Goal: Task Accomplishment & Management: Use online tool/utility

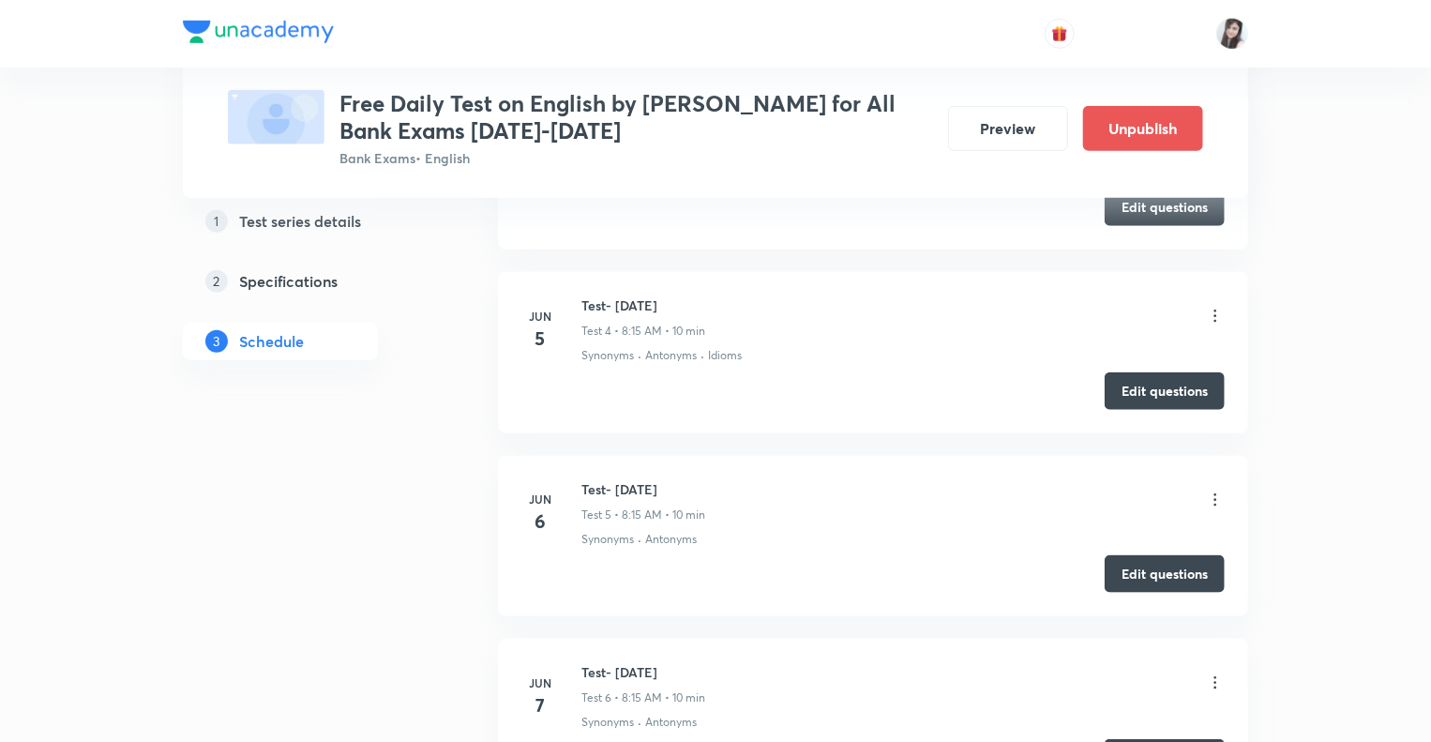
scroll to position [788, 0]
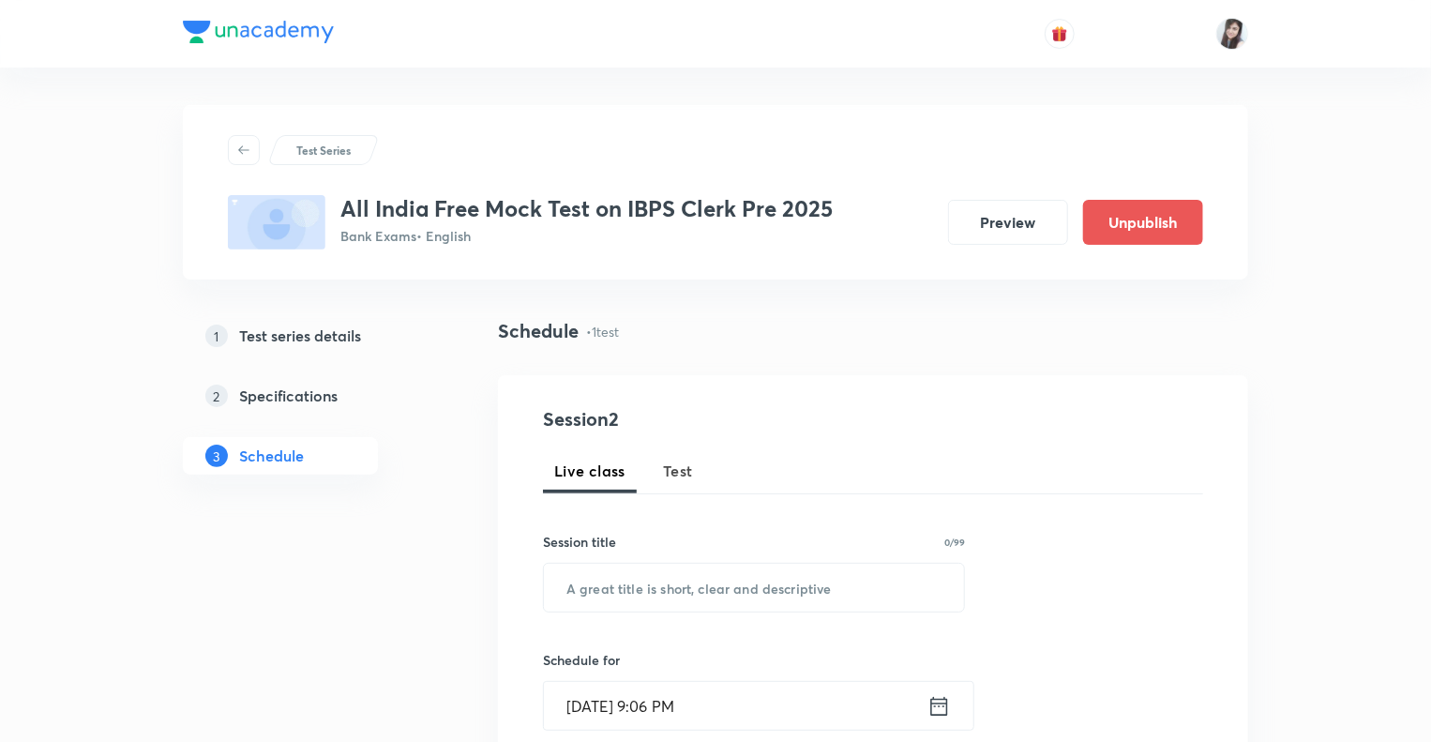
scroll to position [863, 0]
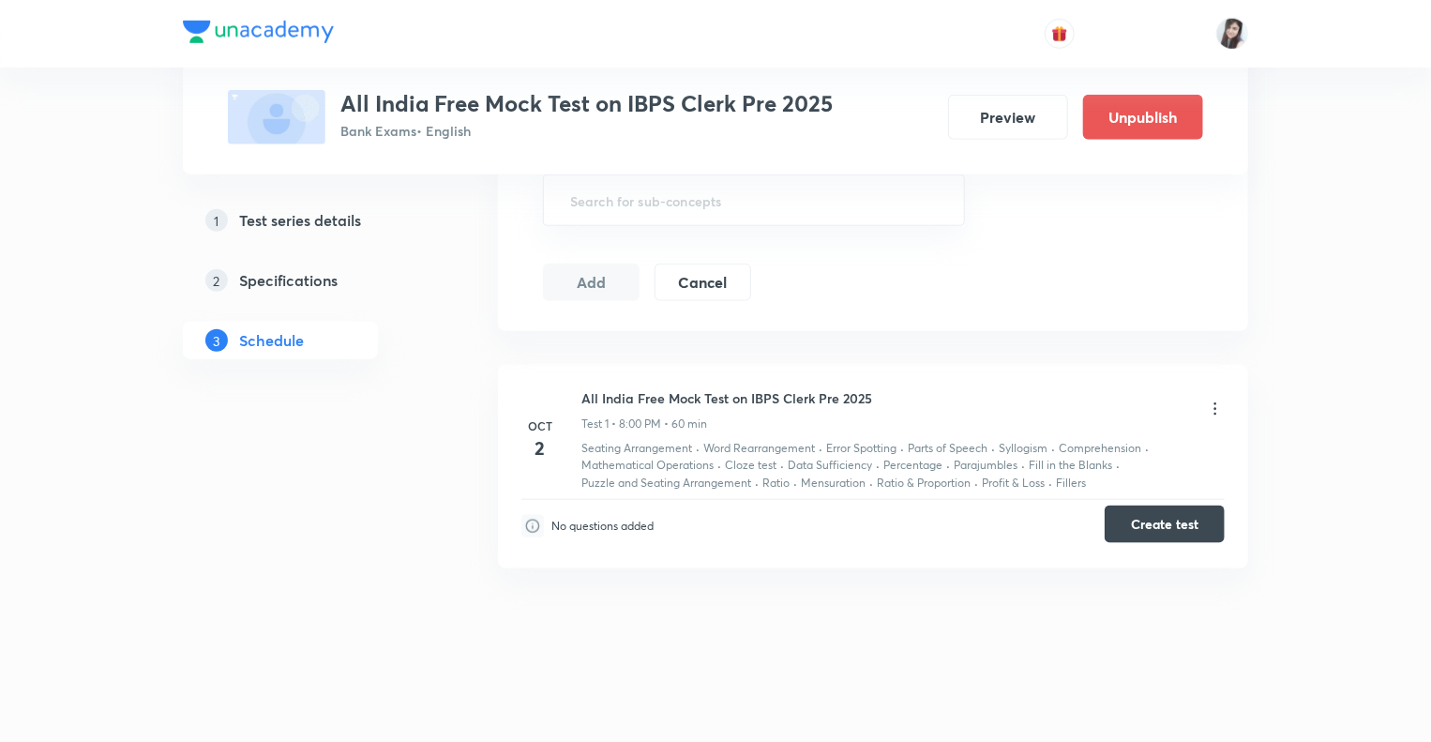
click at [1163, 516] on button "Create test" at bounding box center [1165, 525] width 120 height 38
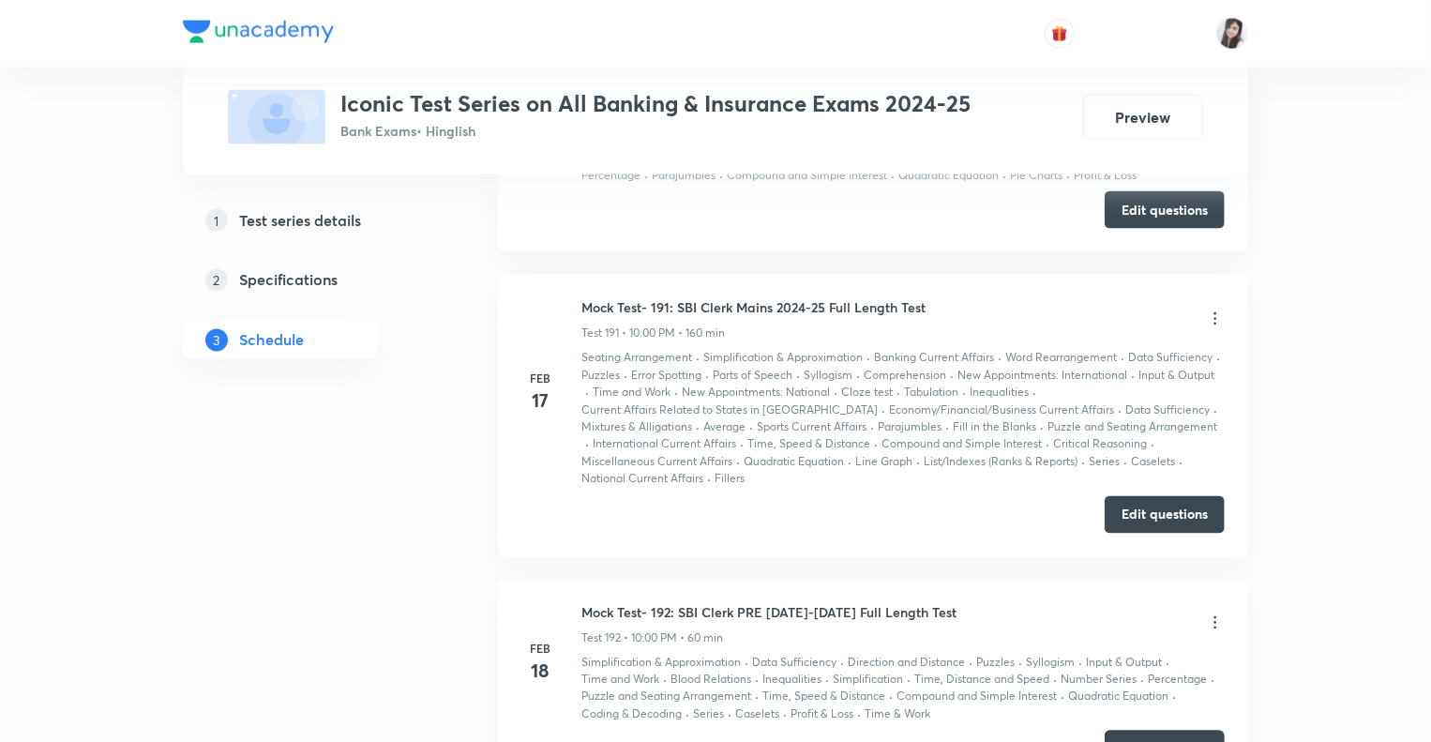
scroll to position [52424, 0]
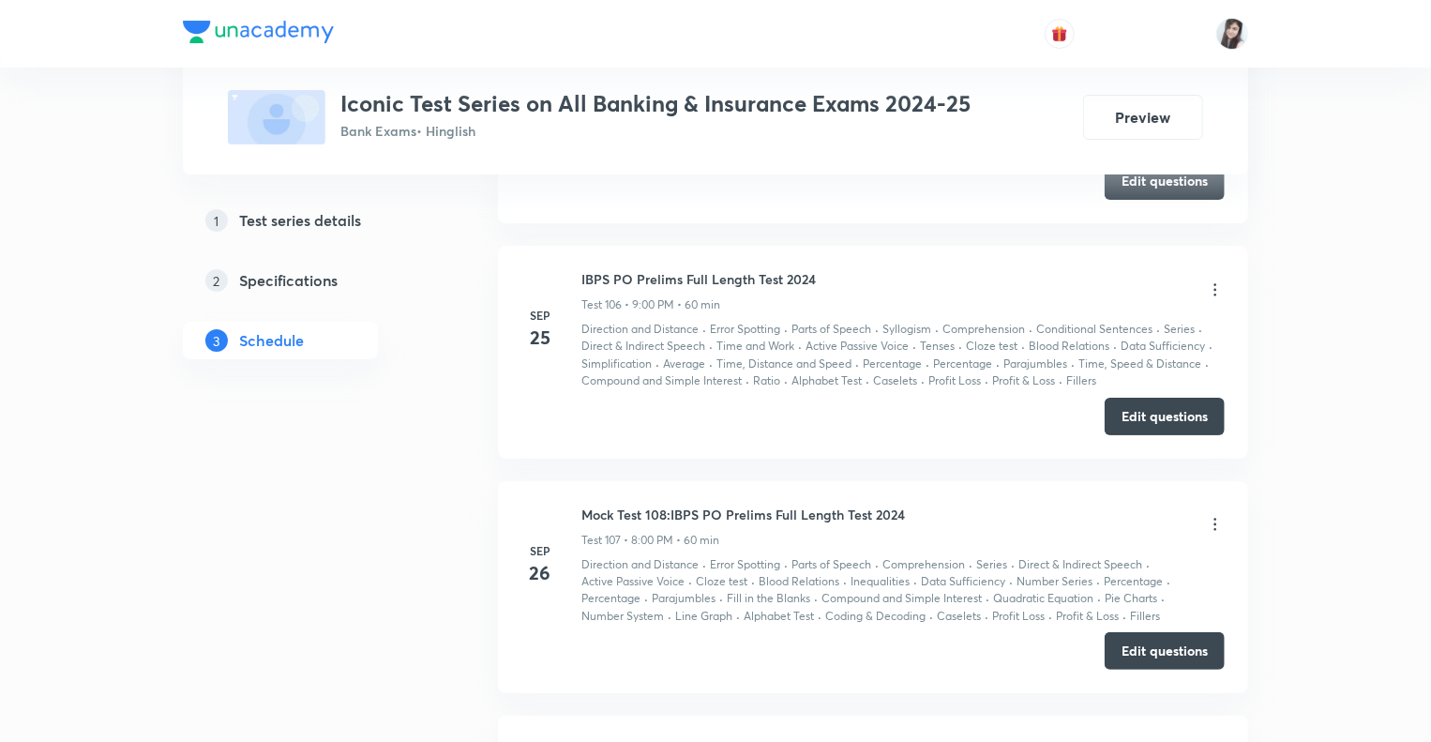
scroll to position [28574, 0]
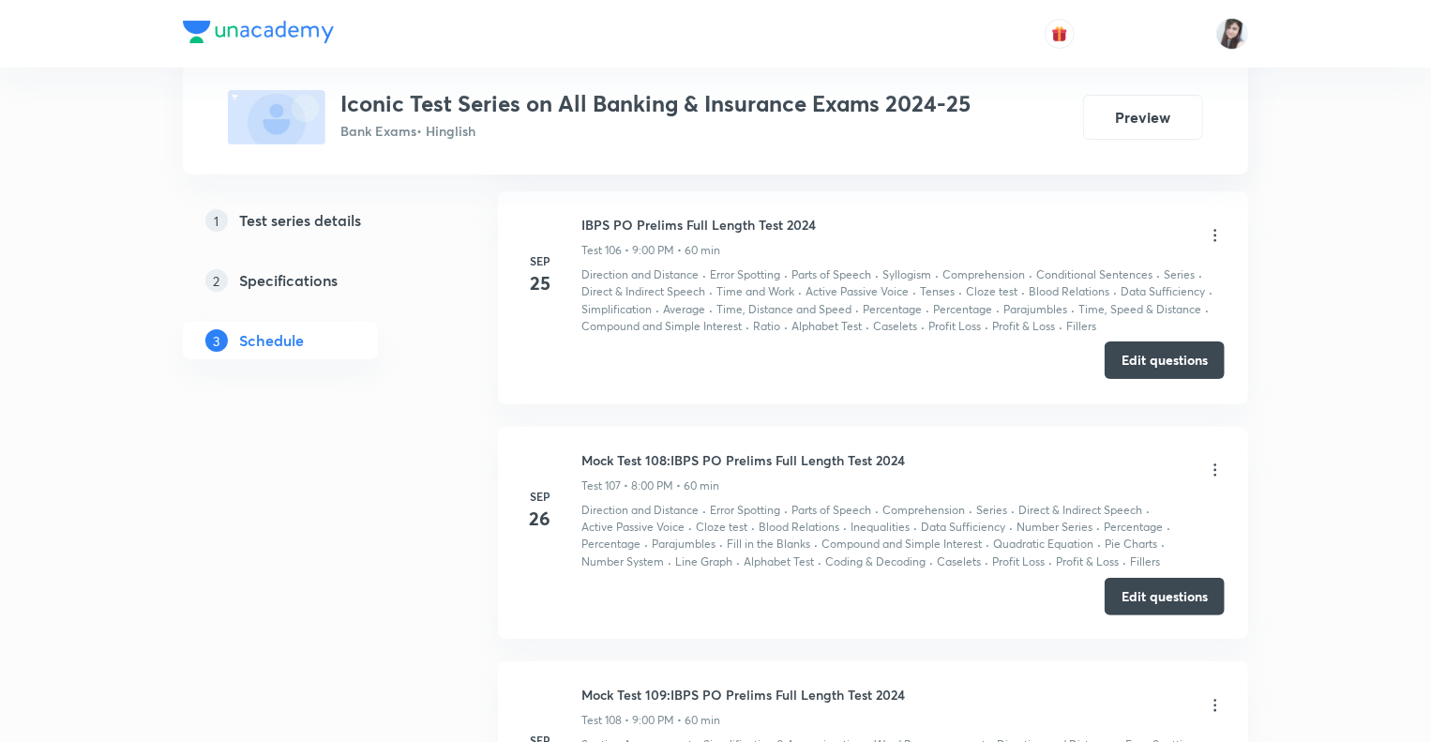
click at [1140, 341] on button "Edit questions" at bounding box center [1165, 360] width 120 height 38
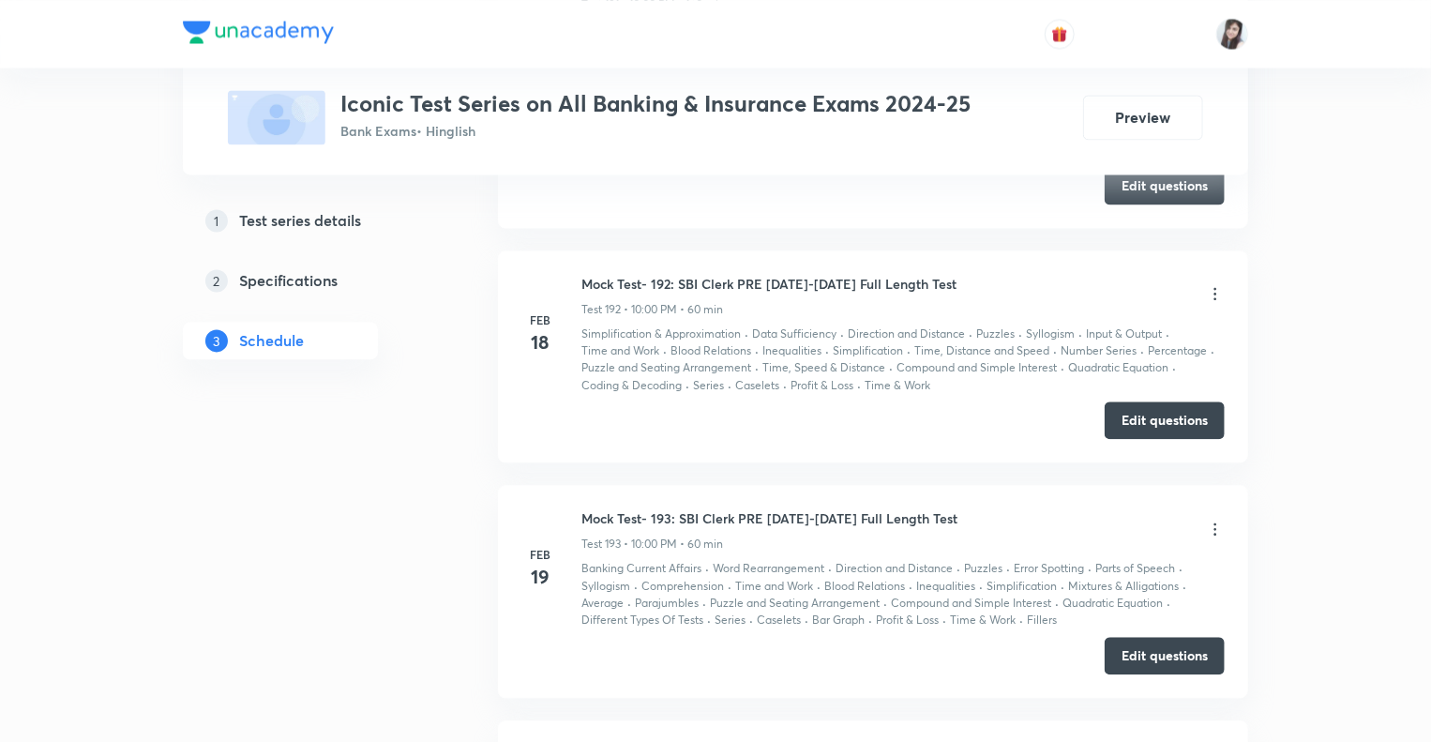
scroll to position [53303, 0]
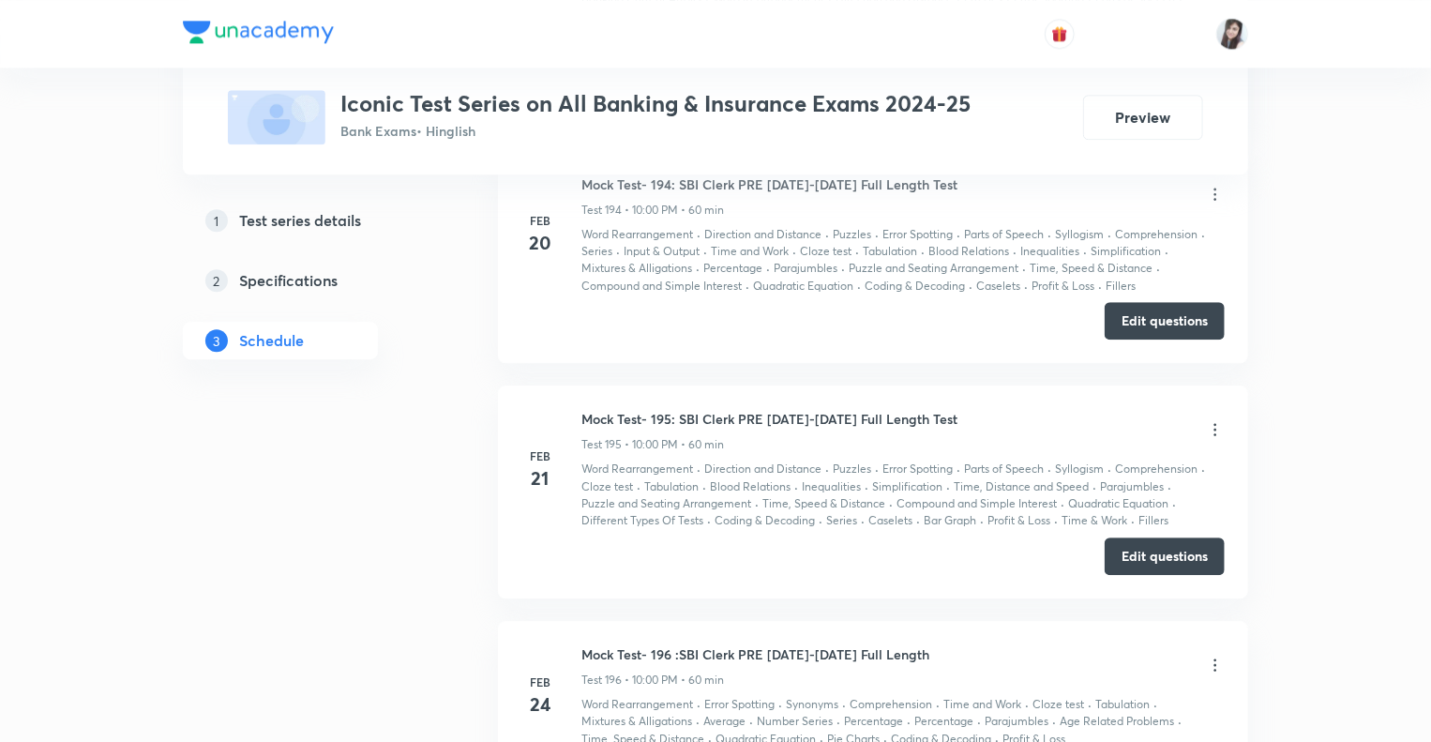
scroll to position [52515, 0]
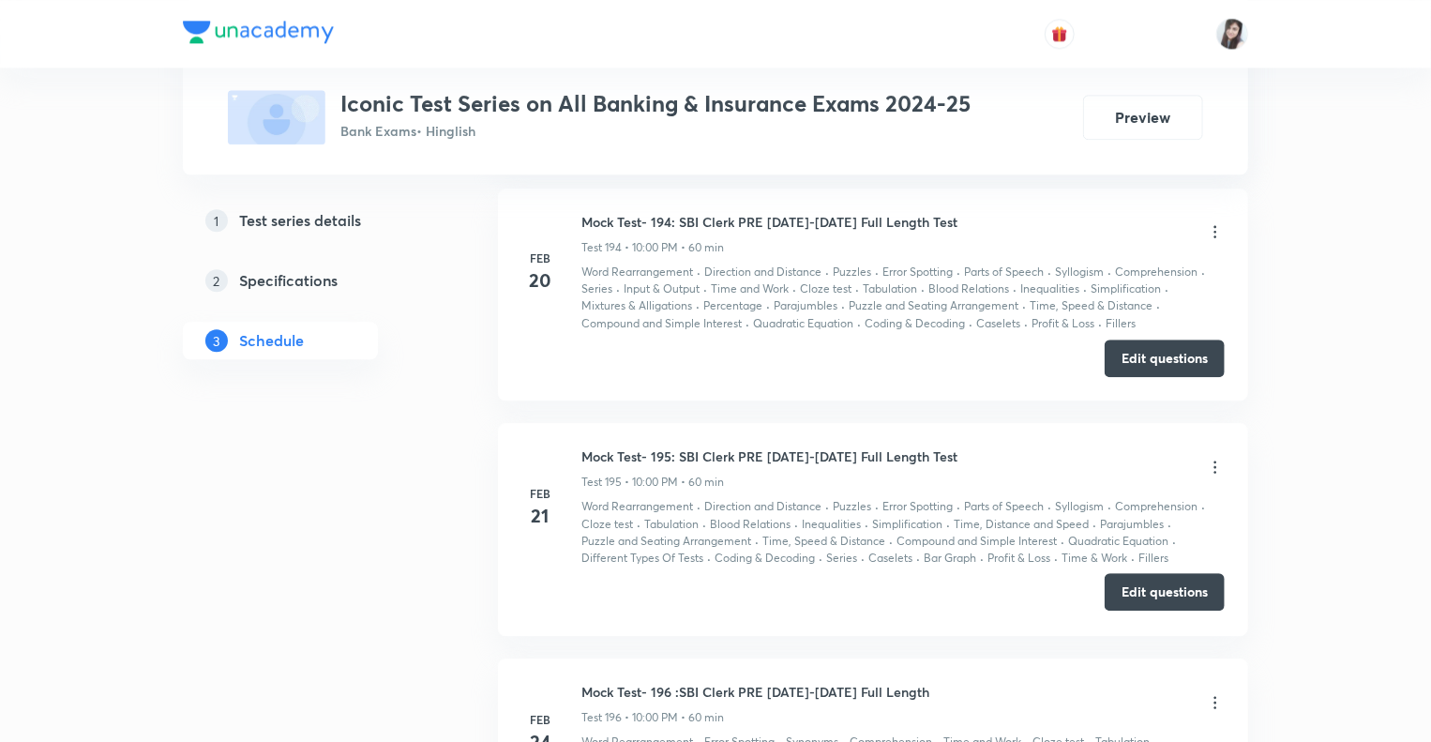
click at [1129, 573] on button "Edit questions" at bounding box center [1165, 592] width 120 height 38
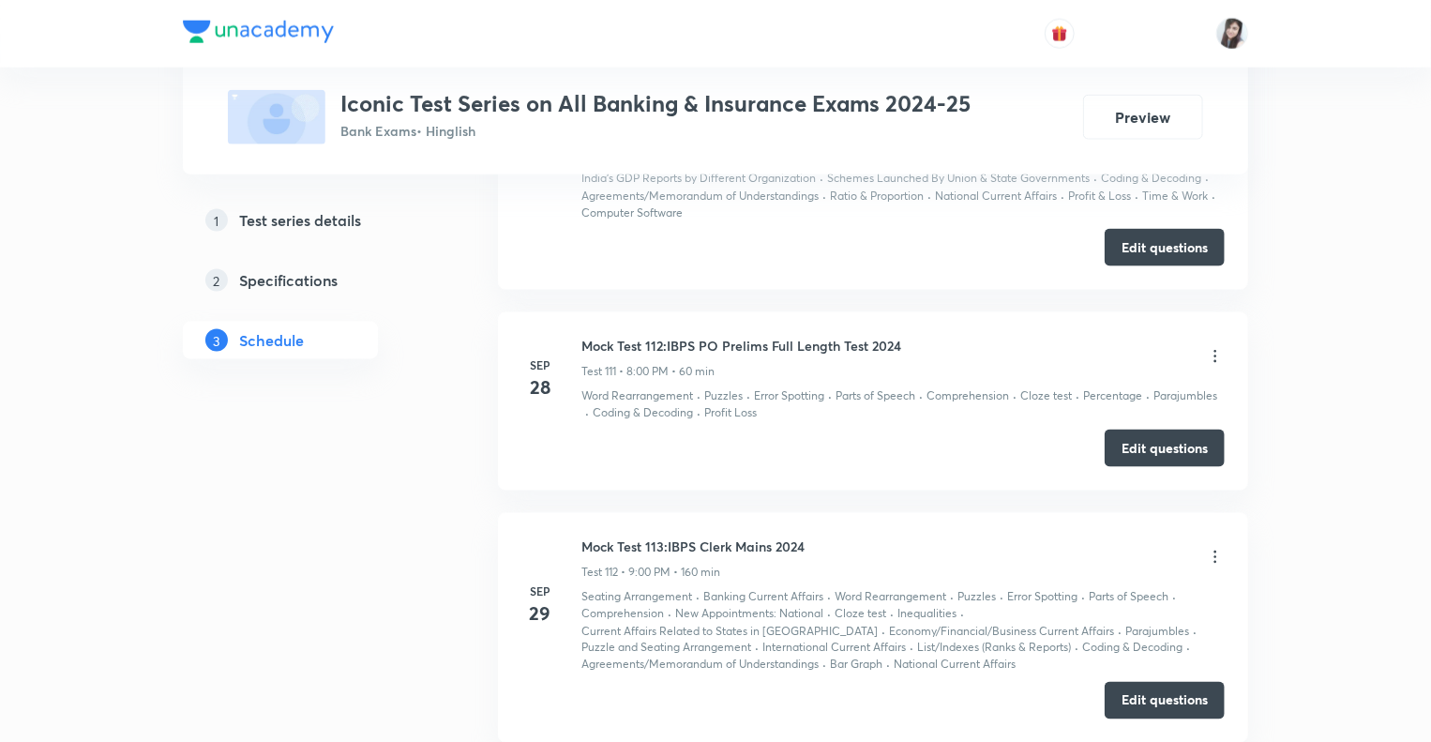
scroll to position [29673, 0]
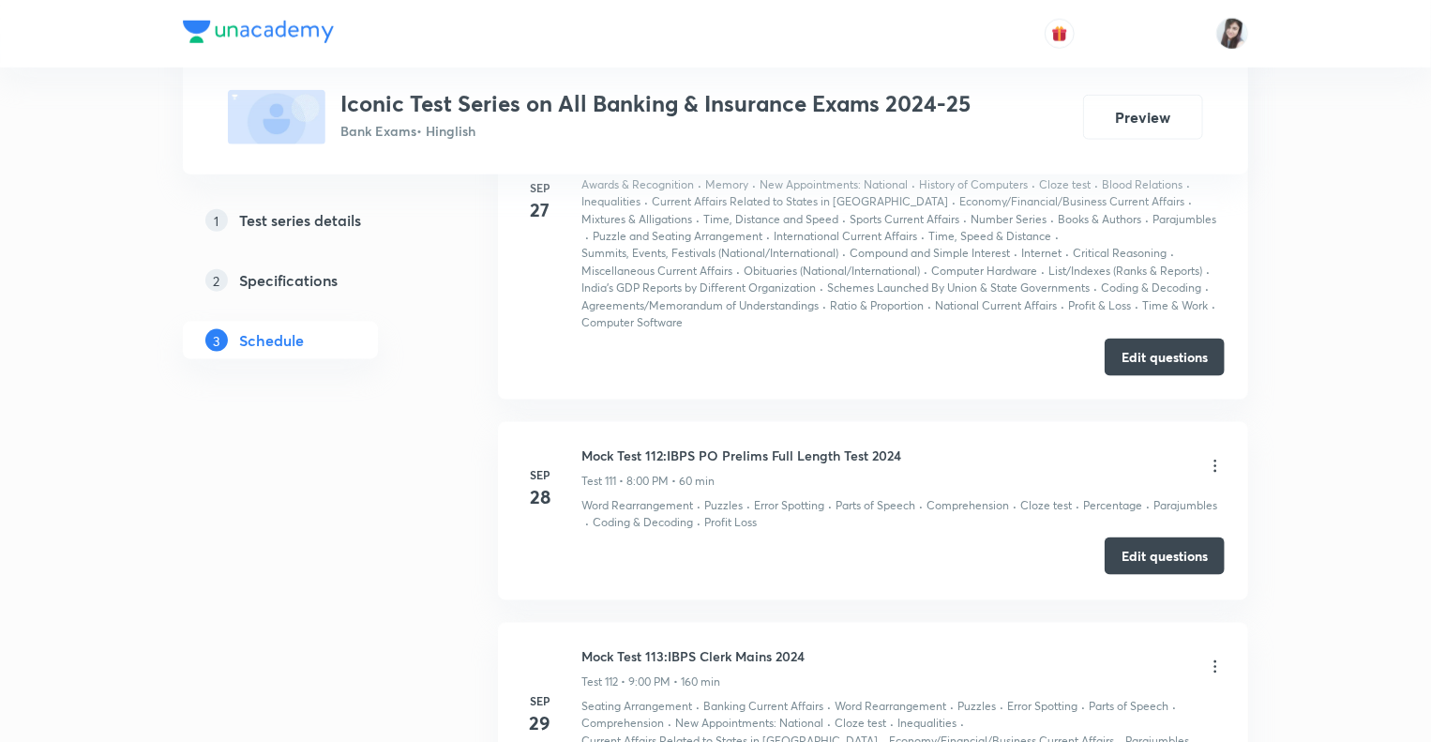
click at [1129, 537] on button "Edit questions" at bounding box center [1165, 556] width 120 height 38
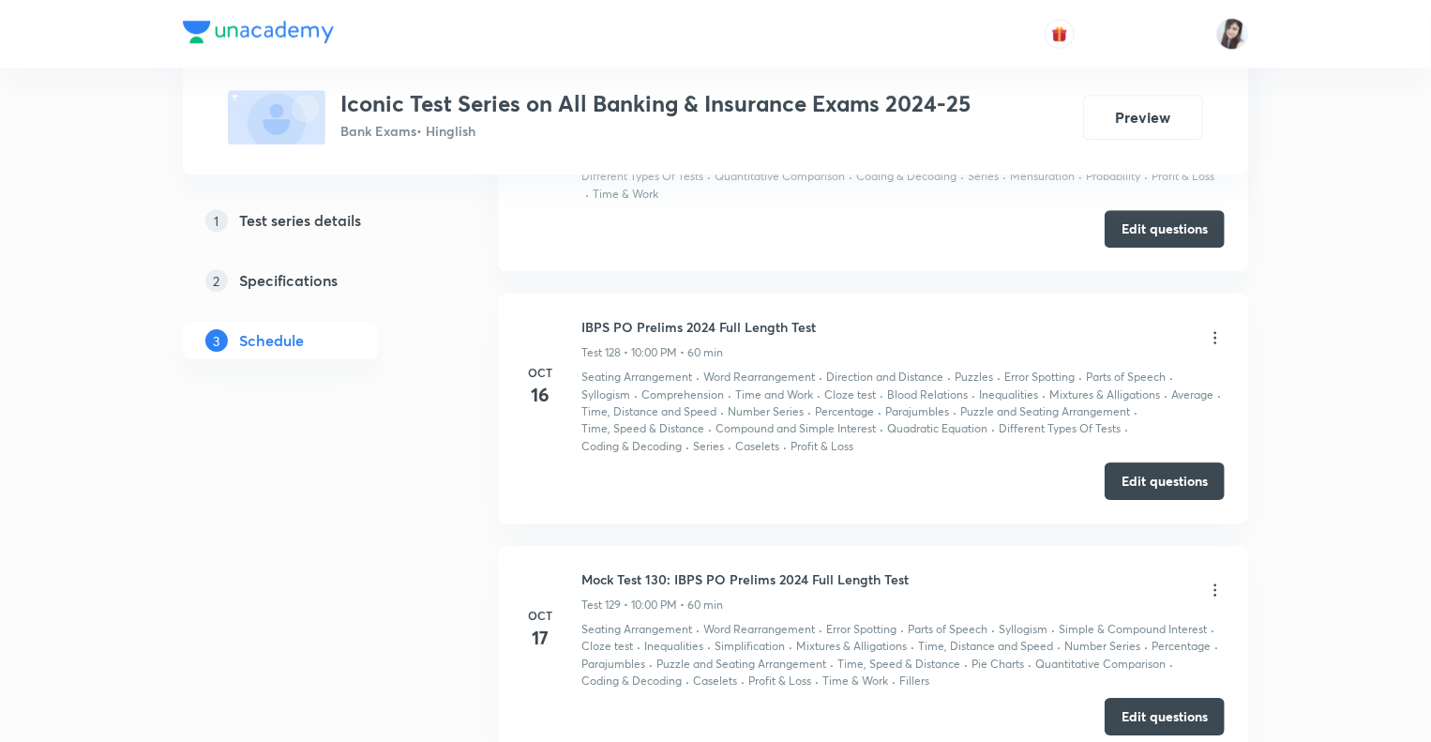
scroll to position [35059, 0]
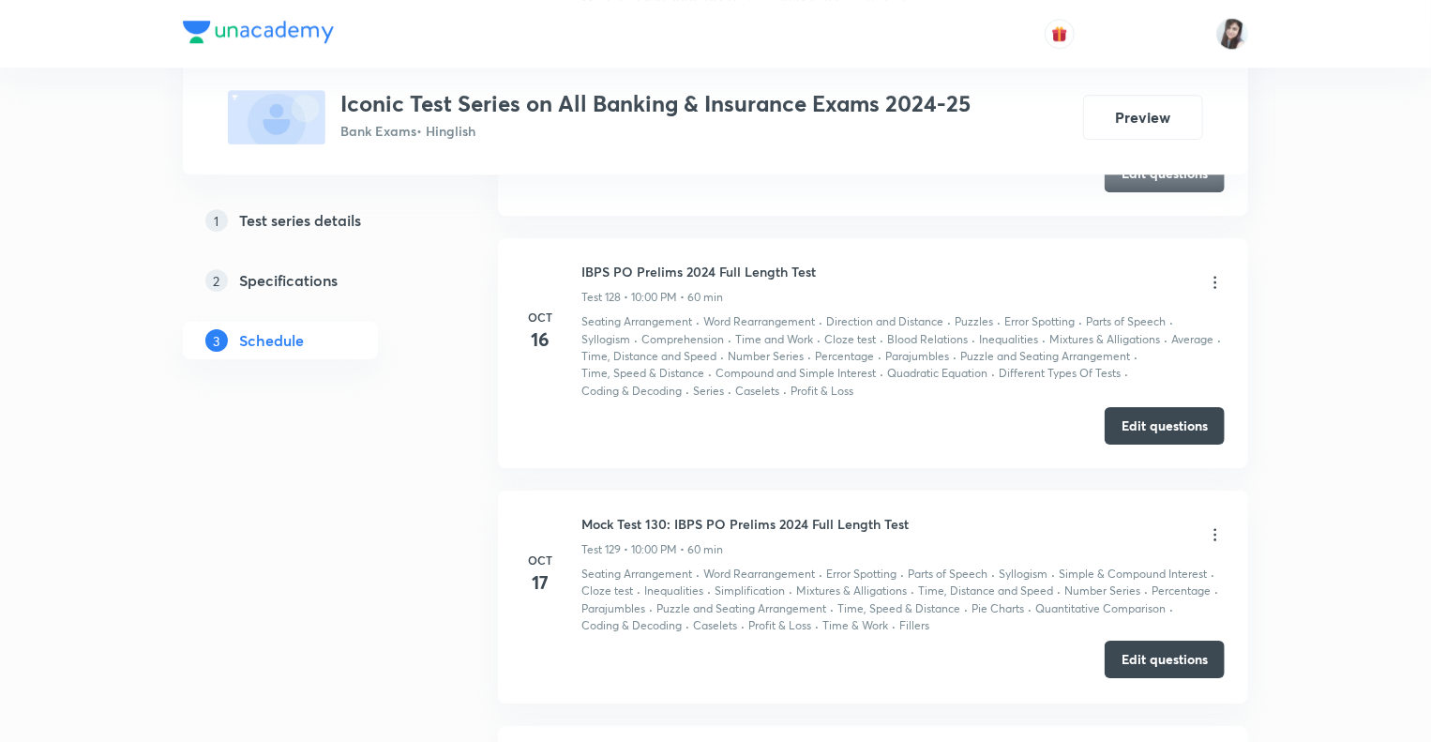
click at [1121, 641] on button "Edit questions" at bounding box center [1165, 660] width 120 height 38
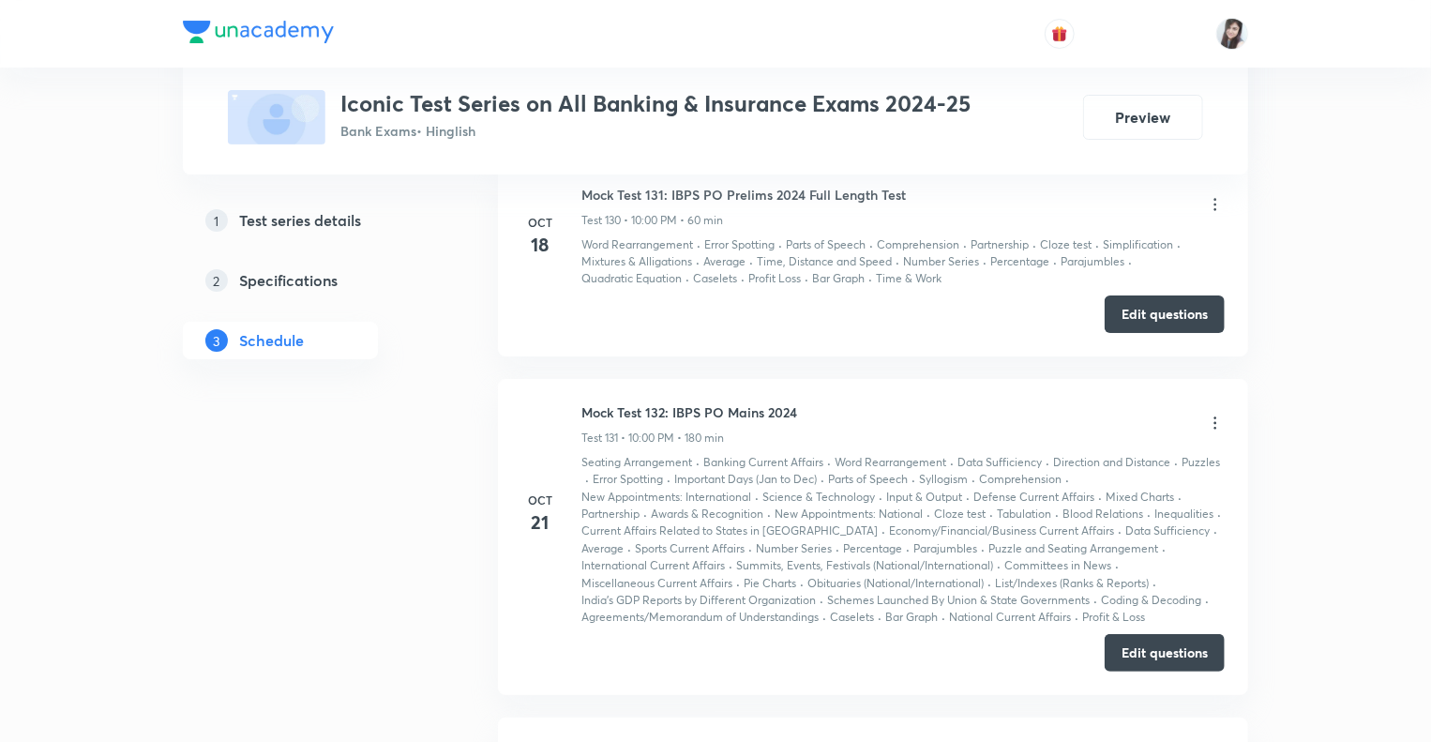
scroll to position [35622, 0]
click at [1110, 295] on button "Edit questions" at bounding box center [1165, 314] width 120 height 38
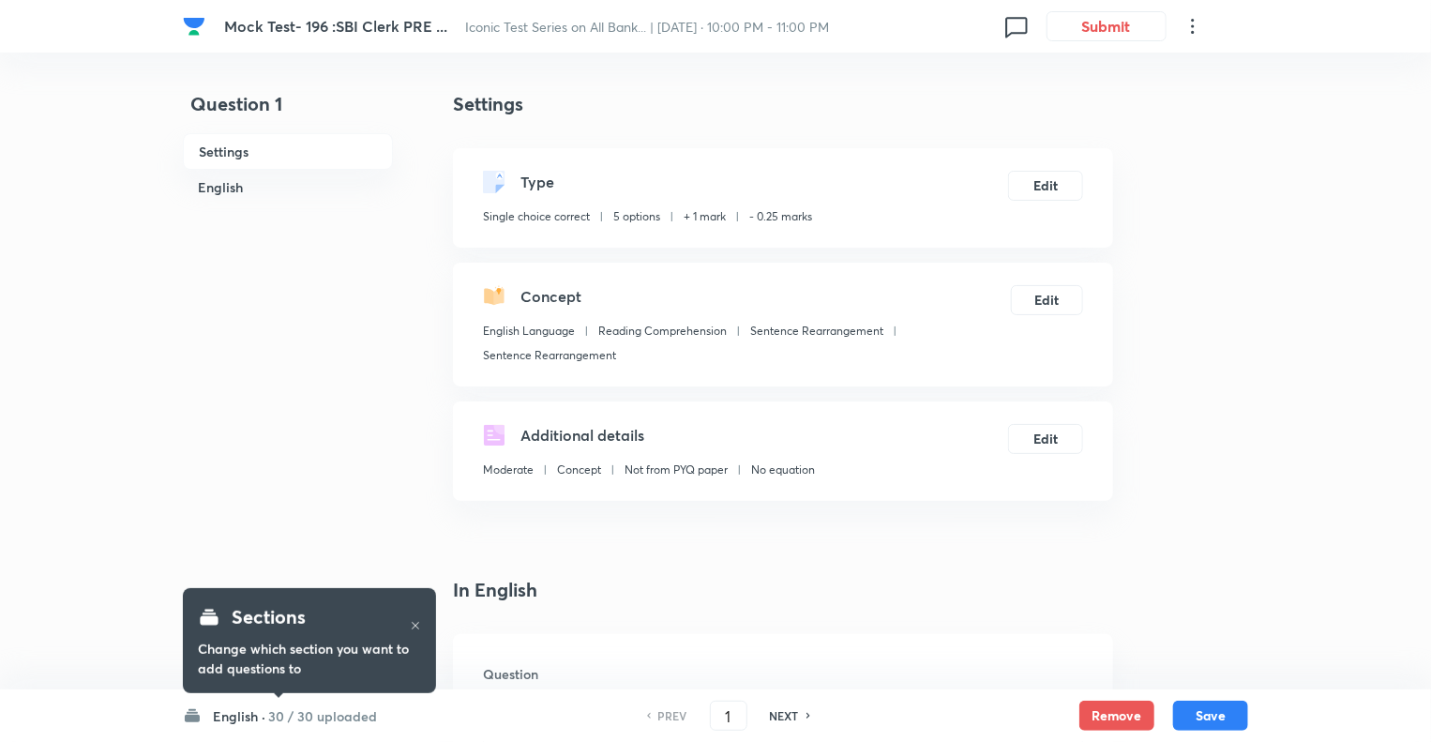
click at [226, 718] on h6 "English ·" at bounding box center [239, 716] width 53 height 20
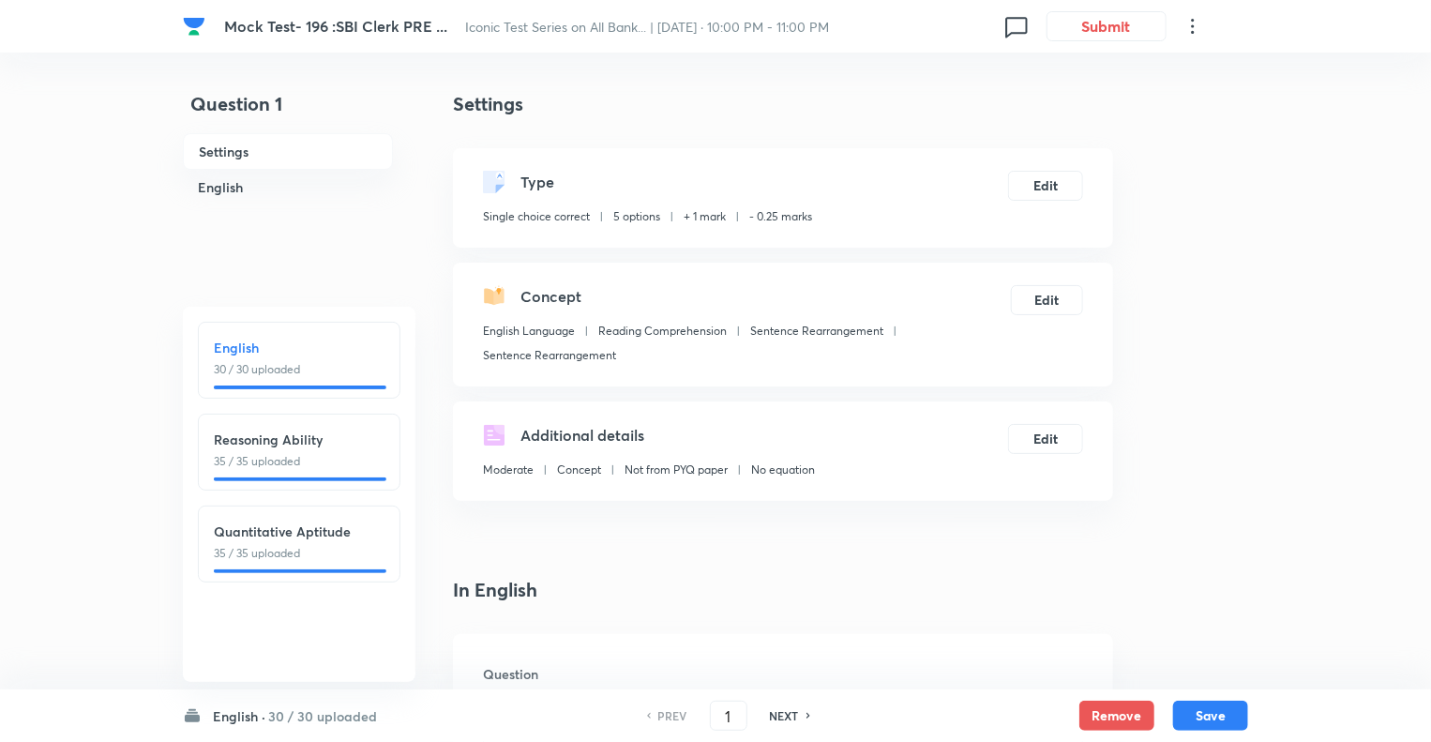
click at [265, 361] on p "30 / 30 uploaded" at bounding box center [299, 369] width 171 height 17
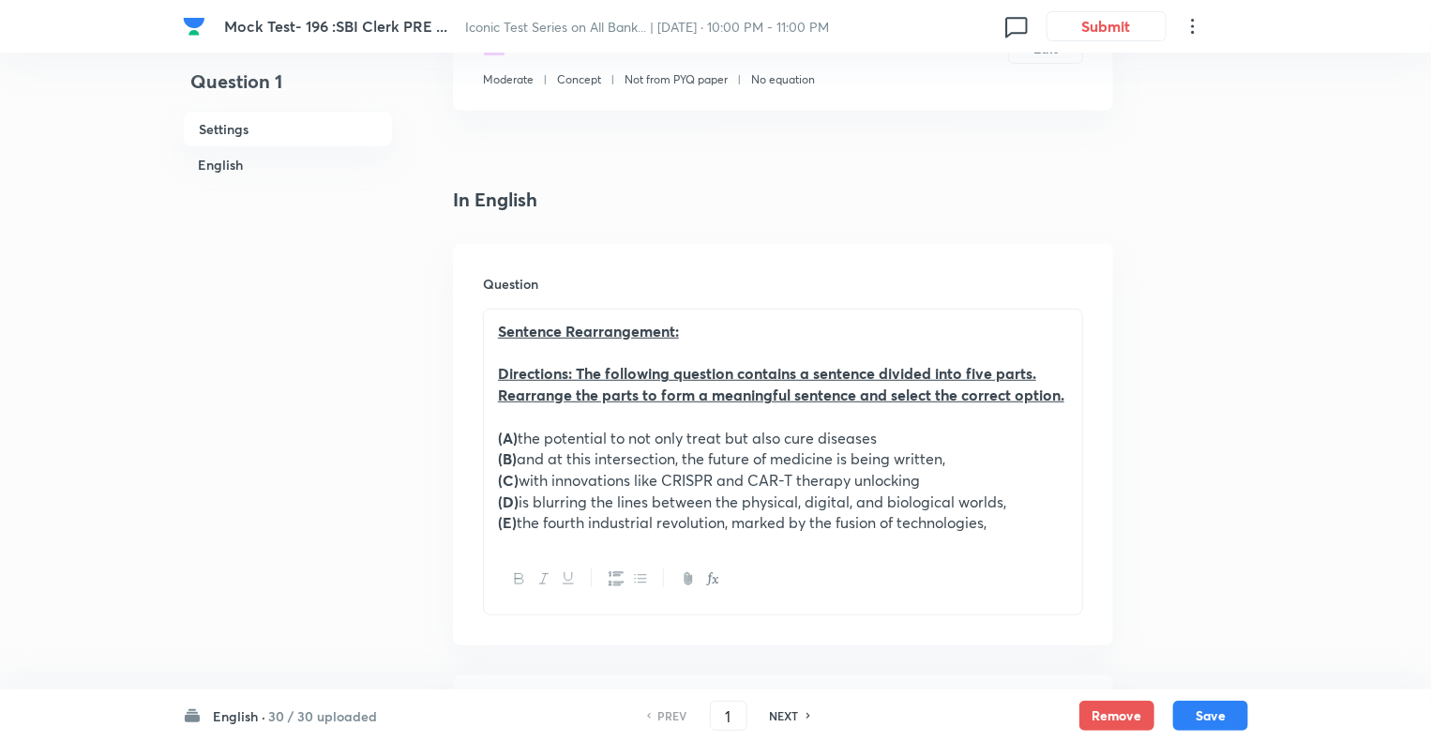
scroll to position [413, 0]
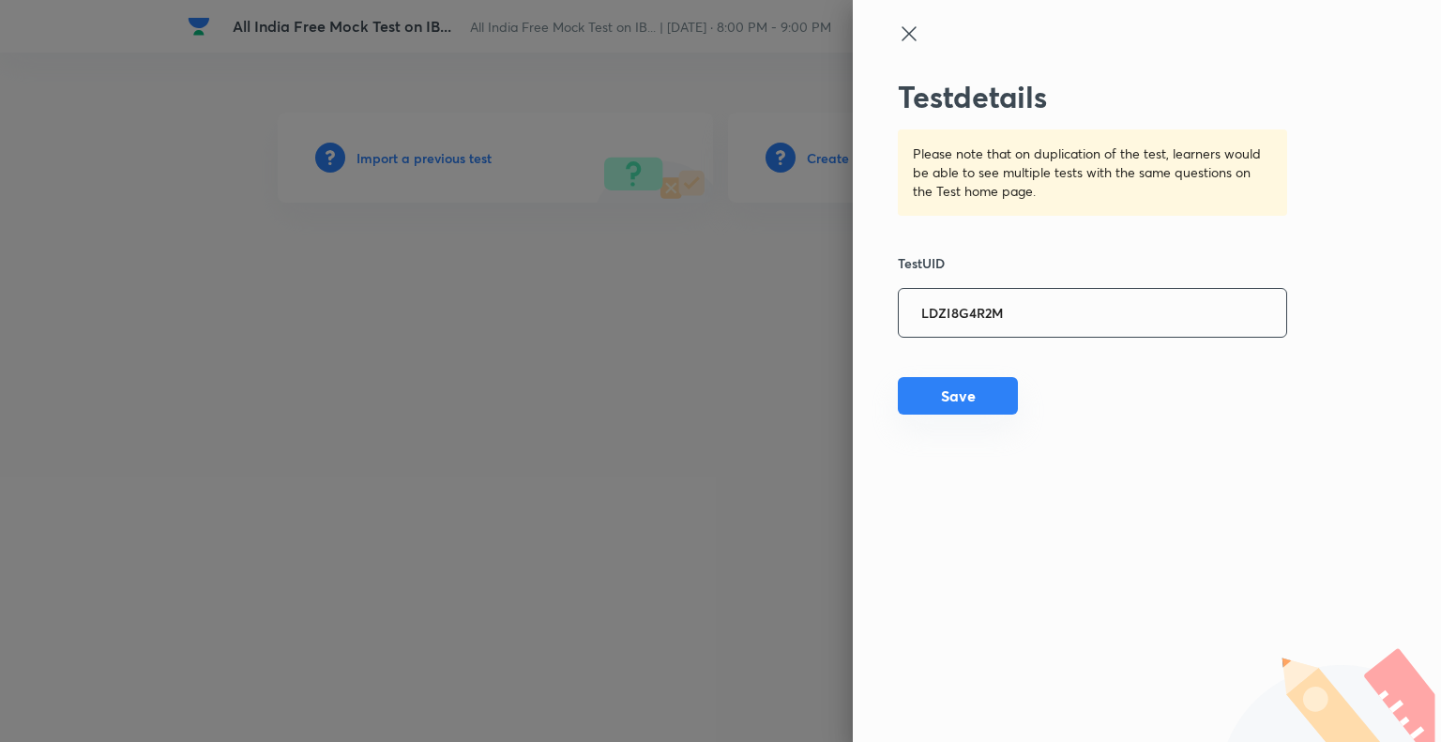
type input "LDZI8G4R2M"
click at [942, 389] on button "Save" at bounding box center [958, 396] width 120 height 38
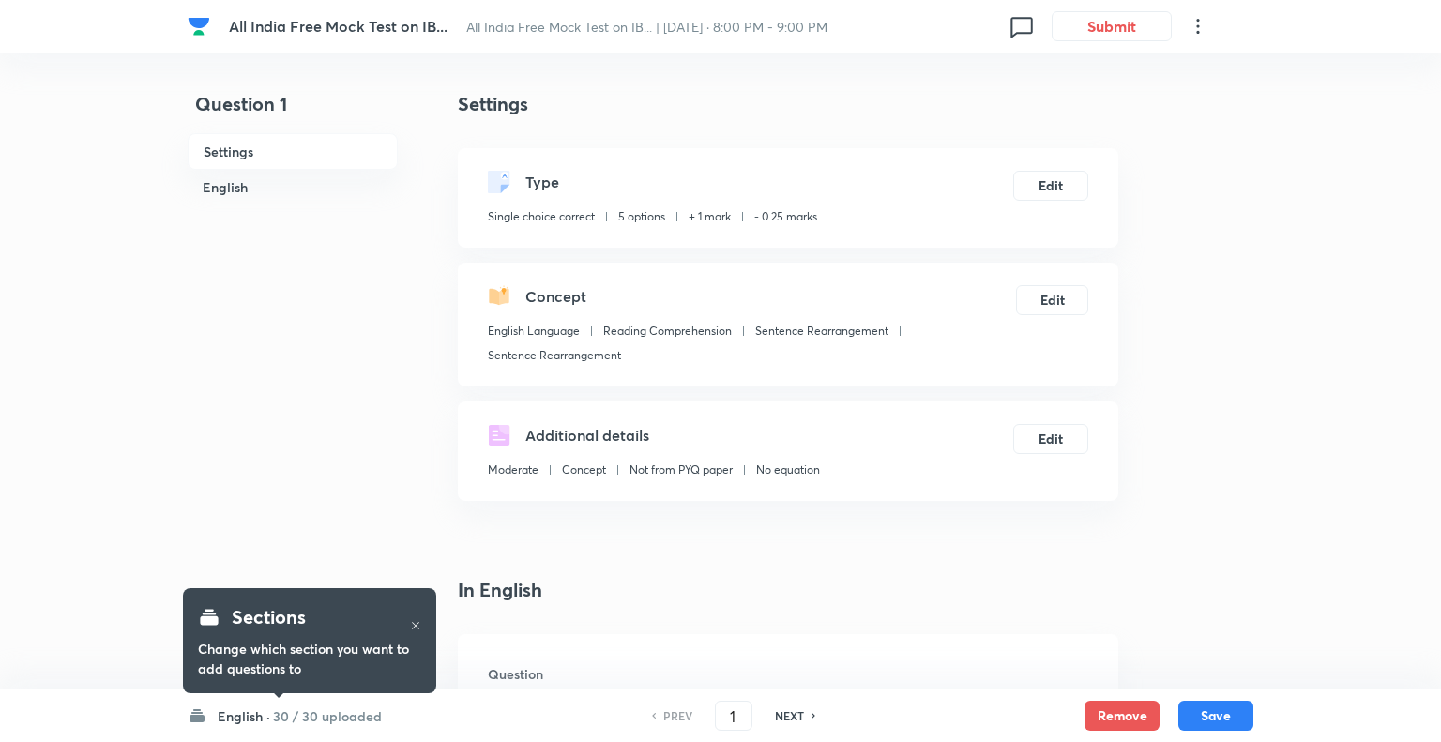
checkbox input "true"
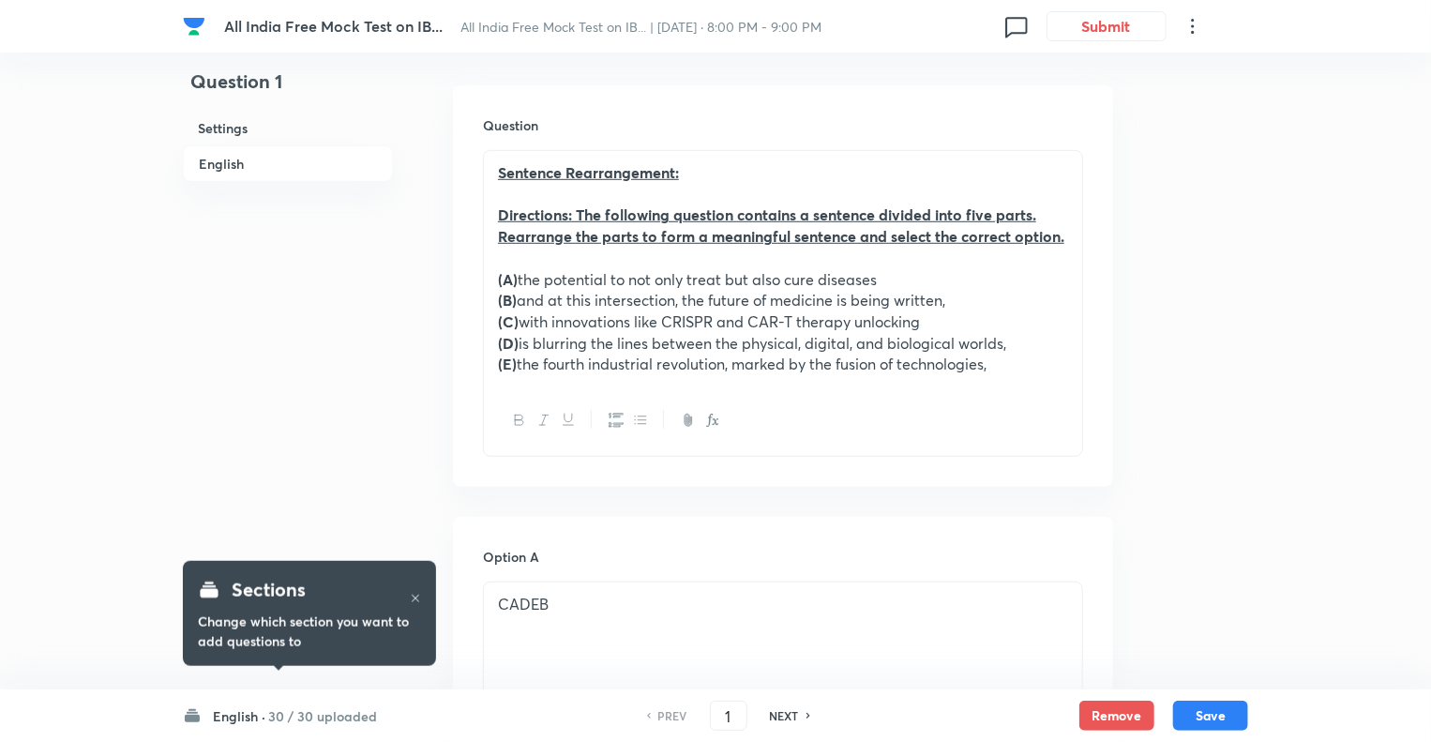
scroll to position [563, 0]
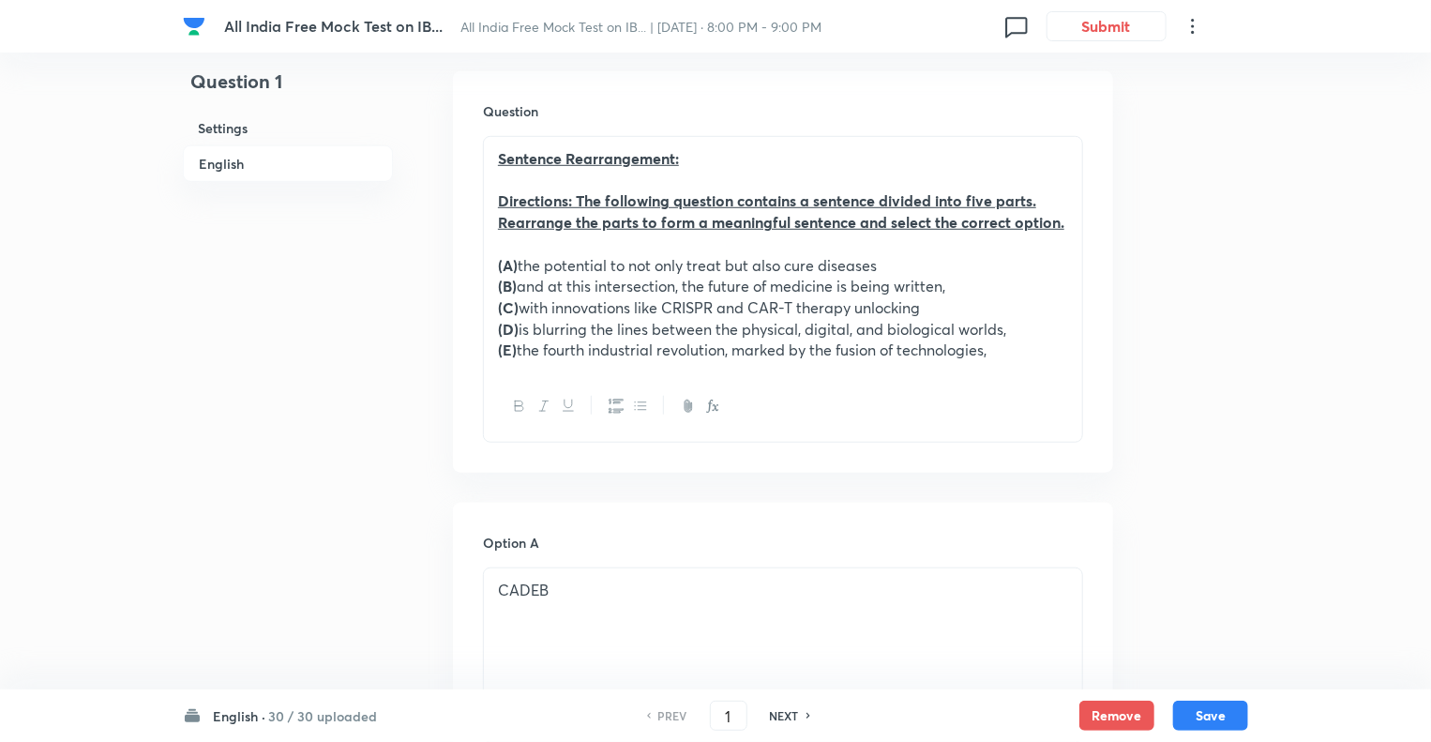
click at [229, 714] on h6 "English ·" at bounding box center [239, 716] width 53 height 20
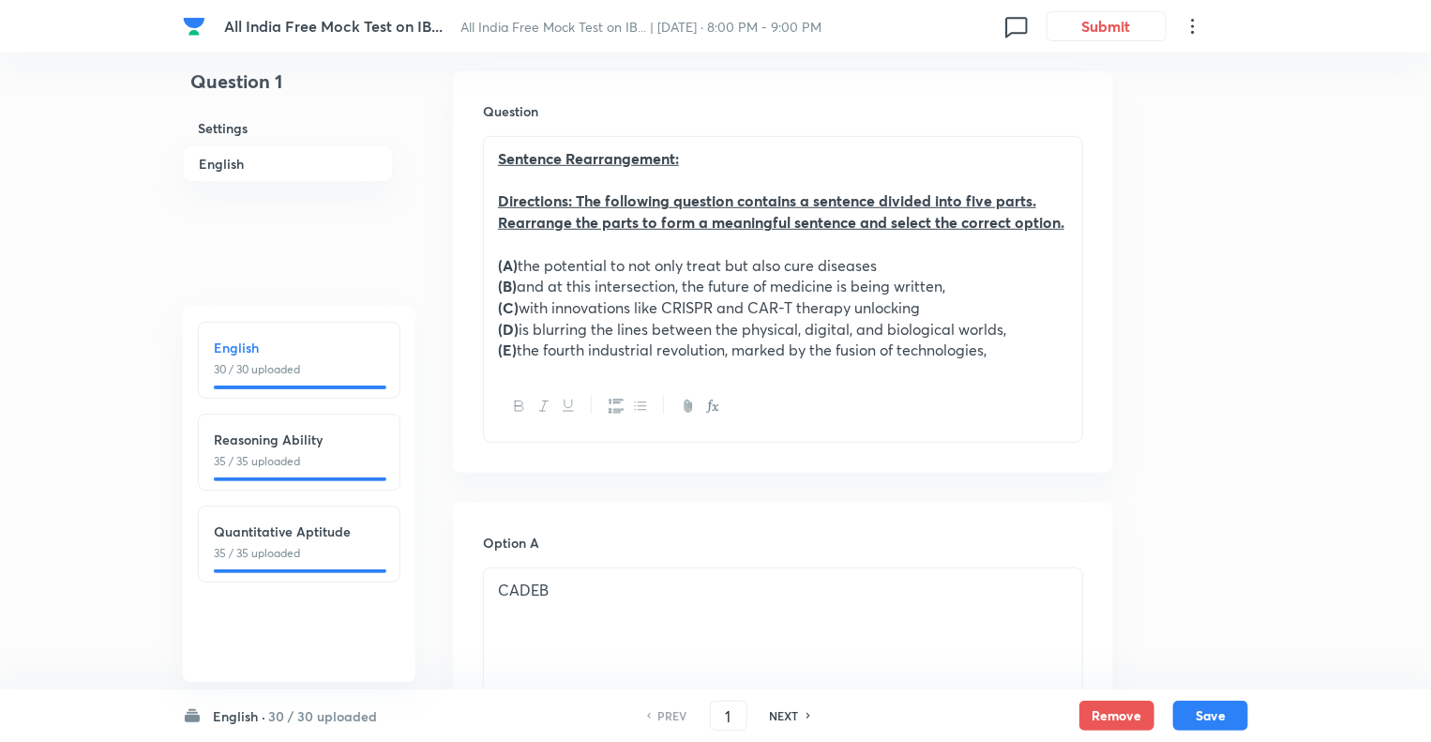
click at [270, 554] on p "35 / 35 uploaded" at bounding box center [299, 553] width 171 height 17
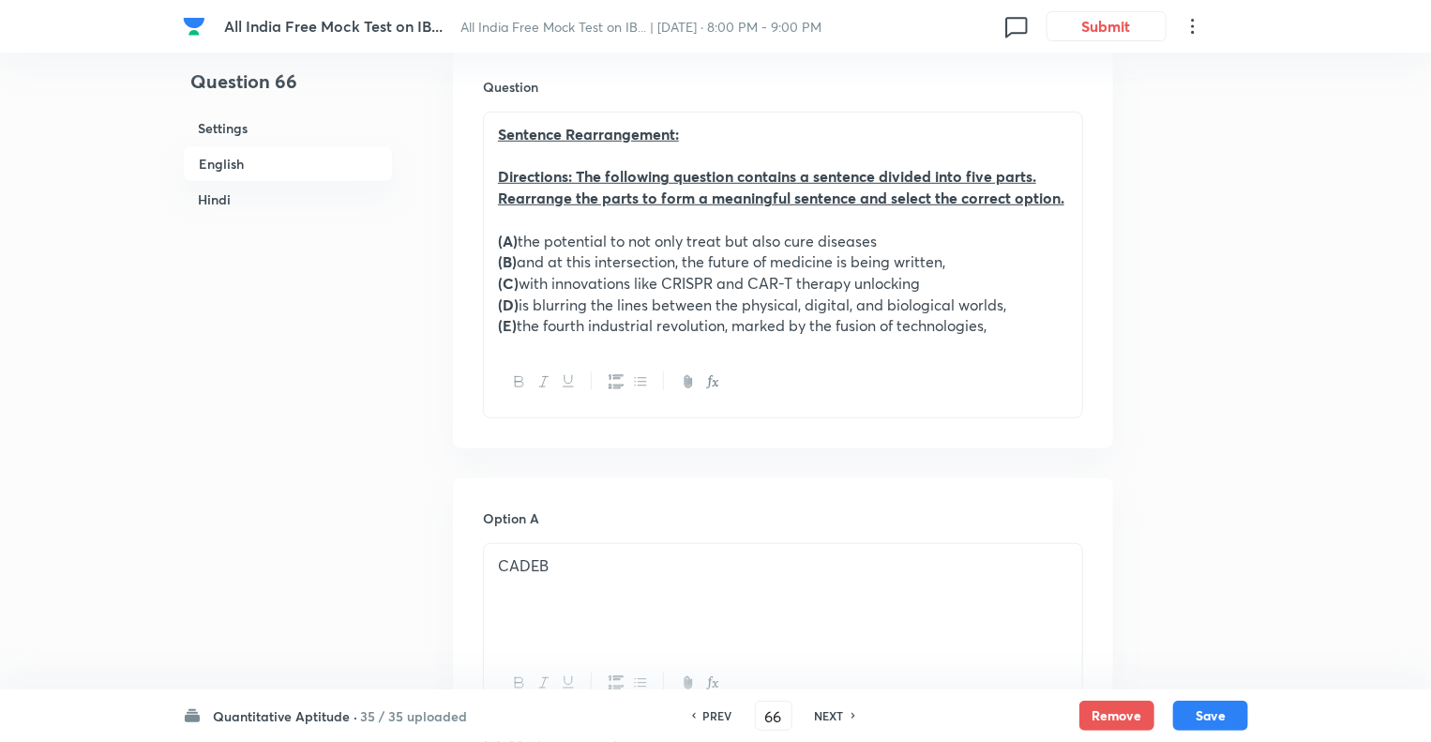
type input "66"
checkbox input "false"
checkbox input "true"
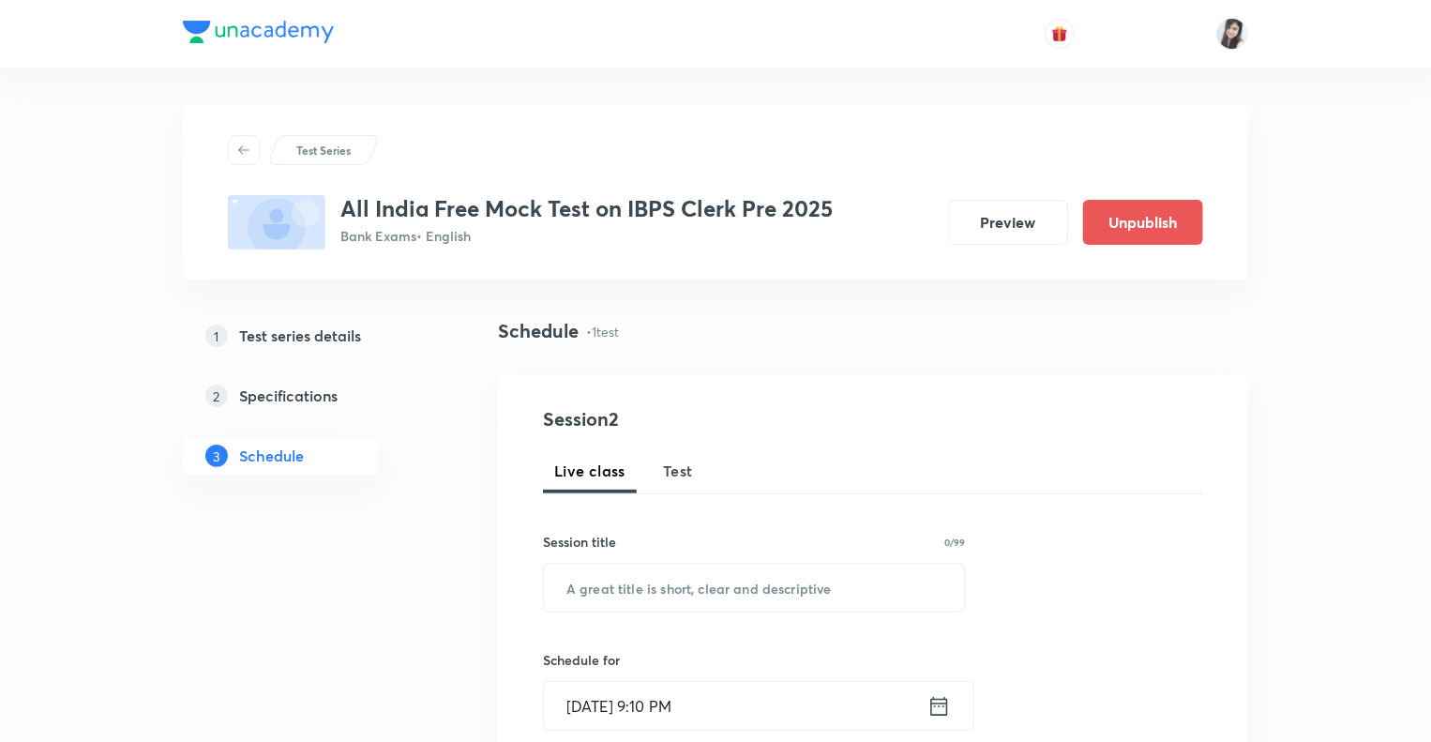
scroll to position [854, 0]
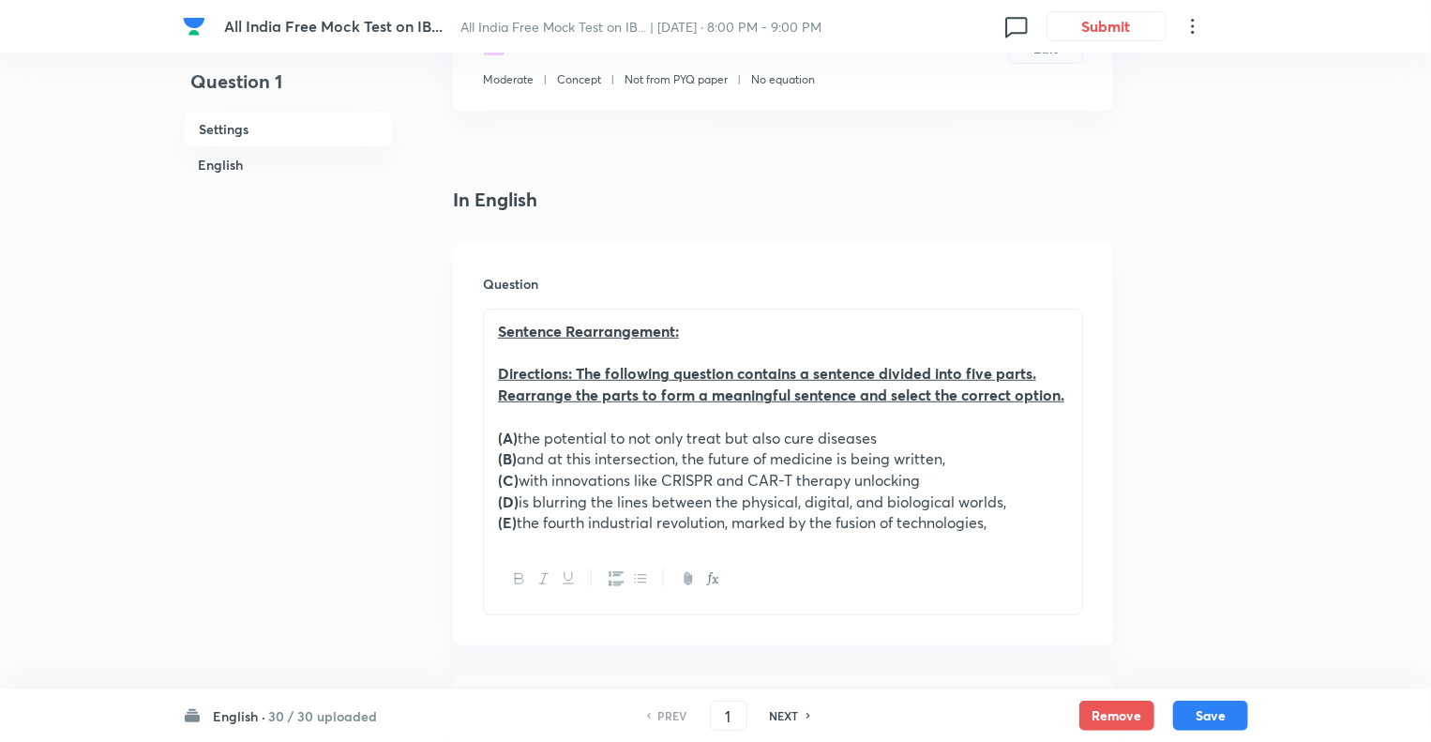
scroll to position [225, 0]
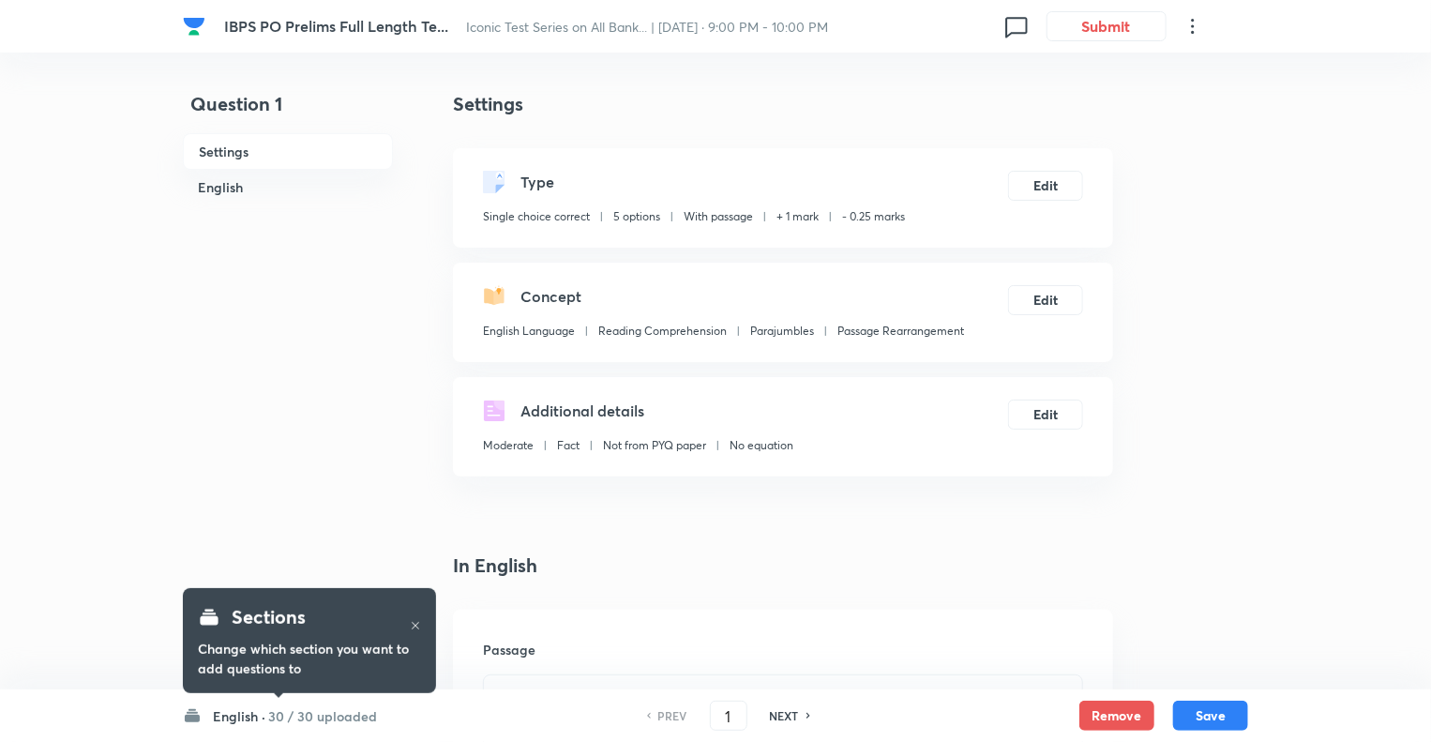
click at [658, 565] on h4 "In English" at bounding box center [783, 565] width 660 height 28
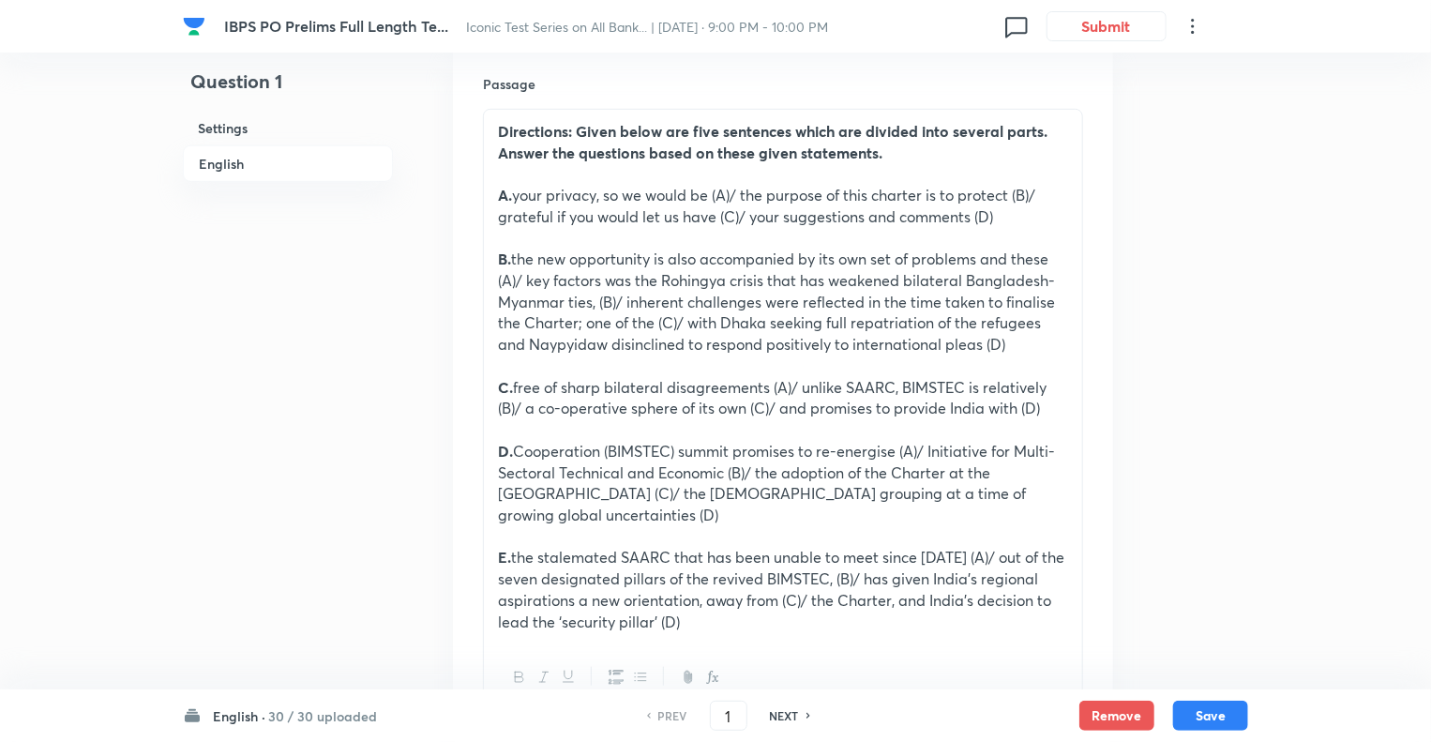
scroll to position [600, 0]
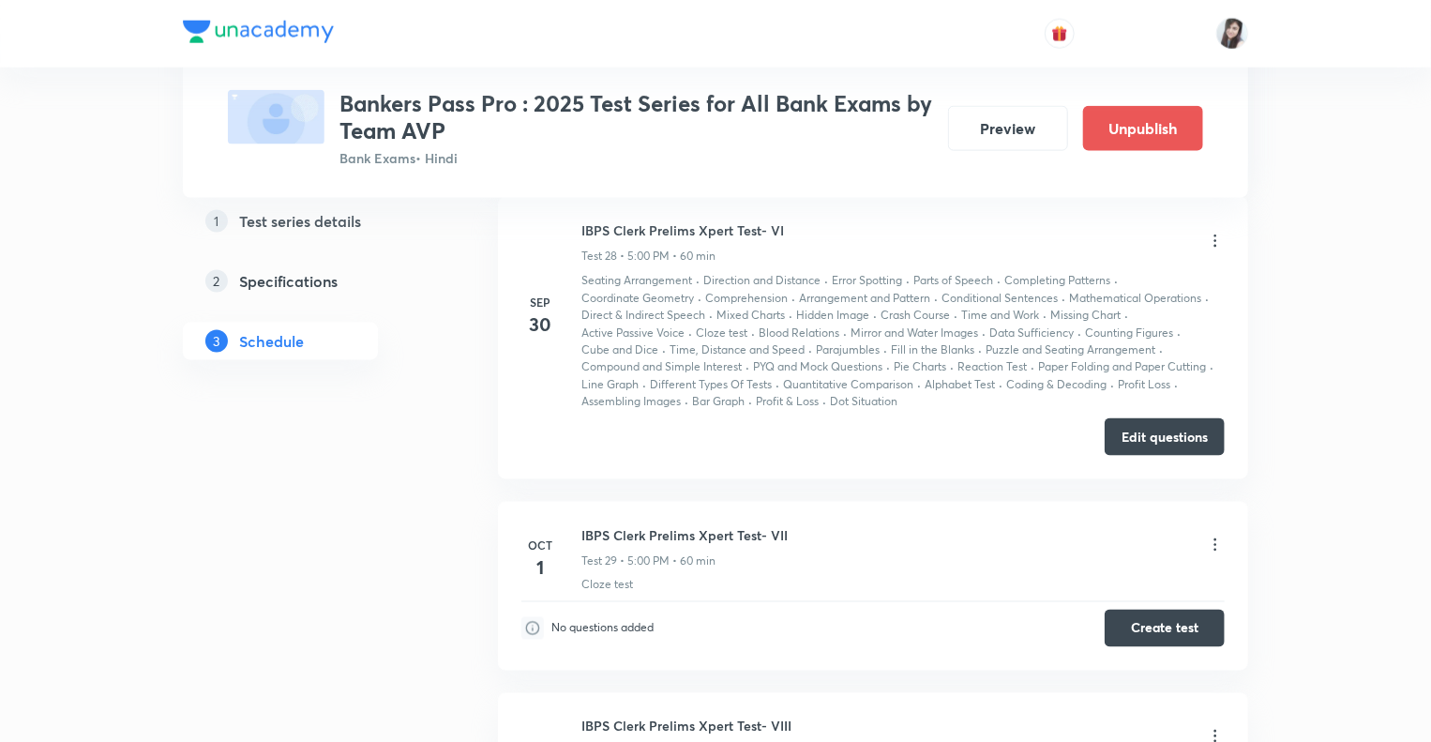
scroll to position [8377, 0]
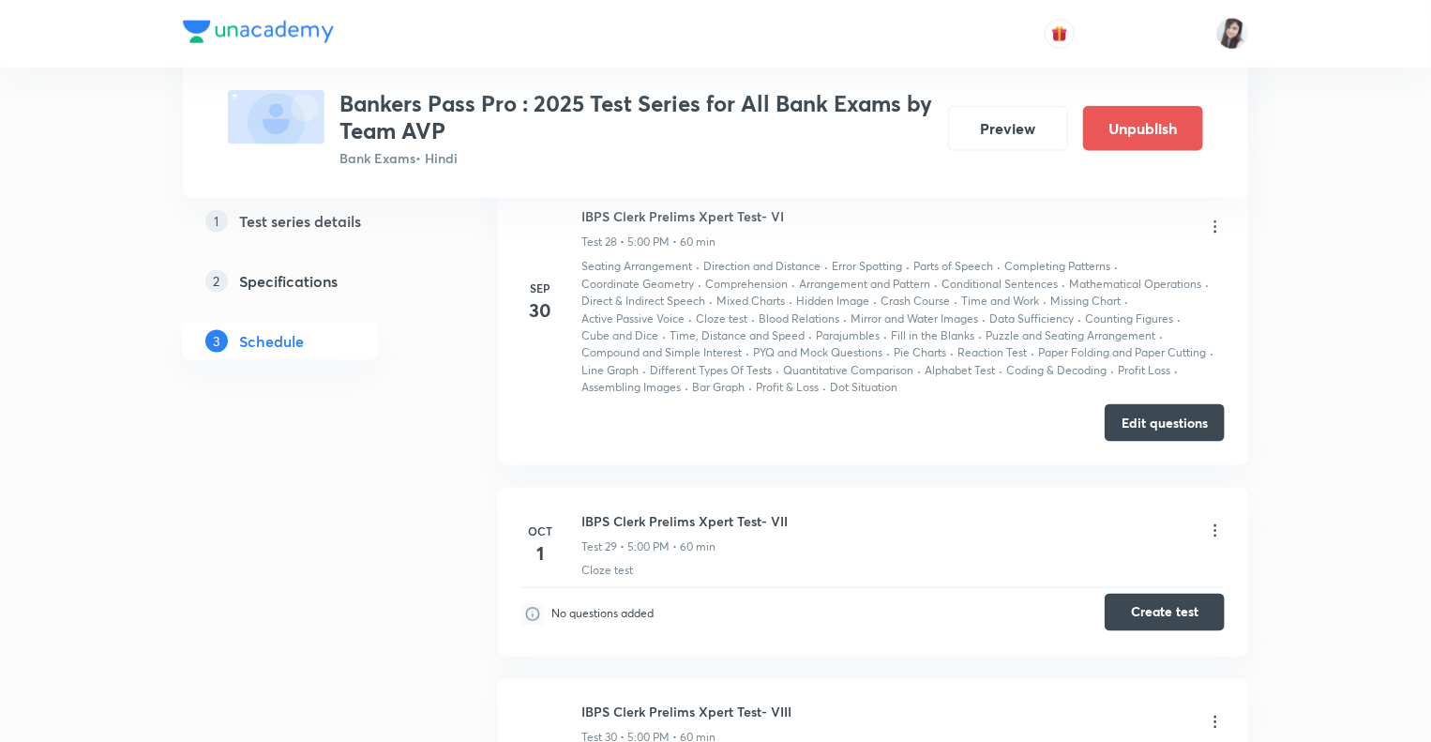
click at [1140, 594] on button "Create test" at bounding box center [1165, 613] width 120 height 38
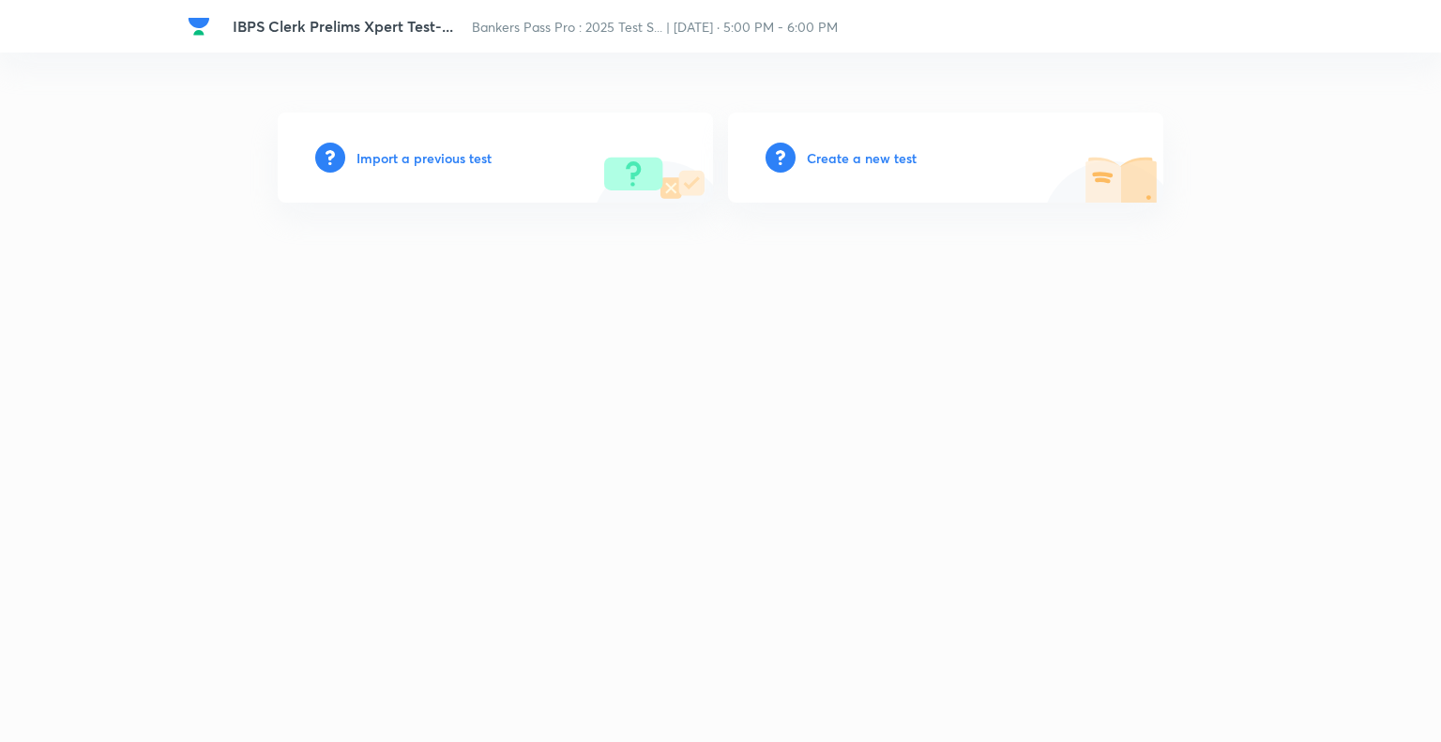
click at [375, 160] on h6 "Import a previous test" at bounding box center [423, 158] width 135 height 20
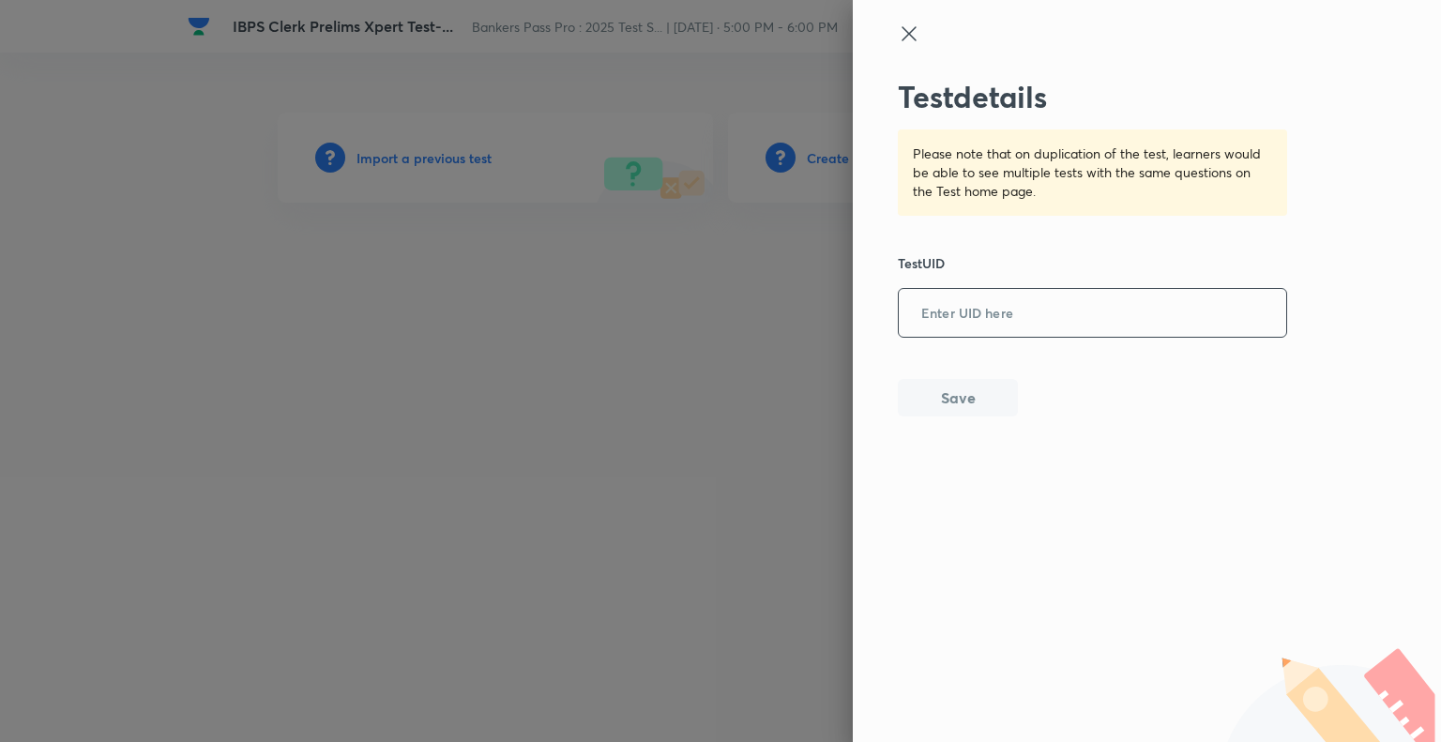
click at [953, 306] on input "text" at bounding box center [1092, 314] width 387 height 46
paste input "57OQ6FLQFT"
type input "57OQ6FLQFT"
click at [959, 396] on button "Save" at bounding box center [958, 396] width 120 height 38
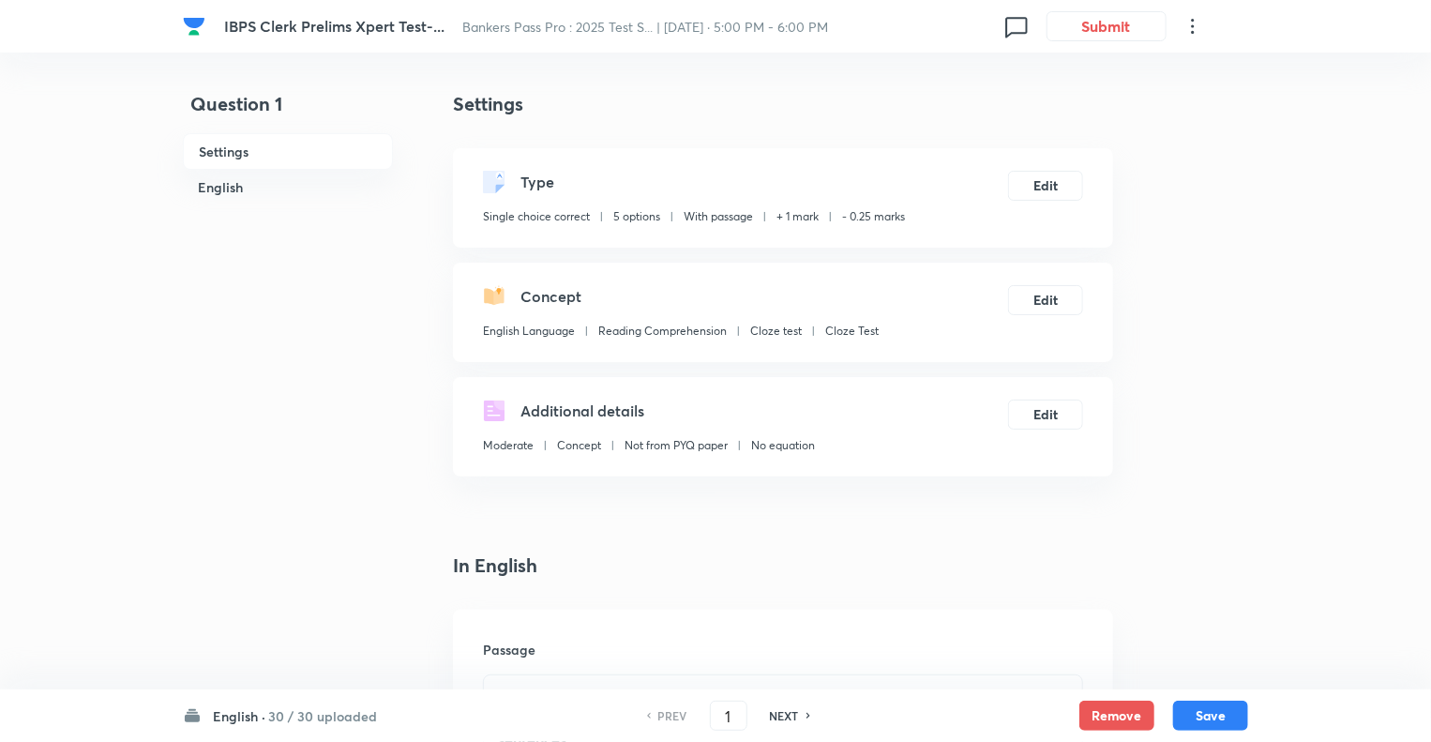
click at [235, 719] on h6 "English ·" at bounding box center [239, 716] width 53 height 20
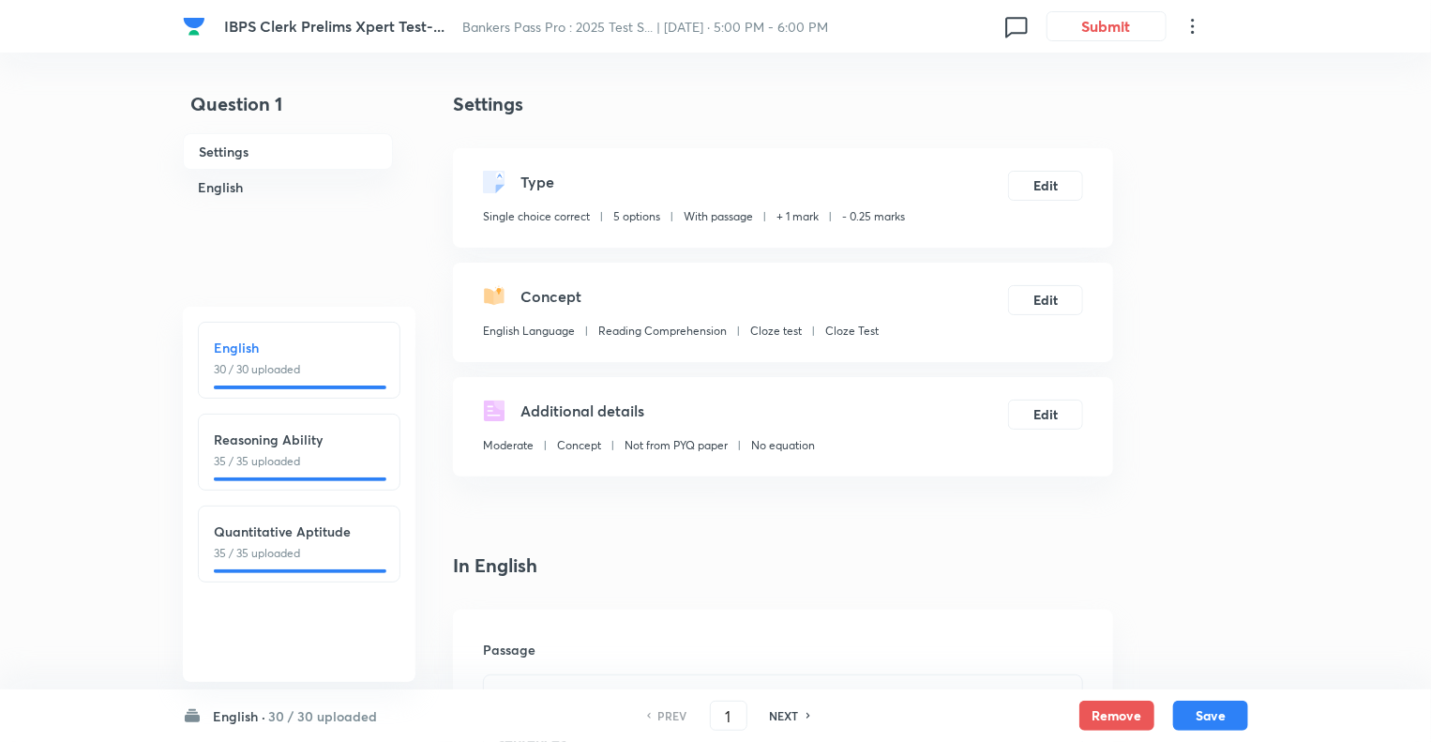
click at [235, 719] on h6 "English ·" at bounding box center [239, 716] width 53 height 20
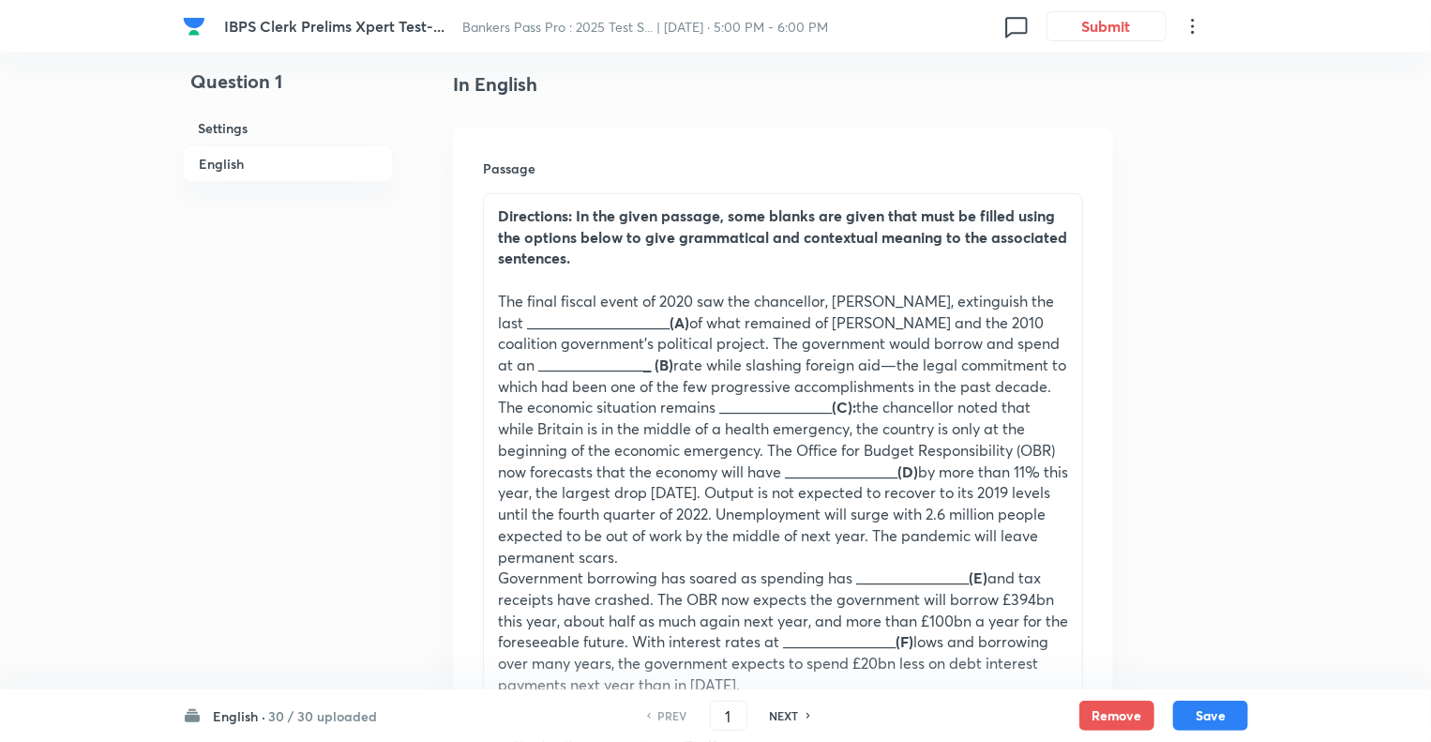
scroll to position [488, 0]
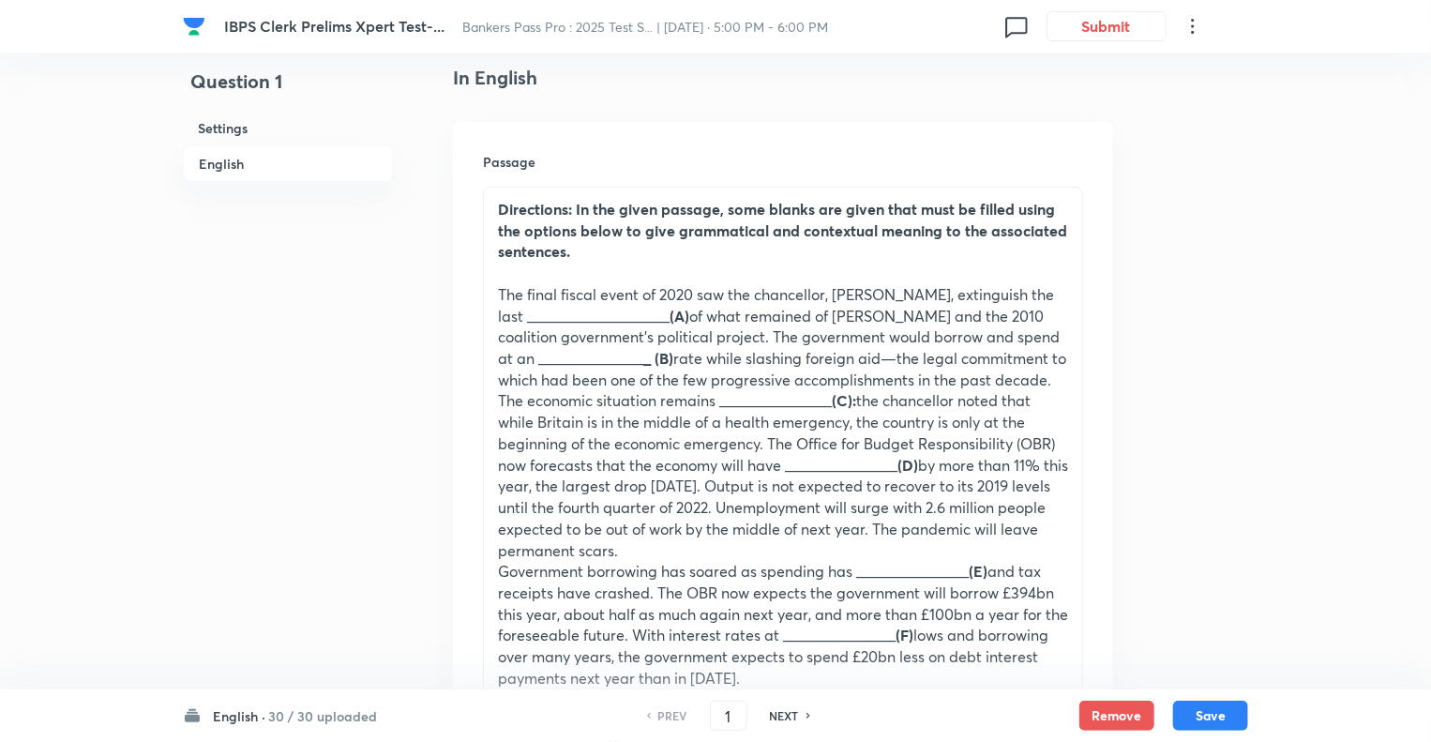
click at [778, 717] on h6 "NEXT" at bounding box center [784, 715] width 29 height 17
type input "2"
checkbox input "false"
checkbox input "true"
click at [778, 717] on h6 "NEXT" at bounding box center [784, 715] width 29 height 17
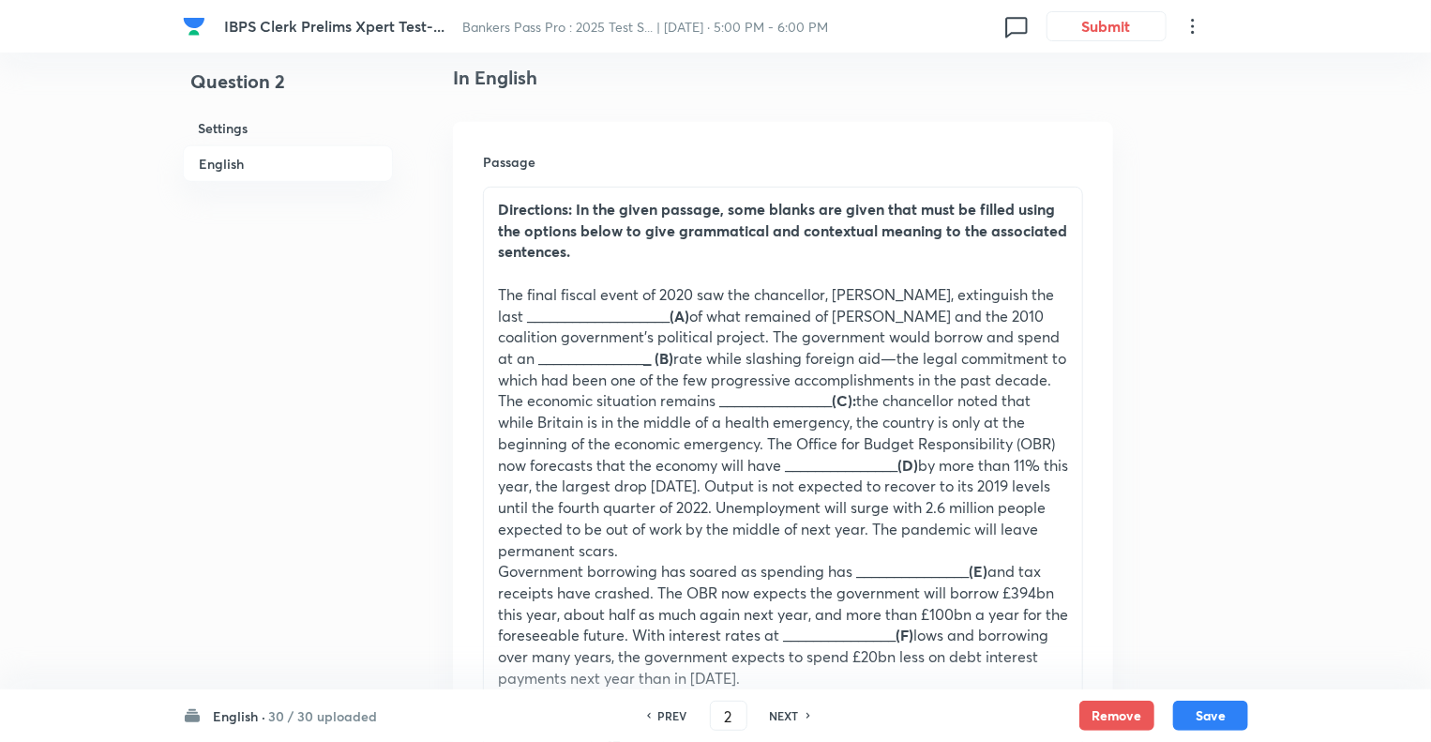
type input "3"
checkbox input "false"
click at [778, 717] on h6 "NEXT" at bounding box center [784, 715] width 29 height 17
checkbox input "false"
type input "4"
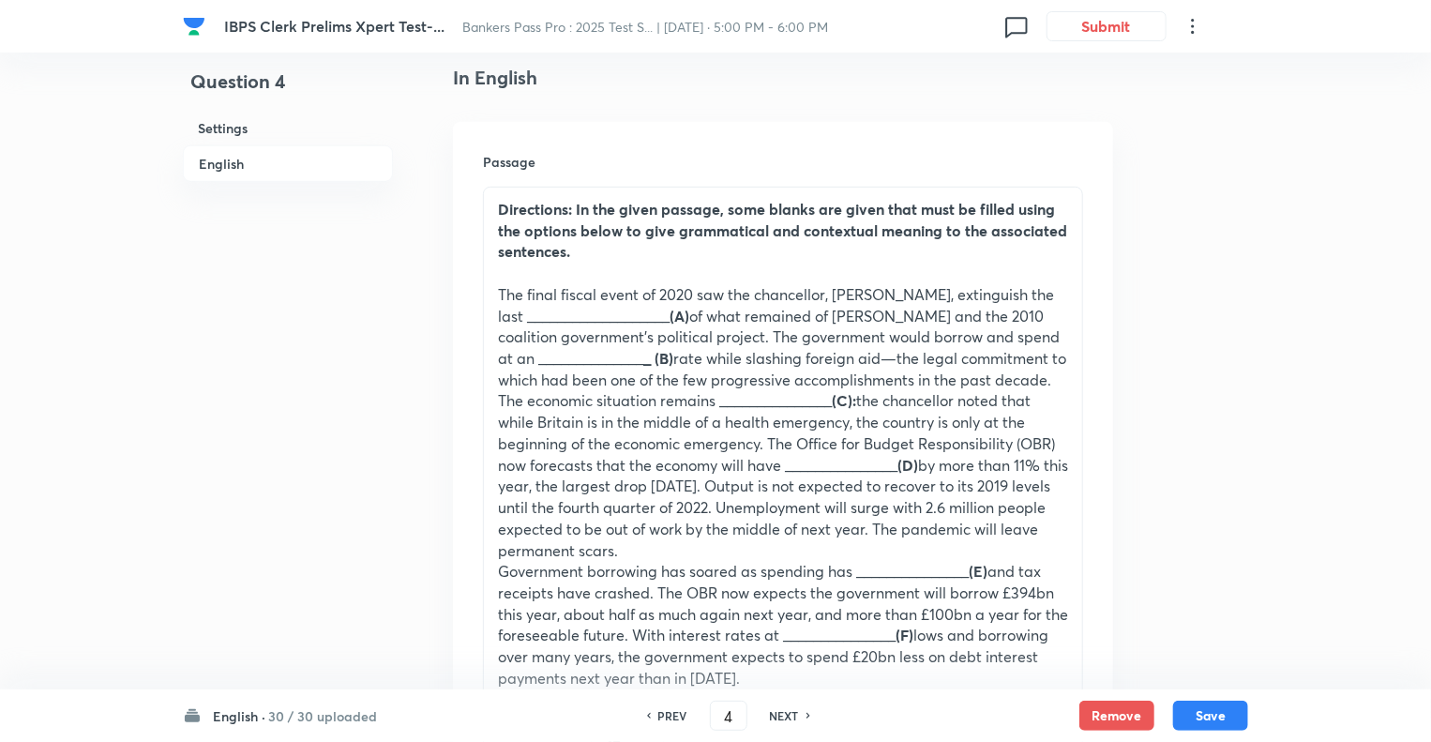
click at [778, 717] on h6 "NEXT" at bounding box center [784, 715] width 29 height 17
checkbox input "false"
type input "5"
click at [778, 717] on h6 "NEXT" at bounding box center [784, 715] width 29 height 17
checkbox input "false"
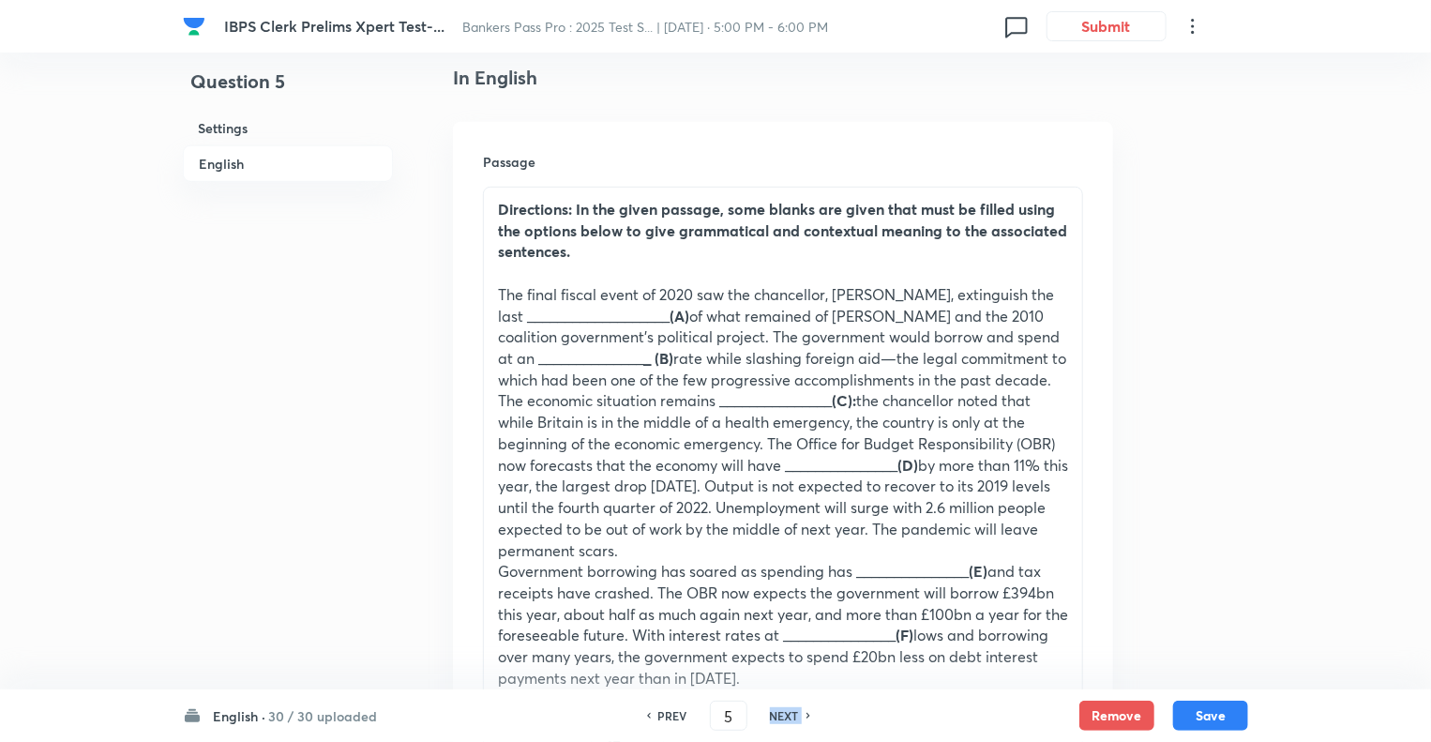
type input "6"
checkbox input "true"
click at [778, 717] on h6 "NEXT" at bounding box center [784, 715] width 29 height 17
type input "7"
checkbox input "true"
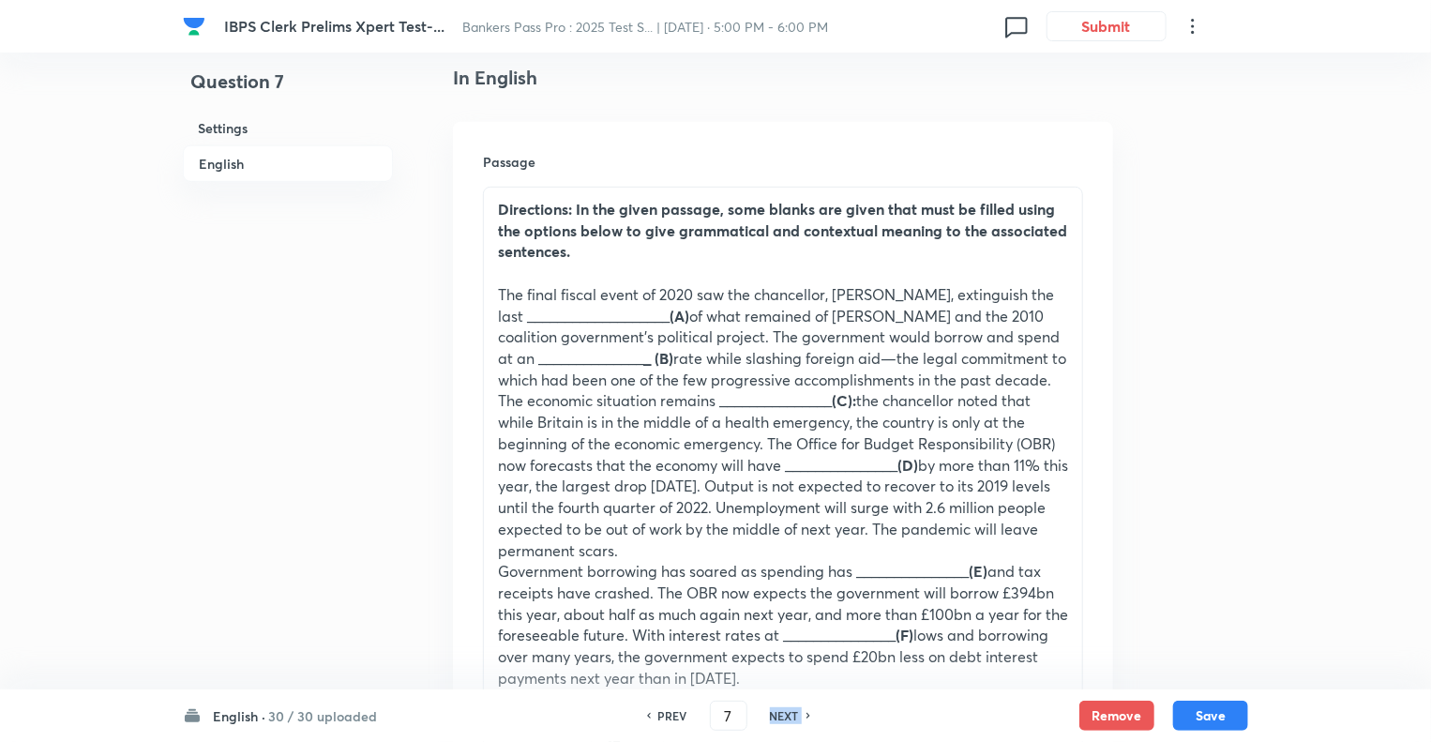
checkbox input "false"
click at [778, 717] on h6 "NEXT" at bounding box center [784, 715] width 29 height 17
type input "8"
checkbox input "false"
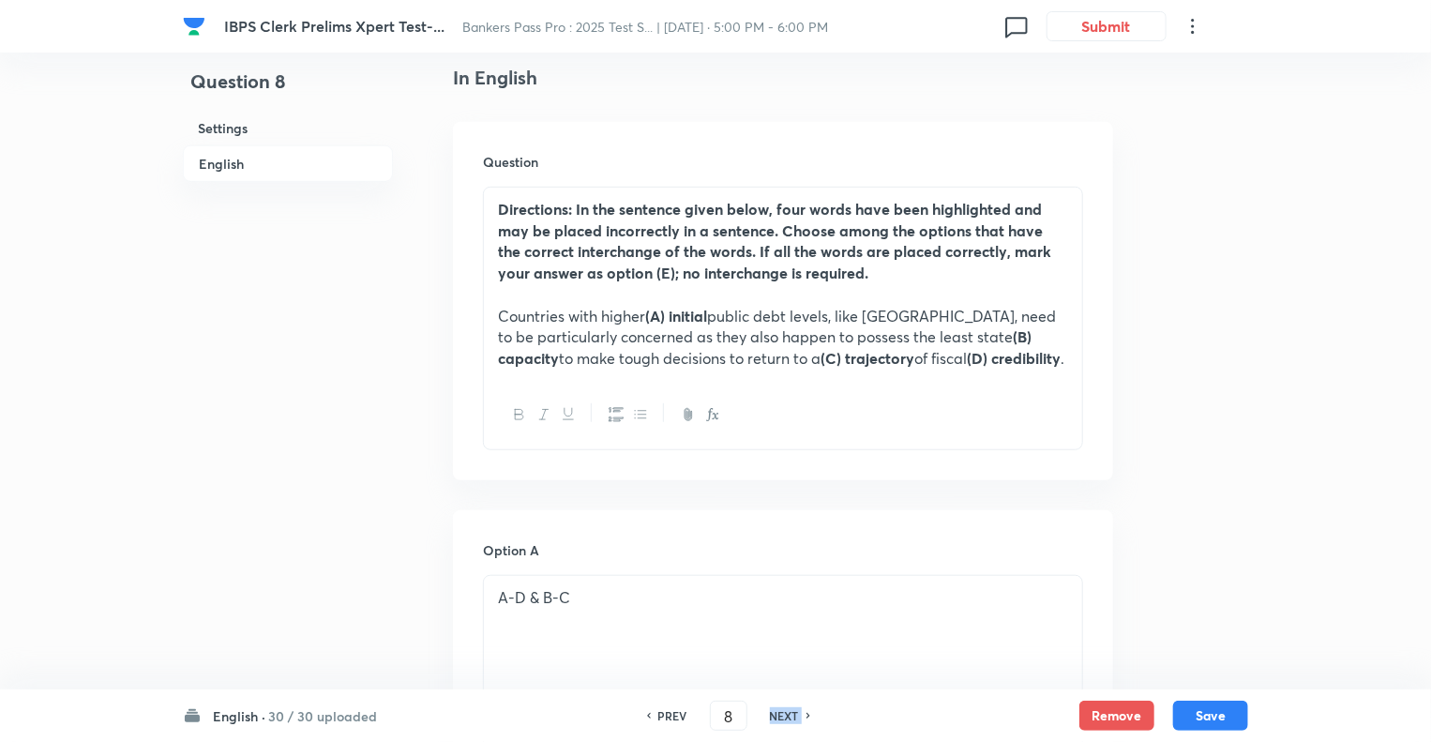
click at [778, 717] on h6 "NEXT" at bounding box center [784, 715] width 29 height 17
checkbox input "false"
type input "9"
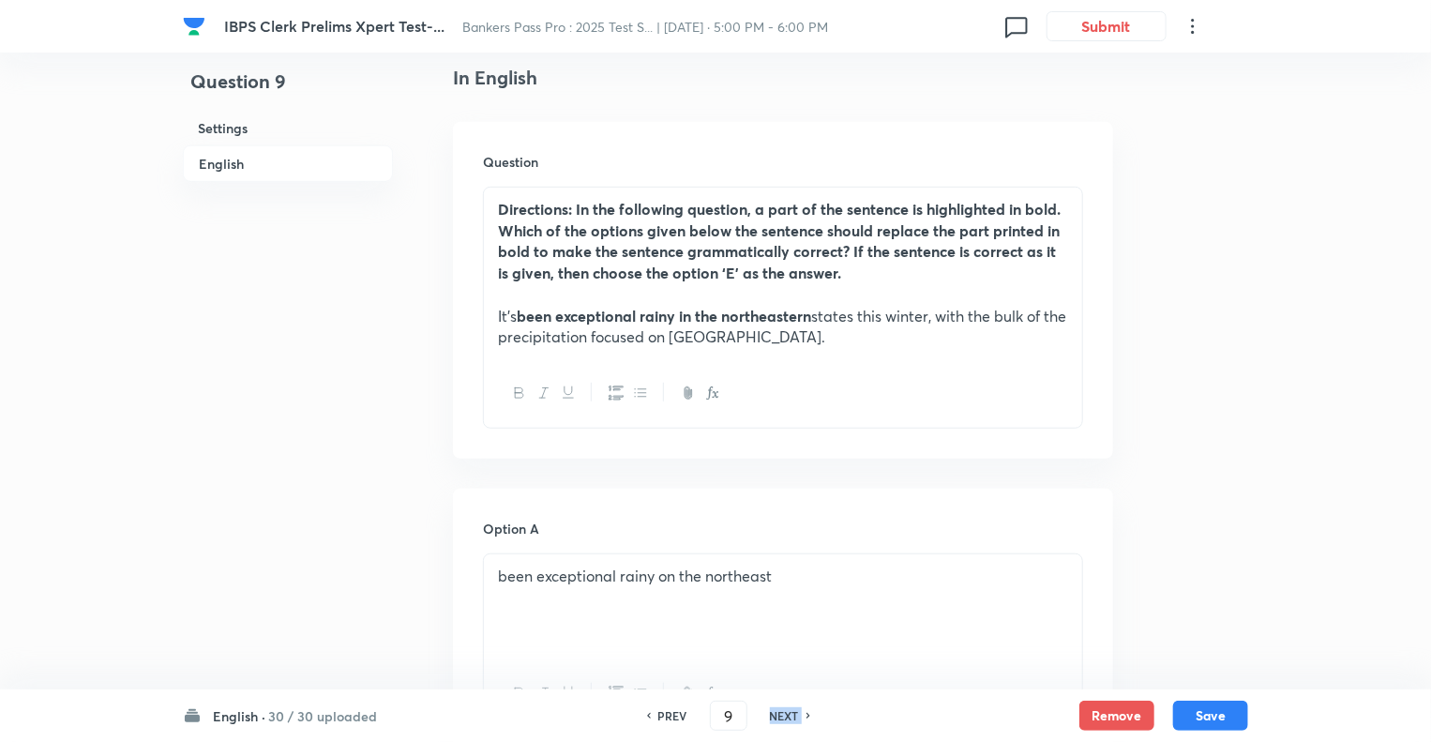
click at [778, 717] on h6 "NEXT" at bounding box center [784, 715] width 29 height 17
checkbox input "false"
type input "10"
checkbox input "true"
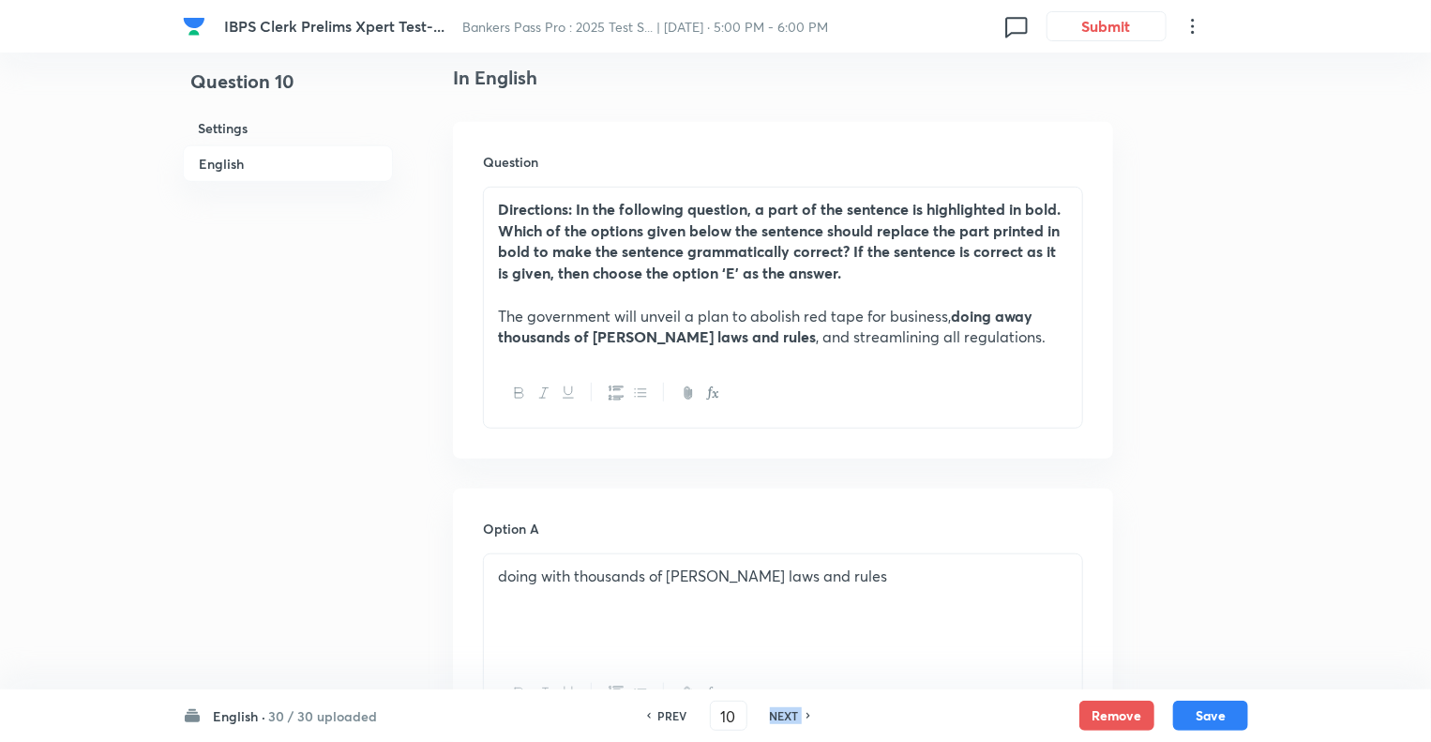
click at [778, 717] on h6 "NEXT" at bounding box center [784, 715] width 29 height 17
type input "11"
click at [778, 717] on h6 "NEXT" at bounding box center [784, 715] width 29 height 17
checkbox input "false"
type input "12"
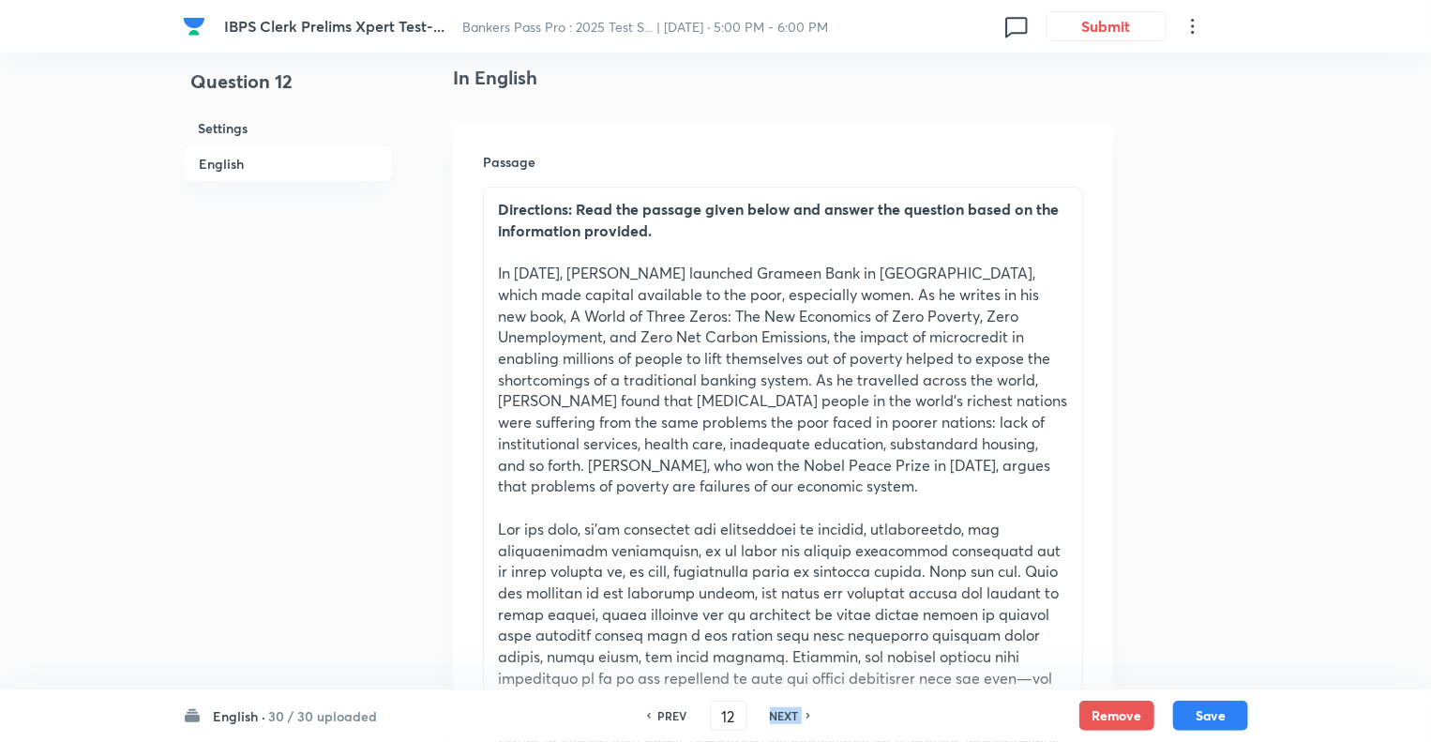
checkbox input "true"
click at [778, 717] on h6 "NEXT" at bounding box center [784, 715] width 29 height 17
type input "13"
checkbox input "true"
checkbox input "false"
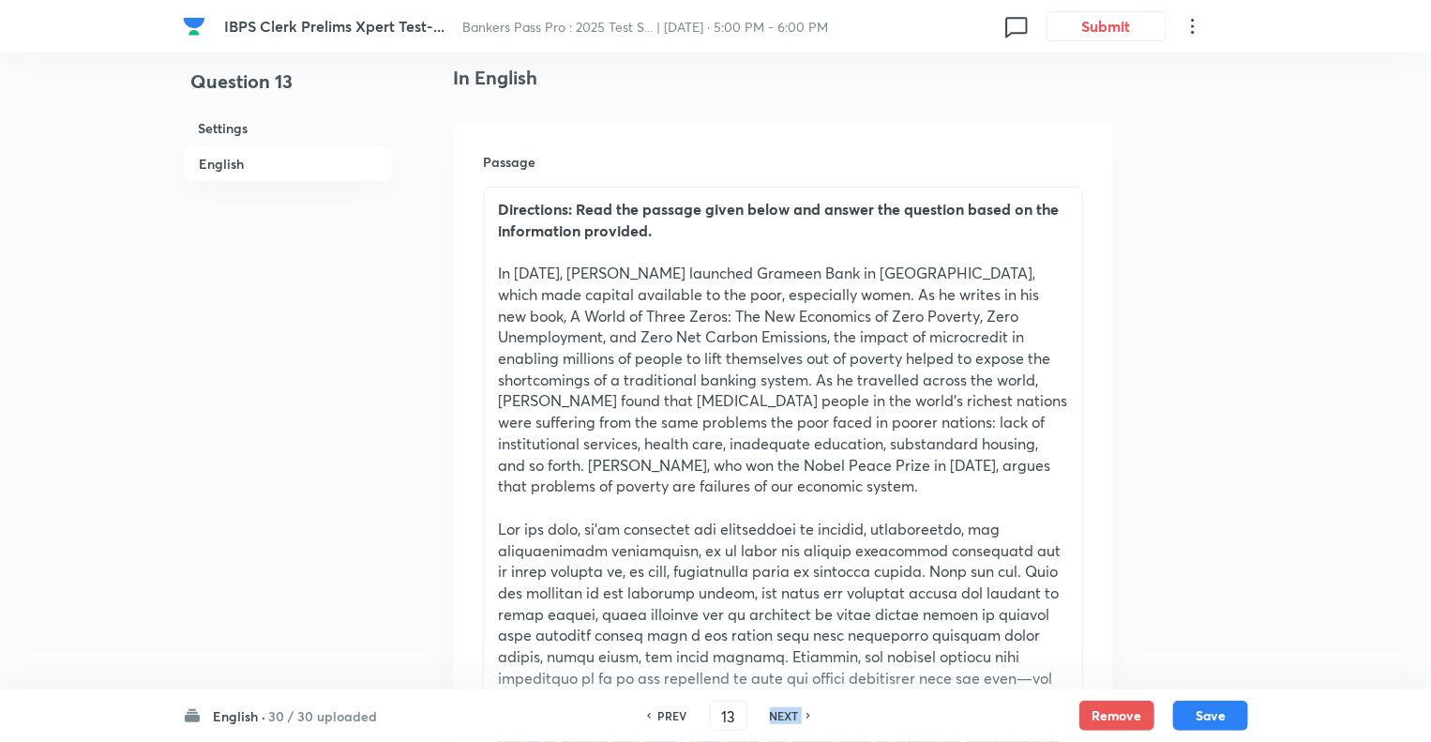
click at [778, 717] on h6 "NEXT" at bounding box center [784, 715] width 29 height 17
checkbox input "false"
type input "14"
click at [778, 717] on h6 "NEXT" at bounding box center [784, 715] width 29 height 17
checkbox input "false"
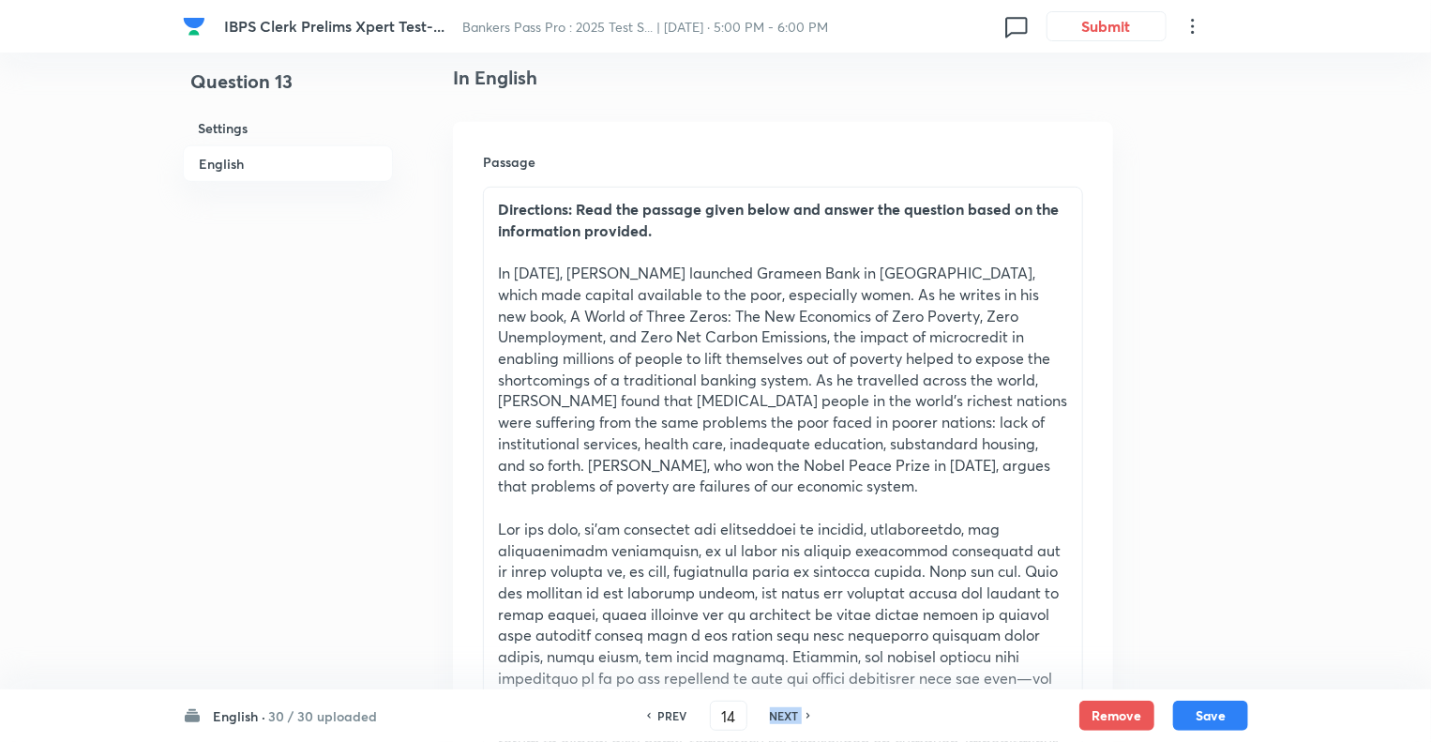
type input "15"
click at [778, 717] on h6 "NEXT" at bounding box center [784, 715] width 29 height 17
checkbox input "false"
type input "16"
checkbox input "true"
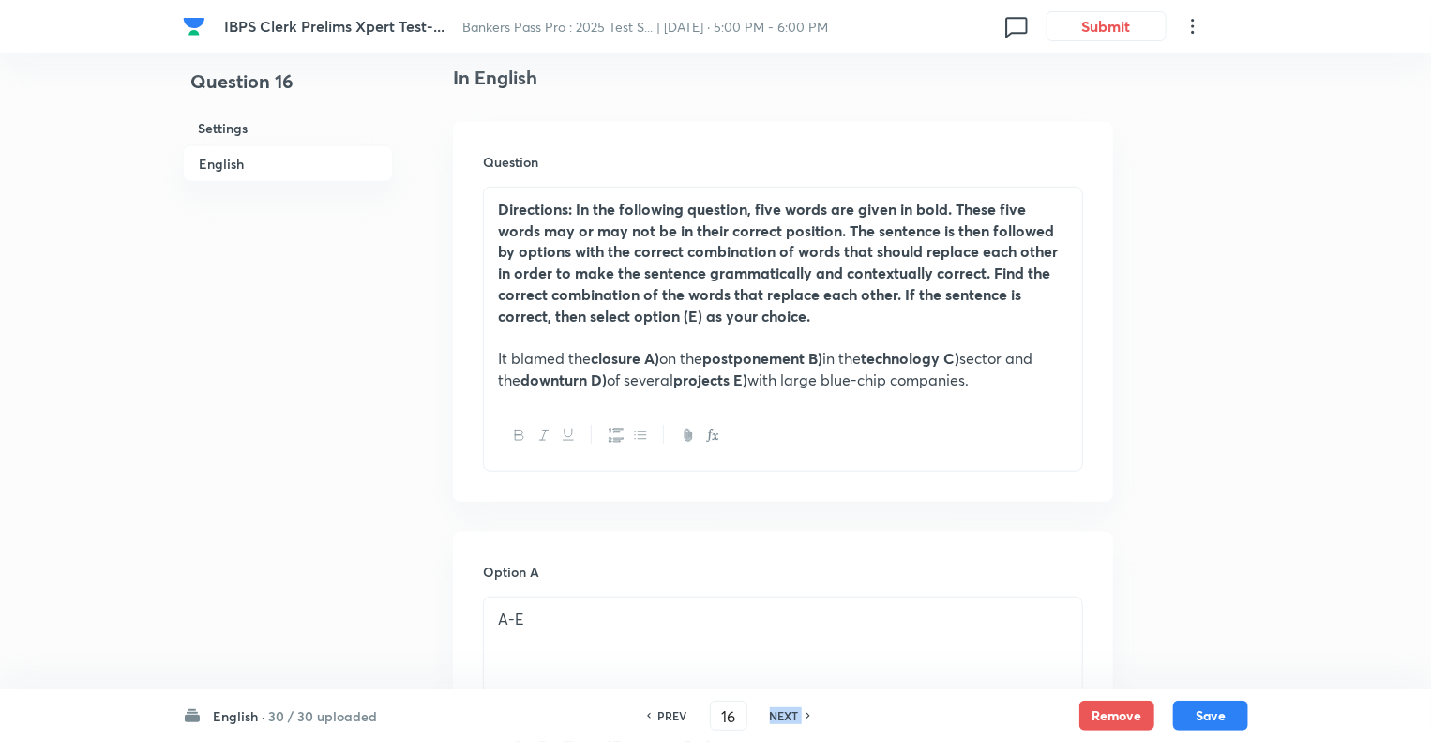
click at [778, 717] on h6 "NEXT" at bounding box center [784, 715] width 29 height 17
type input "17"
checkbox input "false"
checkbox input "true"
click at [778, 717] on h6 "NEXT" at bounding box center [784, 715] width 29 height 17
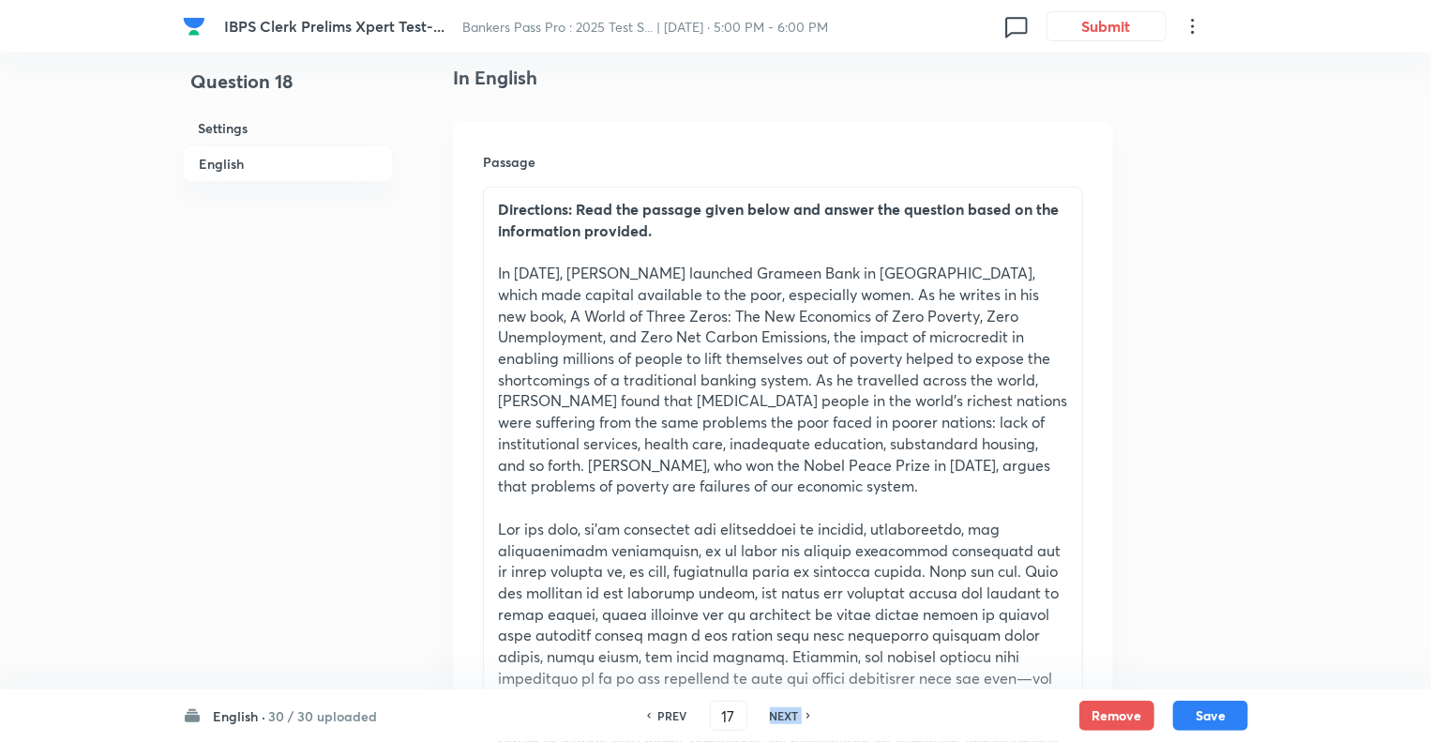
type input "18"
checkbox input "true"
checkbox input "false"
click at [778, 717] on h6 "NEXT" at bounding box center [784, 715] width 29 height 17
checkbox input "false"
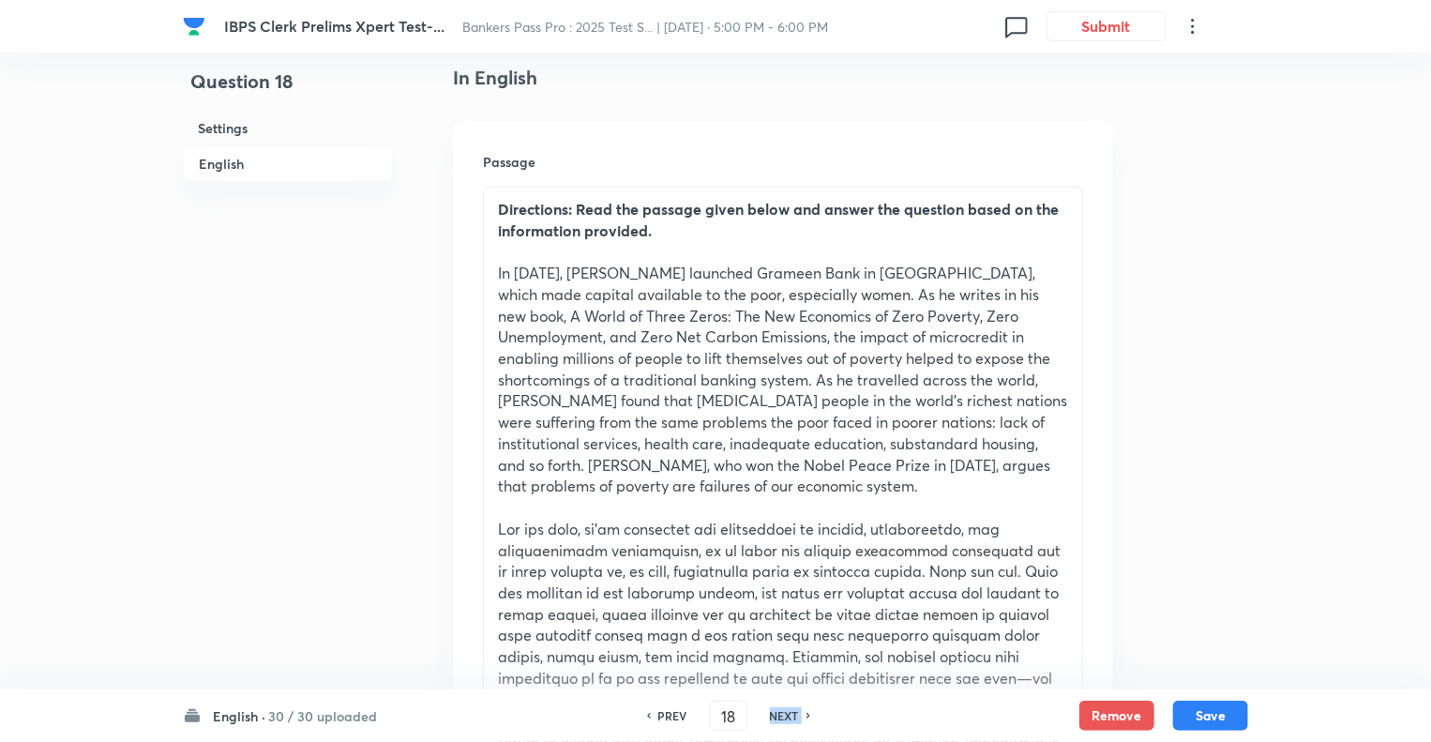
type input "19"
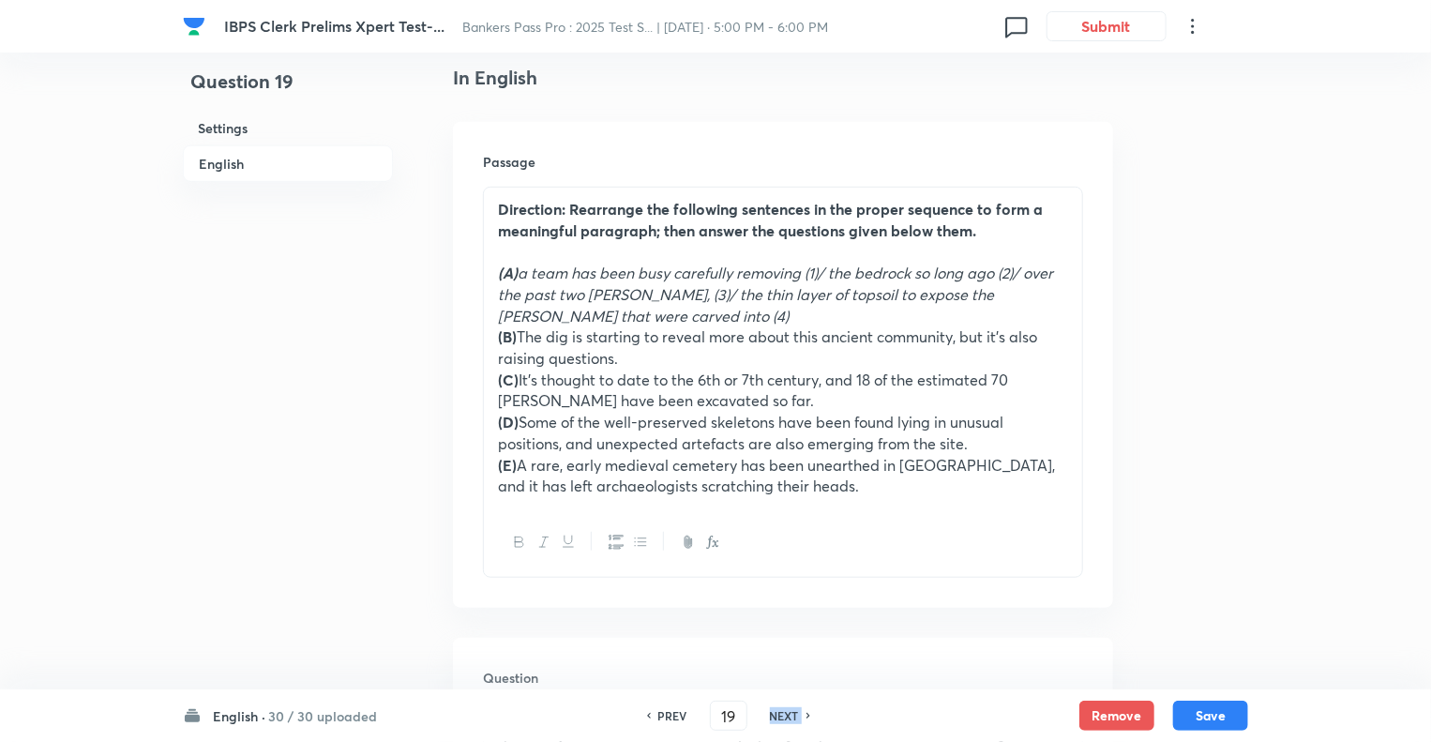
click at [778, 717] on h6 "NEXT" at bounding box center [784, 715] width 29 height 17
checkbox input "false"
type input "20"
click at [778, 717] on h6 "NEXT" at bounding box center [784, 715] width 29 height 17
checkbox input "false"
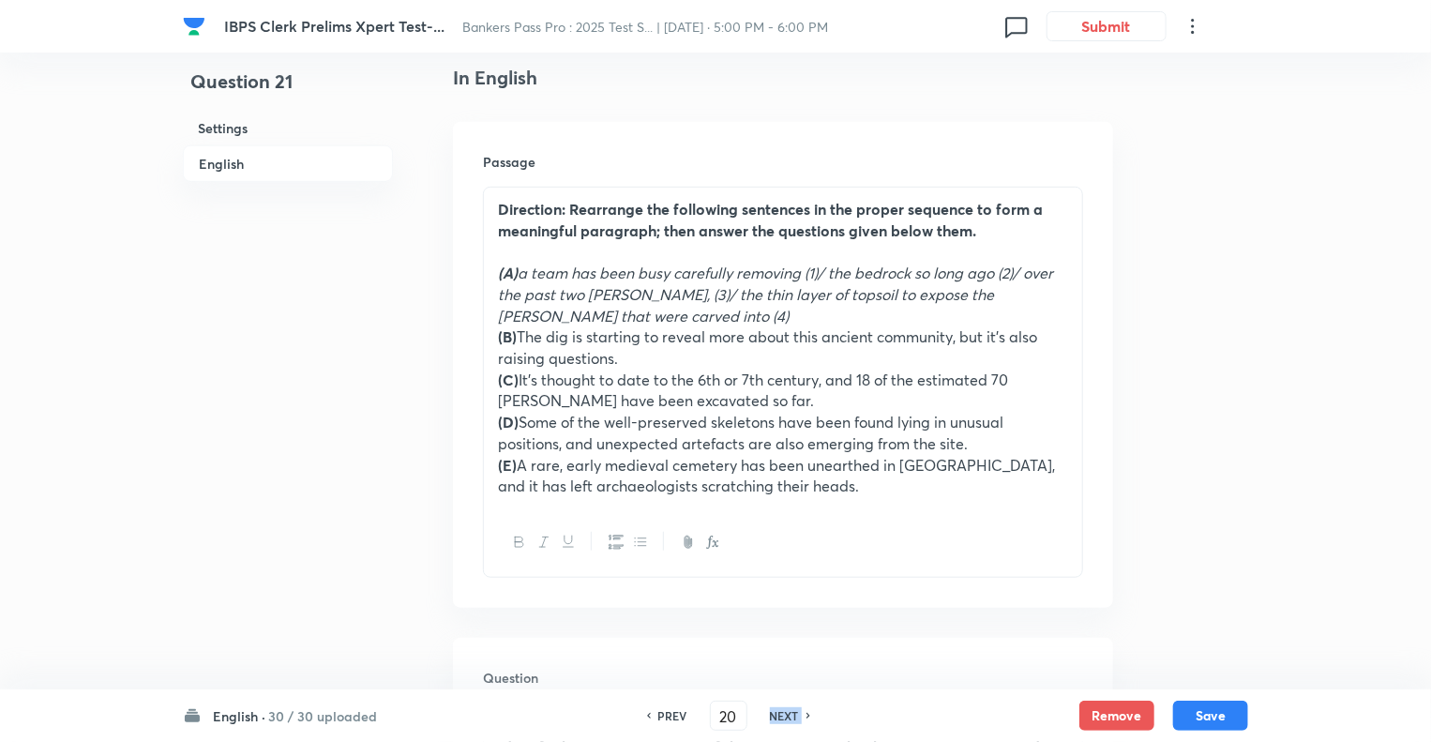
type input "21"
click at [778, 717] on h6 "NEXT" at bounding box center [784, 715] width 29 height 17
checkbox input "false"
type input "22"
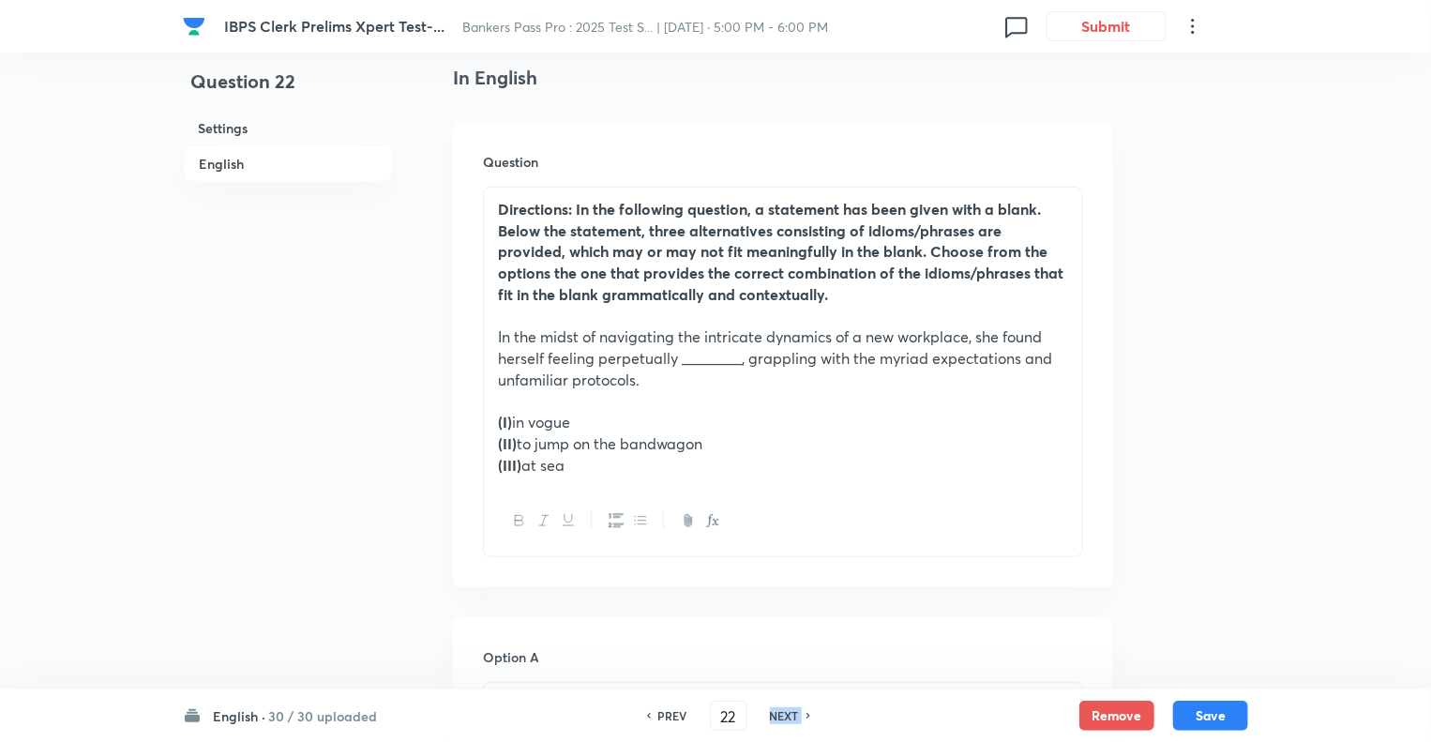
click at [778, 717] on h6 "NEXT" at bounding box center [784, 715] width 29 height 17
checkbox input "false"
type input "23"
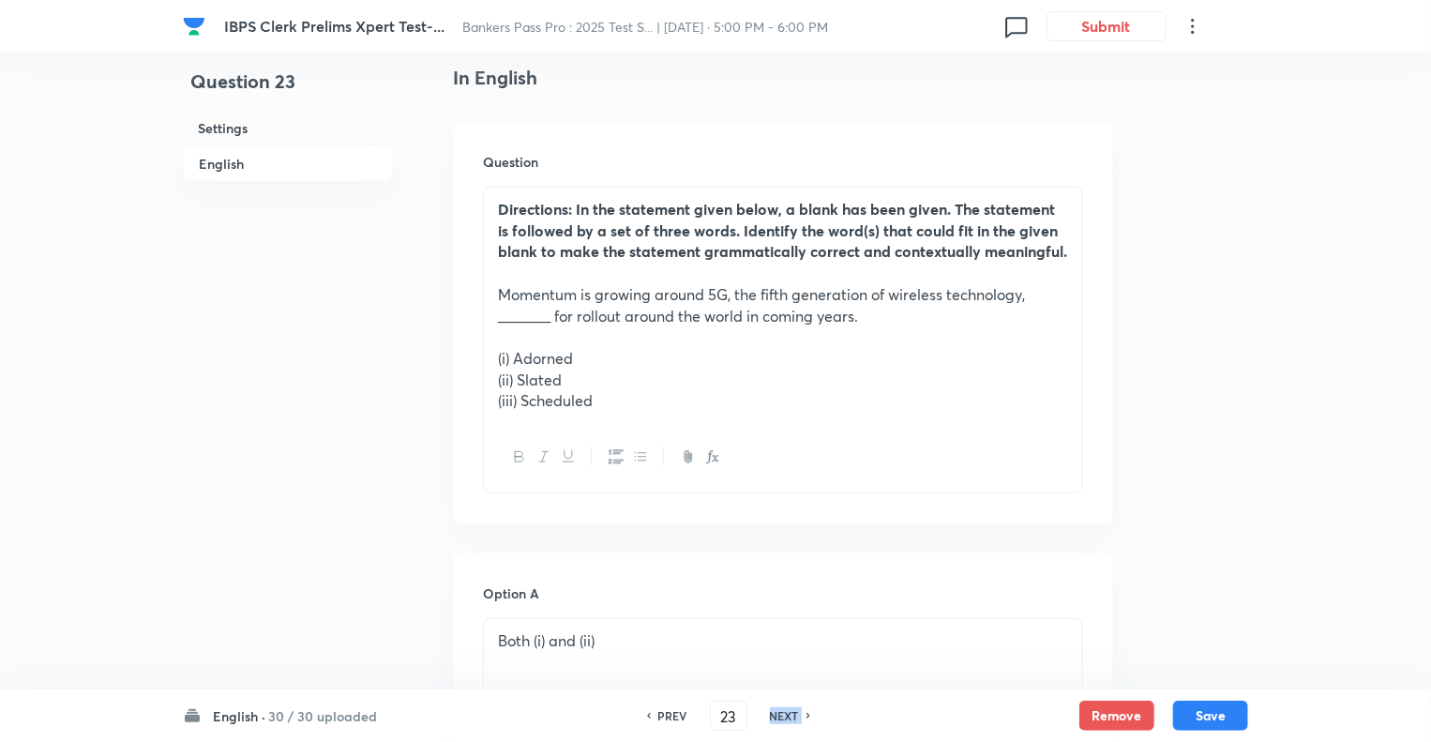
click at [778, 717] on h6 "NEXT" at bounding box center [784, 715] width 29 height 17
checkbox input "false"
type input "24"
click at [778, 717] on h6 "NEXT" at bounding box center [784, 715] width 29 height 17
checkbox input "false"
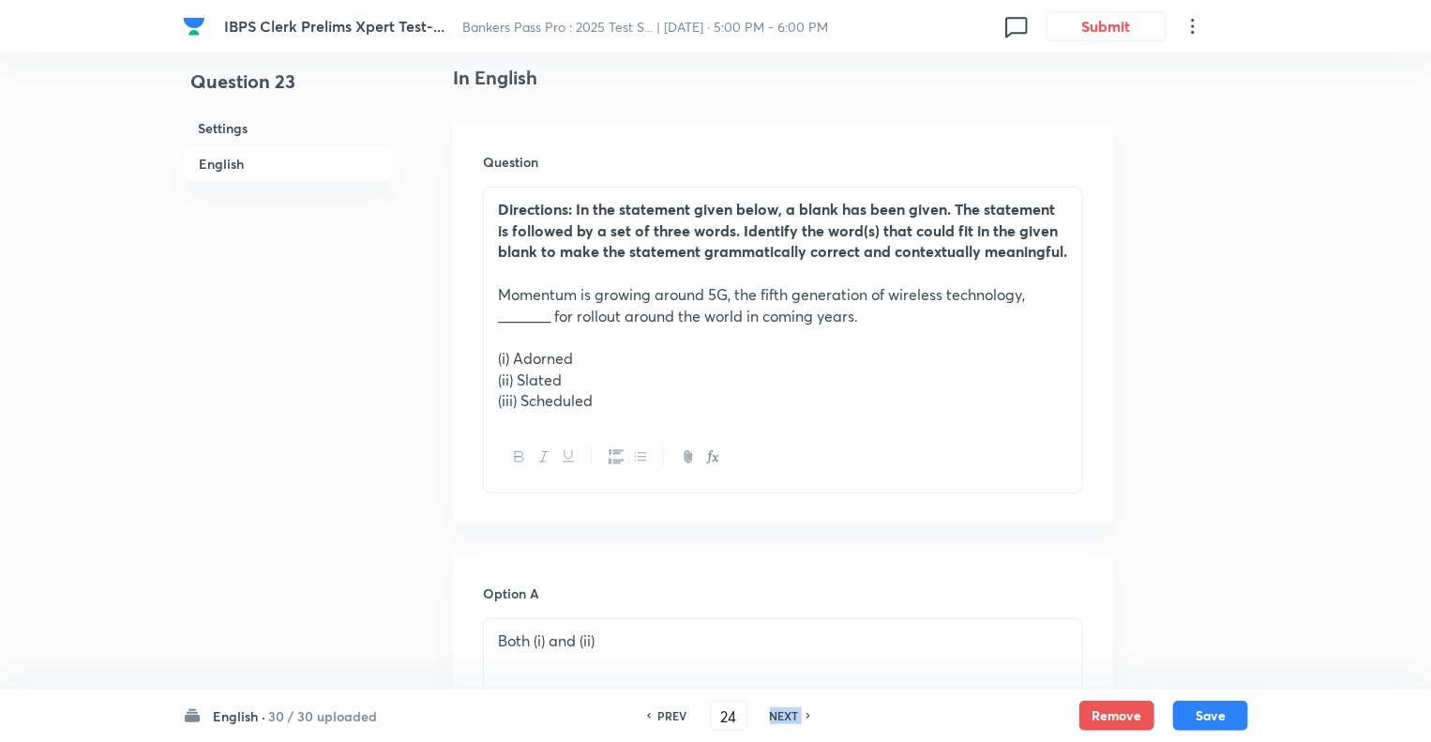
type input "25"
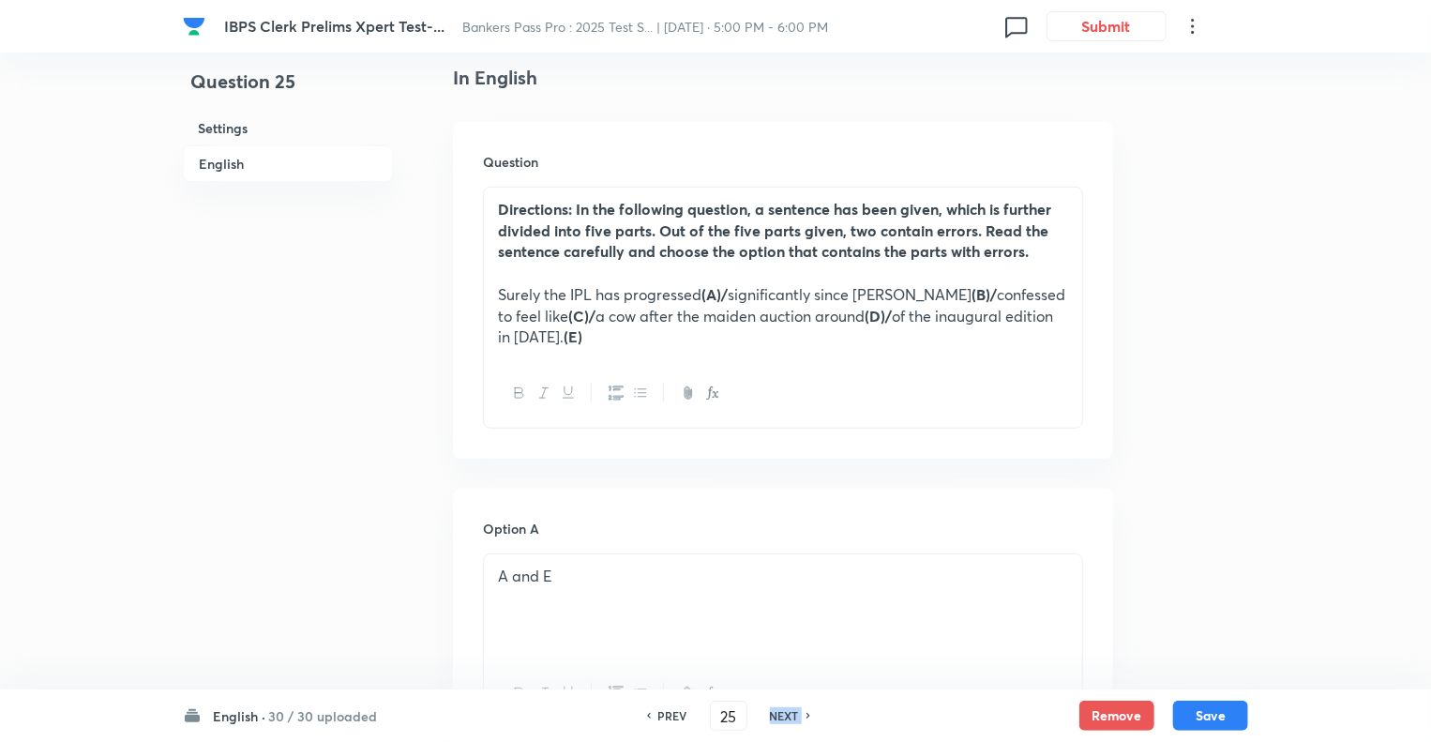
click at [778, 717] on h6 "NEXT" at bounding box center [784, 715] width 29 height 17
checkbox input "false"
type input "26"
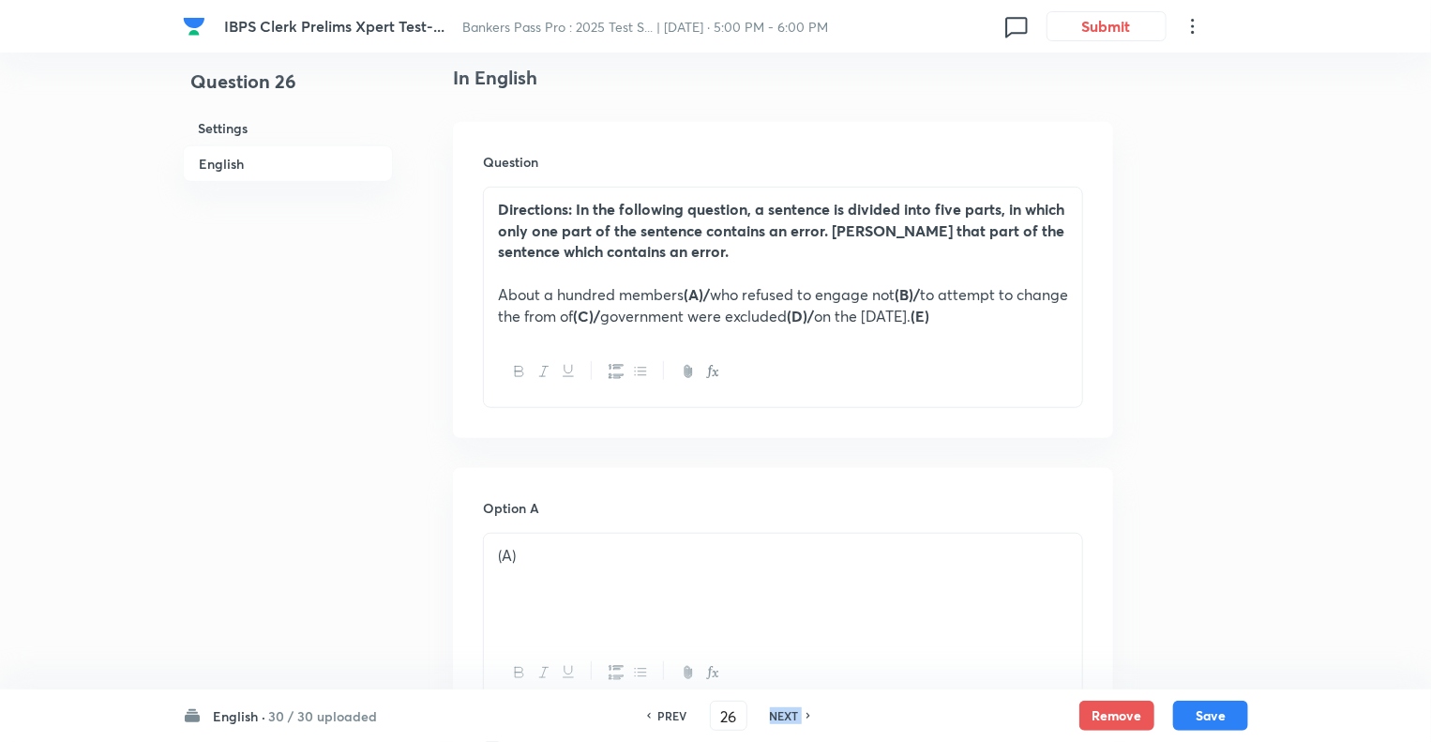
click at [778, 717] on h6 "NEXT" at bounding box center [784, 715] width 29 height 17
checkbox input "false"
type input "27"
click at [778, 717] on h6 "NEXT" at bounding box center [784, 715] width 29 height 17
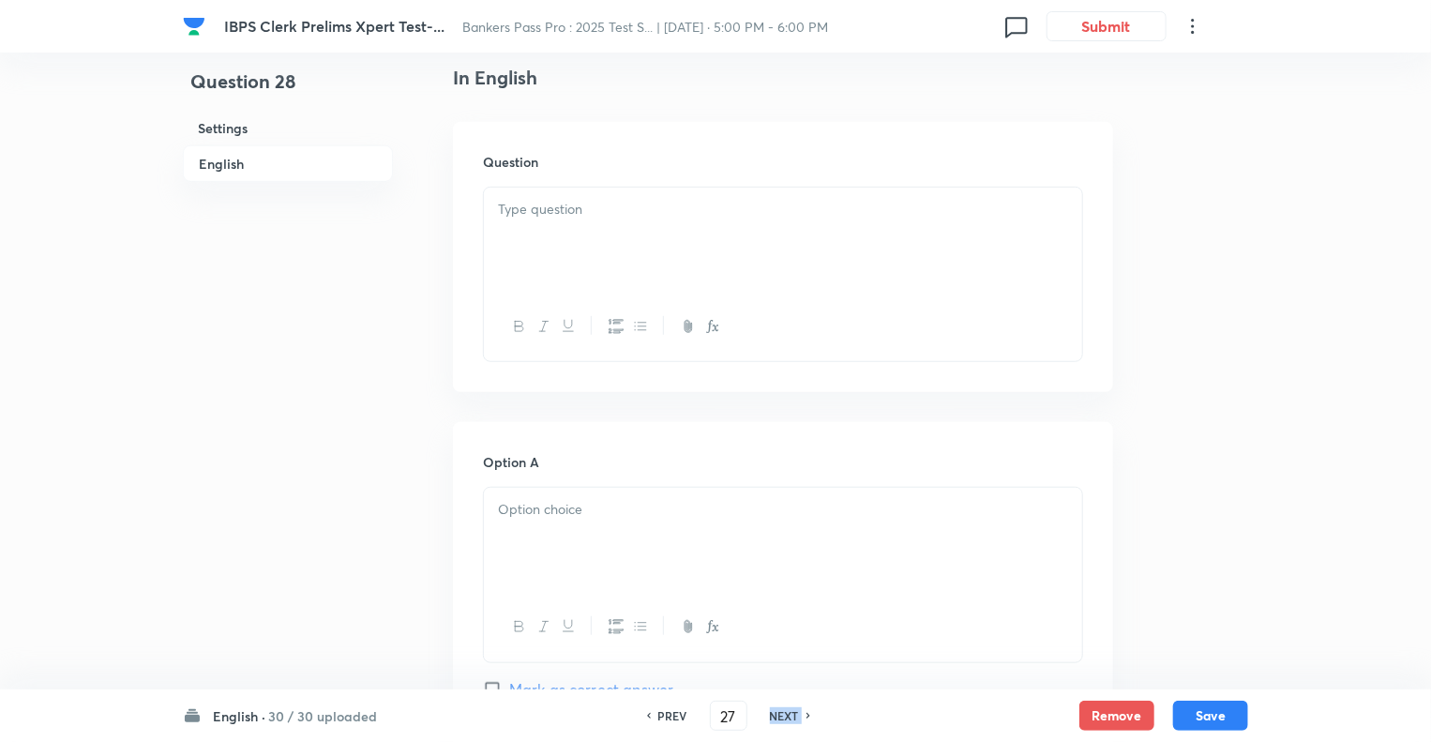
checkbox input "false"
type input "28"
click at [778, 717] on h6 "NEXT" at bounding box center [784, 715] width 29 height 17
checkbox input "false"
type input "29"
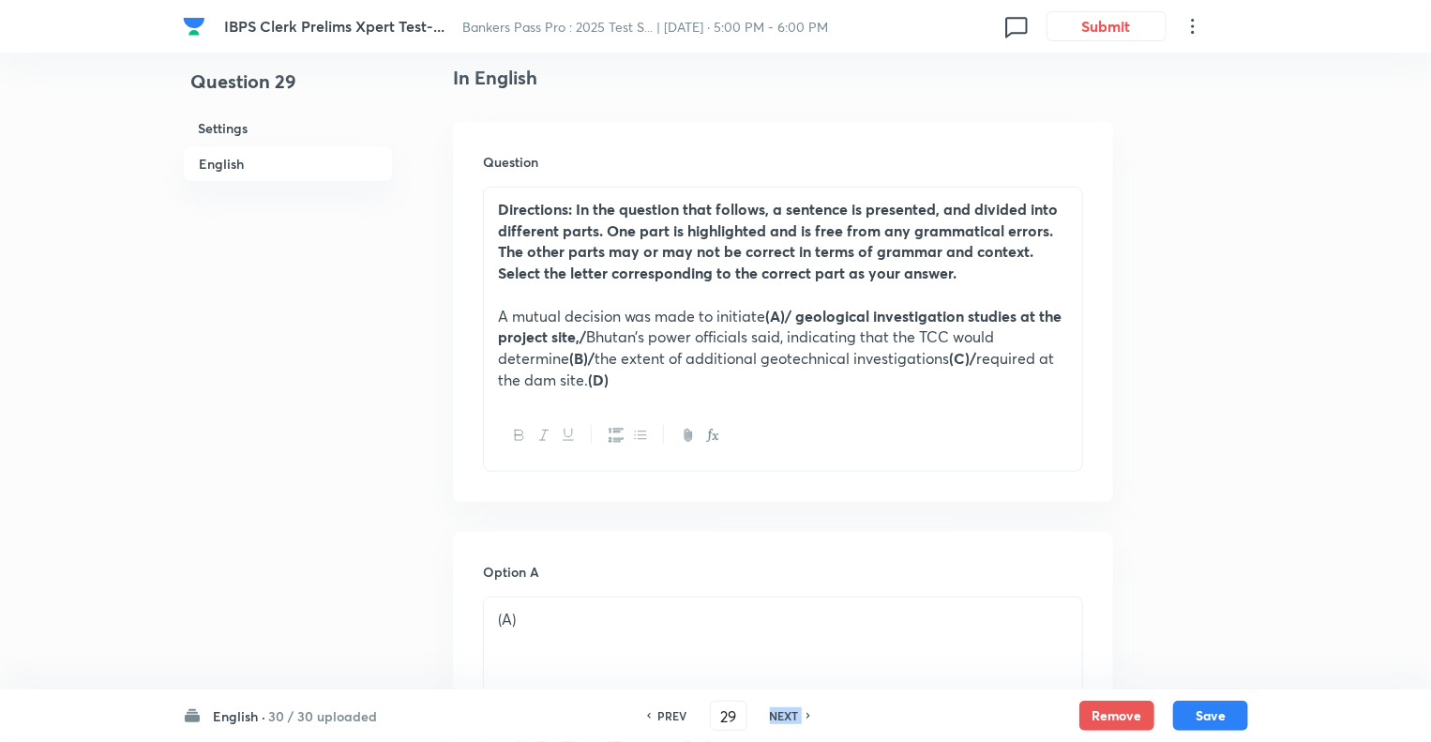
click at [778, 717] on h6 "NEXT" at bounding box center [784, 715] width 29 height 17
checkbox input "false"
type input "30"
checkbox input "true"
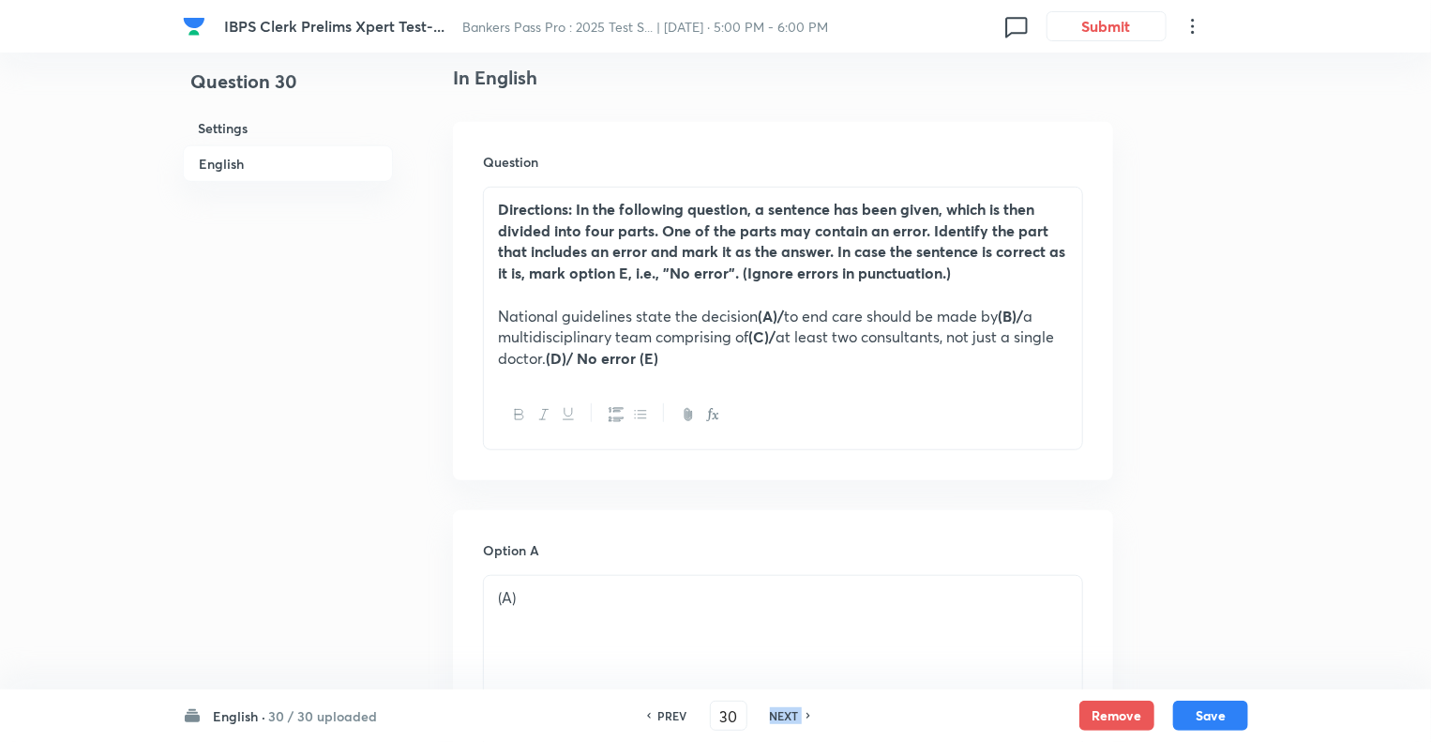
click at [778, 717] on h6 "NEXT" at bounding box center [784, 715] width 29 height 17
type input "31"
checkbox input "false"
click at [778, 717] on div "PREV 31 ​ NEXT" at bounding box center [729, 716] width 242 height 30
checkbox input "true"
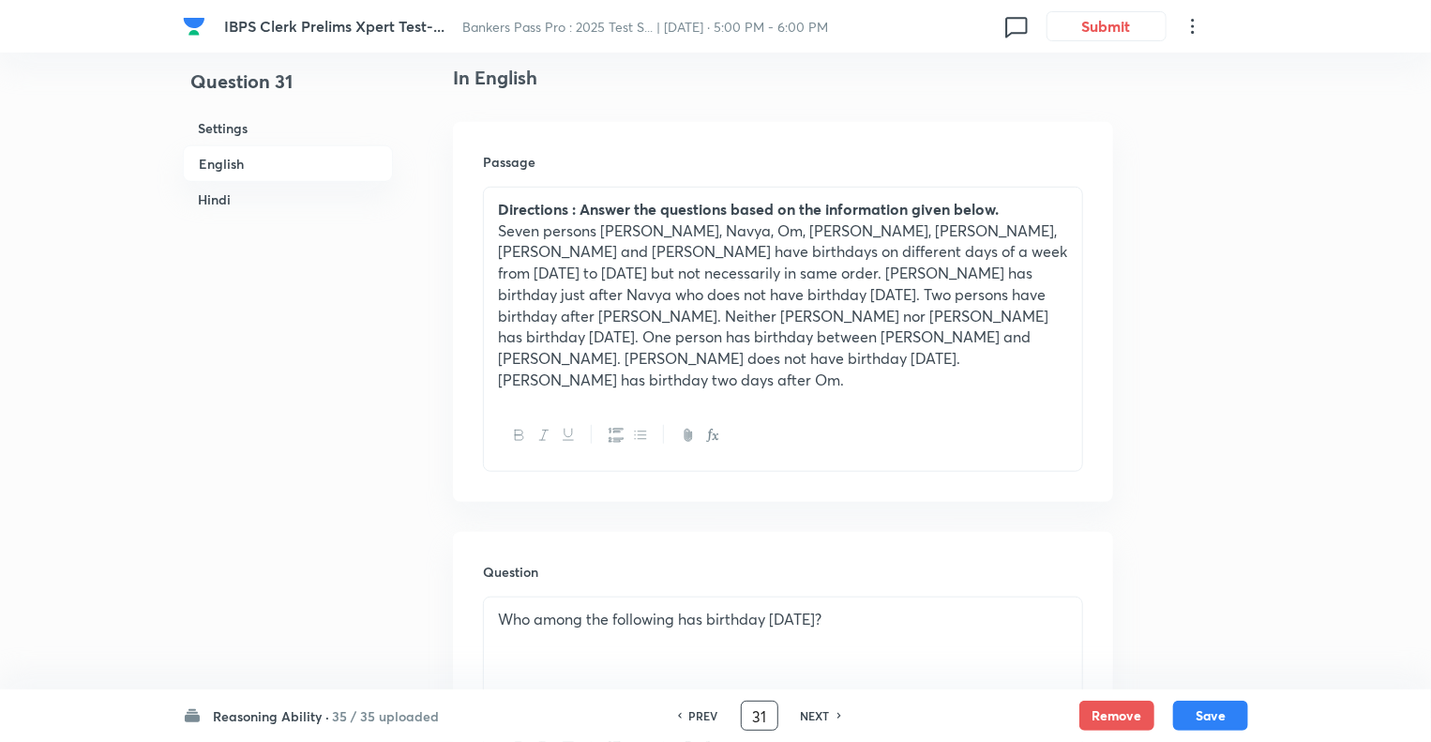
click at [778, 717] on div "PREV 31 ​ NEXT" at bounding box center [760, 716] width 242 height 30
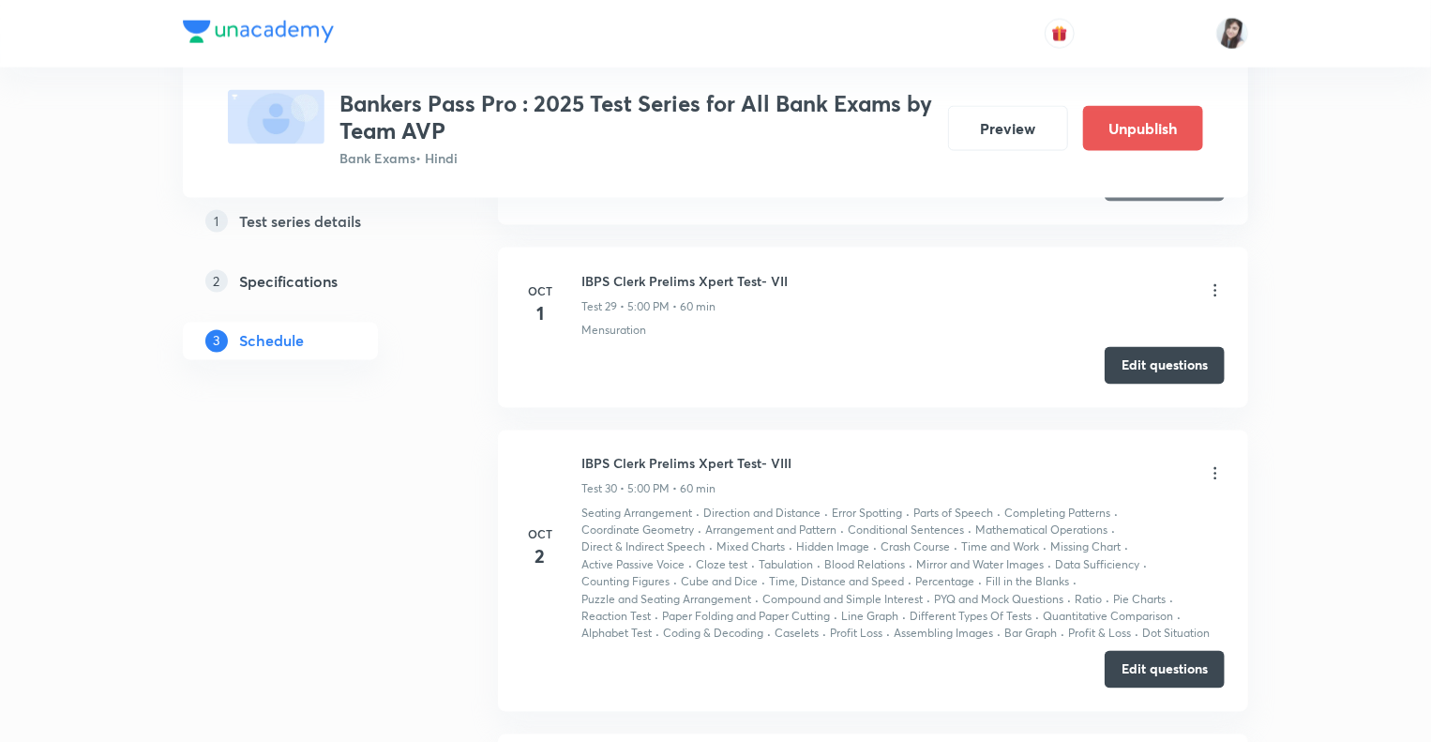
scroll to position [8715, 0]
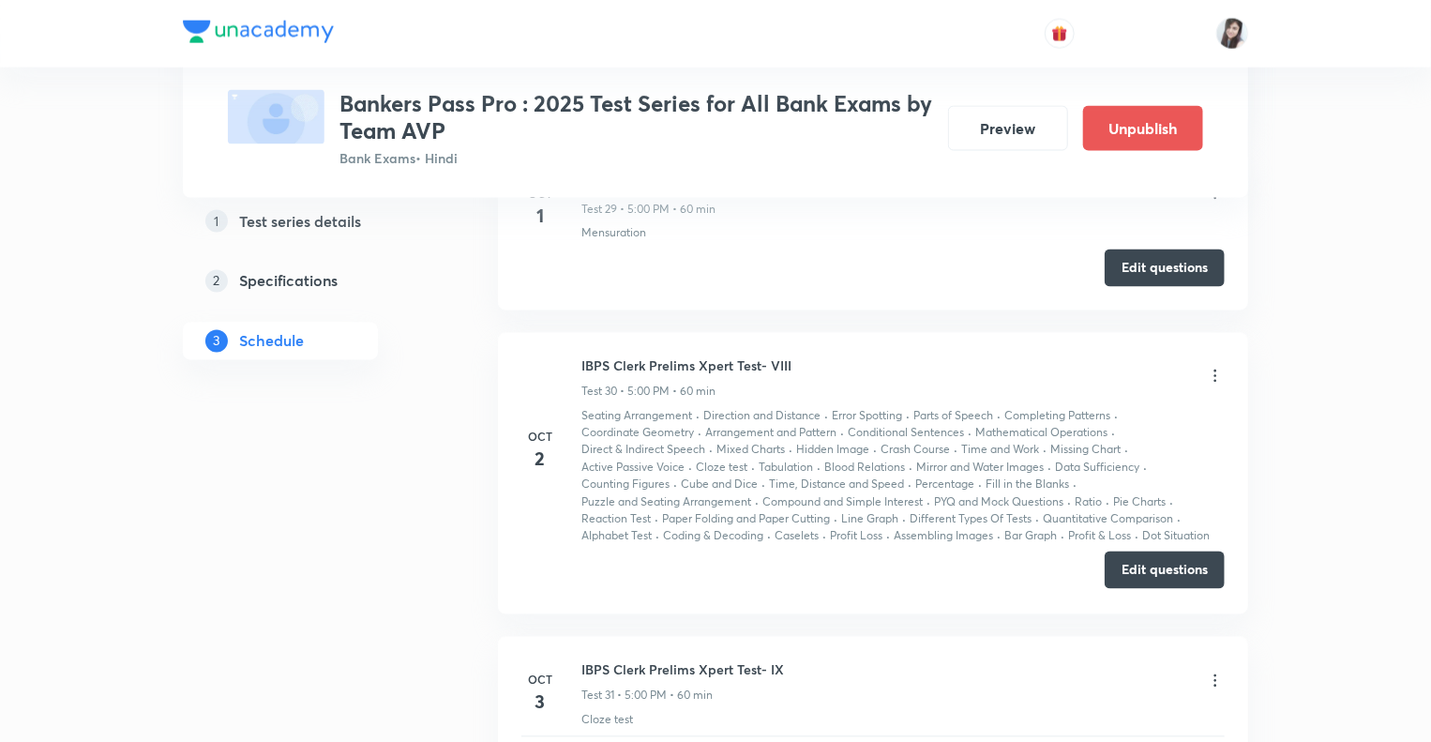
click at [1140, 551] on button "Edit questions" at bounding box center [1165, 570] width 120 height 38
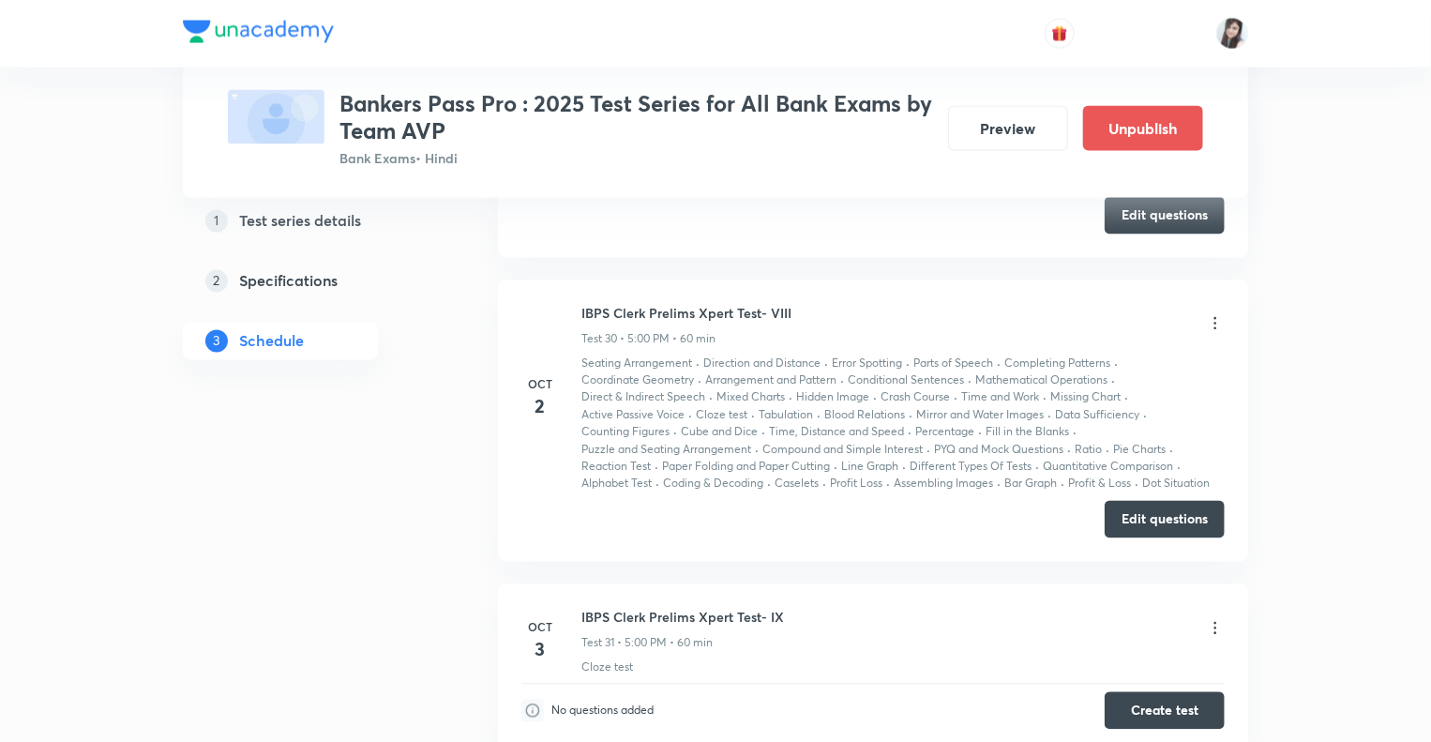
scroll to position [8677, 0]
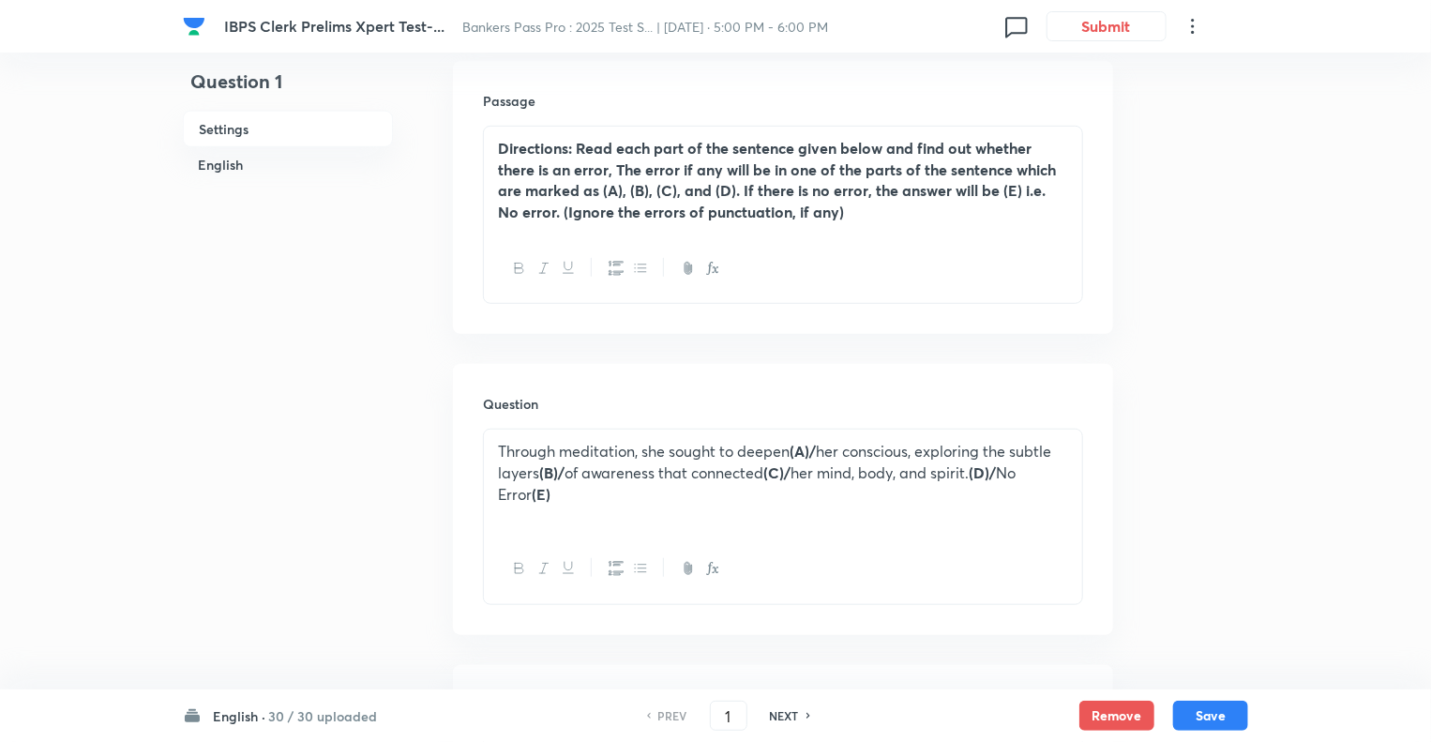
scroll to position [563, 0]
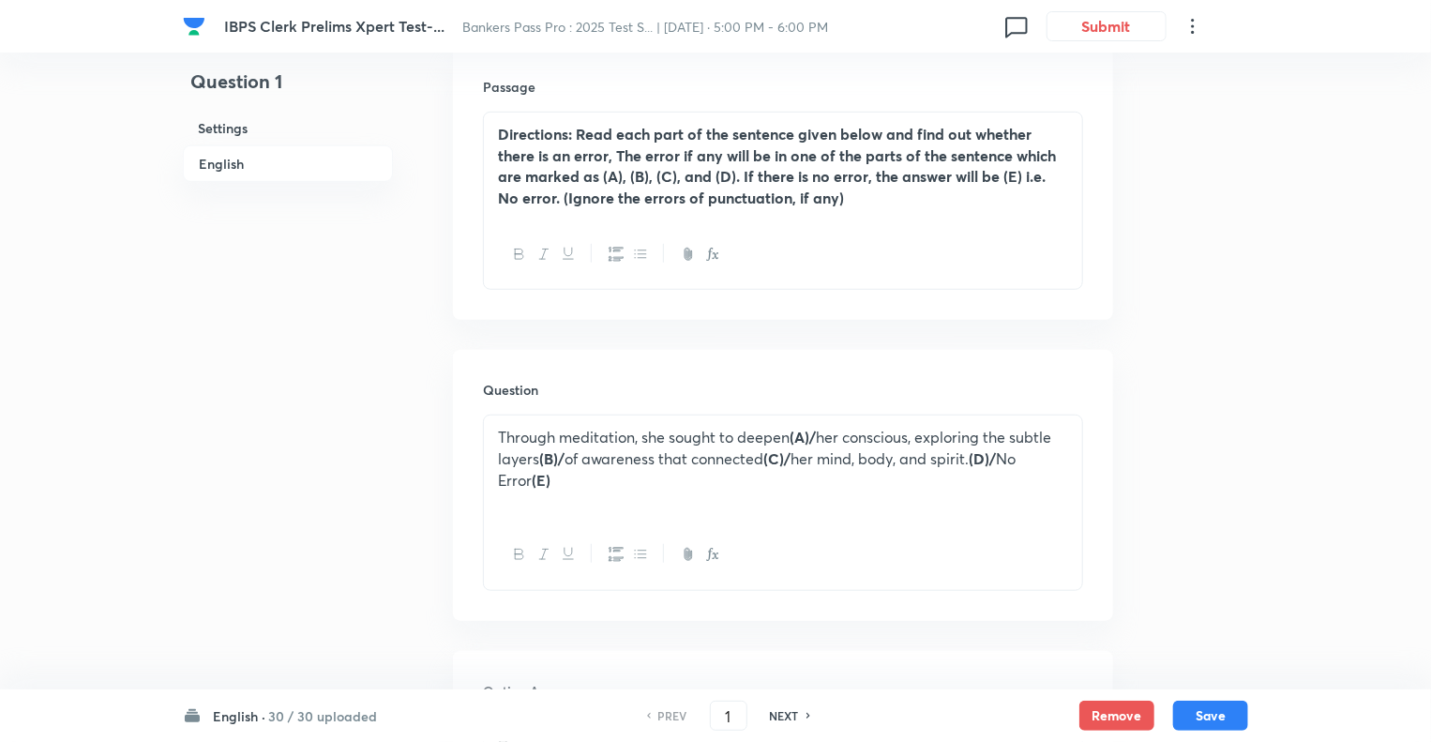
click at [772, 716] on h6 "NEXT" at bounding box center [784, 715] width 29 height 17
type input "2"
checkbox input "true"
click at [772, 716] on h6 "NEXT" at bounding box center [784, 715] width 29 height 17
type input "3"
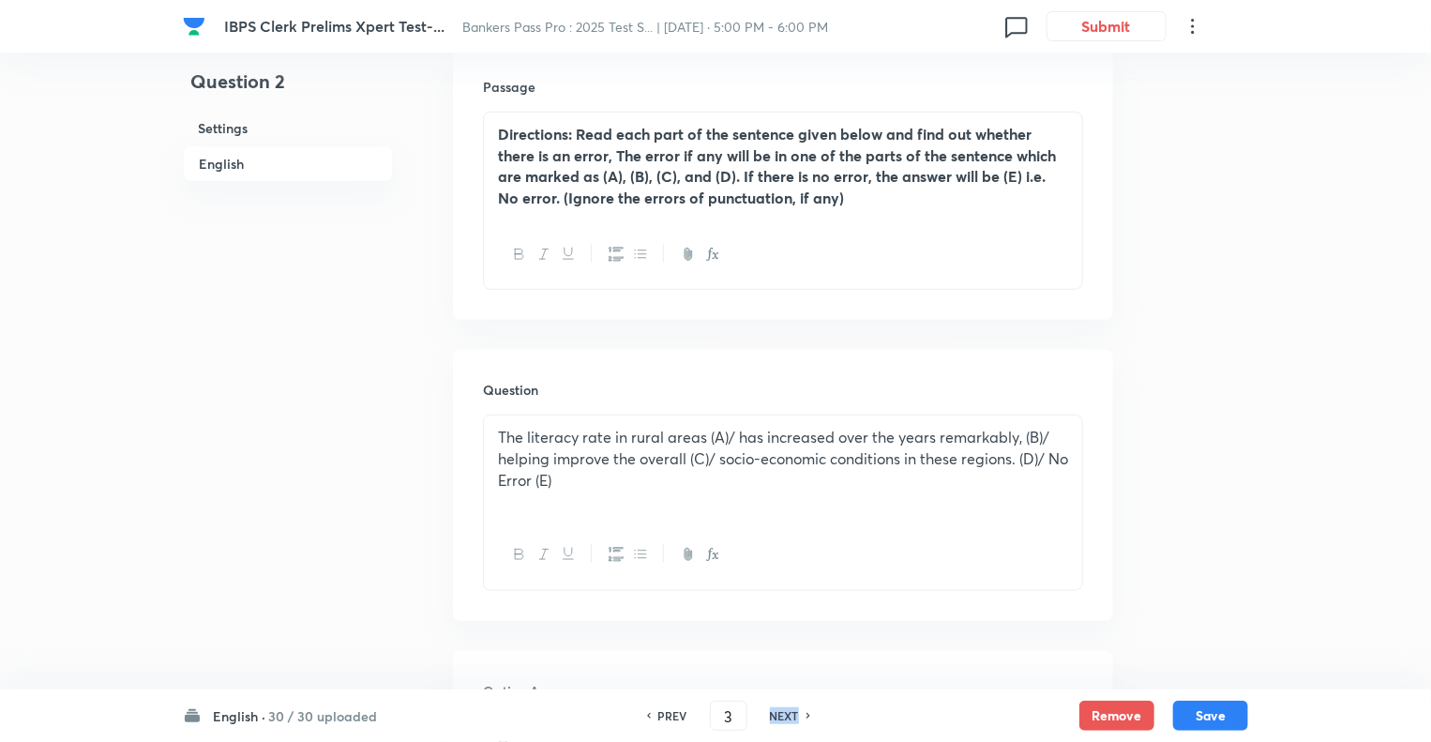
click at [772, 716] on h6 "NEXT" at bounding box center [784, 715] width 29 height 17
checkbox input "false"
type input "4"
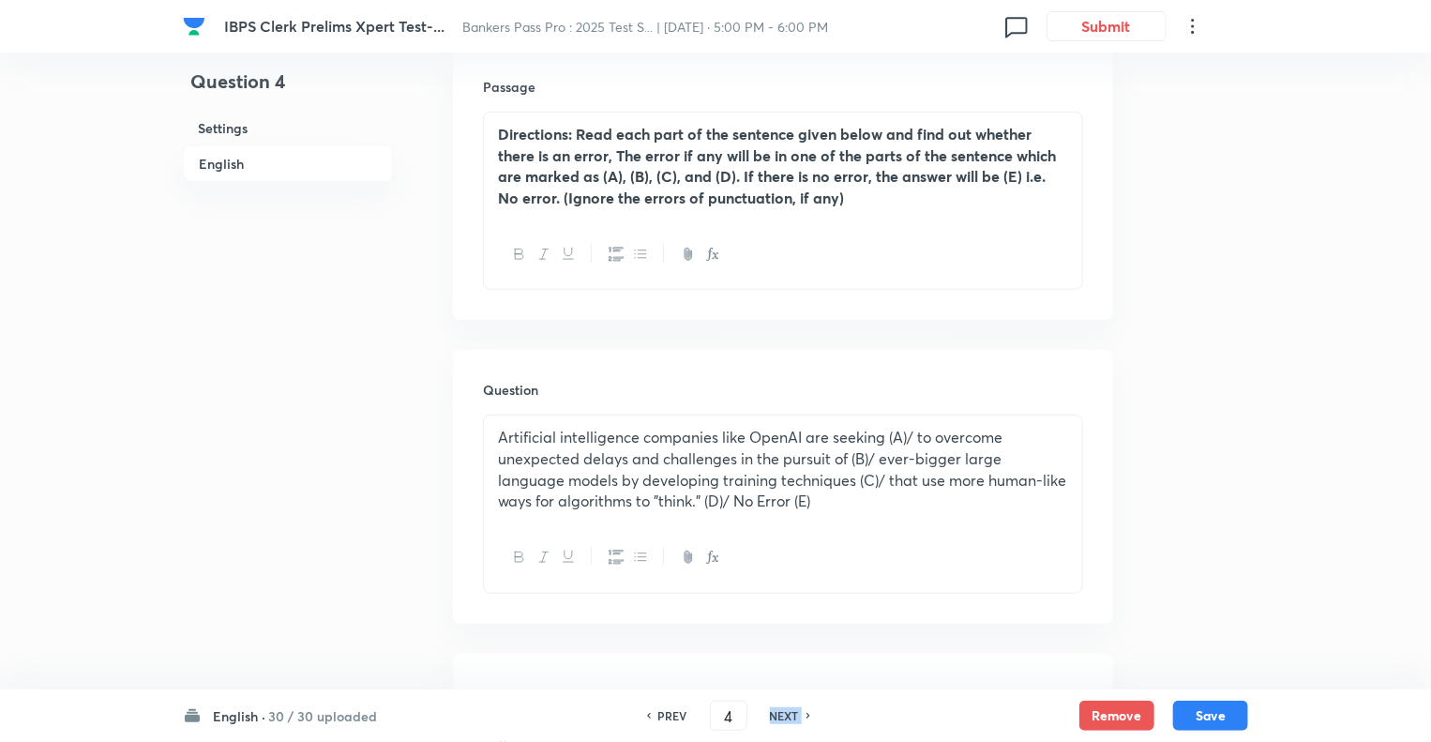
click at [772, 716] on h6 "NEXT" at bounding box center [784, 715] width 29 height 17
checkbox input "false"
type input "5"
checkbox input "true"
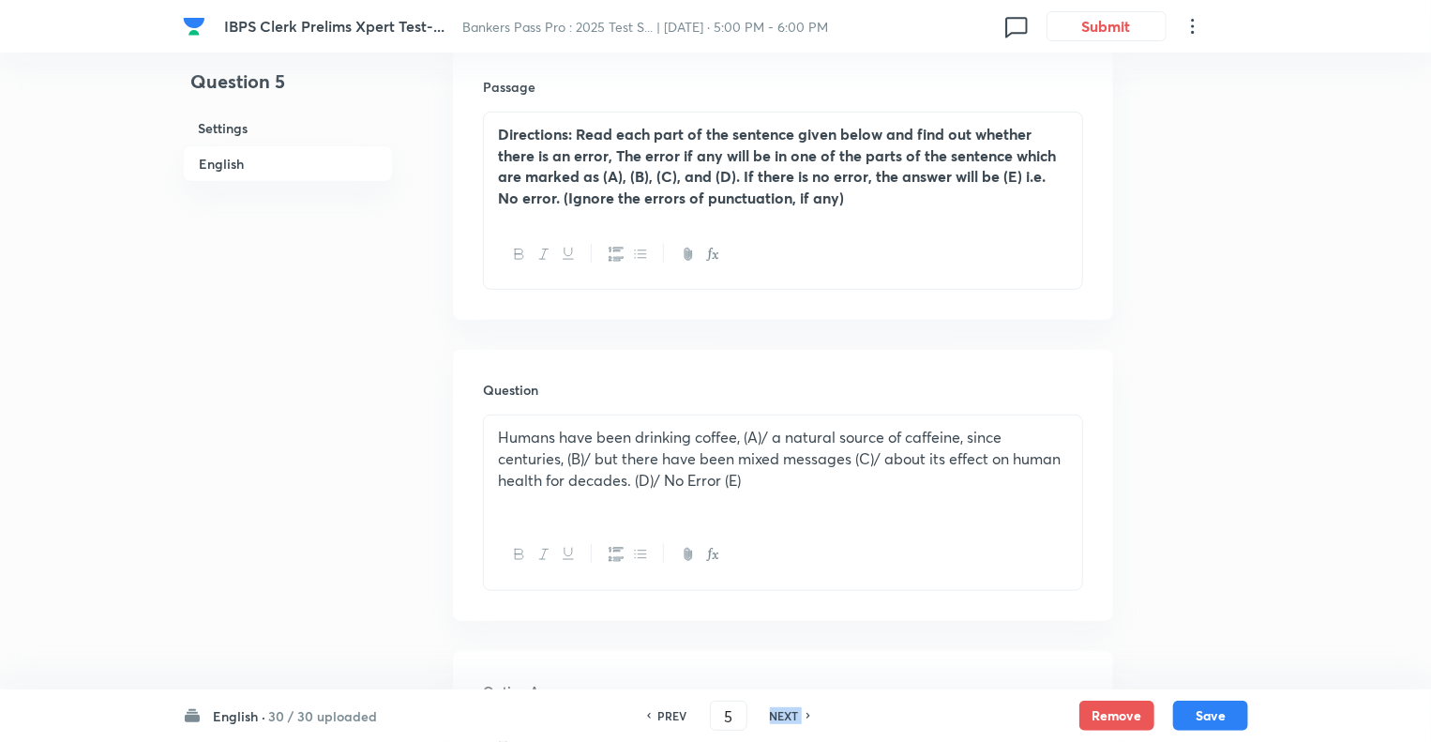
click at [772, 716] on h6 "NEXT" at bounding box center [784, 715] width 29 height 17
type input "6"
checkbox input "false"
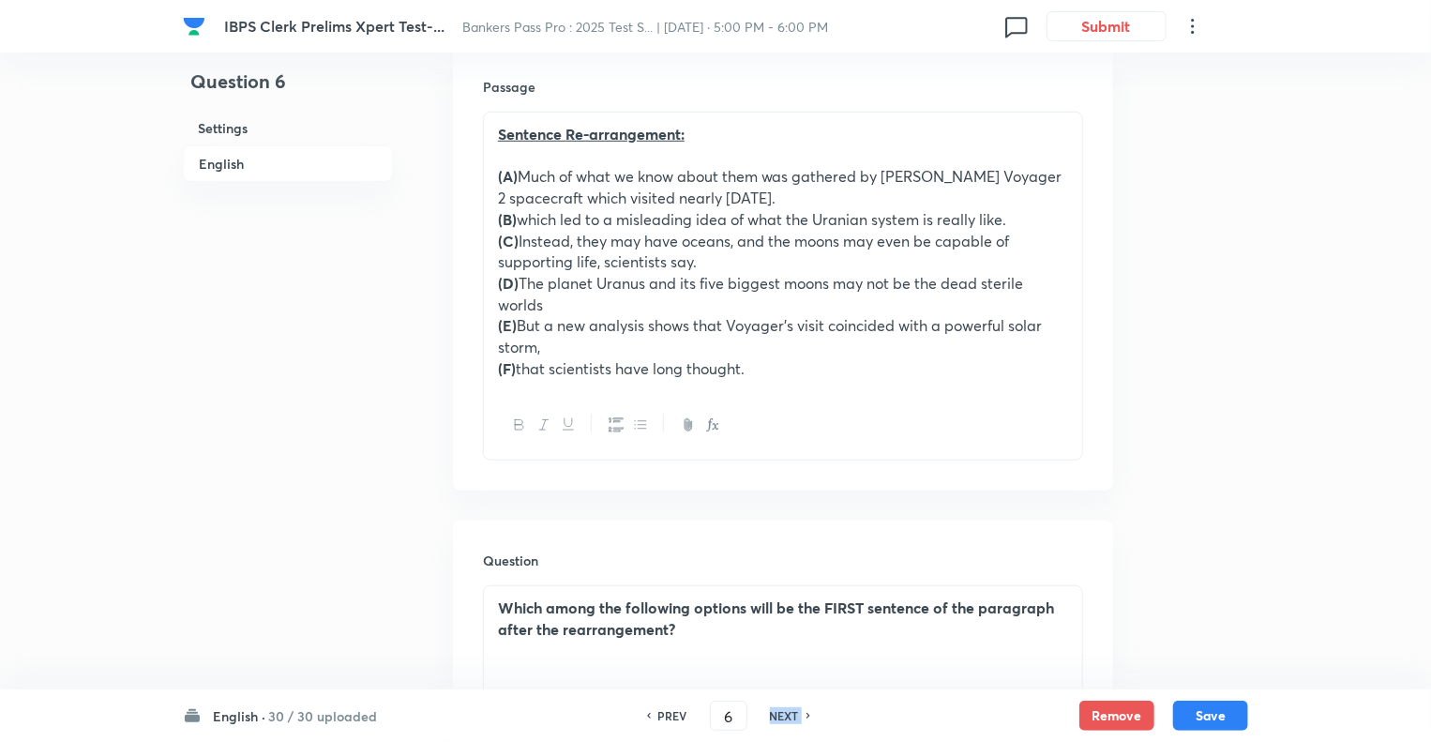
click at [772, 716] on h6 "NEXT" at bounding box center [784, 715] width 29 height 17
checkbox input "false"
type input "7"
click at [772, 716] on h6 "NEXT" at bounding box center [784, 715] width 29 height 17
checkbox input "false"
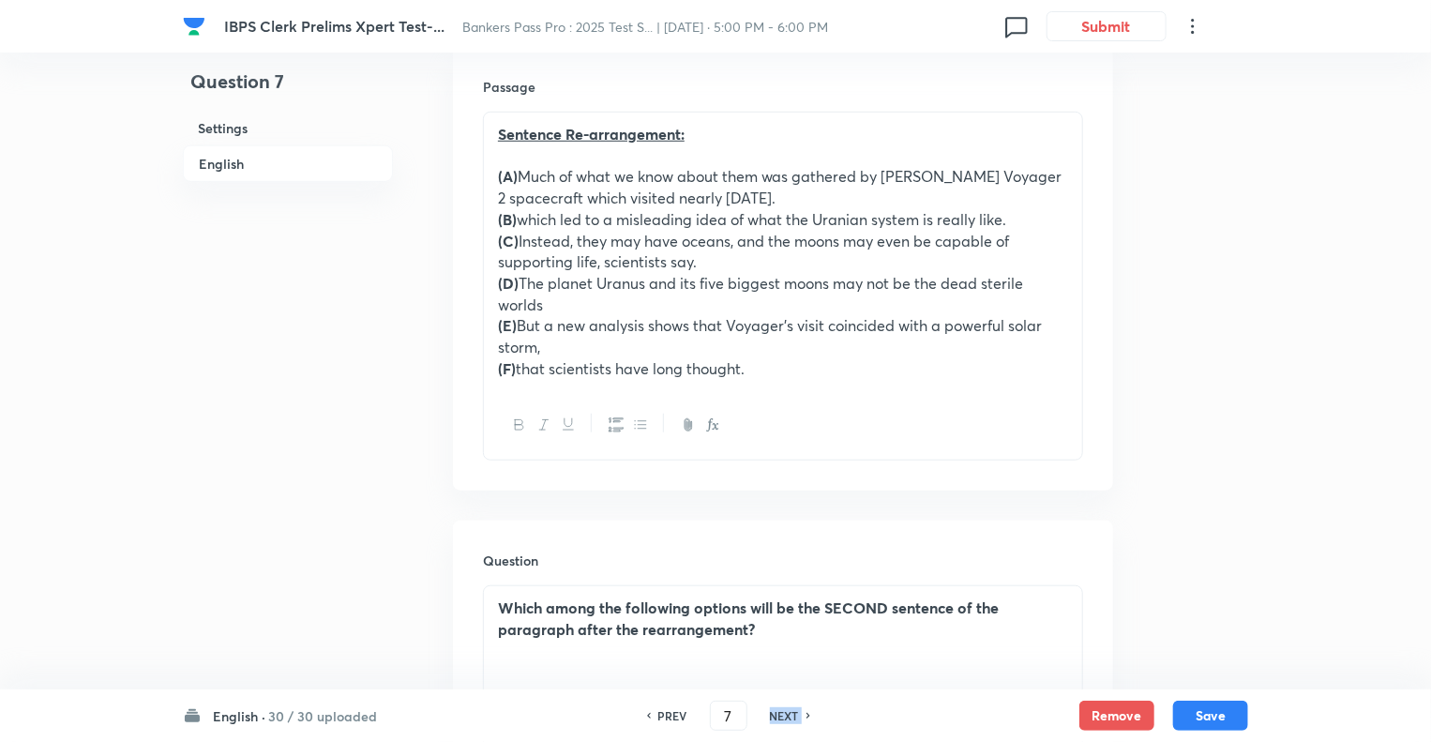
type input "8"
click at [772, 716] on h6 "NEXT" at bounding box center [784, 715] width 29 height 17
checkbox input "false"
type input "9"
click at [772, 716] on h6 "NEXT" at bounding box center [784, 715] width 29 height 17
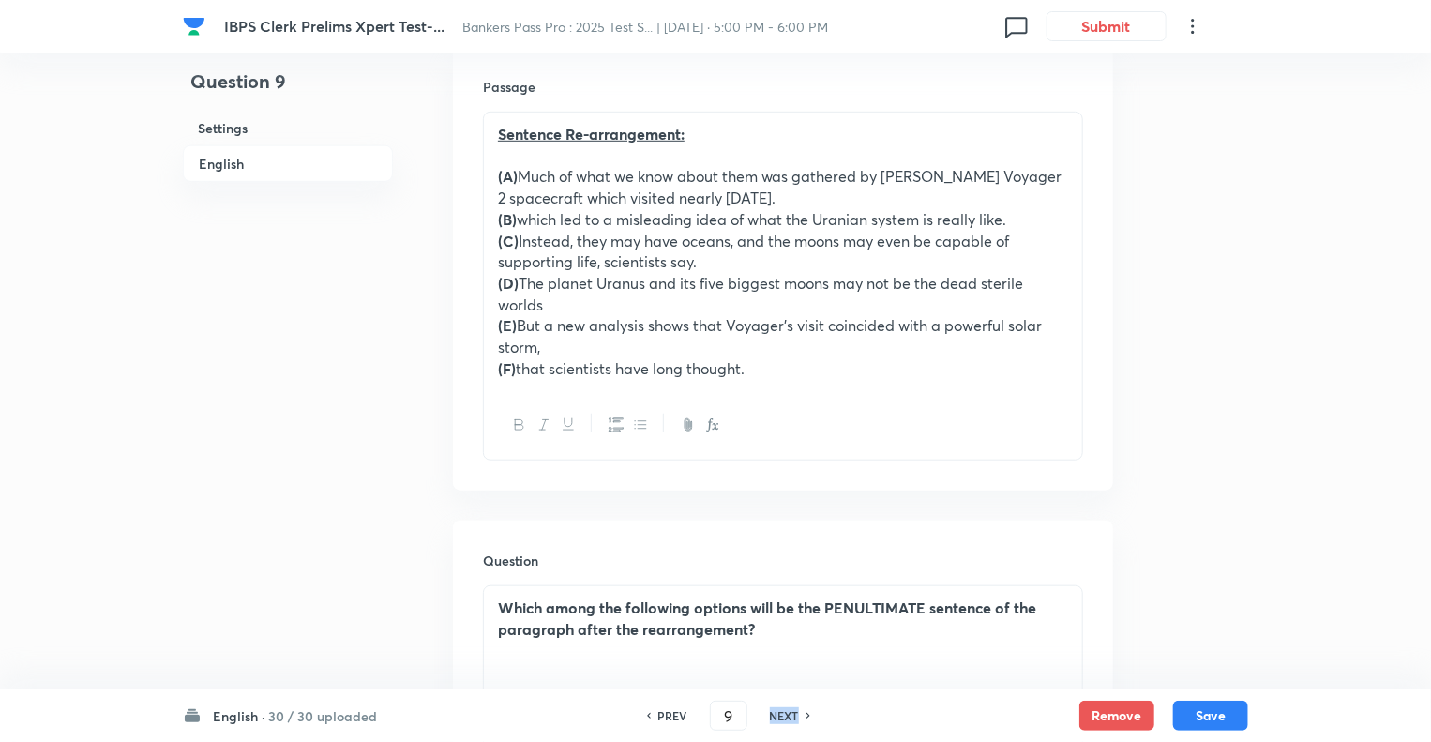
checkbox input "false"
type input "10"
checkbox input "true"
click at [772, 716] on h6 "NEXT" at bounding box center [784, 715] width 29 height 17
type input "11"
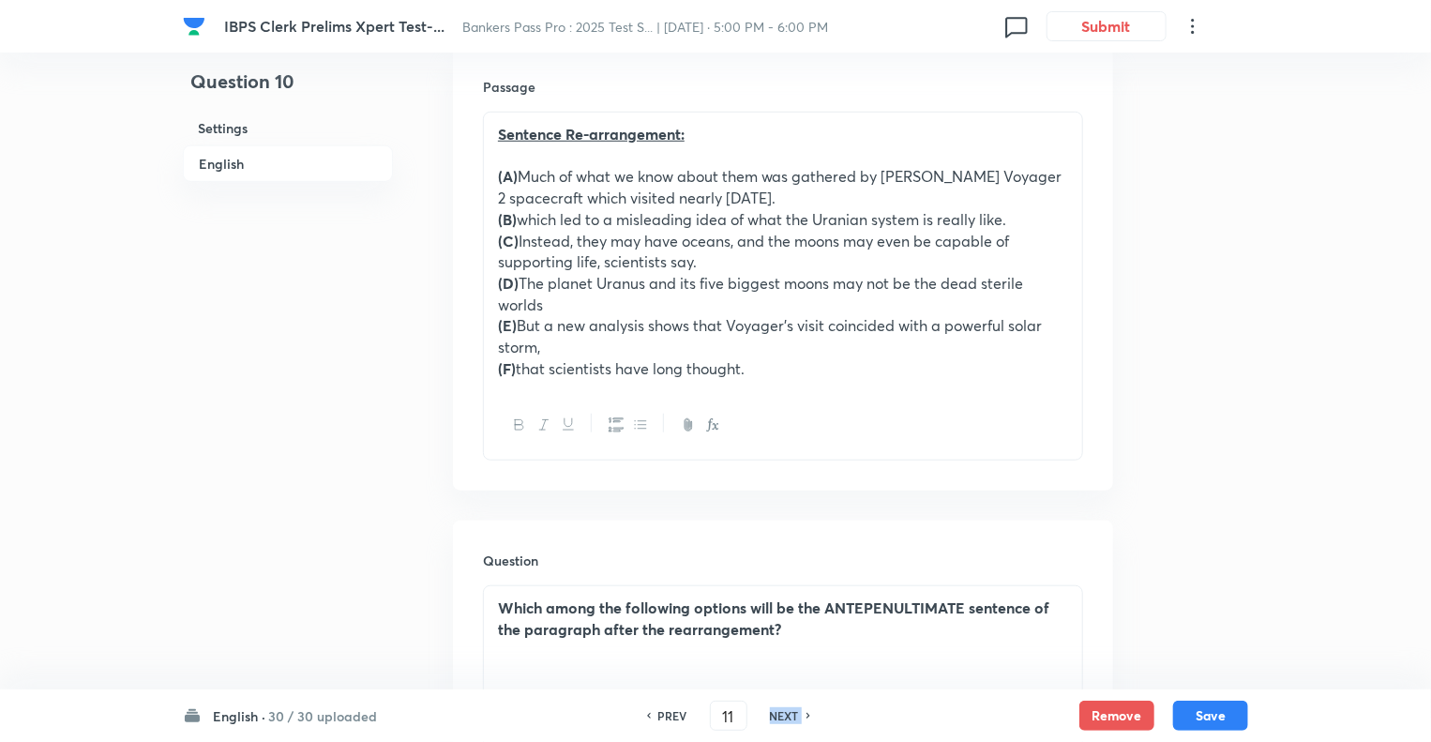
checkbox input "false"
click at [772, 716] on h6 "NEXT" at bounding box center [784, 715] width 29 height 17
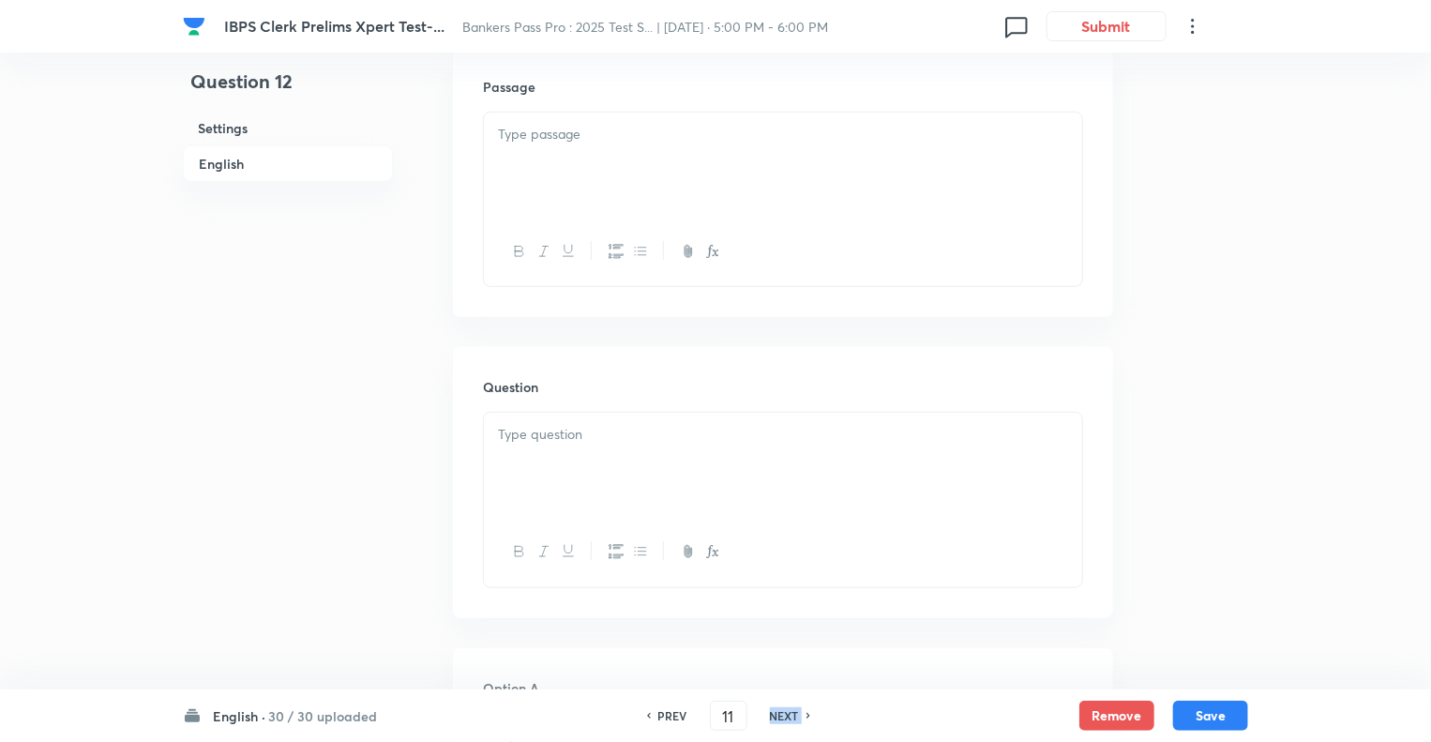
checkbox input "false"
type input "12"
click at [772, 716] on h6 "NEXT" at bounding box center [784, 715] width 29 height 17
checkbox input "false"
type input "13"
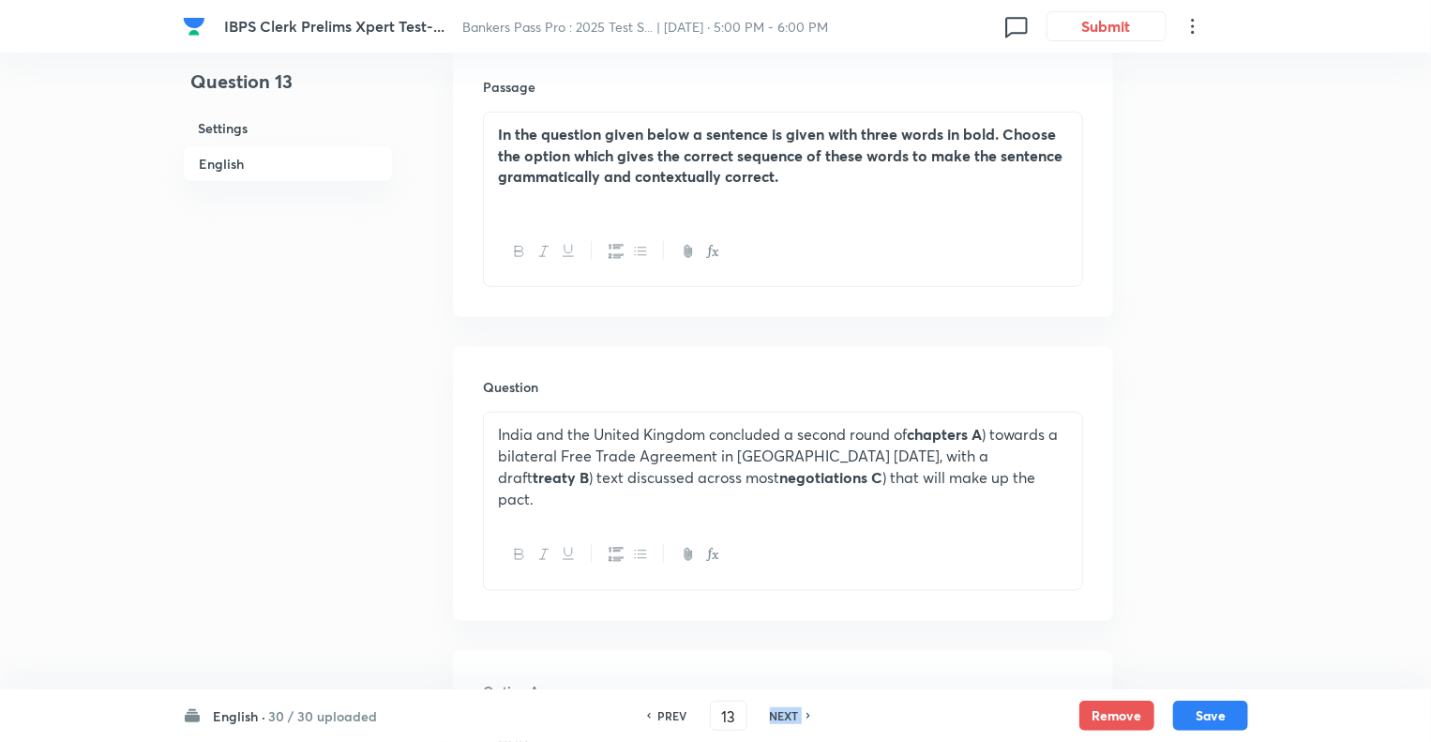
click at [772, 716] on h6 "NEXT" at bounding box center [784, 715] width 29 height 17
checkbox input "false"
type input "14"
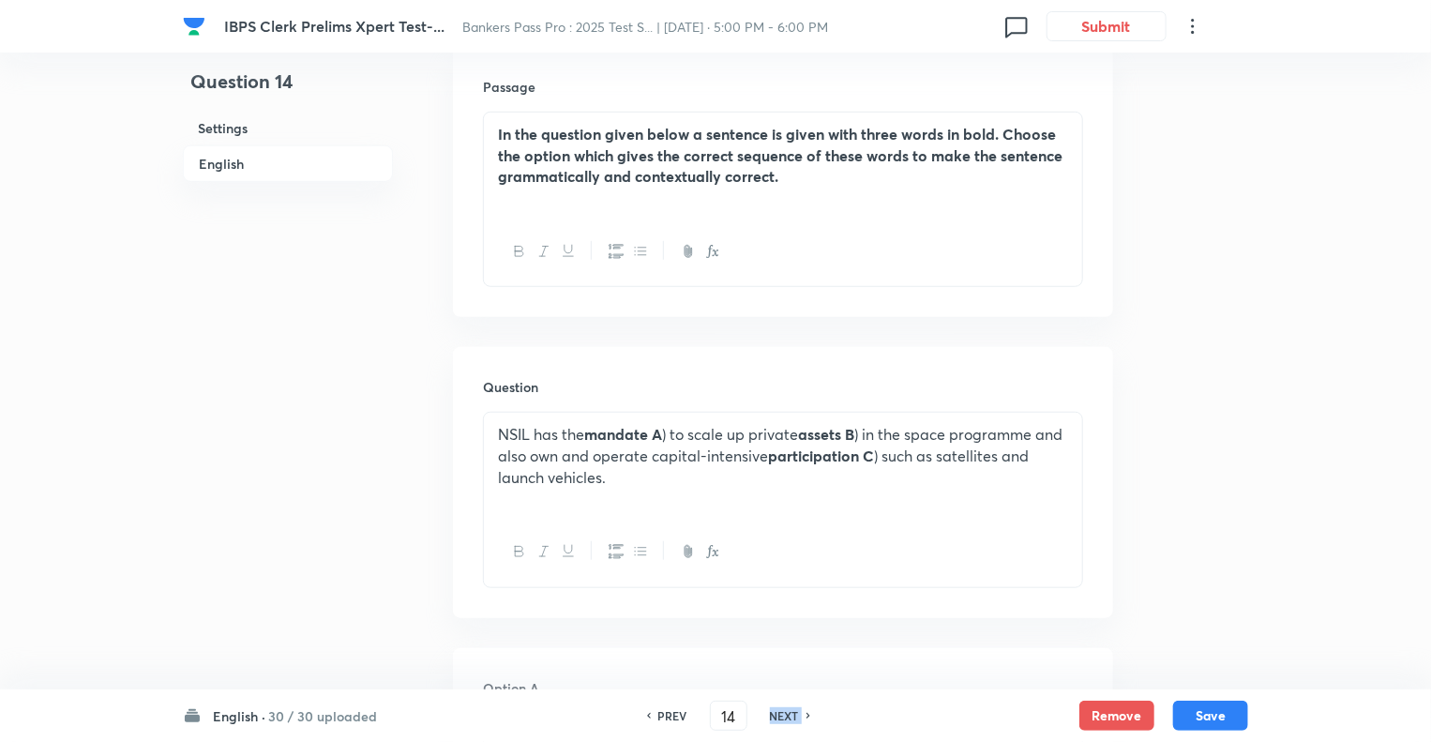
click at [772, 716] on h6 "NEXT" at bounding box center [784, 715] width 29 height 17
checkbox input "false"
type input "15"
click at [772, 716] on h6 "NEXT" at bounding box center [784, 715] width 29 height 17
checkbox input "false"
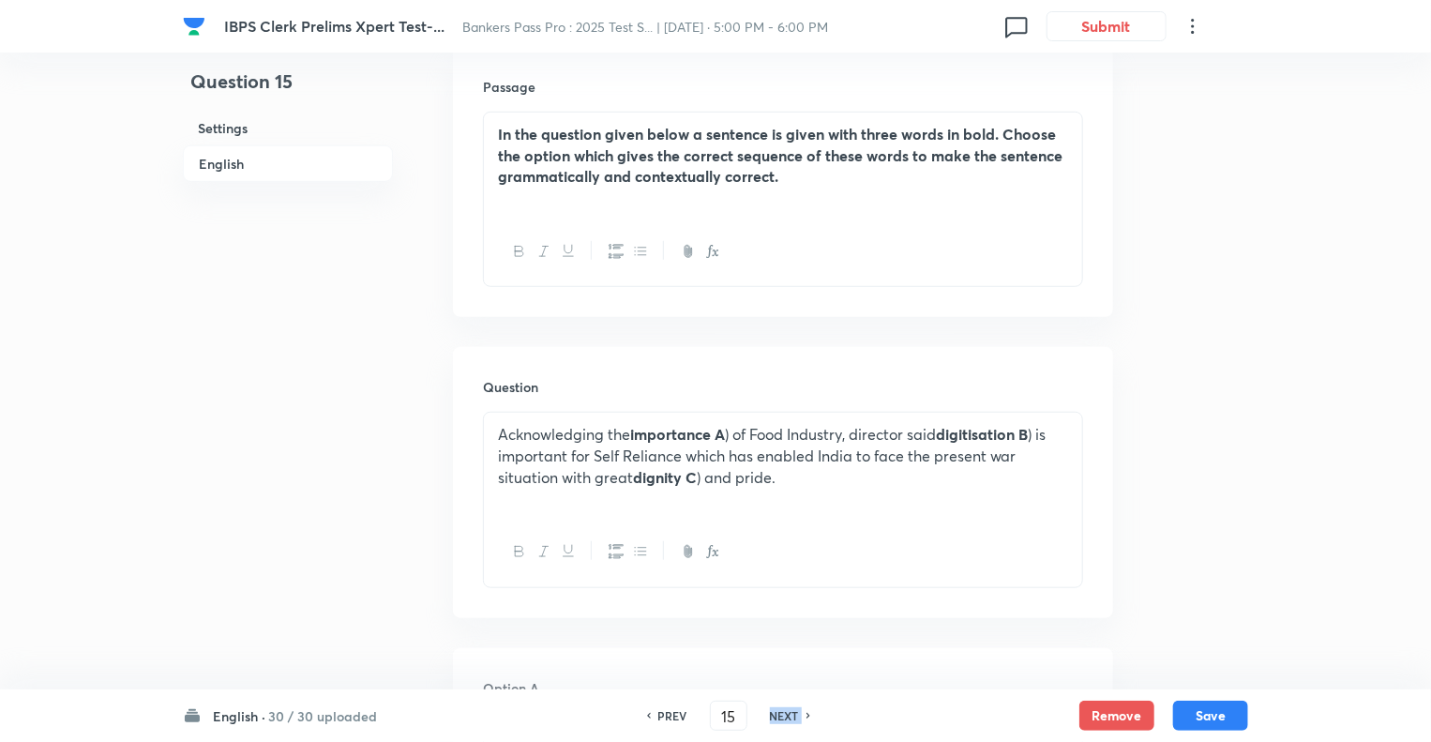
type input "16"
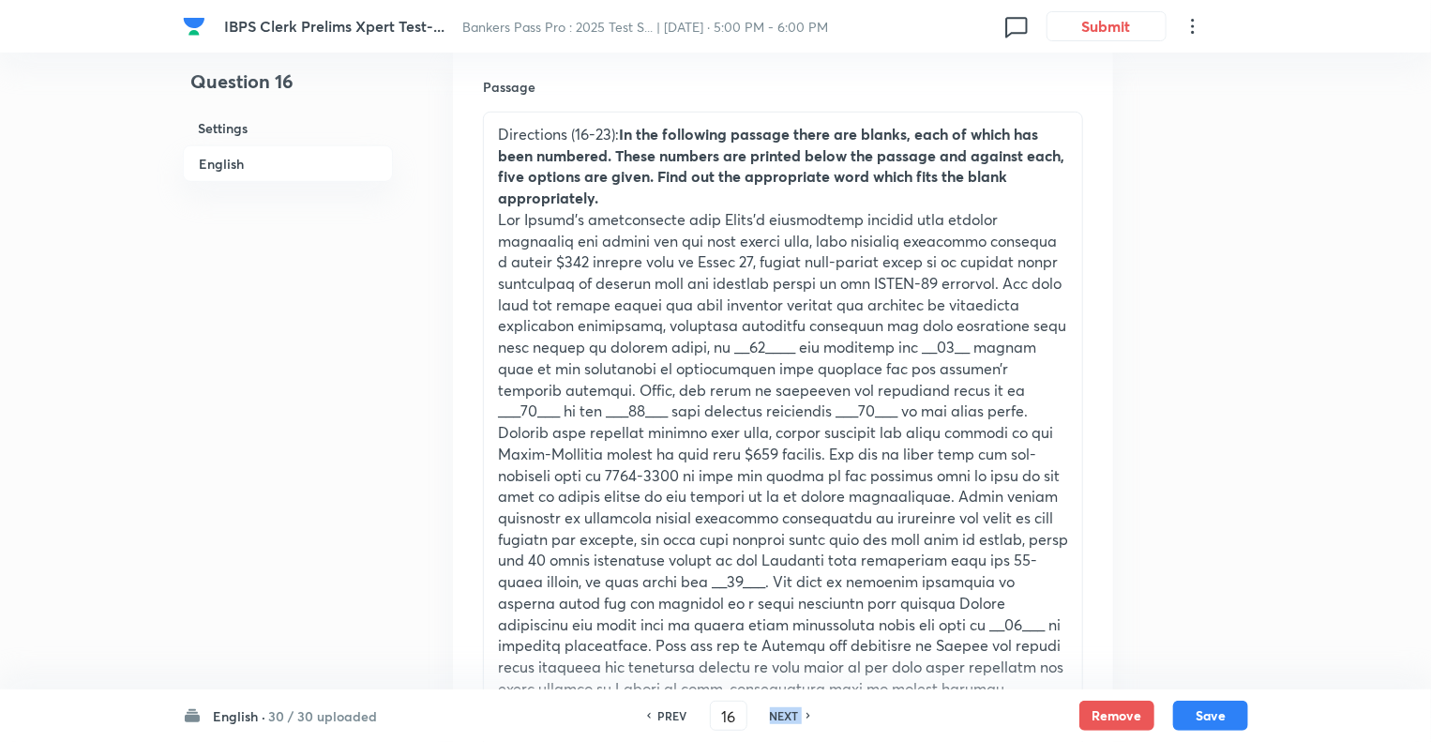
click at [772, 716] on h6 "NEXT" at bounding box center [784, 715] width 29 height 17
checkbox input "false"
type input "17"
click at [772, 716] on h6 "NEXT" at bounding box center [784, 715] width 29 height 17
checkbox input "false"
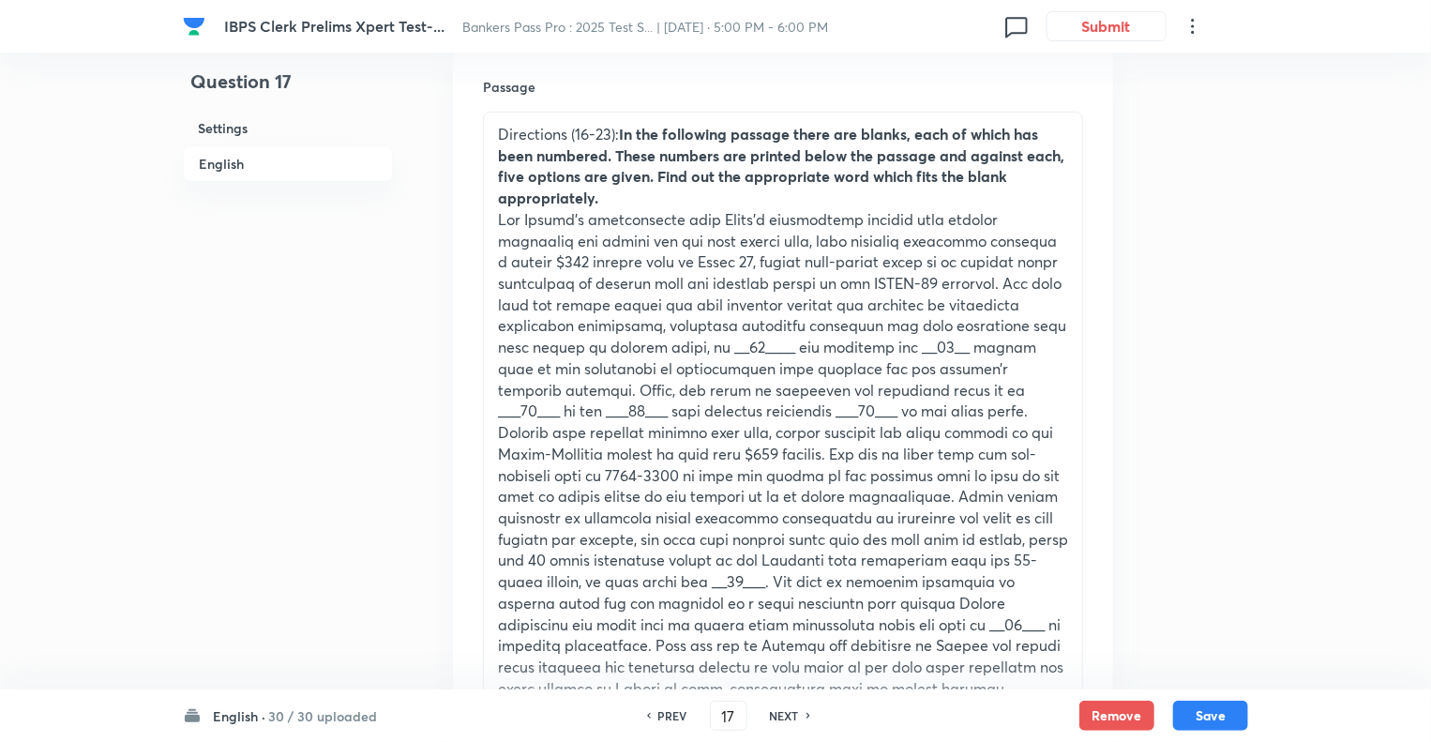
type input "18"
checkbox input "true"
click at [772, 716] on h6 "NEXT" at bounding box center [784, 715] width 29 height 17
type input "19"
checkbox input "false"
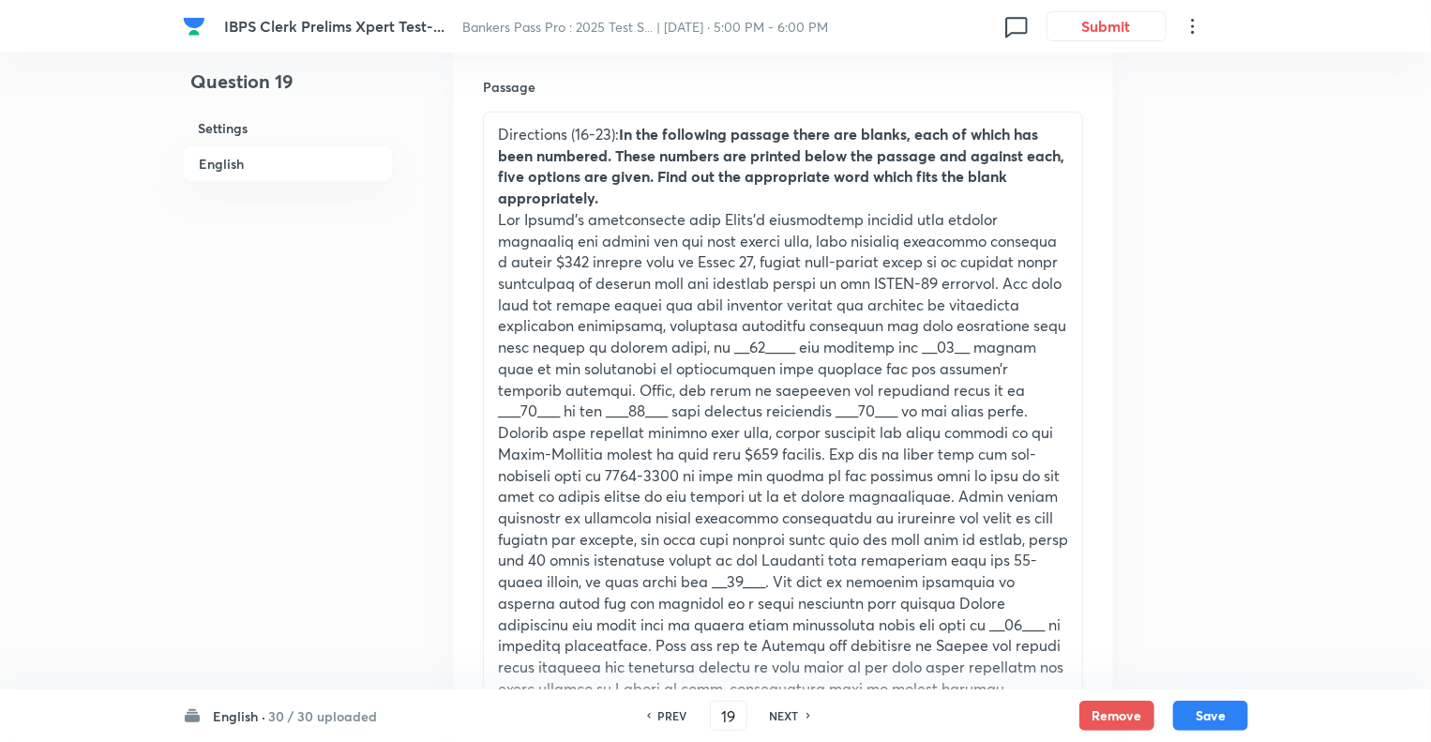
click at [772, 716] on h6 "NEXT" at bounding box center [784, 715] width 29 height 17
checkbox input "false"
type input "20"
click at [772, 716] on h6 "NEXT" at bounding box center [784, 715] width 29 height 17
checkbox input "false"
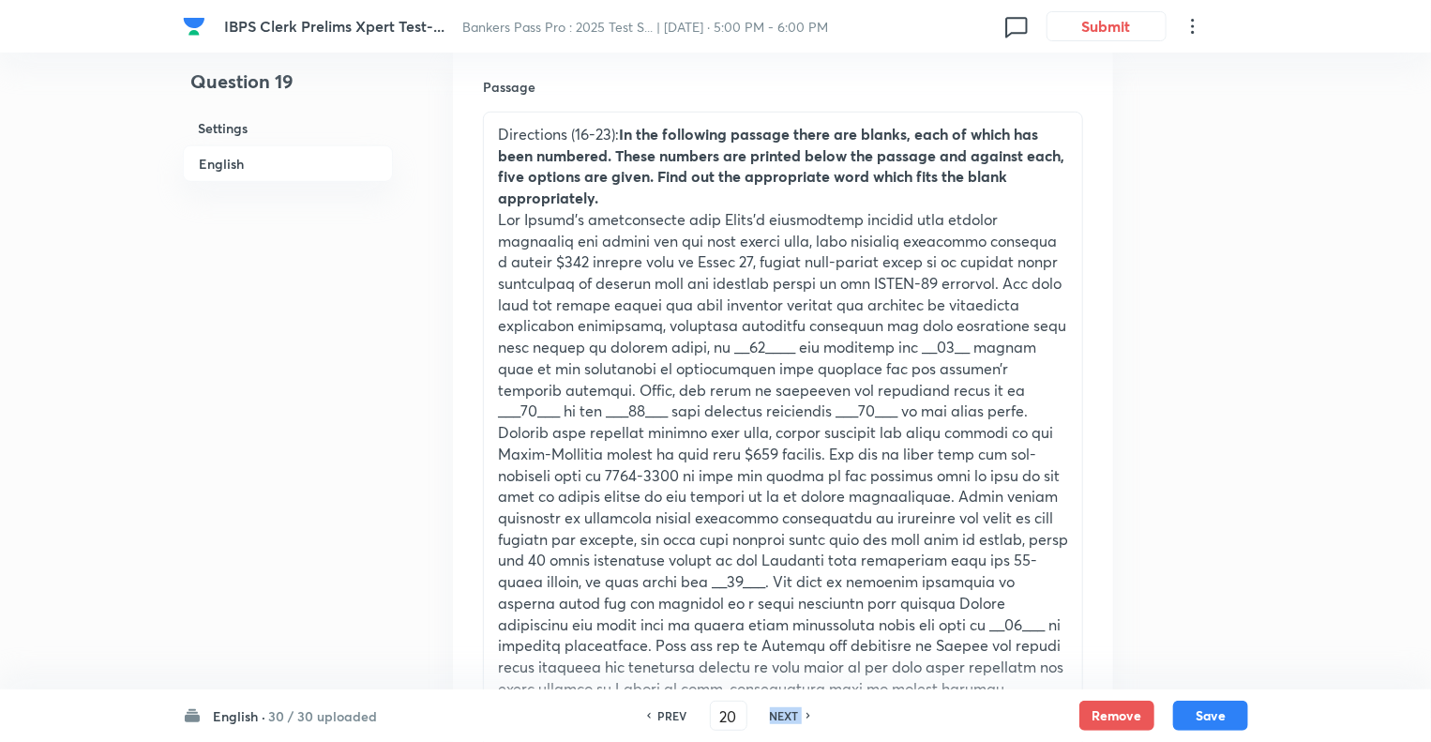
type input "21"
click at [772, 716] on h6 "NEXT" at bounding box center [784, 715] width 29 height 17
checkbox input "false"
type input "22"
click at [772, 716] on h6 "NEXT" at bounding box center [784, 715] width 29 height 17
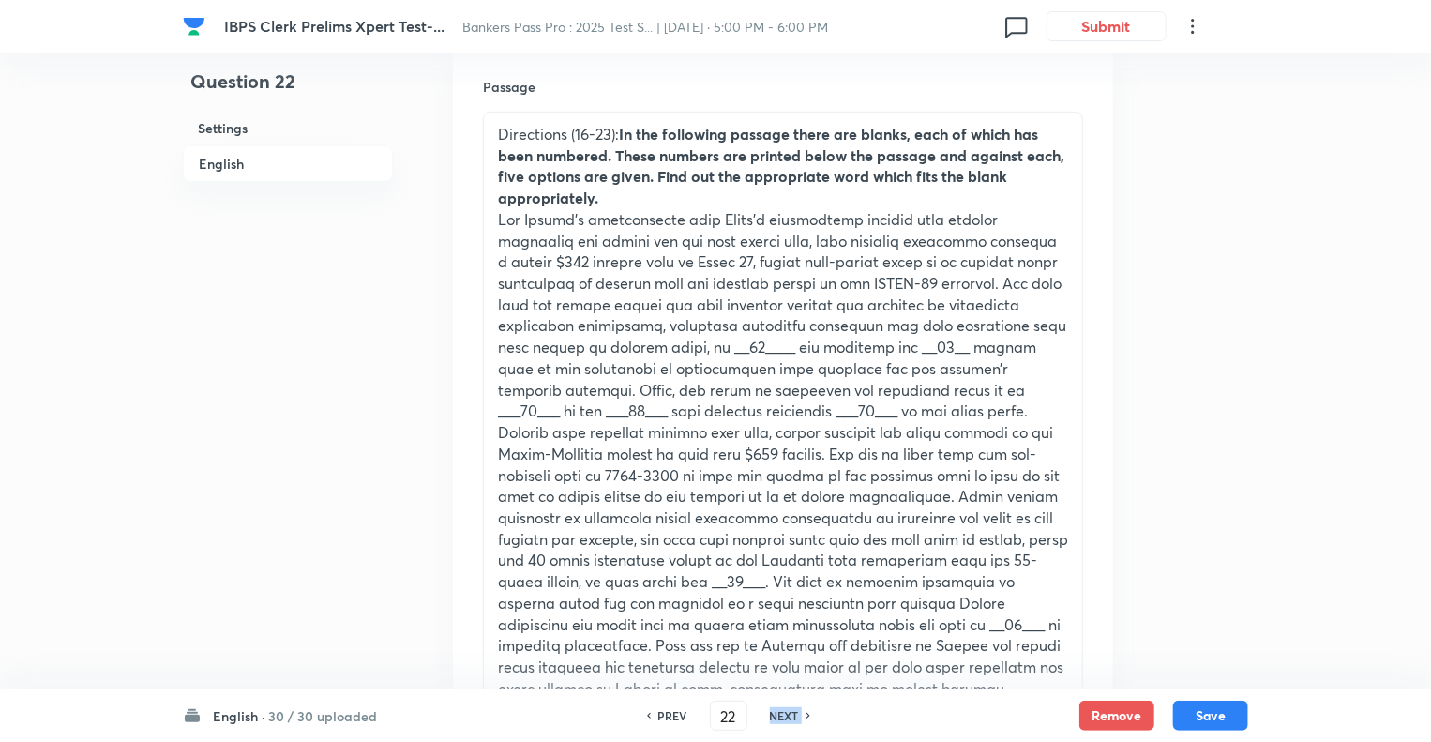
checkbox input "false"
type input "23"
click at [772, 716] on h6 "NEXT" at bounding box center [784, 715] width 29 height 17
checkbox input "false"
type input "24"
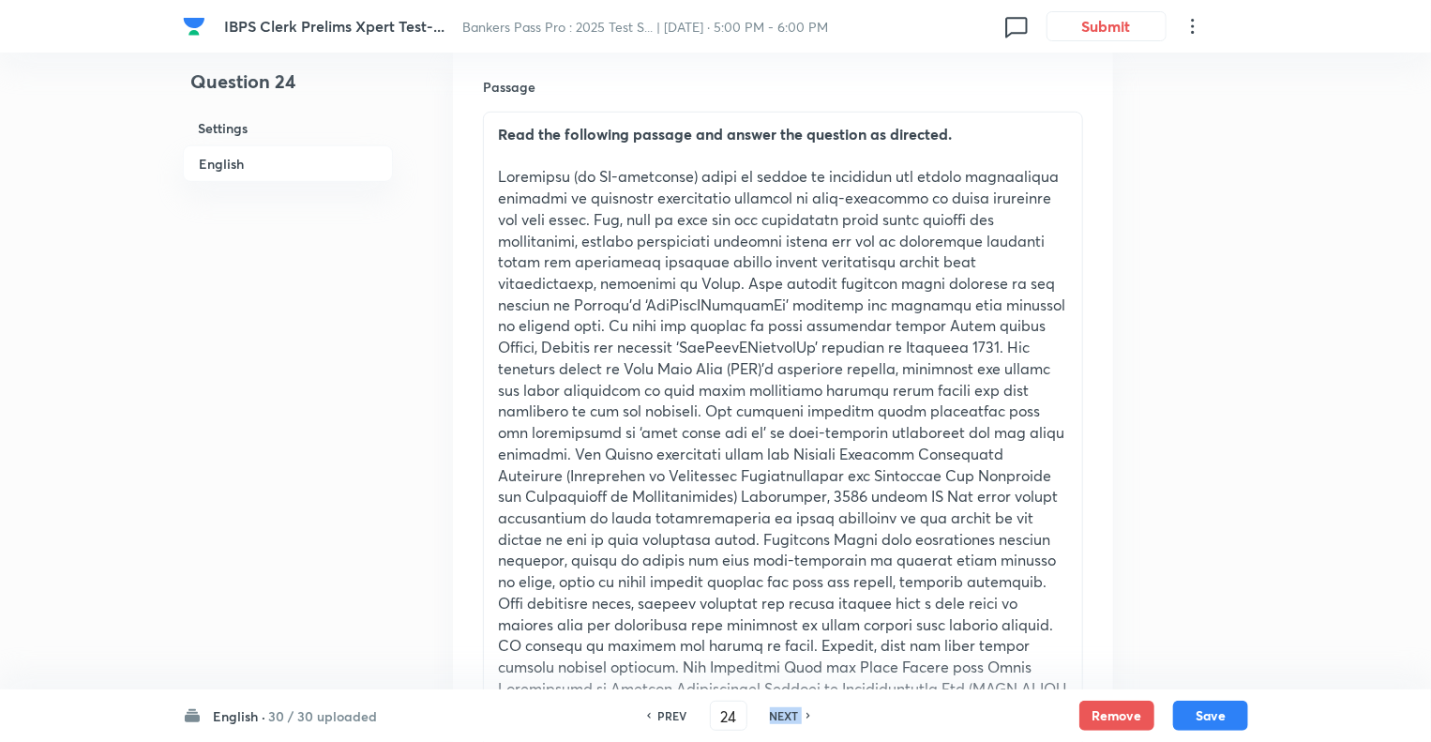
click at [772, 716] on h6 "NEXT" at bounding box center [784, 715] width 29 height 17
checkbox input "false"
type input "25"
click at [772, 716] on h6 "NEXT" at bounding box center [784, 715] width 29 height 17
checkbox input "false"
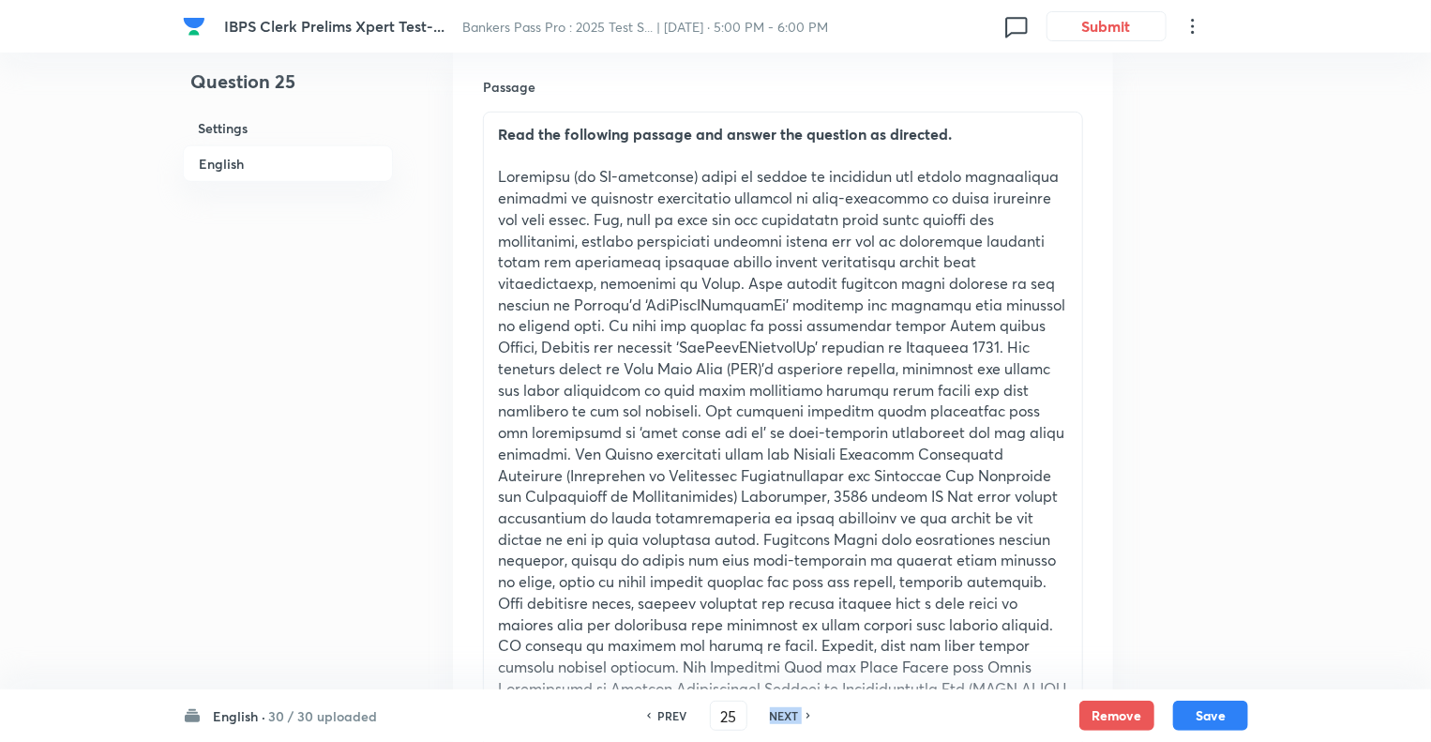
type input "26"
click at [772, 716] on h6 "NEXT" at bounding box center [784, 715] width 29 height 17
checkbox input "false"
type input "27"
click at [772, 716] on h6 "NEXT" at bounding box center [784, 715] width 29 height 17
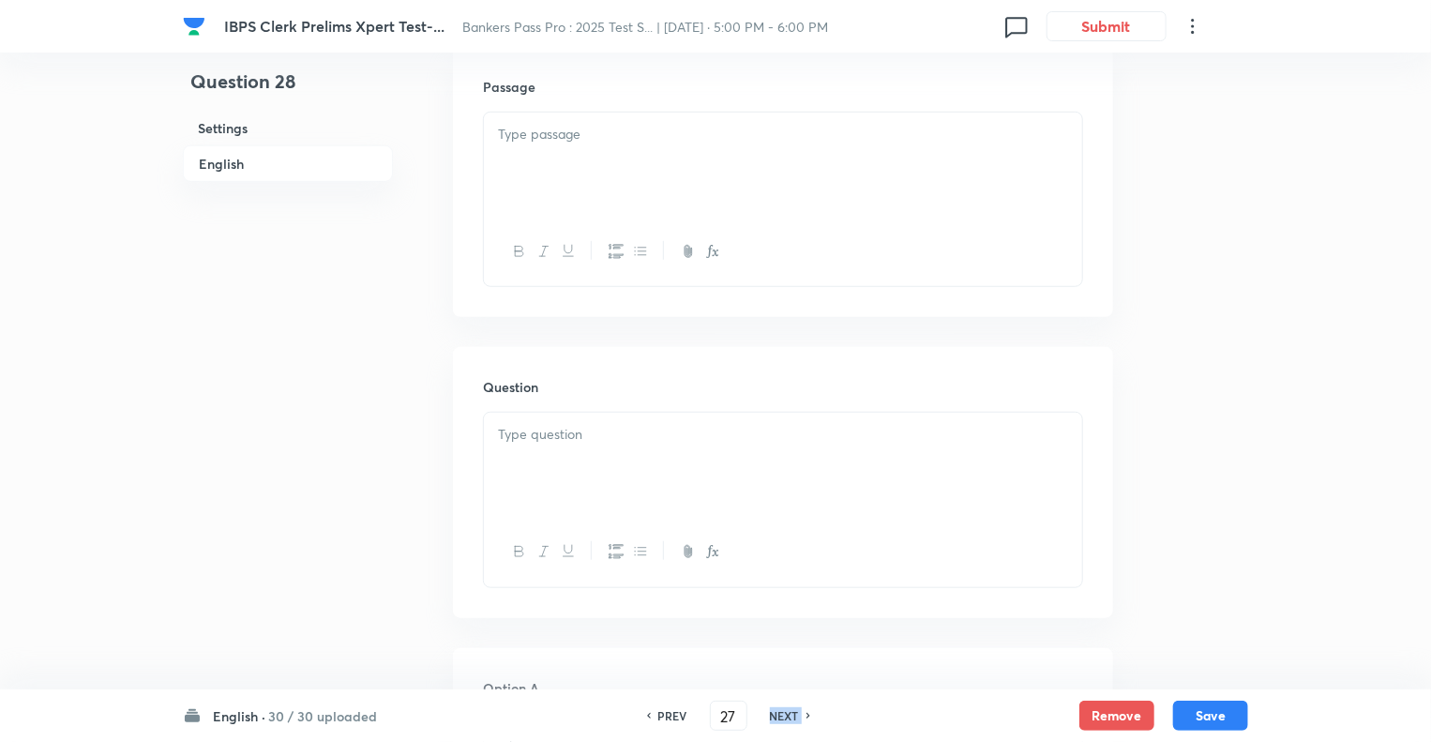
checkbox input "false"
type input "28"
click at [772, 716] on h6 "NEXT" at bounding box center [784, 715] width 29 height 17
checkbox input "false"
type input "29"
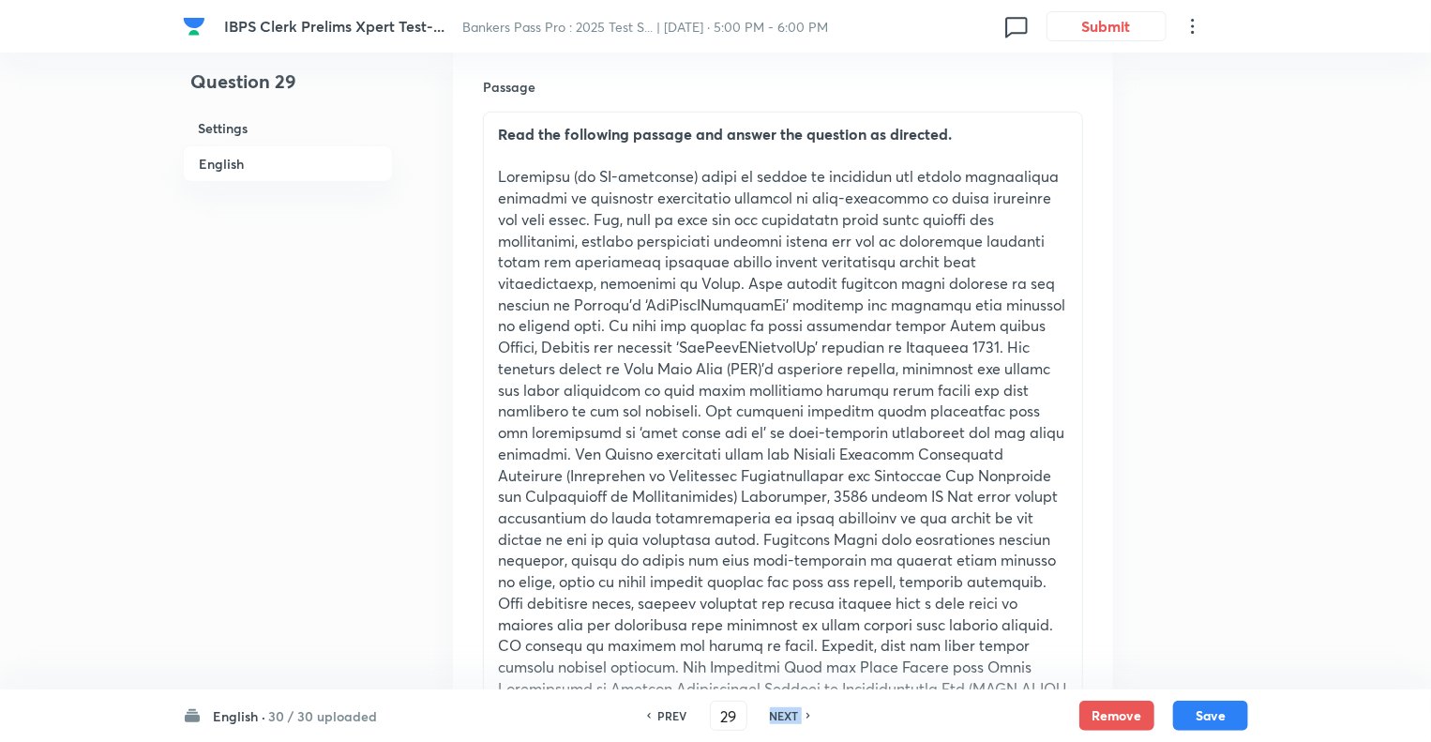
click at [772, 716] on h6 "NEXT" at bounding box center [784, 715] width 29 height 17
checkbox input "false"
type input "30"
checkbox input "true"
click at [772, 716] on h6 "NEXT" at bounding box center [784, 715] width 29 height 17
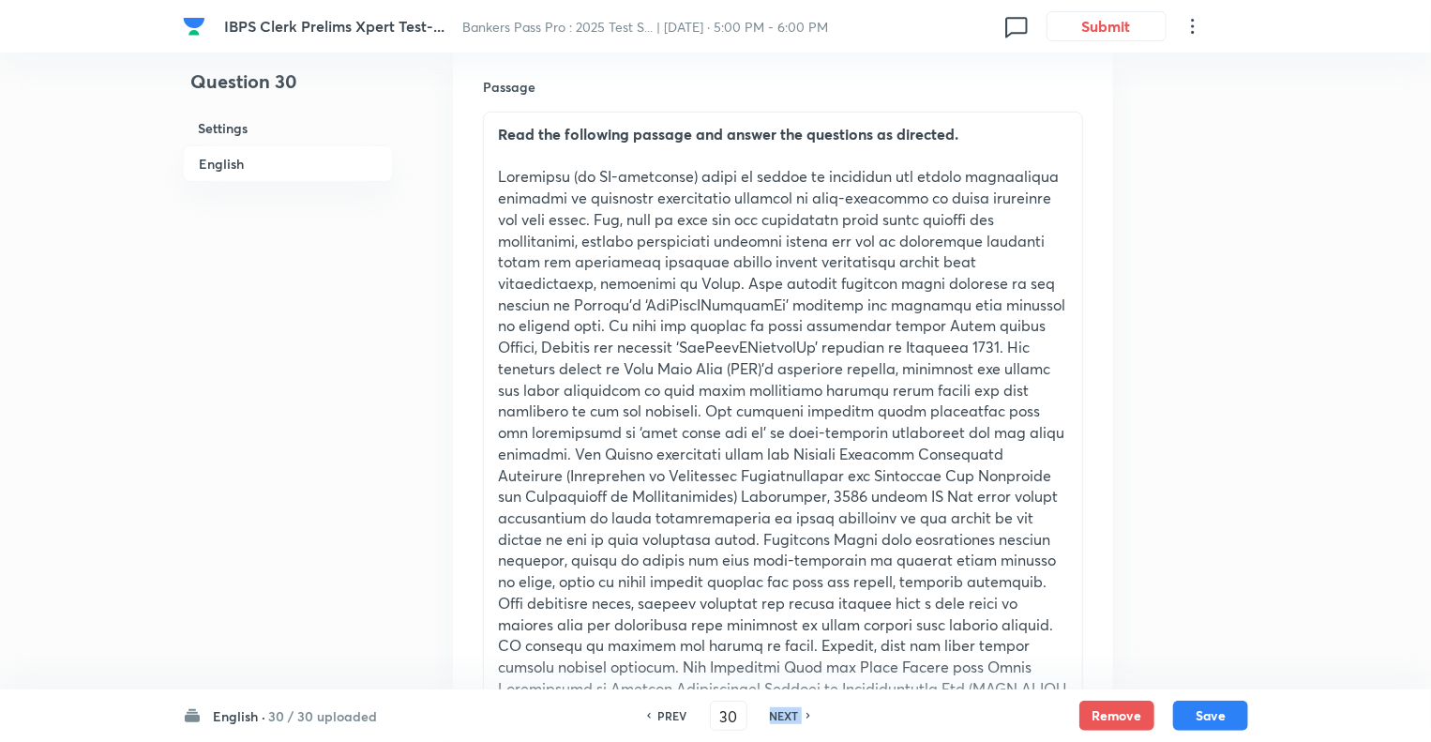
type input "31"
checkbox input "true"
click at [772, 716] on div "NEXT" at bounding box center [788, 715] width 50 height 17
type input "32"
checkbox input "false"
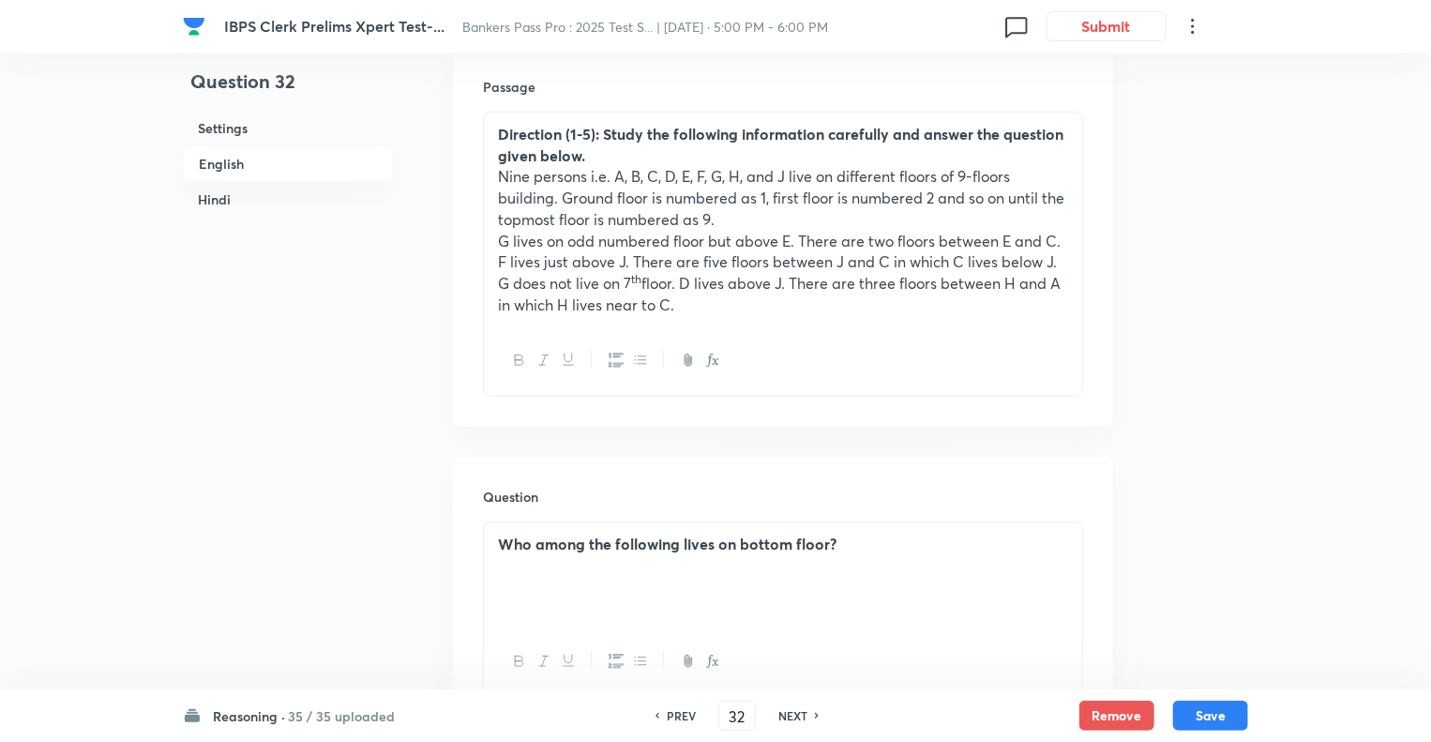
checkbox input "true"
click at [772, 716] on div "NEXT" at bounding box center [796, 715] width 50 height 17
type input "33"
checkbox input "true"
checkbox input "false"
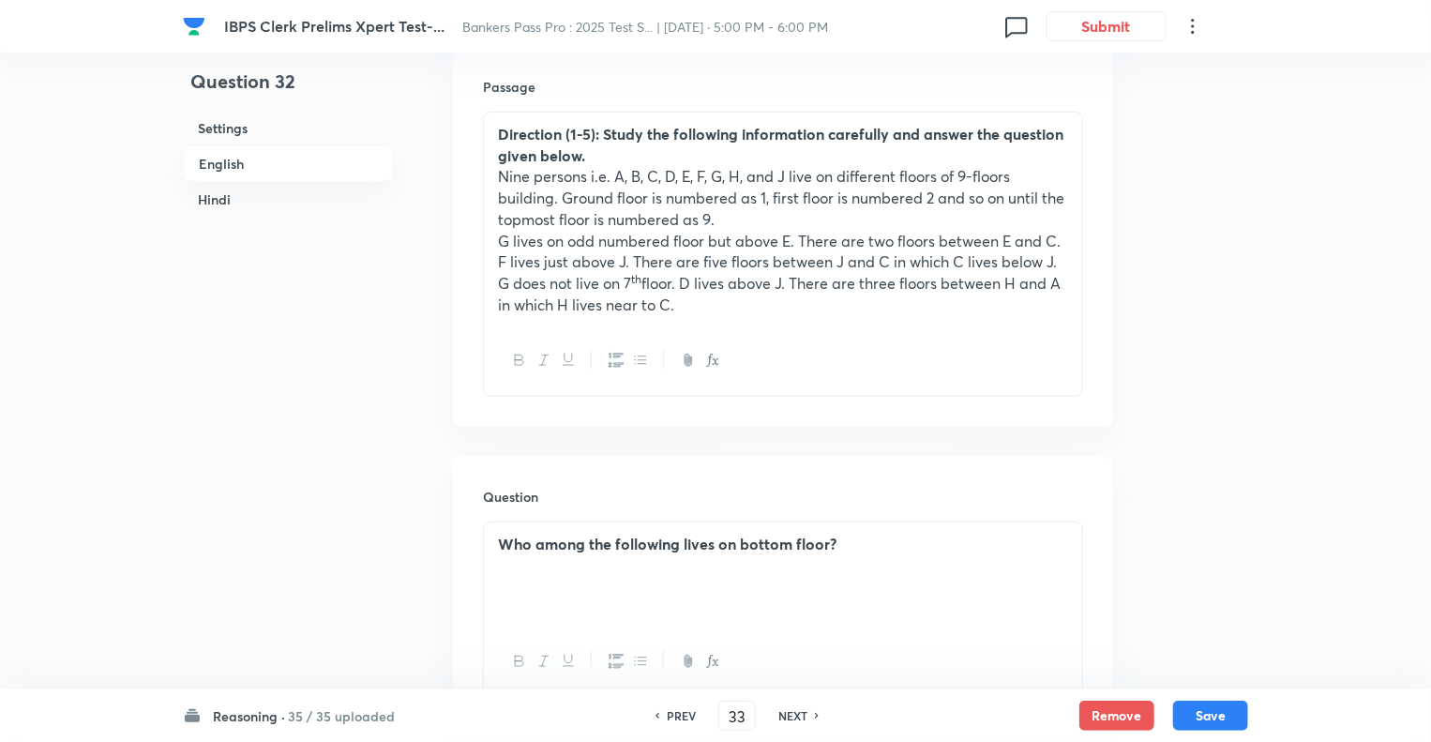
checkbox input "true"
checkbox input "false"
click at [772, 716] on div "NEXT" at bounding box center [796, 715] width 50 height 17
type input "34"
checkbox input "false"
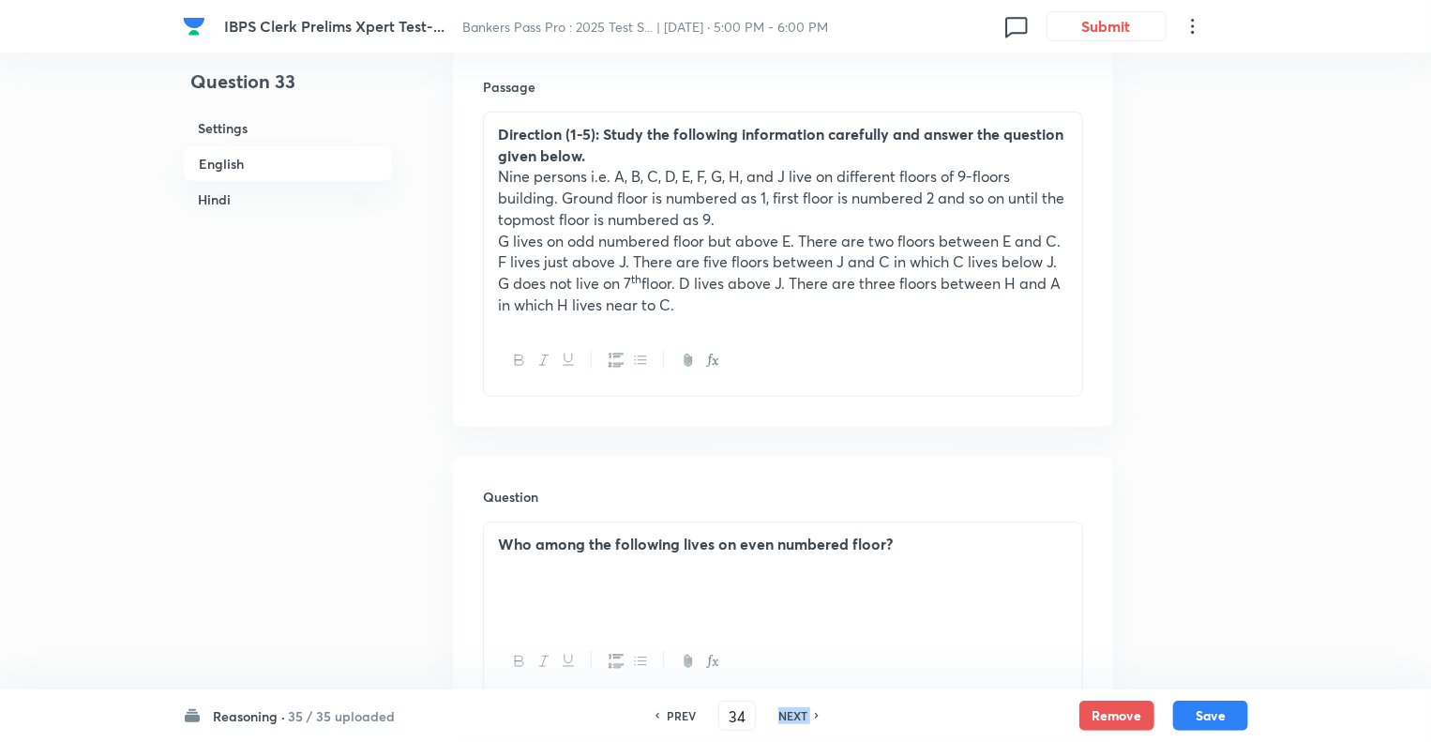
checkbox input "false"
checkbox input "true"
click at [772, 716] on div "NEXT" at bounding box center [796, 715] width 50 height 17
type input "35"
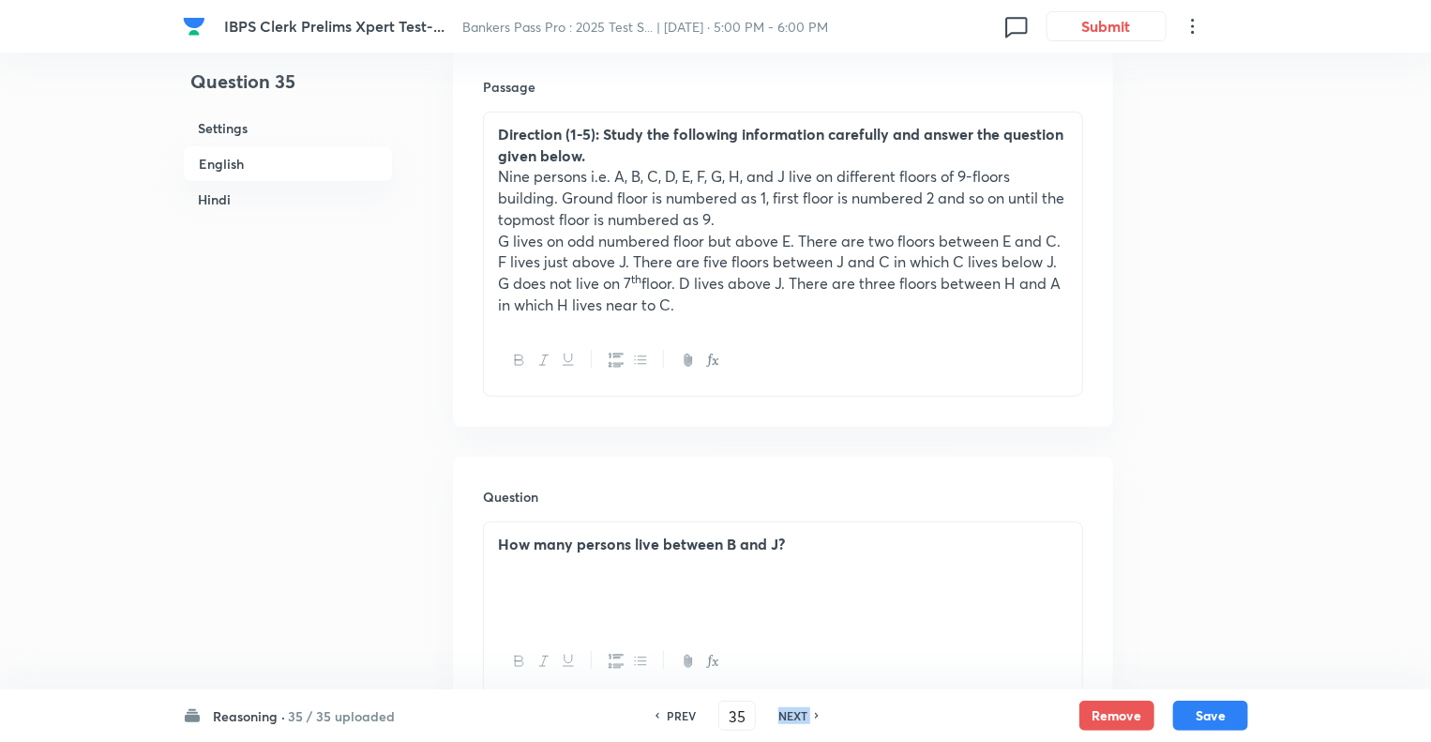
checkbox input "false"
checkbox input "true"
click at [772, 716] on div "NEXT" at bounding box center [796, 715] width 50 height 17
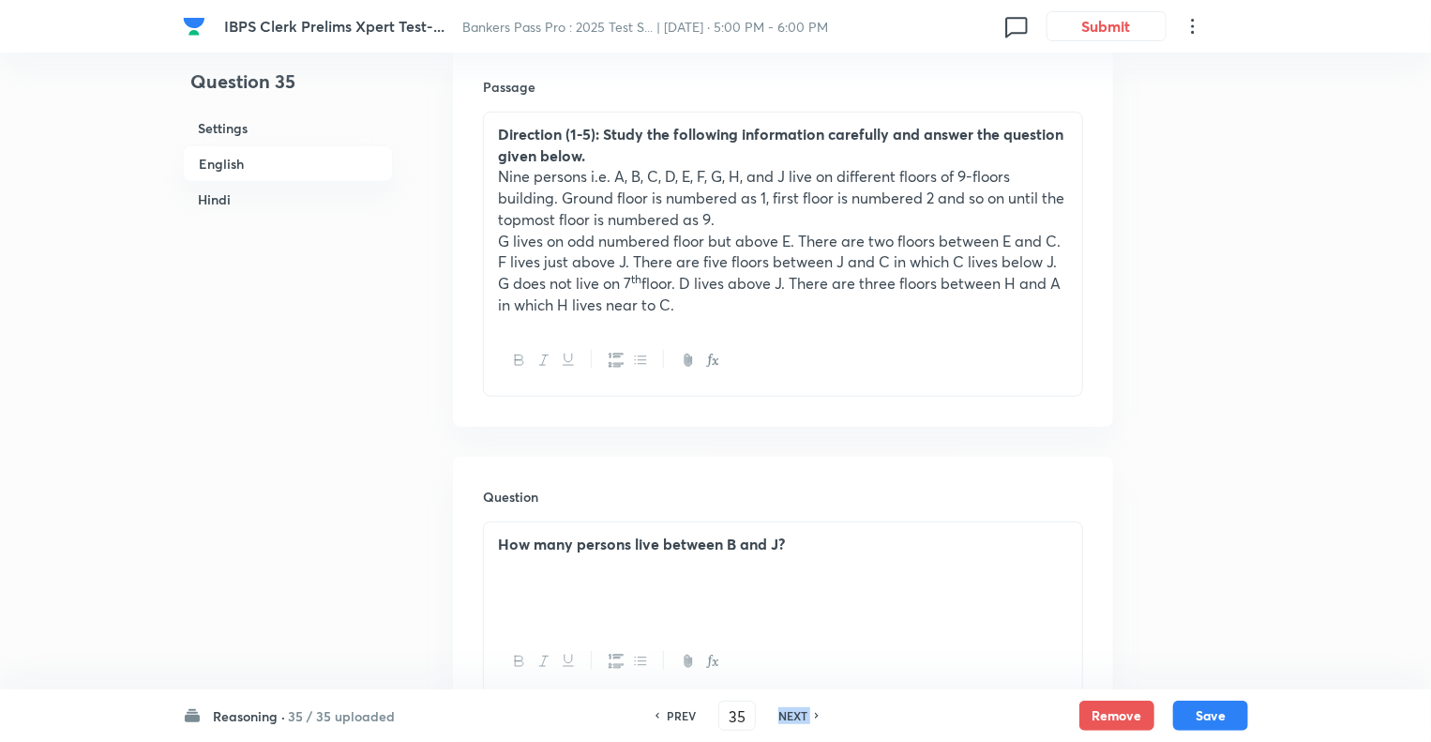
type input "36"
checkbox input "false"
checkbox input "true"
checkbox input "false"
checkbox input "true"
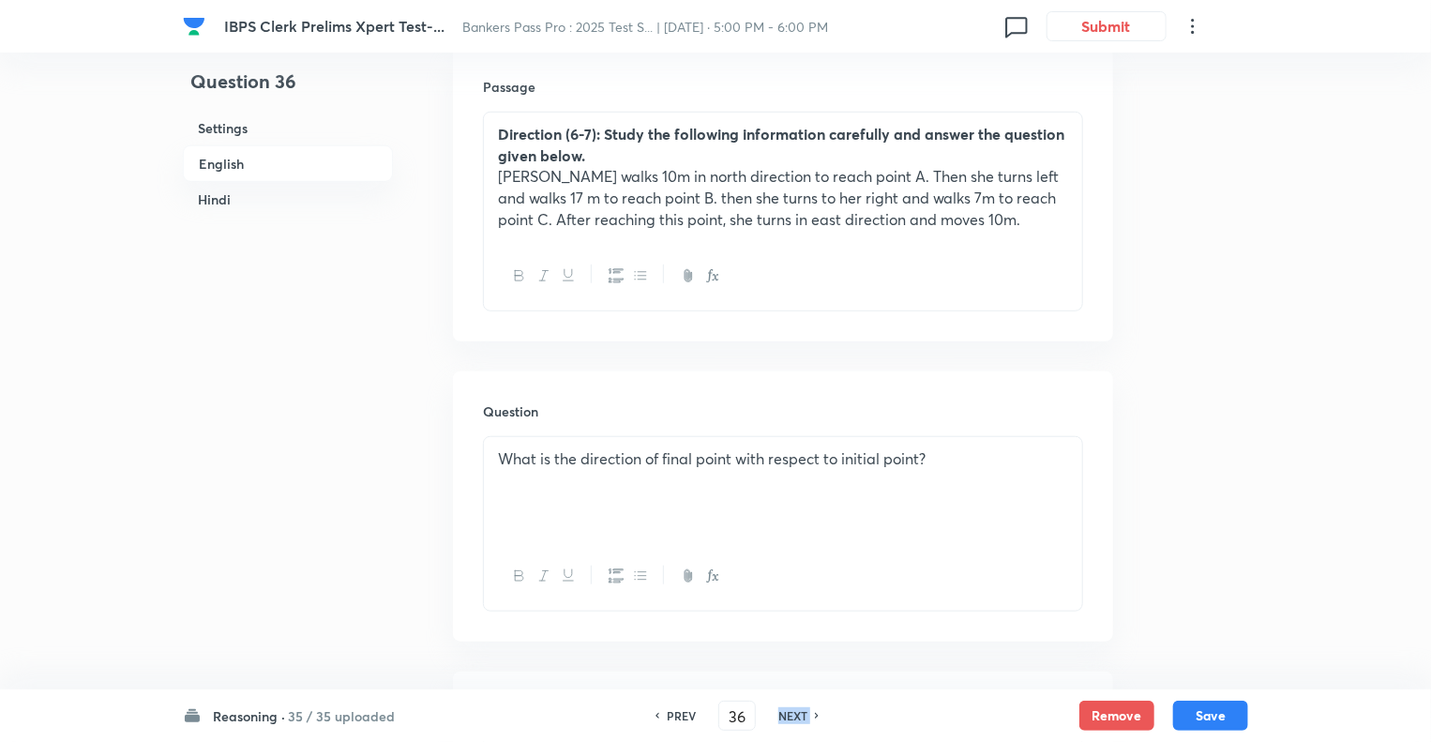
click at [772, 716] on div "NEXT" at bounding box center [796, 715] width 50 height 17
type input "37"
checkbox input "false"
checkbox input "true"
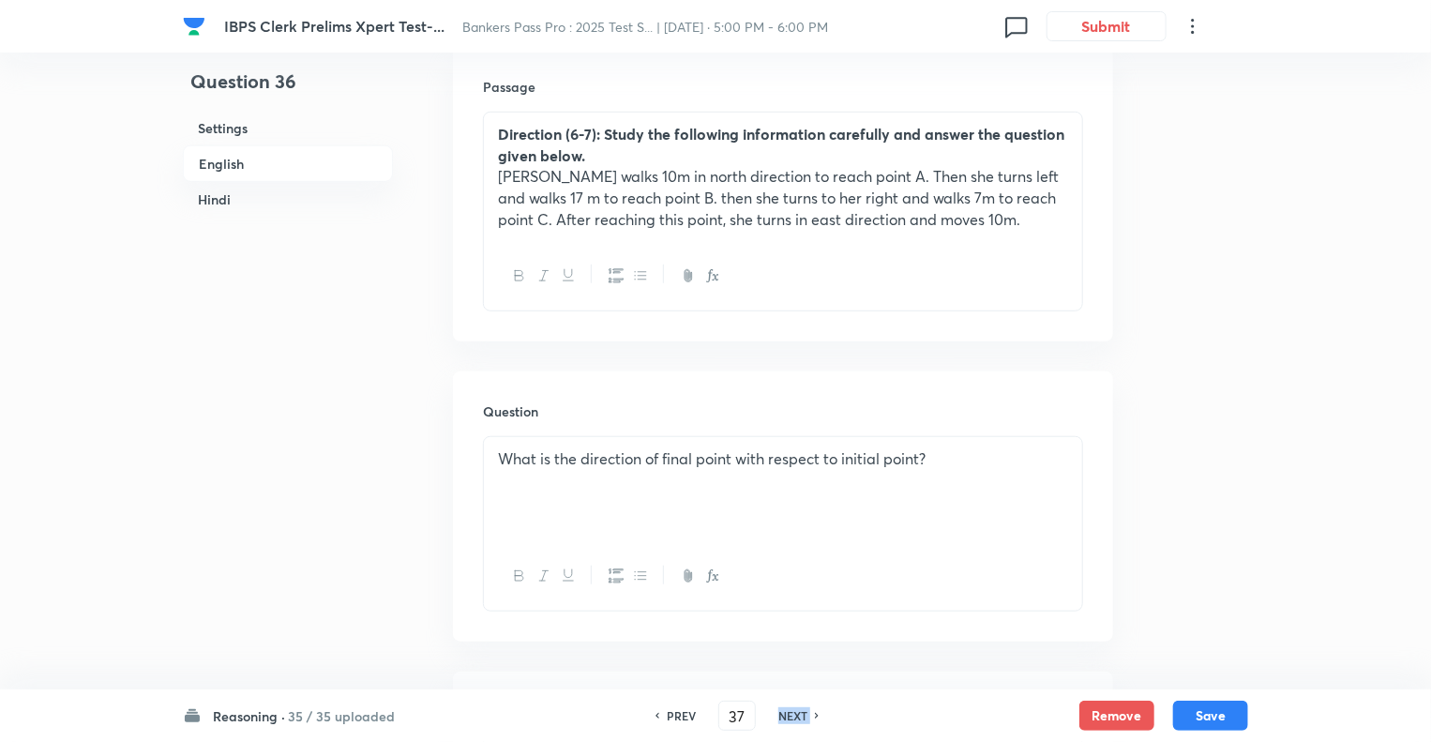
checkbox input "true"
click at [772, 716] on div "NEXT" at bounding box center [796, 715] width 50 height 17
type input "38"
checkbox input "false"
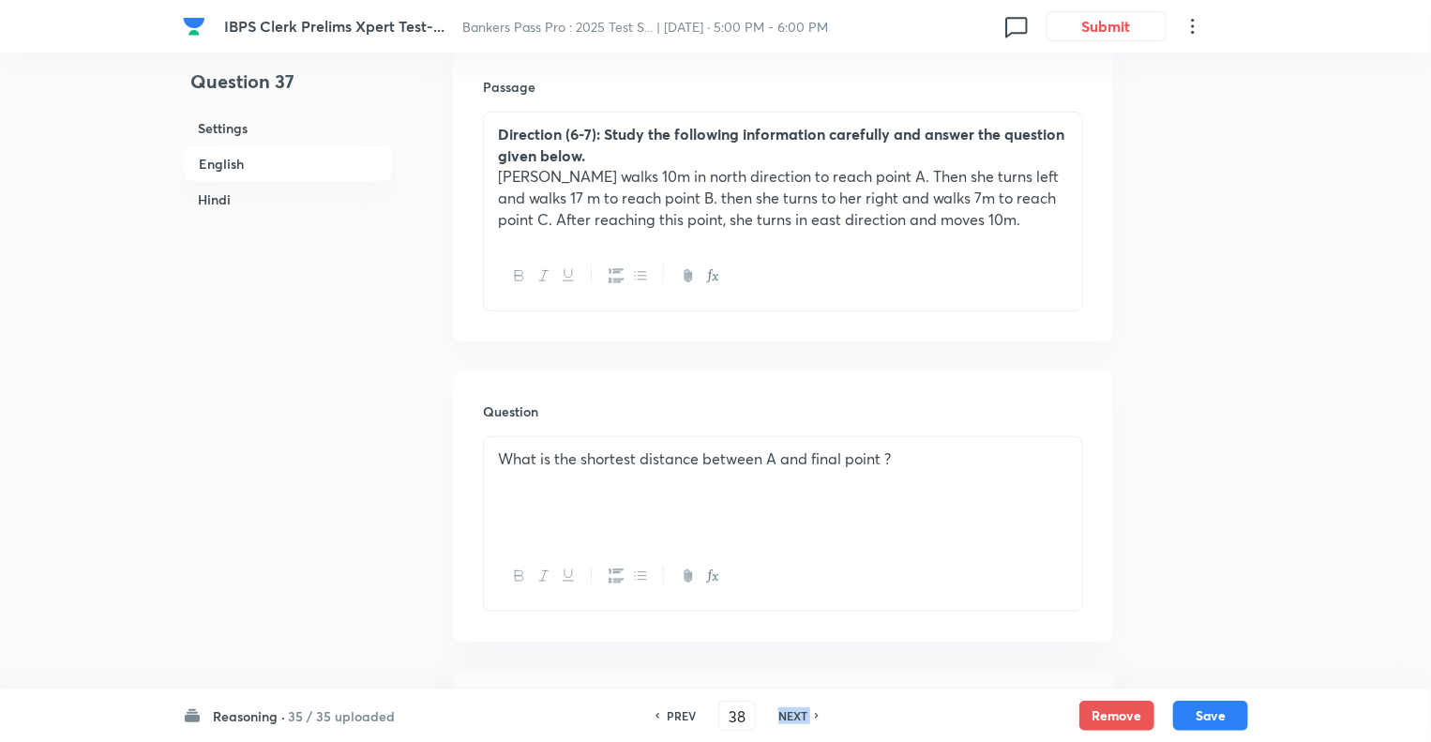
checkbox input "true"
click at [772, 716] on div "NEXT" at bounding box center [796, 715] width 50 height 17
type input "39"
checkbox input "true"
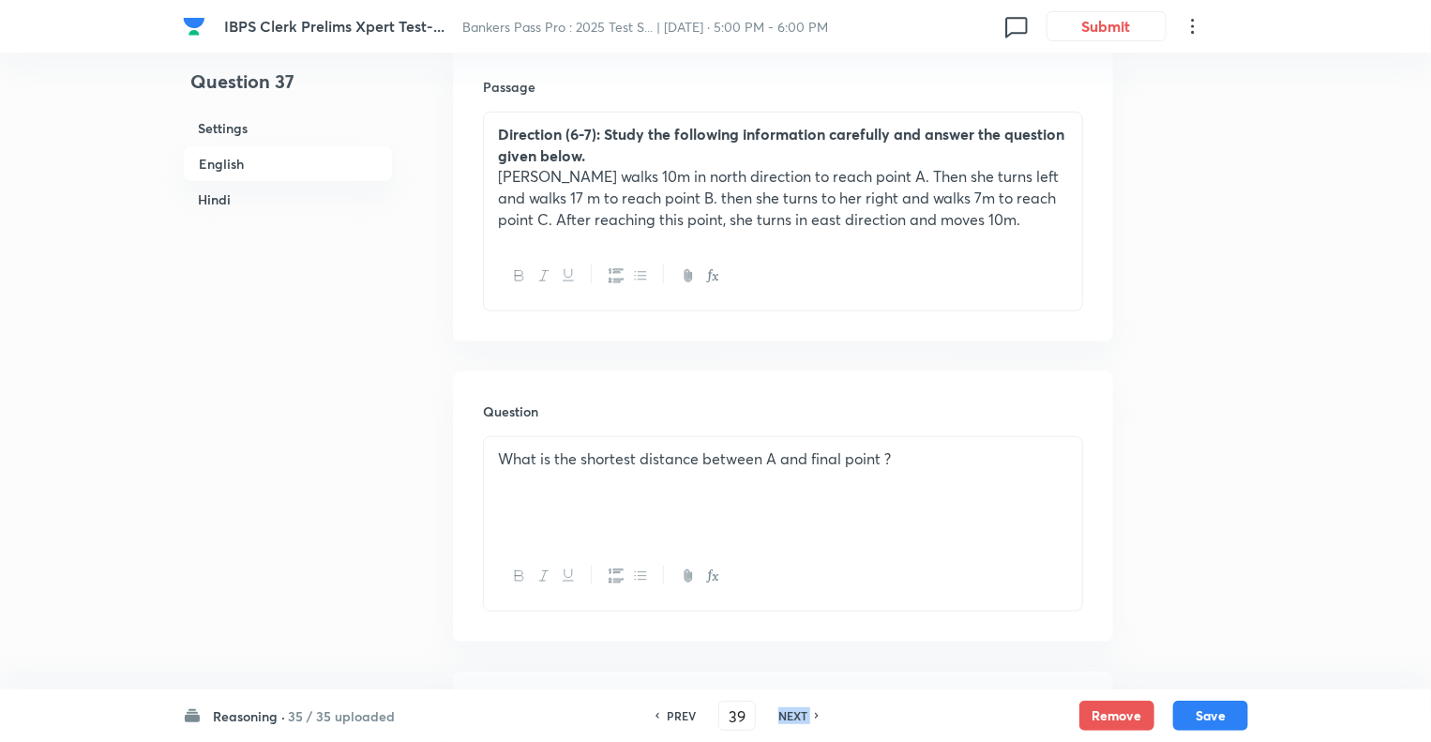
checkbox input "false"
checkbox input "true"
checkbox input "false"
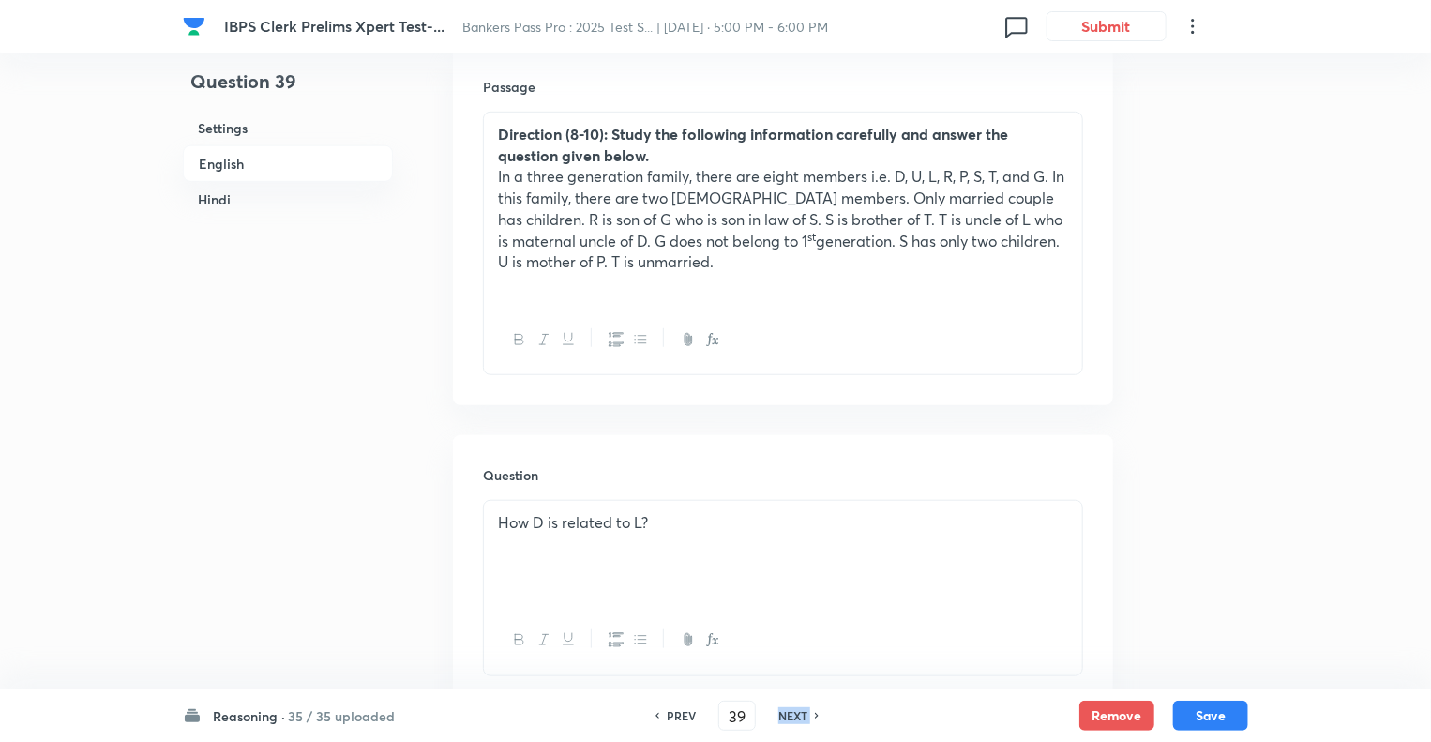
click at [772, 716] on div "NEXT" at bounding box center [796, 715] width 50 height 17
type input "40"
checkbox input "false"
checkbox input "true"
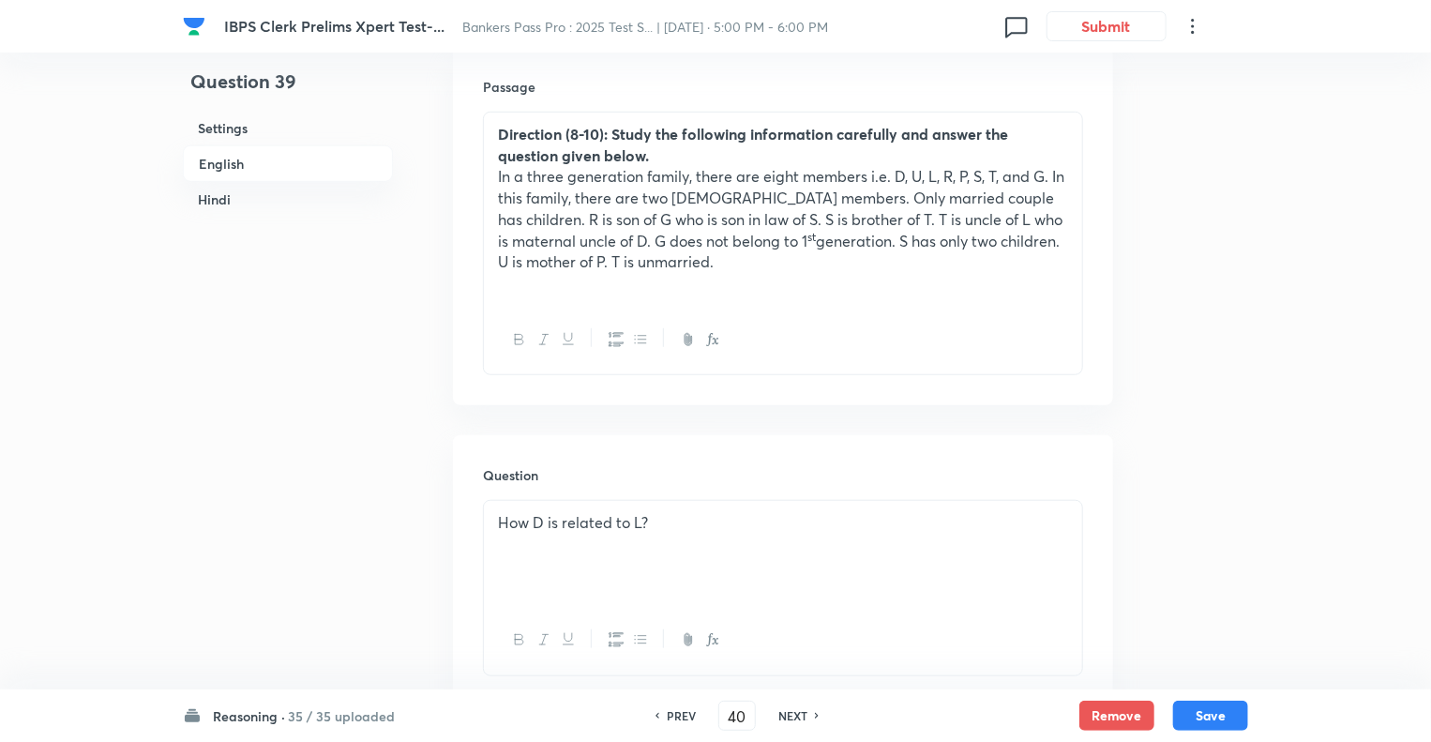
checkbox input "true"
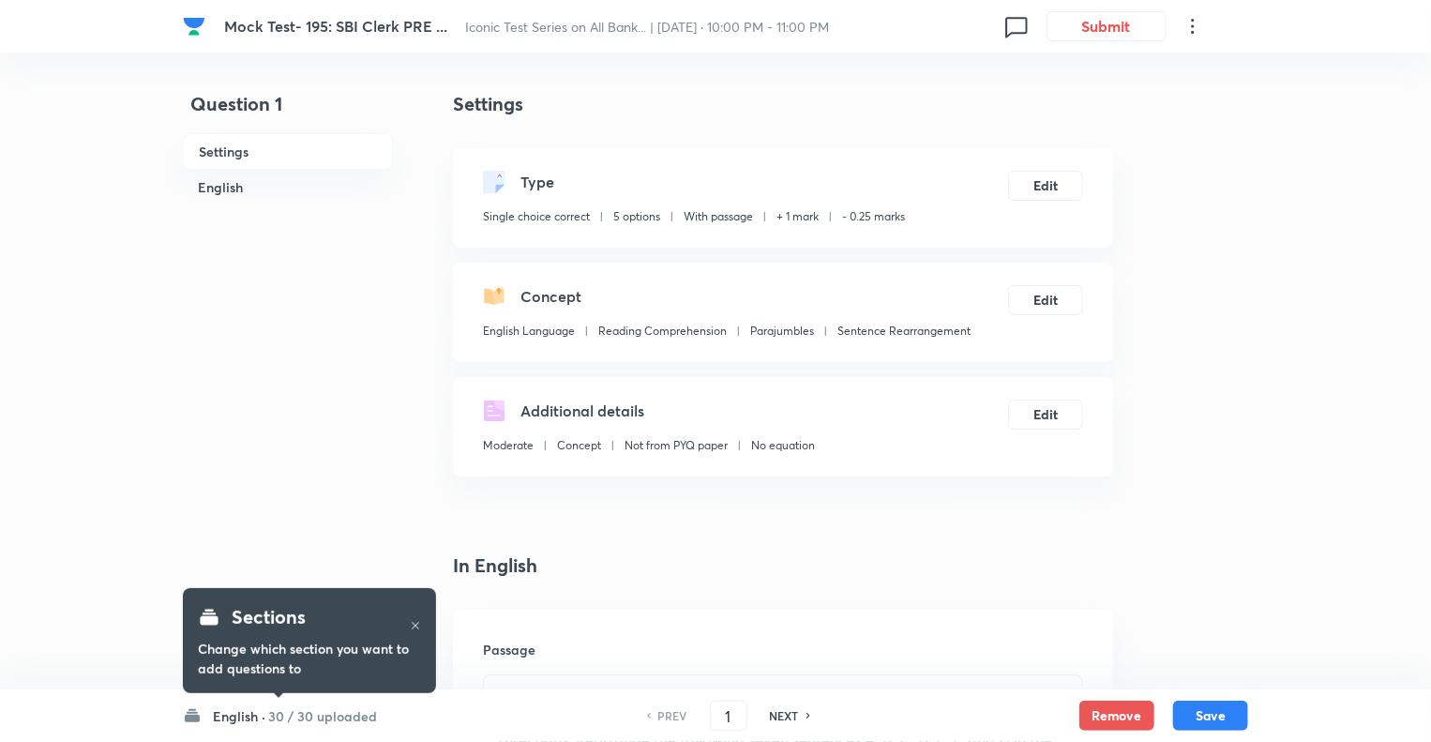
click at [415, 627] on icon at bounding box center [415, 625] width 11 height 11
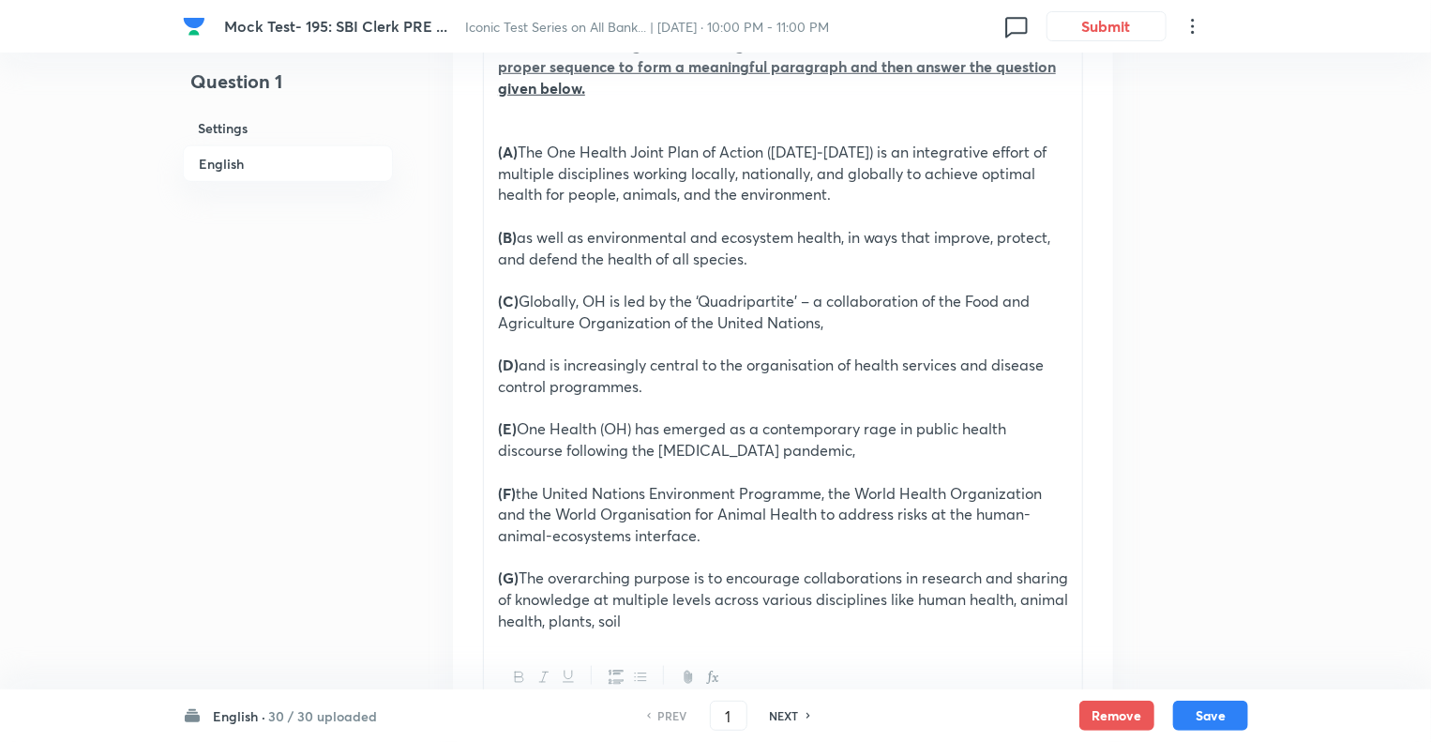
scroll to position [638, 0]
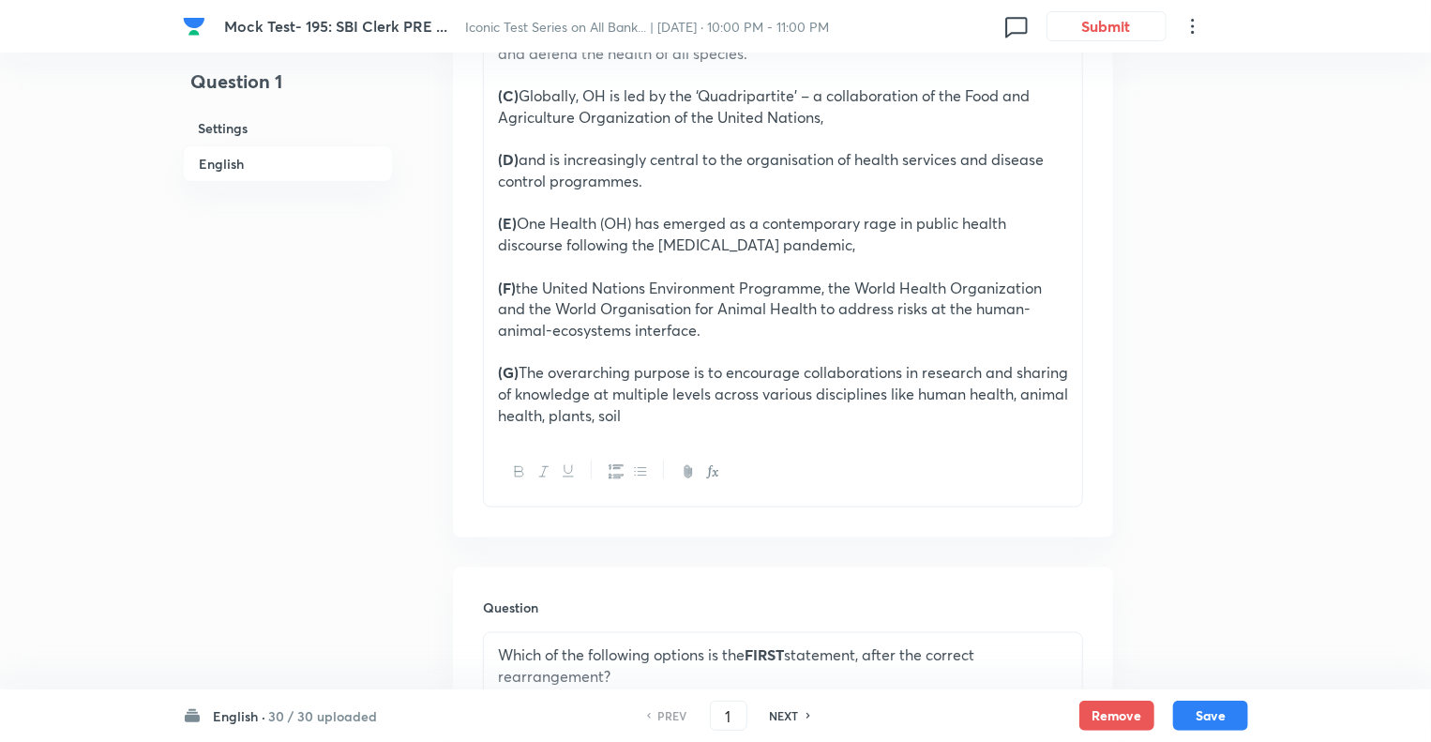
scroll to position [975, 0]
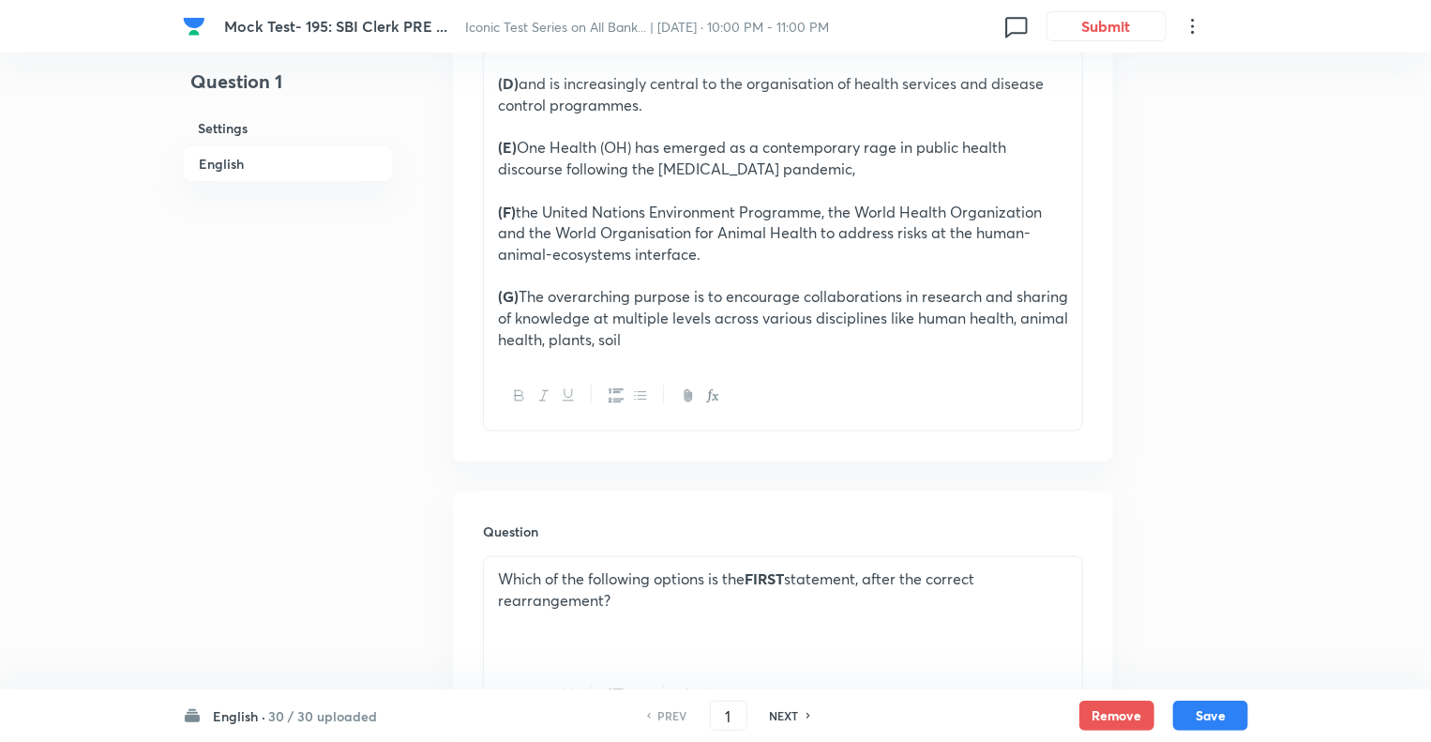
click at [773, 712] on h6 "NEXT" at bounding box center [784, 715] width 29 height 17
type input "2"
checkbox input "true"
click at [773, 712] on h6 "NEXT" at bounding box center [784, 715] width 29 height 17
type input "3"
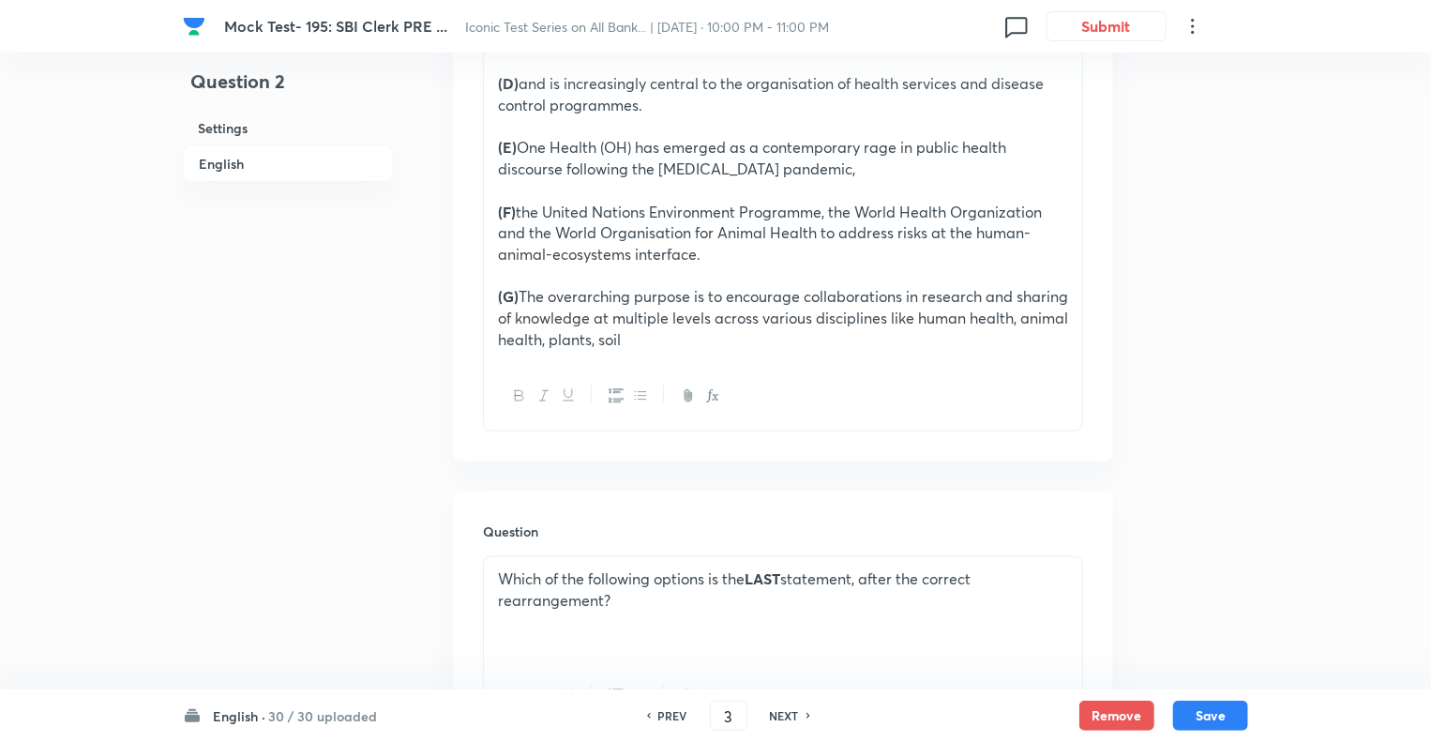
checkbox input "true"
checkbox input "false"
click at [773, 712] on h6 "NEXT" at bounding box center [784, 715] width 29 height 17
checkbox input "false"
type input "4"
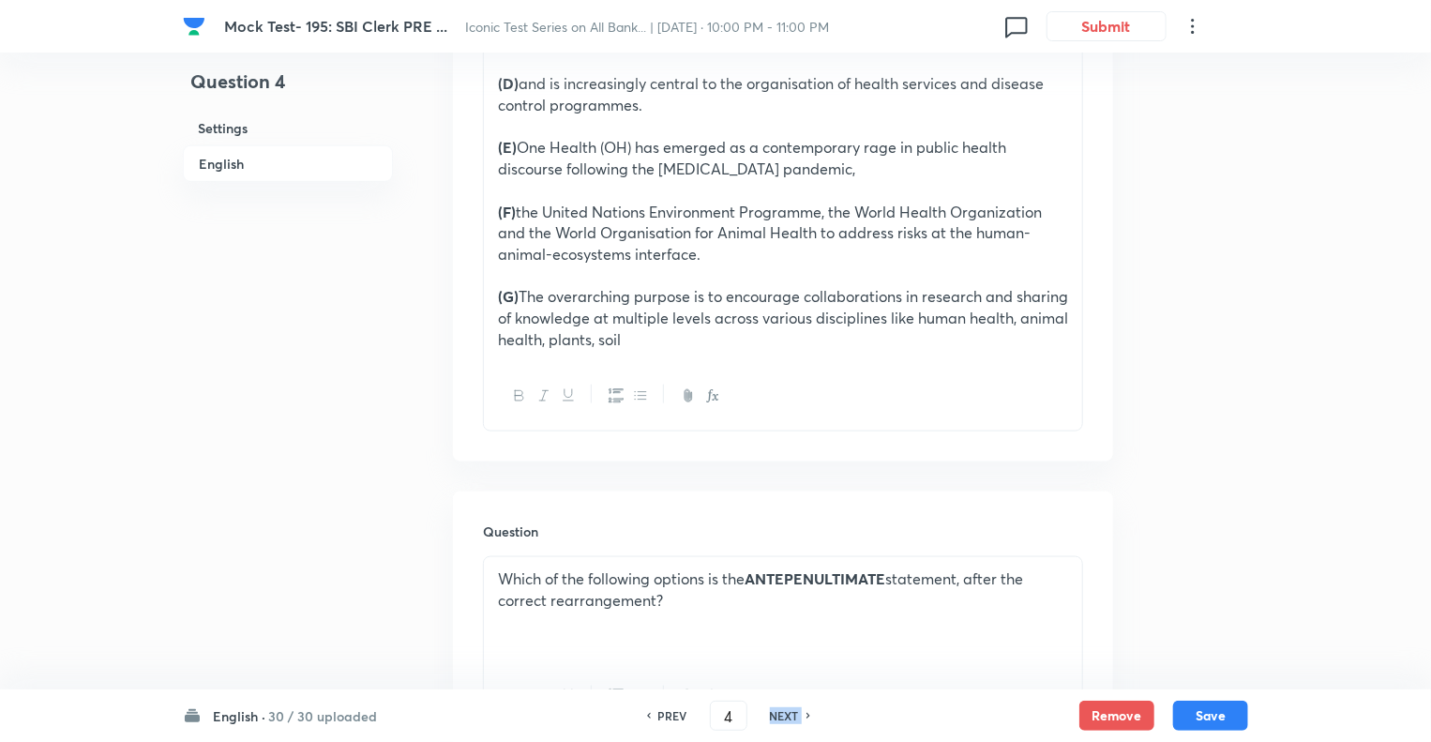
click at [773, 712] on h6 "NEXT" at bounding box center [784, 715] width 29 height 17
checkbox input "false"
type input "5"
checkbox input "true"
click at [773, 712] on h6 "NEXT" at bounding box center [784, 715] width 29 height 17
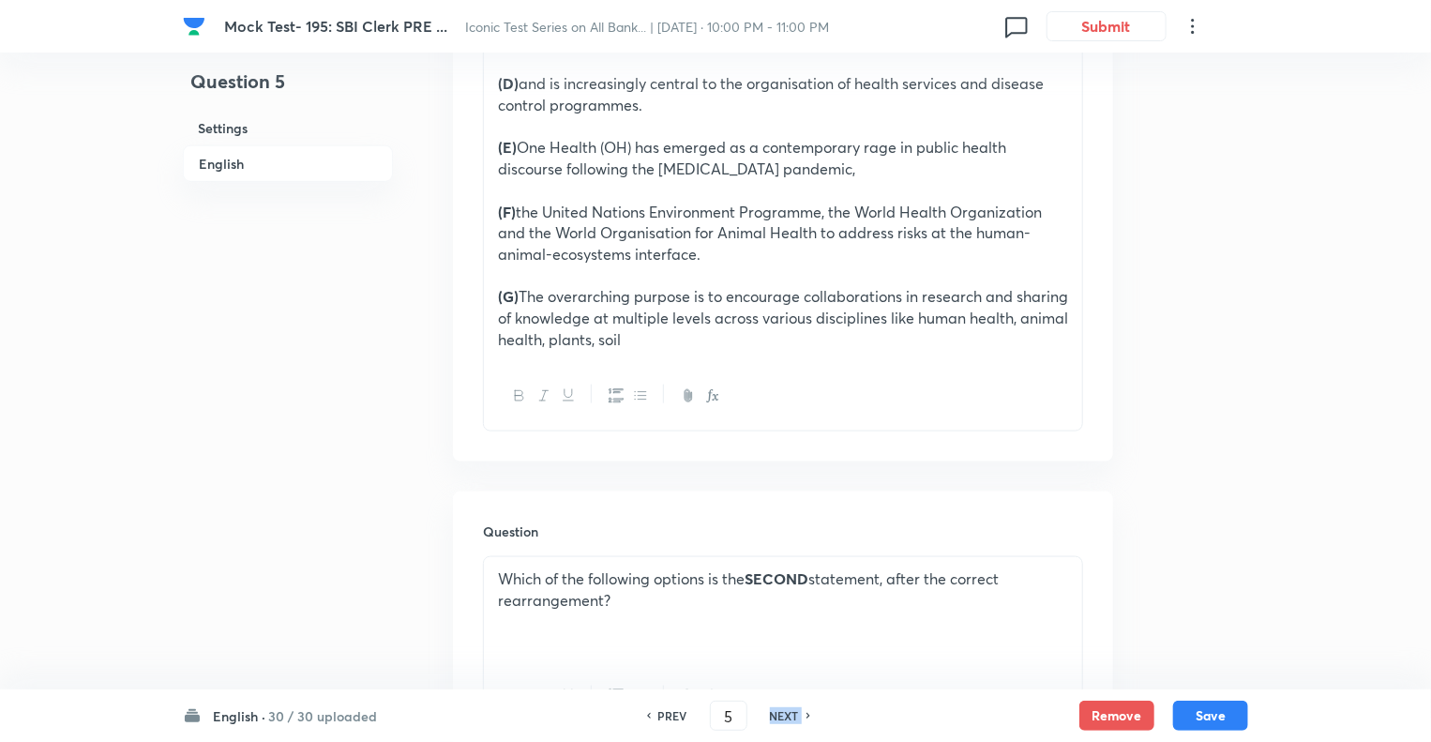
type input "6"
checkbox input "true"
checkbox input "false"
click at [773, 712] on h6 "NEXT" at bounding box center [784, 715] width 29 height 17
checkbox input "false"
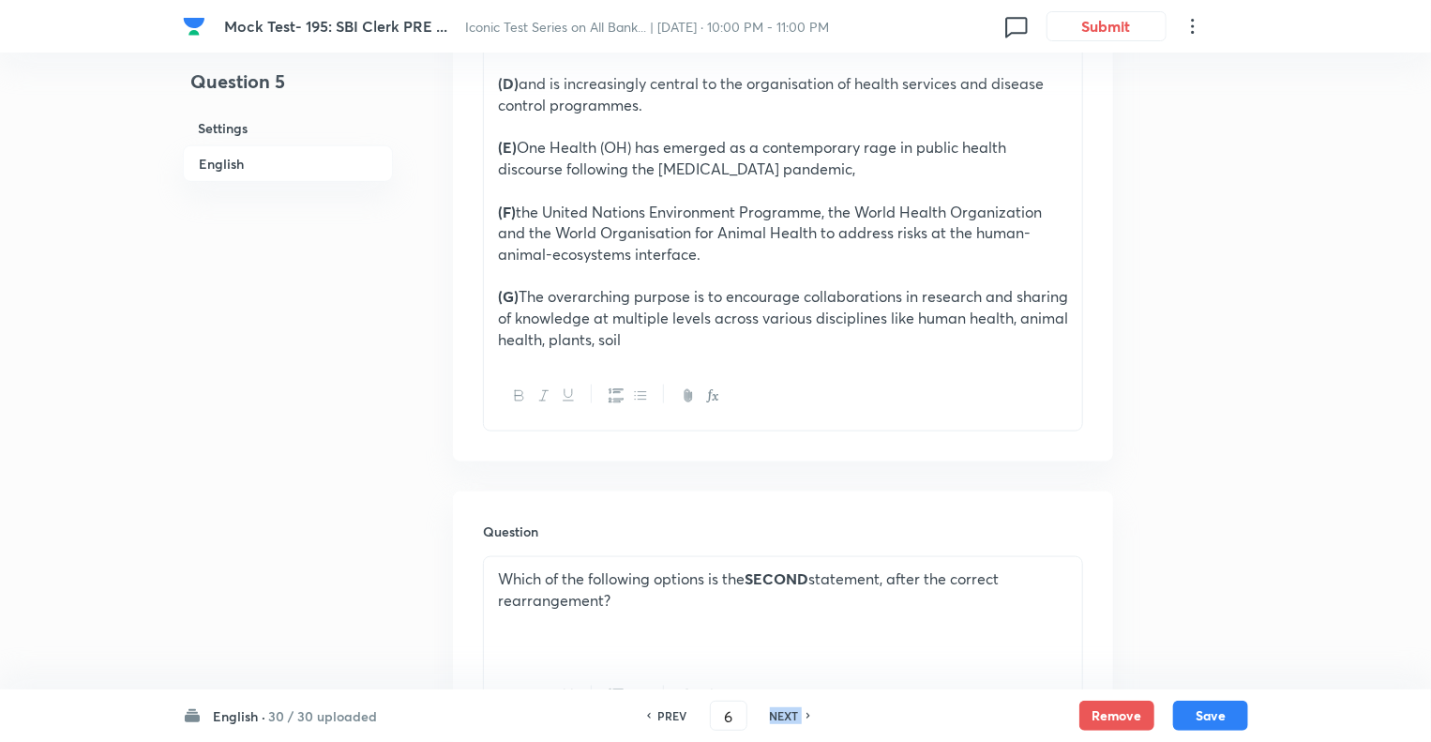
type input "7"
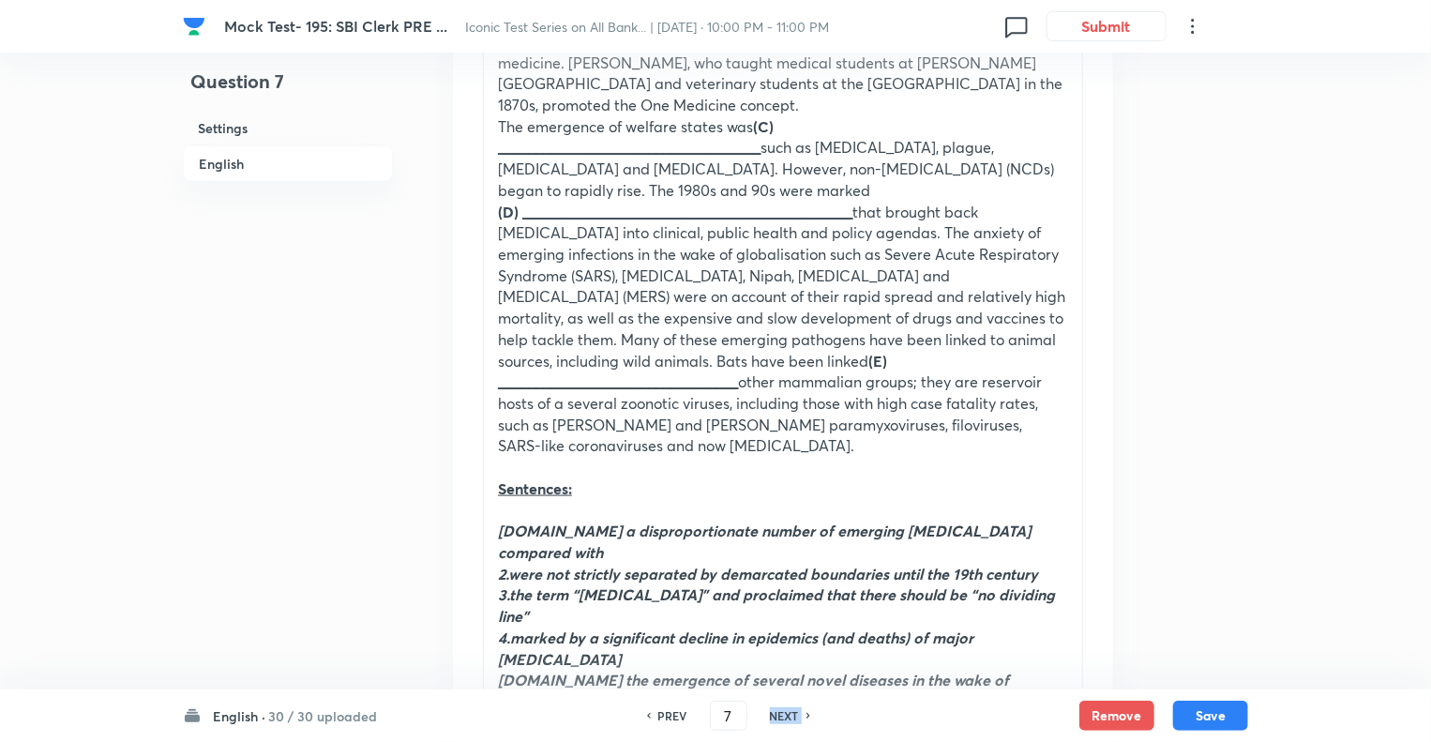
click at [773, 712] on h6 "NEXT" at bounding box center [784, 715] width 29 height 17
checkbox input "false"
type input "8"
click at [773, 712] on h6 "NEXT" at bounding box center [784, 715] width 29 height 17
checkbox input "false"
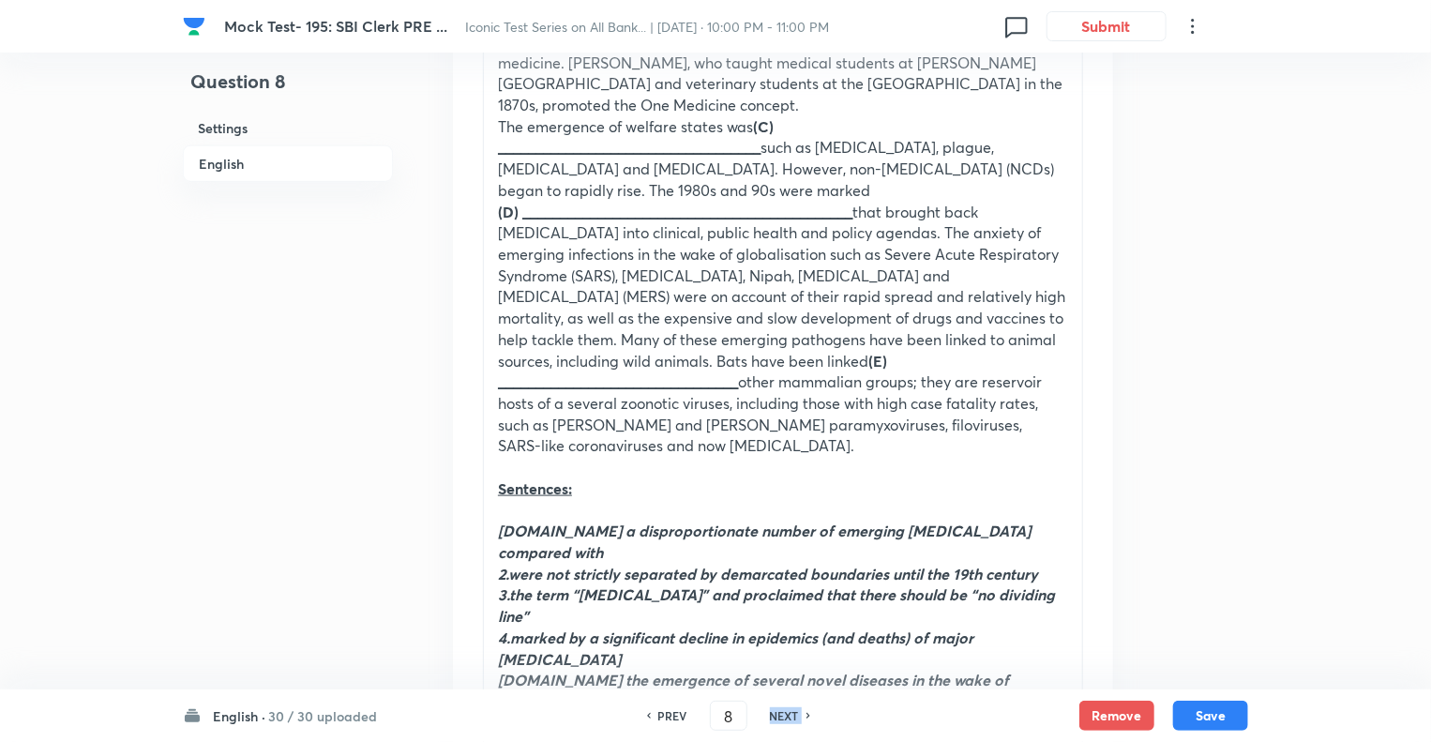
type input "9"
click at [773, 712] on h6 "NEXT" at bounding box center [784, 715] width 29 height 17
checkbox input "false"
type input "10"
checkbox input "true"
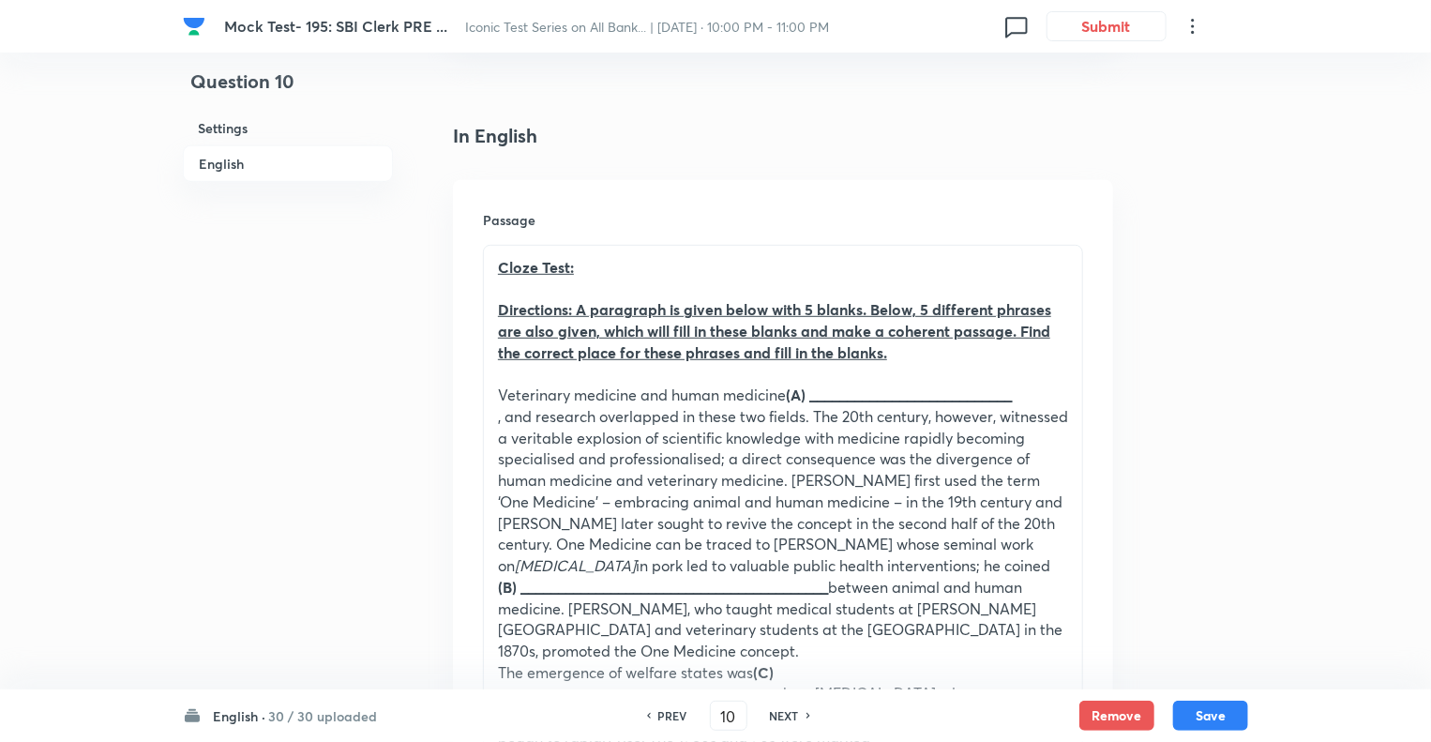
scroll to position [375, 0]
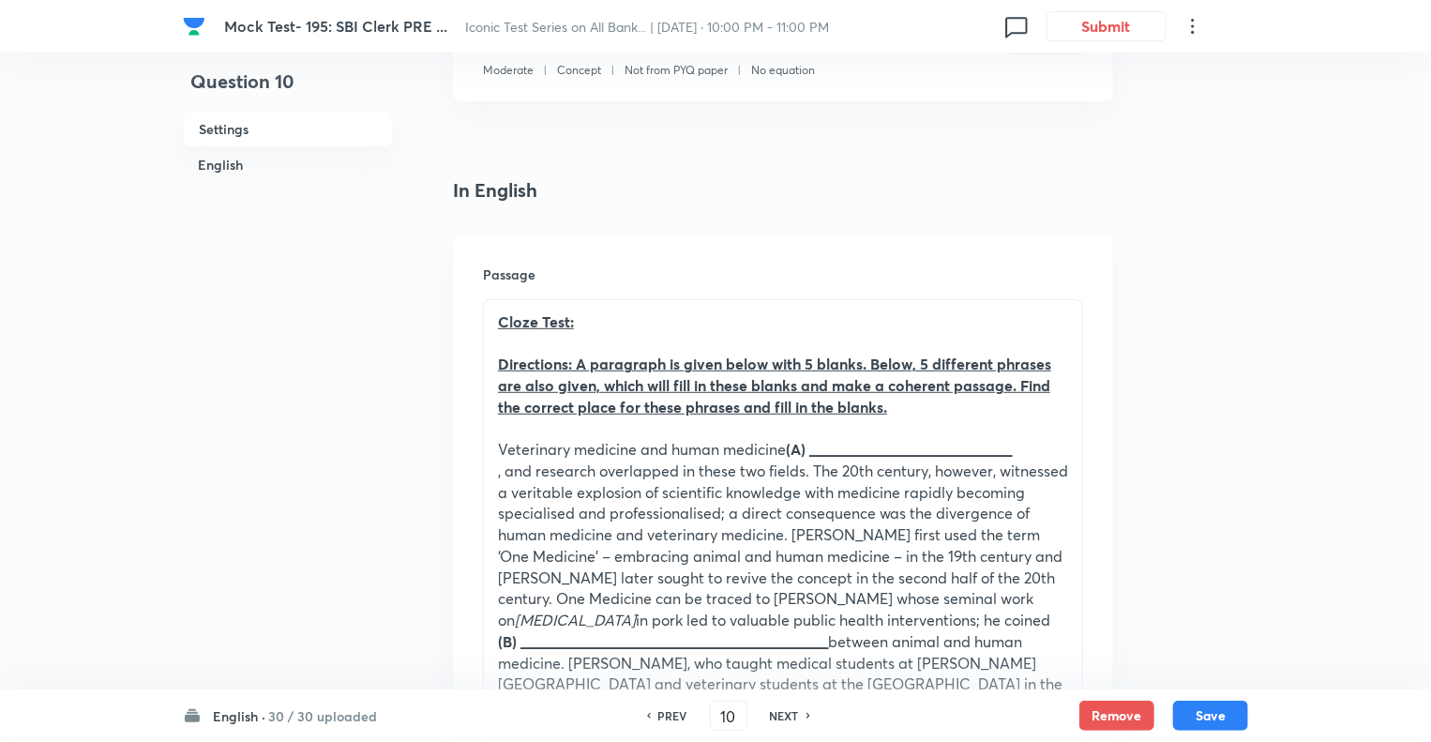
click at [773, 712] on h6 "NEXT" at bounding box center [784, 715] width 29 height 17
type input "11"
checkbox input "false"
checkbox input "true"
click at [773, 712] on h6 "NEXT" at bounding box center [784, 715] width 29 height 17
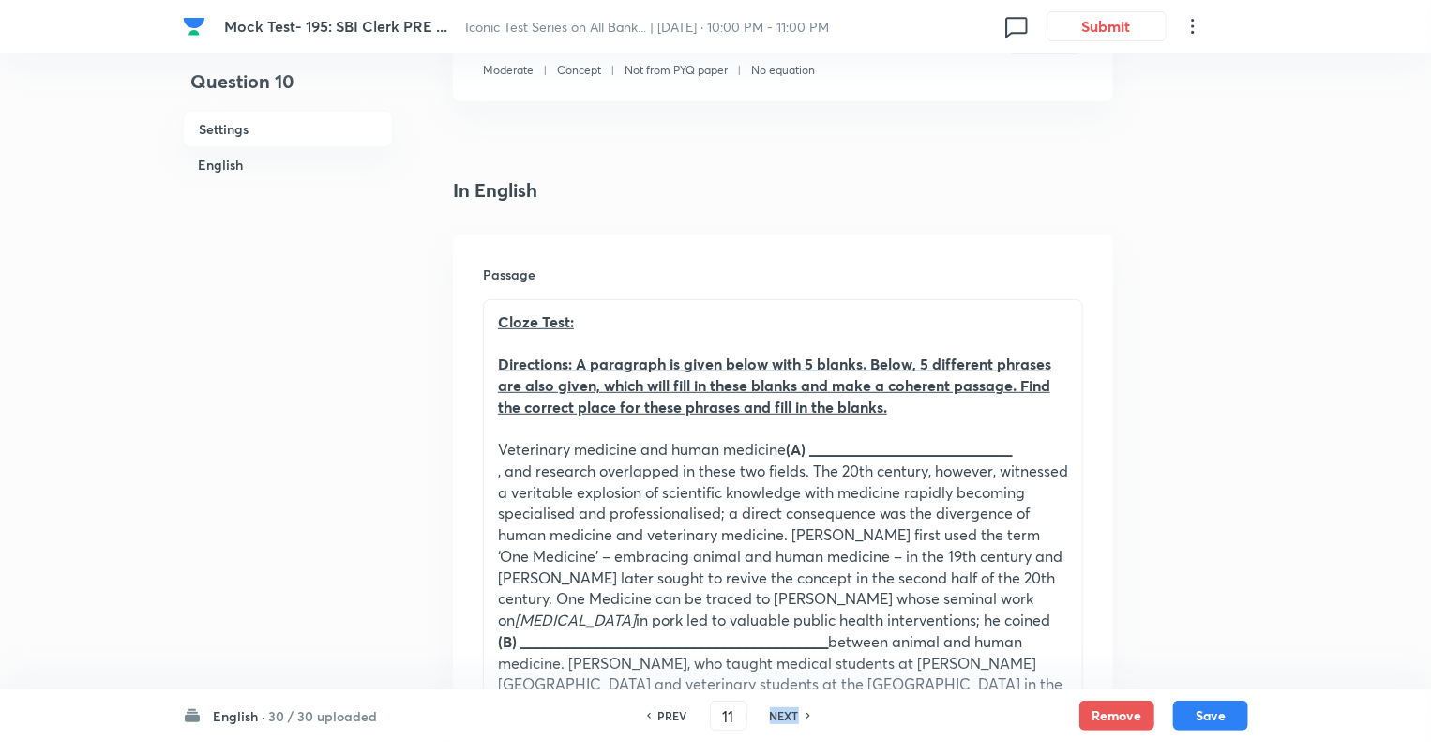
type input "12"
checkbox input "false"
checkbox input "true"
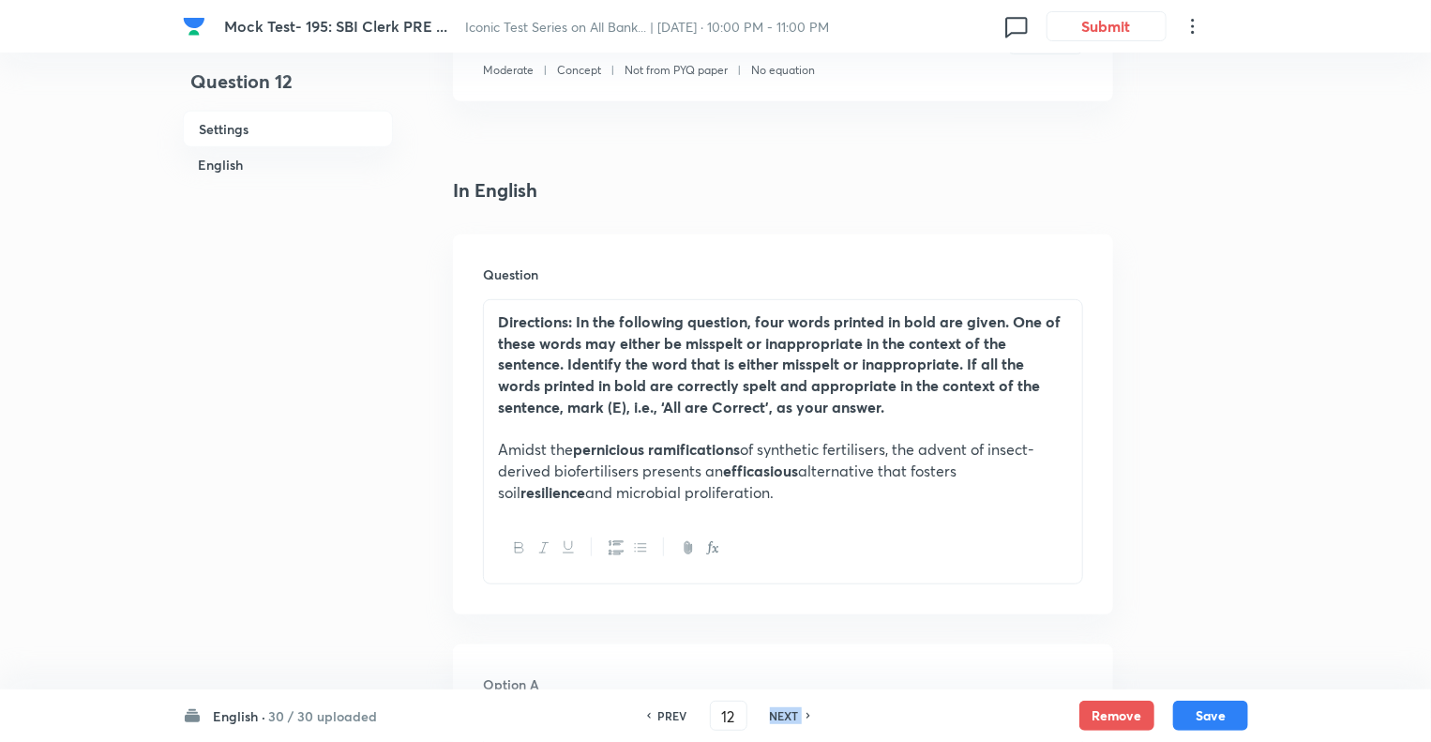
click at [773, 712] on h6 "NEXT" at bounding box center [784, 715] width 29 height 17
type input "13"
checkbox input "false"
click at [773, 712] on h6 "NEXT" at bounding box center [784, 715] width 29 height 17
checkbox input "false"
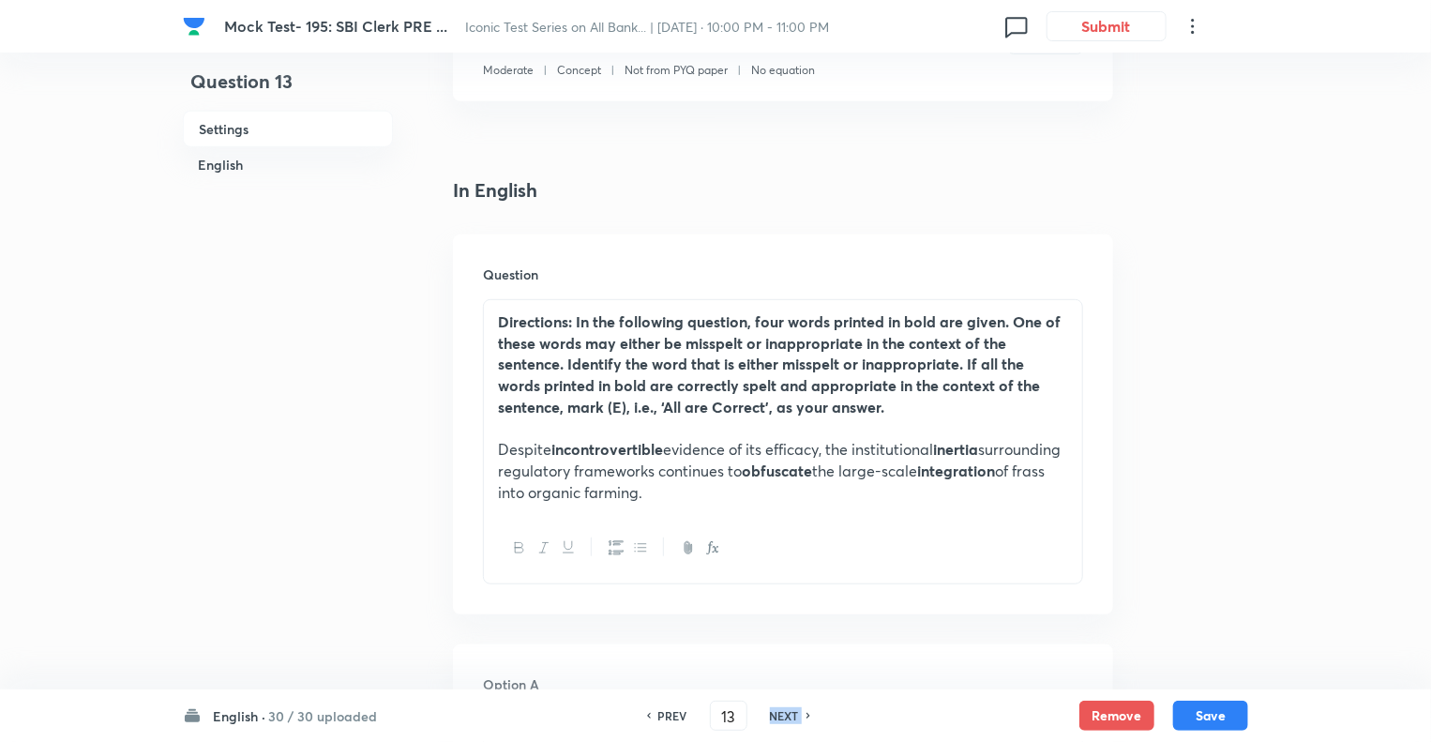
type input "14"
checkbox input "true"
click at [773, 712] on h6 "NEXT" at bounding box center [784, 715] width 29 height 17
type input "15"
checkbox input "false"
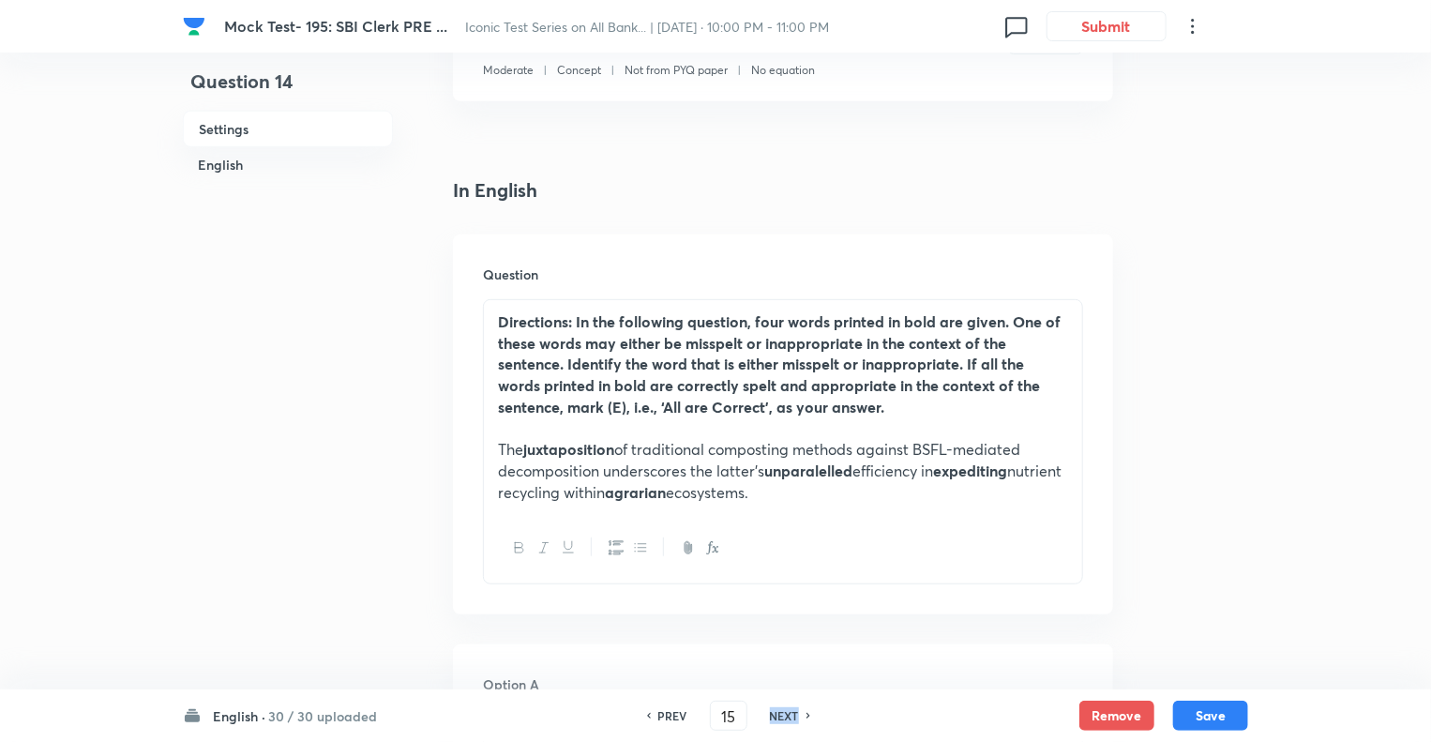
click at [773, 712] on h6 "NEXT" at bounding box center [784, 715] width 29 height 17
checkbox input "false"
type input "16"
click at [773, 712] on h6 "NEXT" at bounding box center [784, 715] width 29 height 17
checkbox input "false"
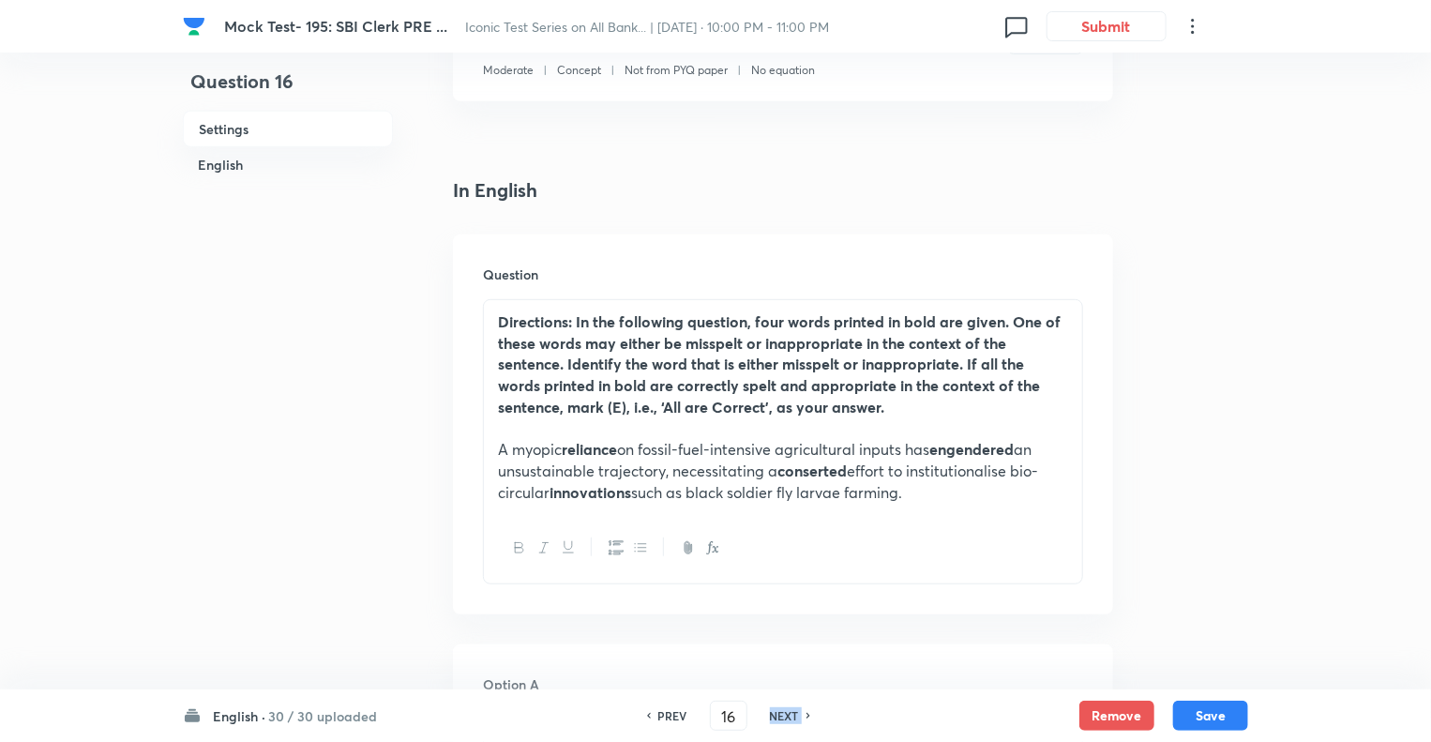
type input "17"
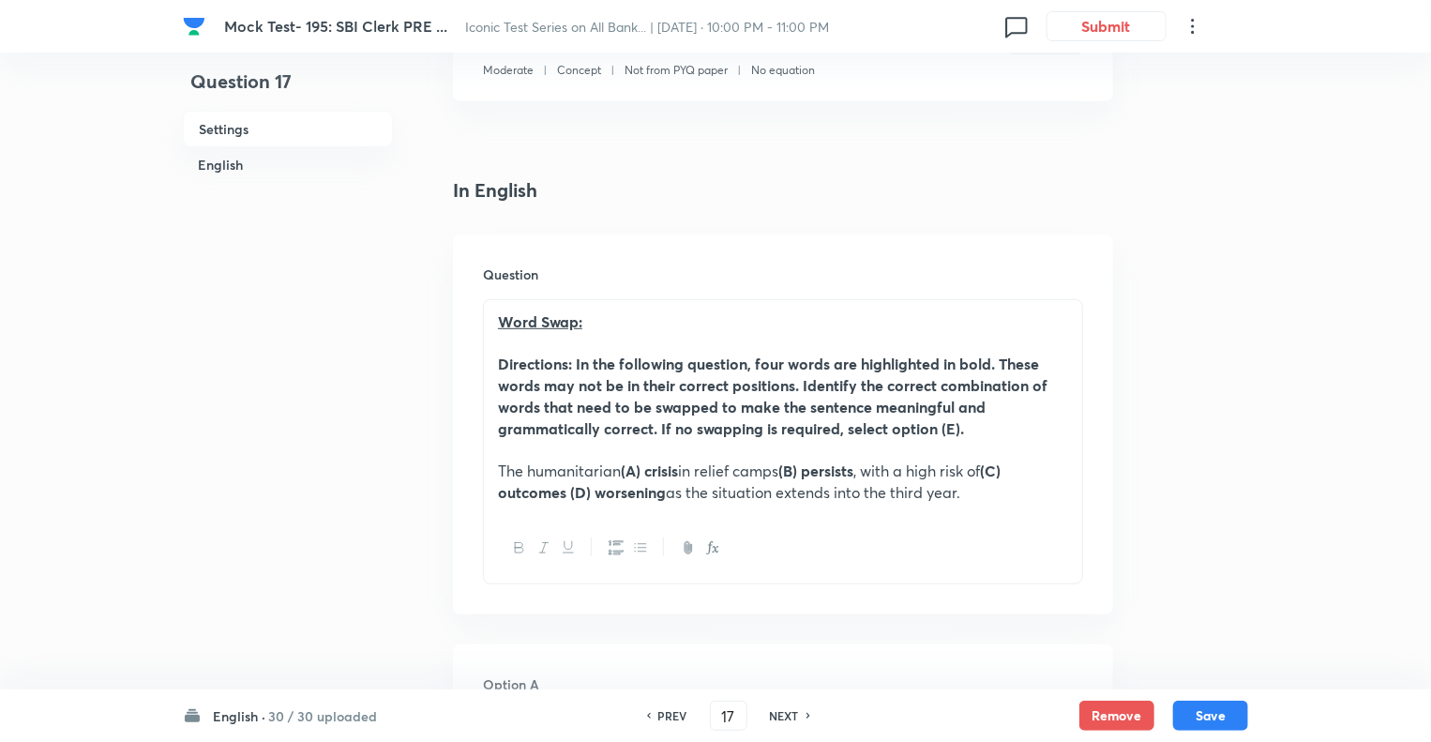
click at [773, 712] on h6 "NEXT" at bounding box center [784, 715] width 29 height 17
checkbox input "false"
type input "18"
click at [773, 712] on h6 "NEXT" at bounding box center [784, 715] width 29 height 17
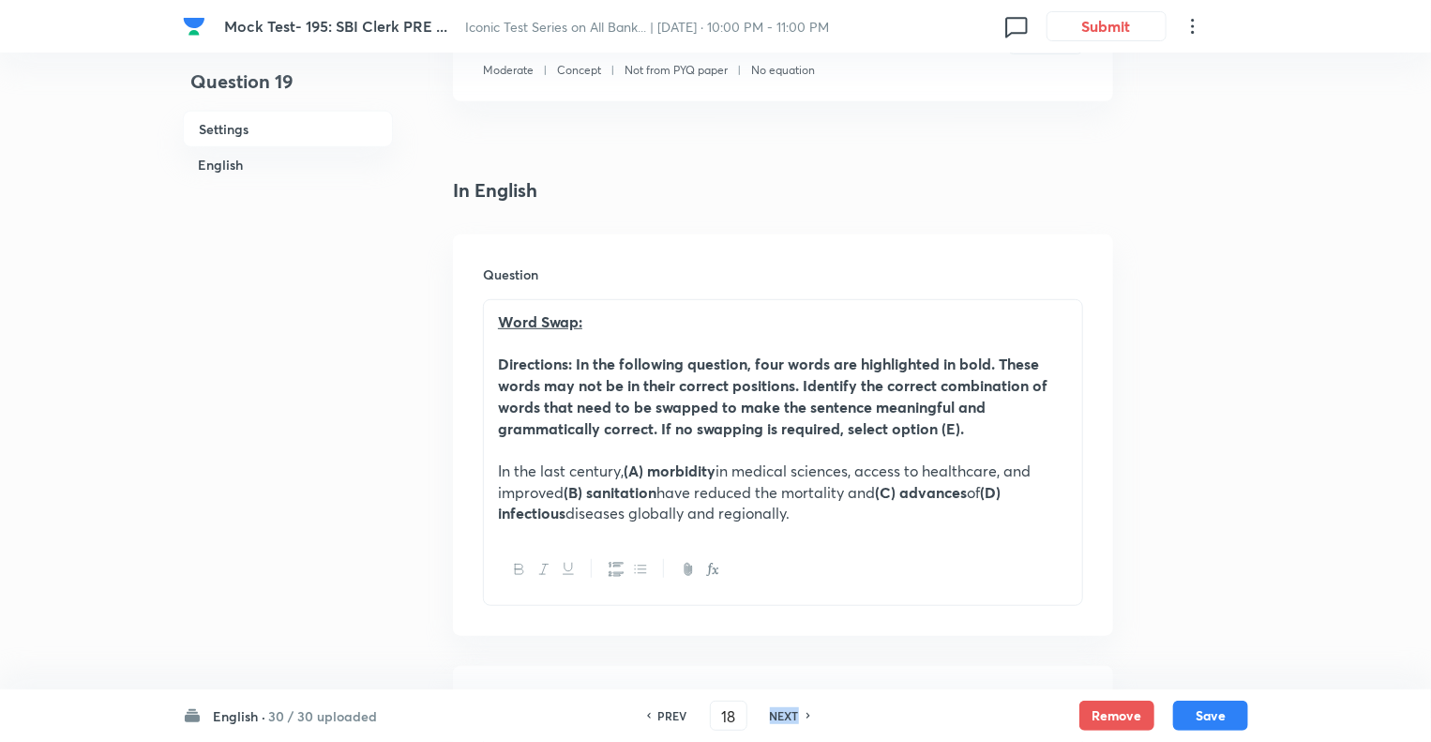
checkbox input "false"
type input "19"
click at [773, 712] on h6 "NEXT" at bounding box center [784, 715] width 29 height 17
checkbox input "false"
type input "20"
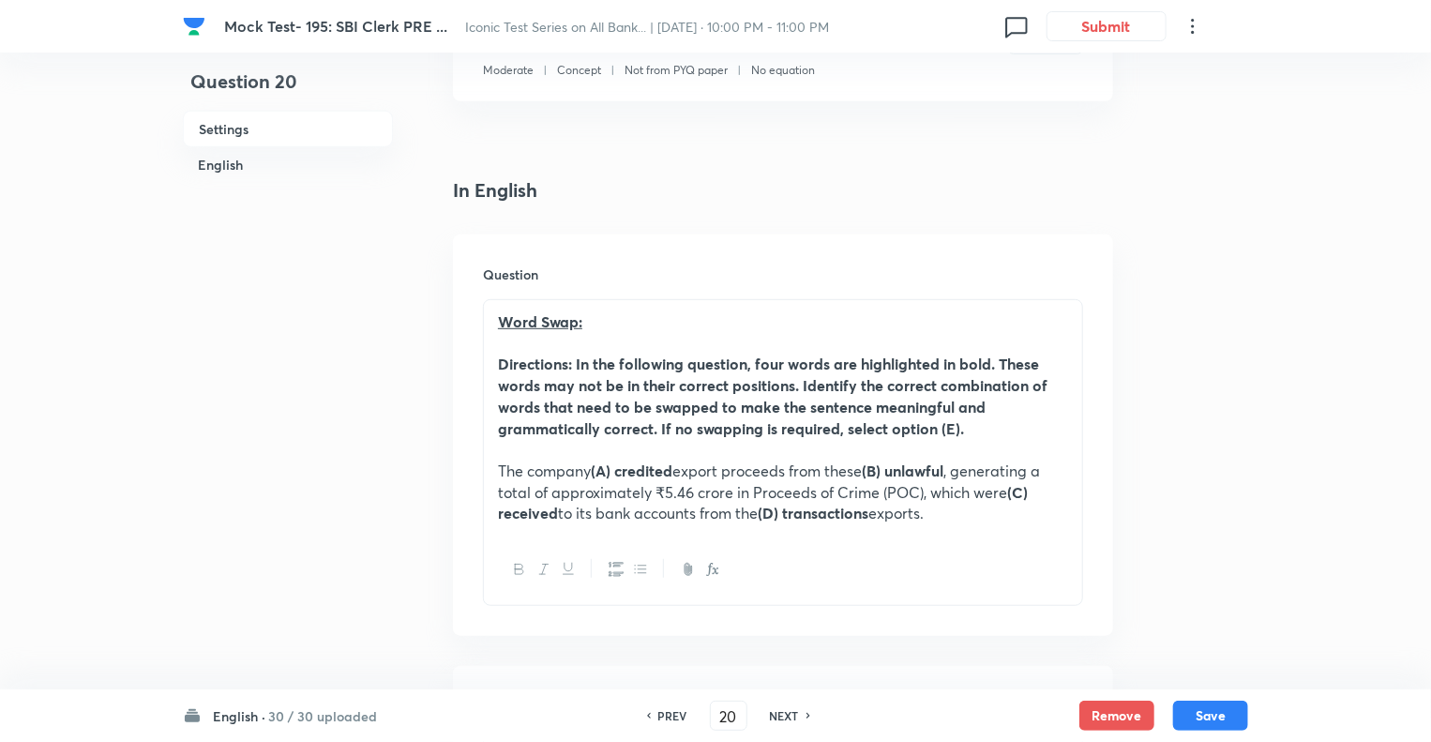
click at [773, 712] on h6 "NEXT" at bounding box center [784, 715] width 29 height 17
checkbox input "false"
type input "21"
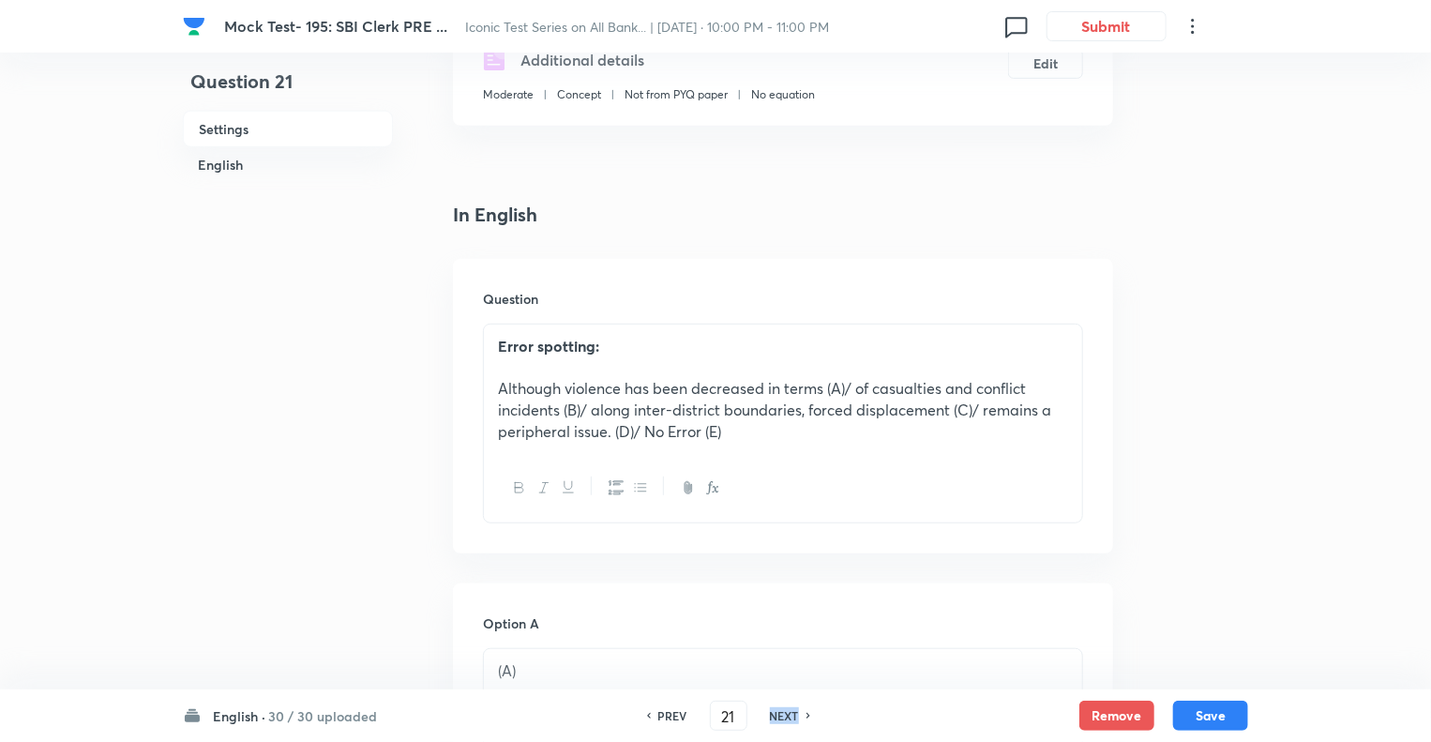
click at [773, 712] on h6 "NEXT" at bounding box center [784, 715] width 29 height 17
checkbox input "false"
type input "22"
click at [773, 712] on h6 "NEXT" at bounding box center [784, 715] width 29 height 17
checkbox input "false"
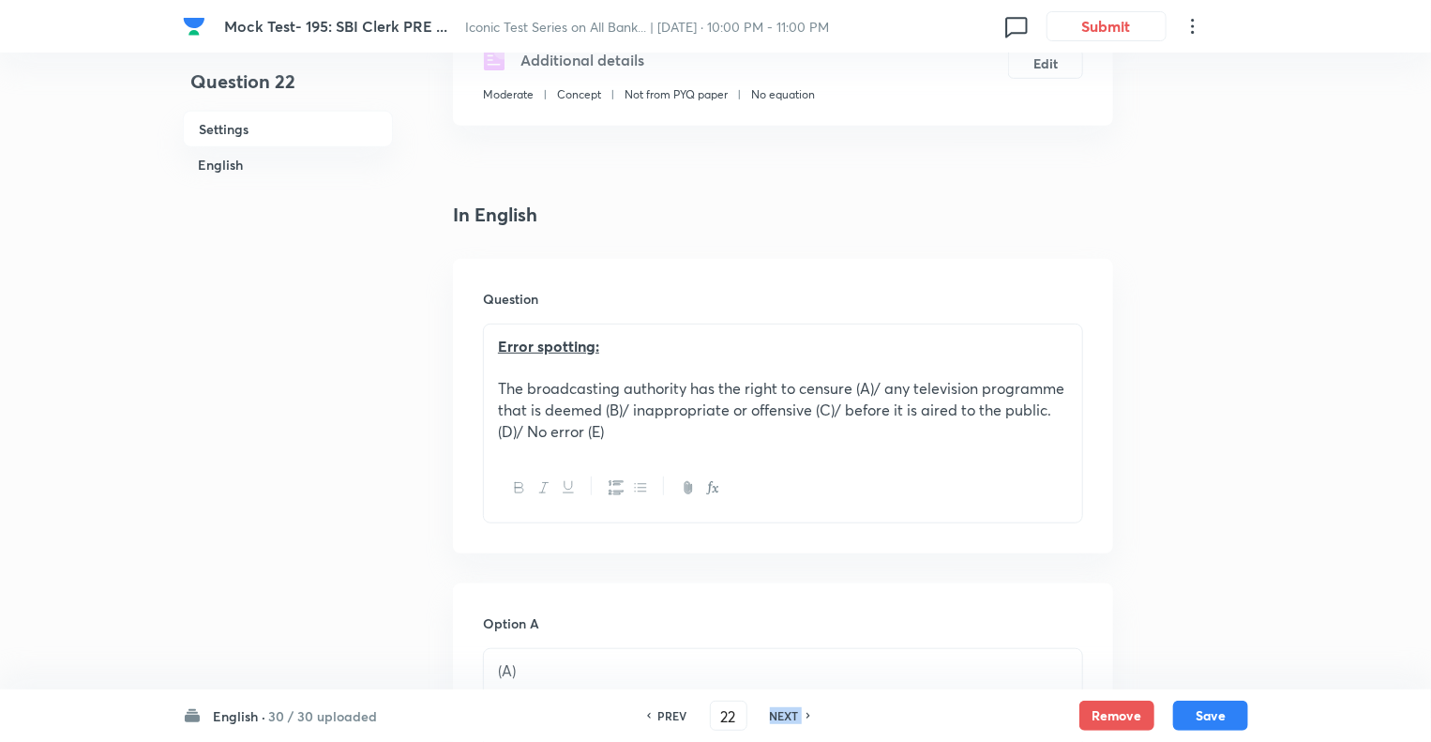
type input "23"
click at [773, 712] on h6 "NEXT" at bounding box center [784, 715] width 29 height 17
checkbox input "false"
type input "24"
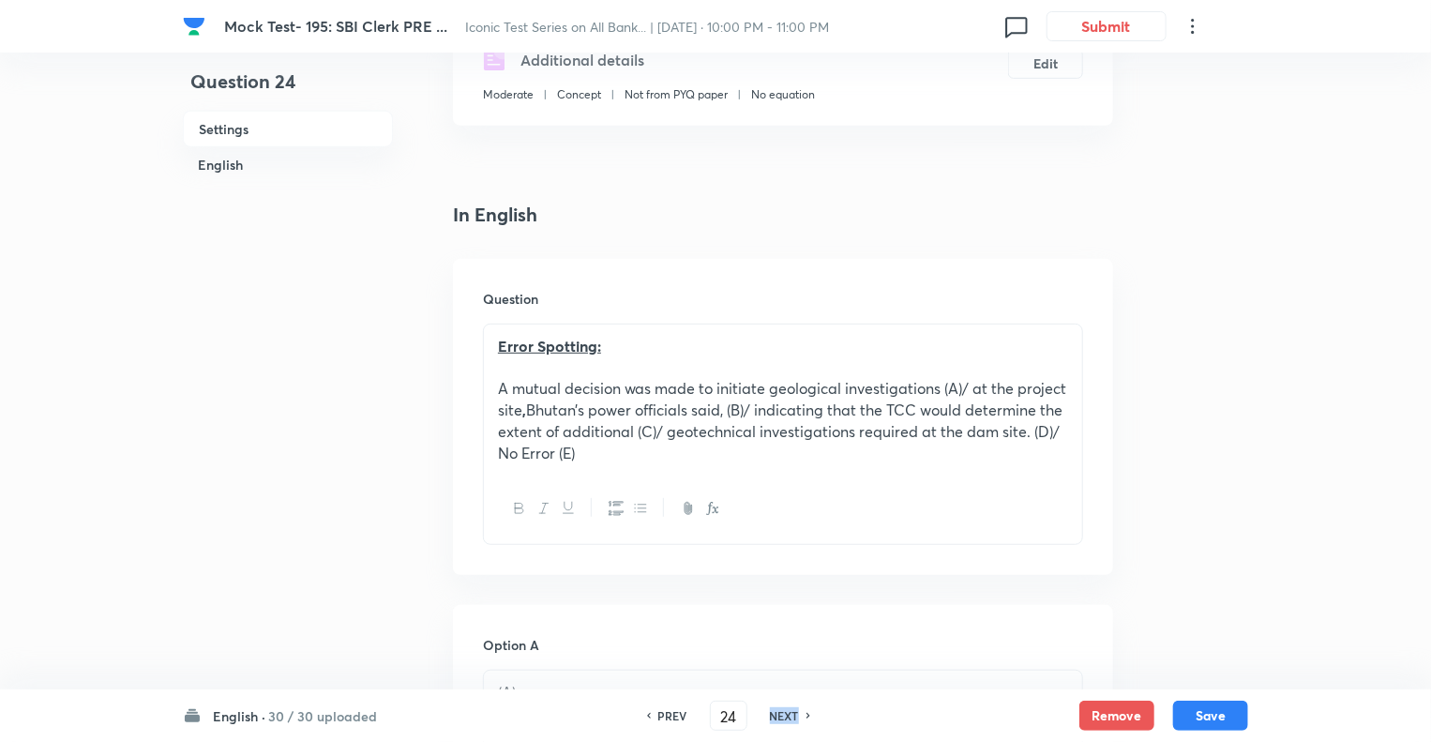
click at [773, 712] on h6 "NEXT" at bounding box center [784, 715] width 29 height 17
checkbox input "false"
type input "25"
checkbox input "true"
click at [773, 712] on h6 "NEXT" at bounding box center [784, 715] width 29 height 17
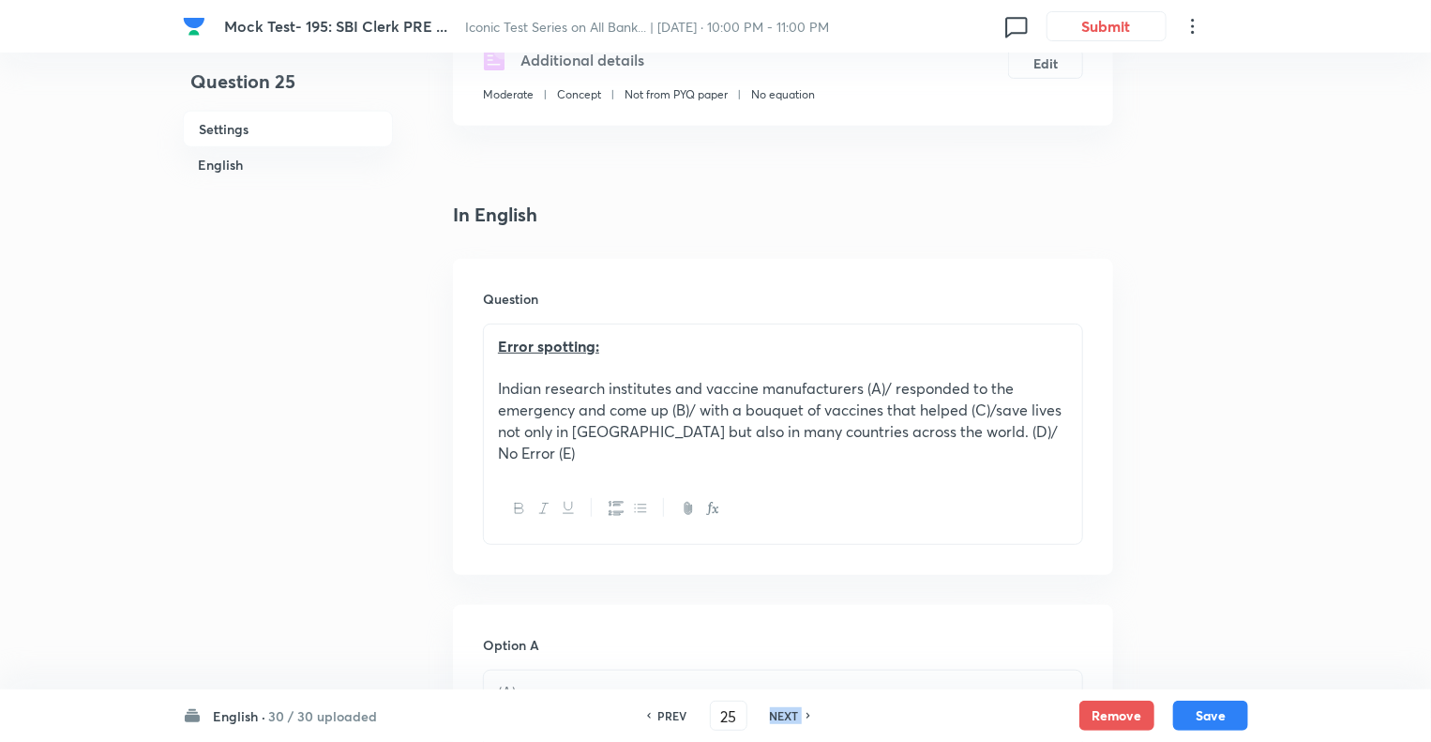
type input "26"
checkbox input "false"
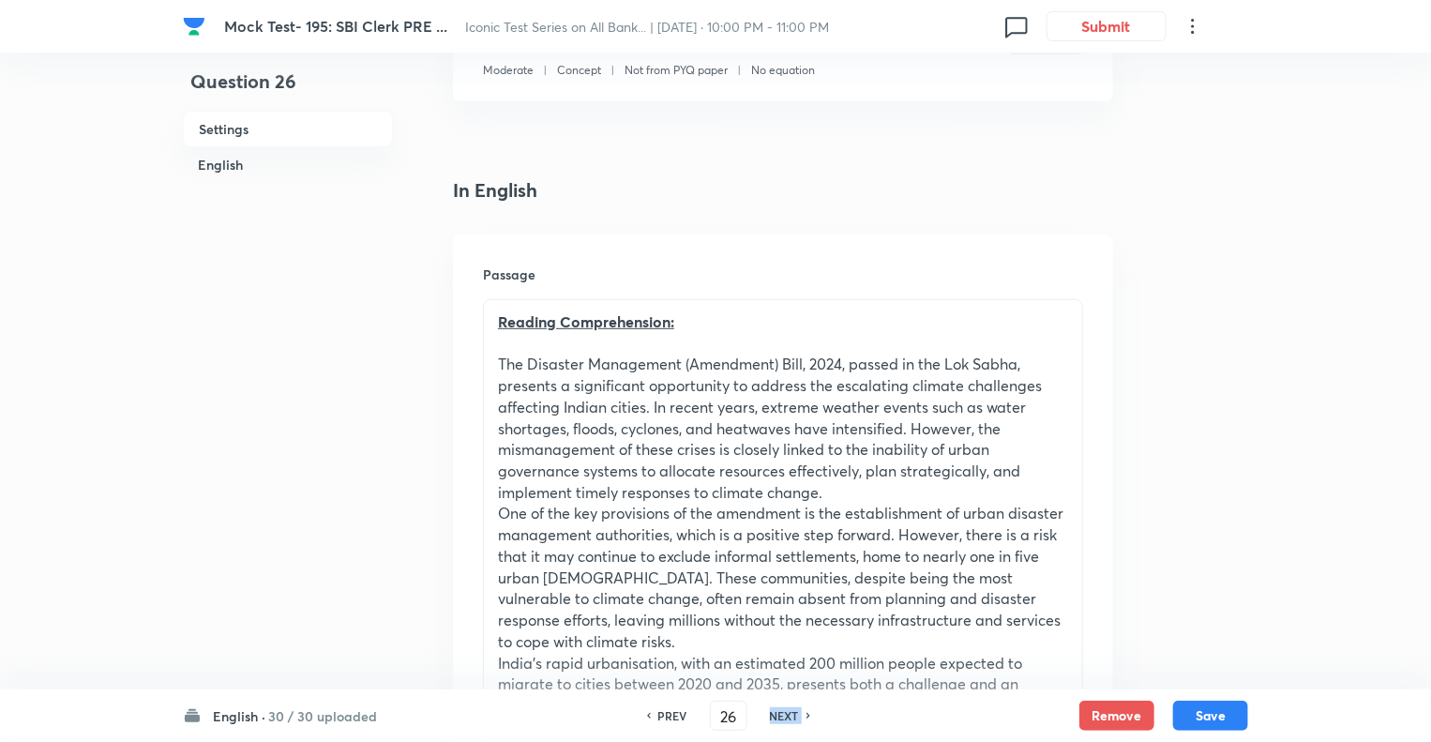
click at [773, 712] on h6 "NEXT" at bounding box center [784, 715] width 29 height 17
checkbox input "false"
type input "27"
checkbox input "true"
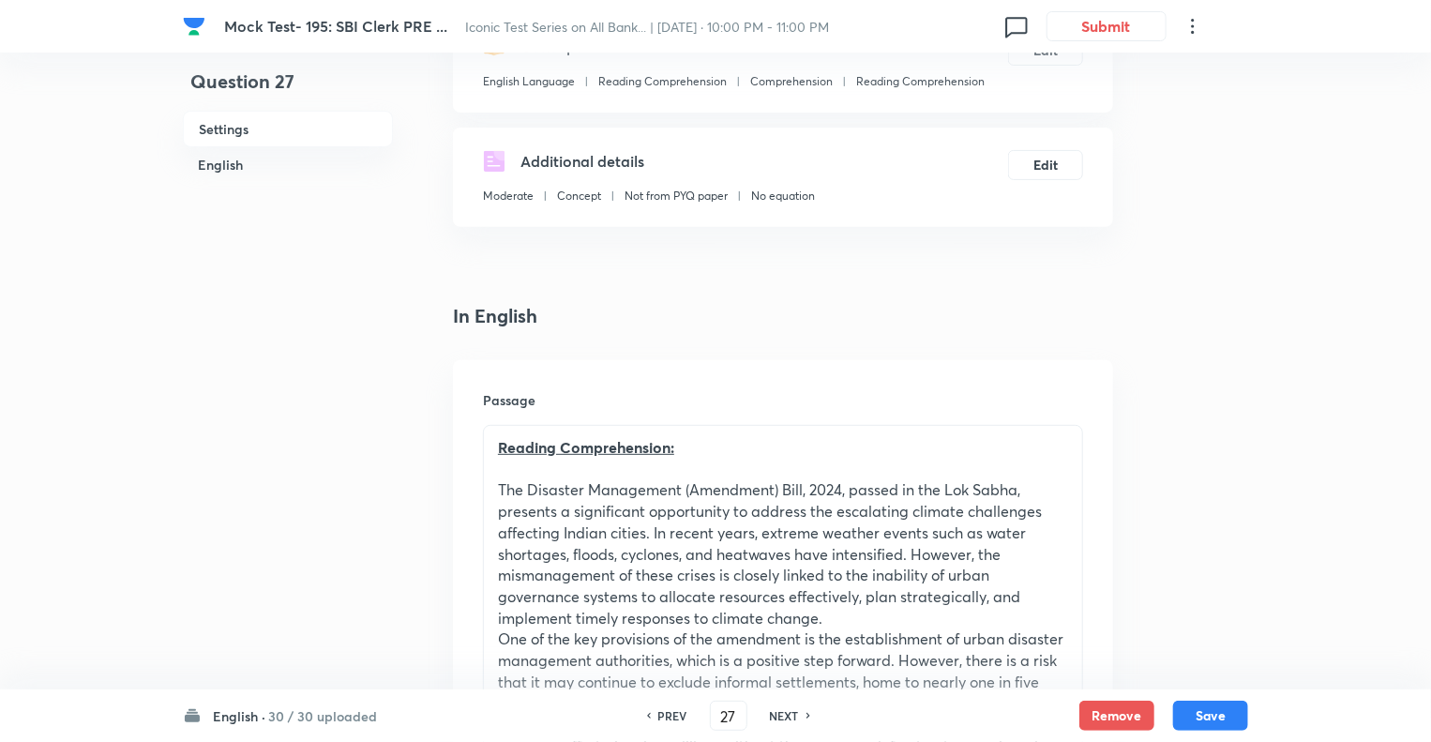
scroll to position [209, 0]
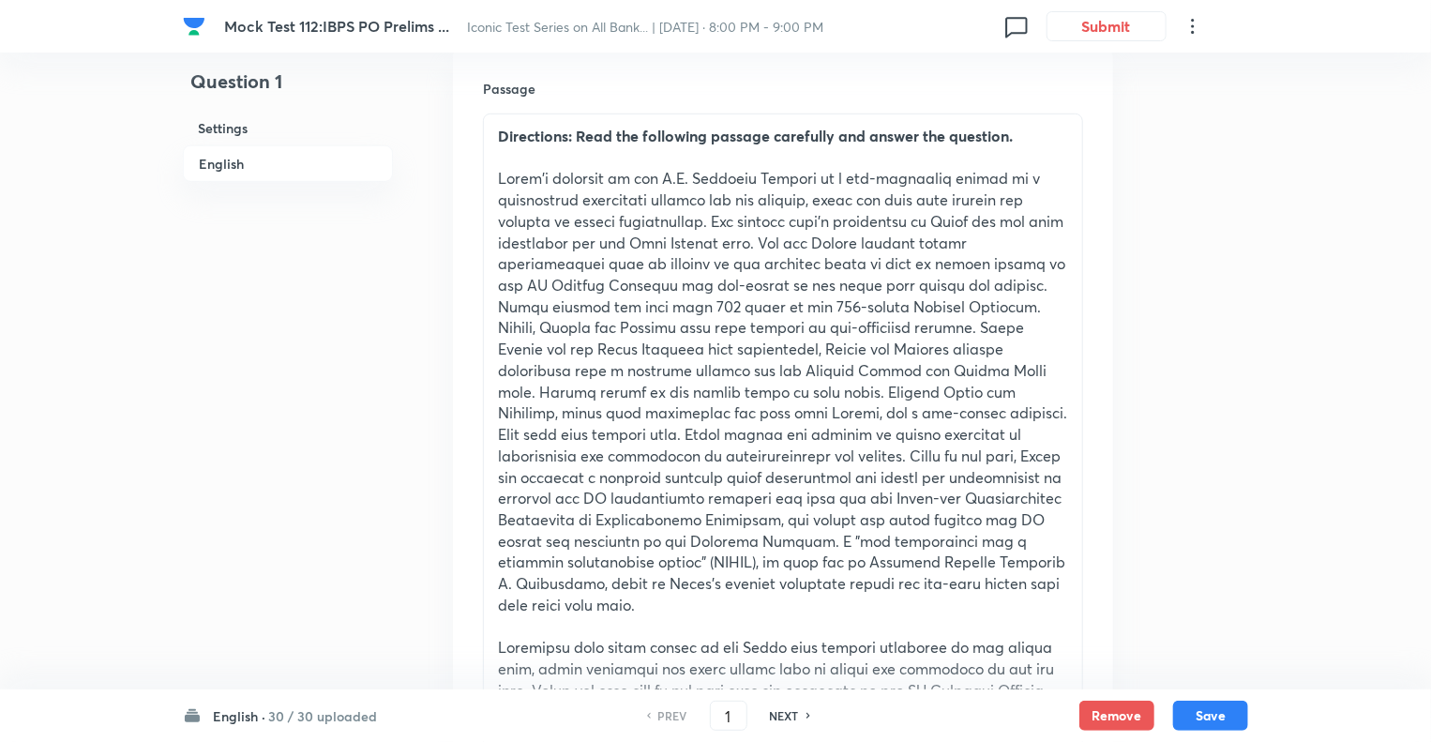
scroll to position [563, 0]
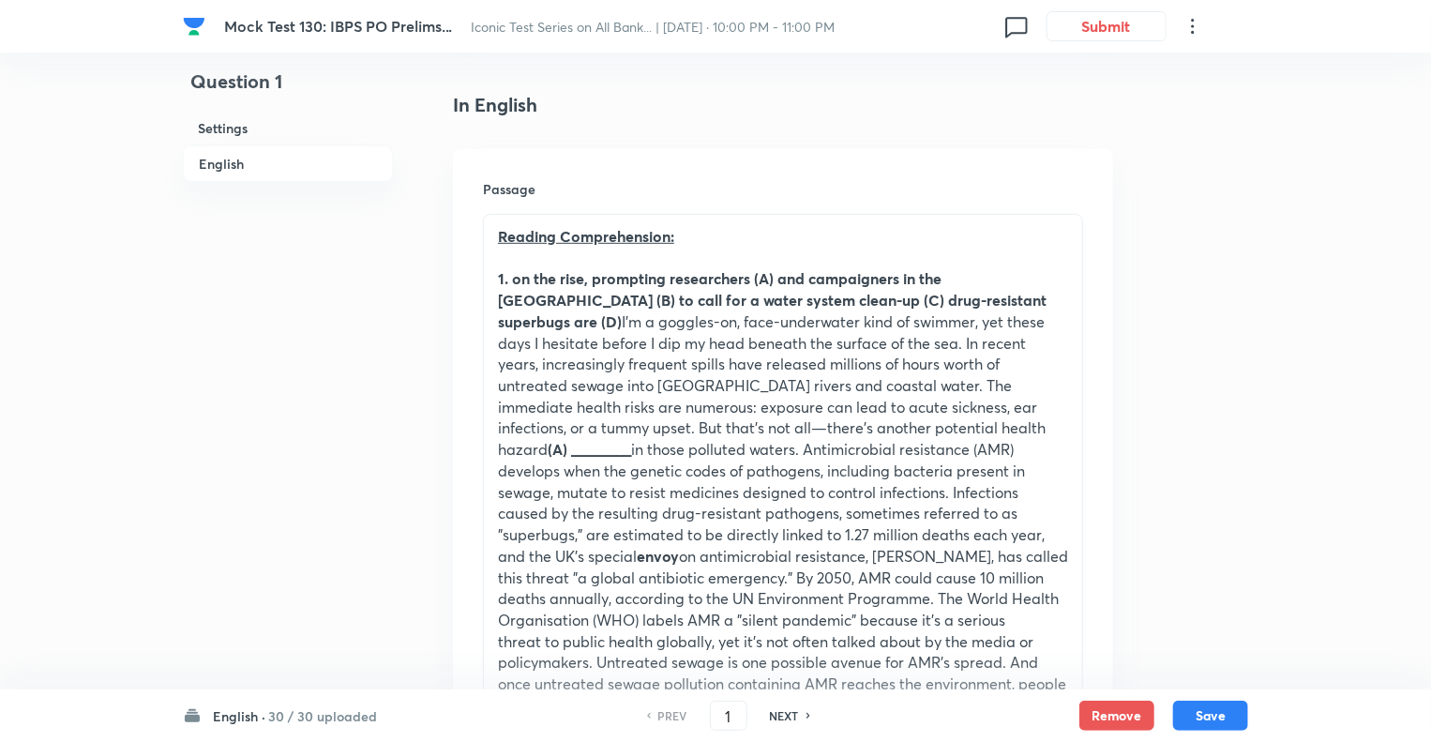
scroll to position [450, 0]
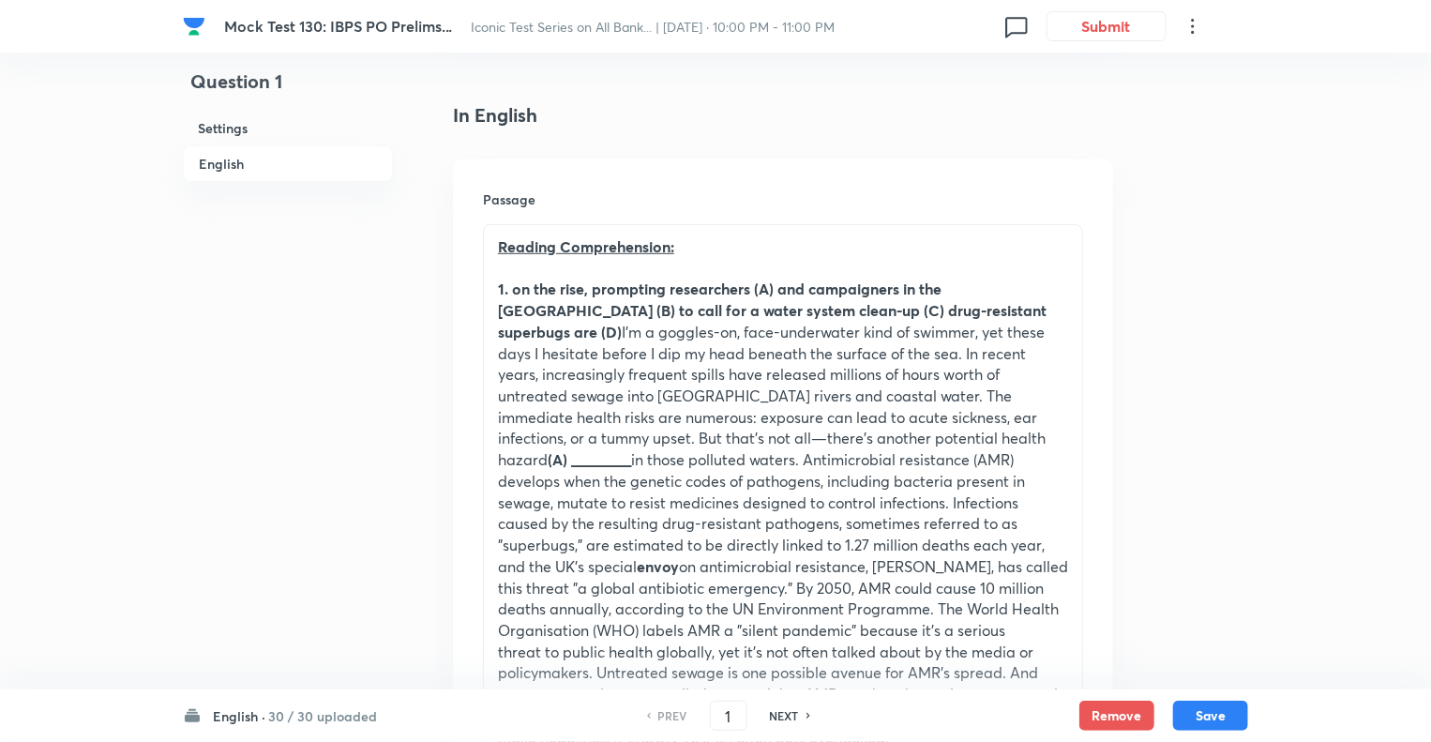
click at [782, 715] on h6 "NEXT" at bounding box center [784, 715] width 29 height 17
type input "2"
checkbox input "false"
checkbox input "true"
click at [782, 715] on h6 "NEXT" at bounding box center [784, 715] width 29 height 17
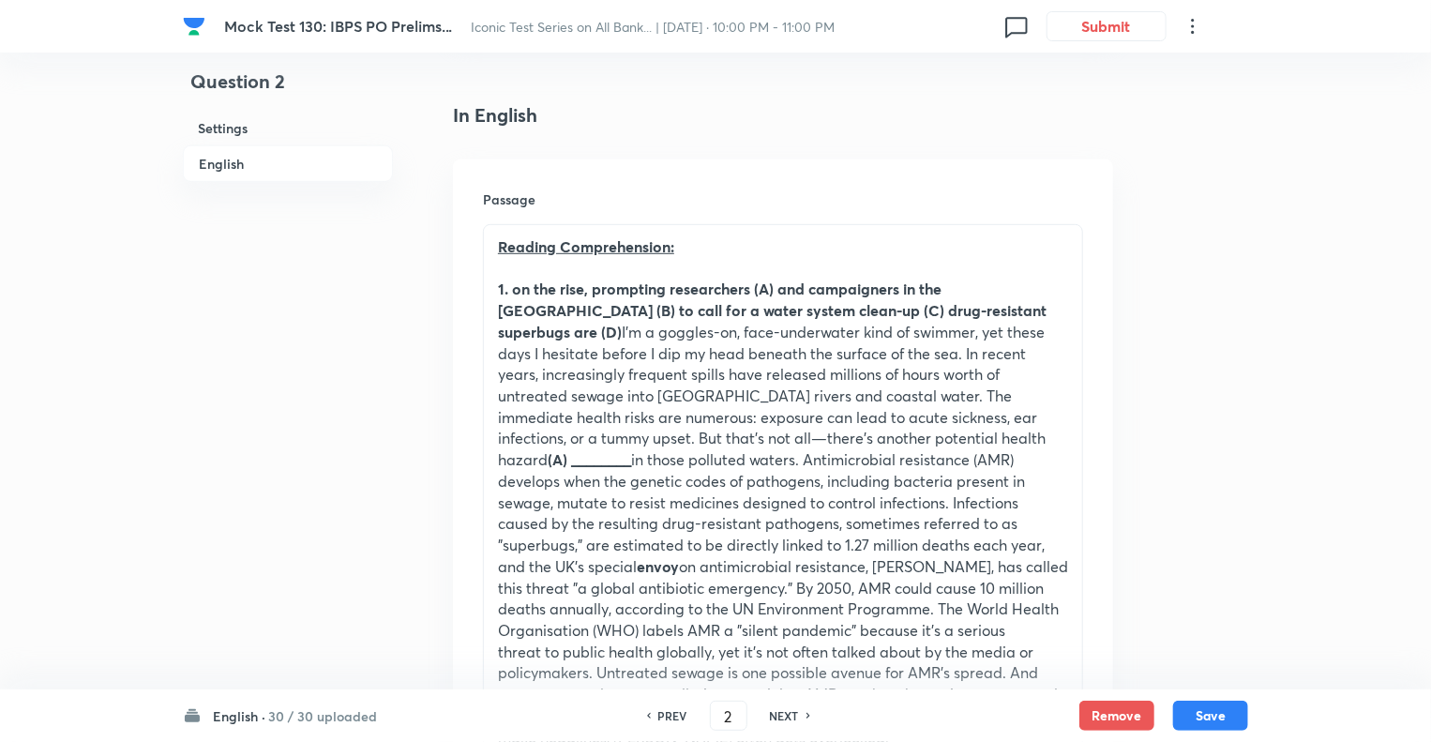
type input "3"
checkbox input "true"
checkbox input "false"
click at [782, 715] on h6 "NEXT" at bounding box center [784, 715] width 29 height 17
checkbox input "false"
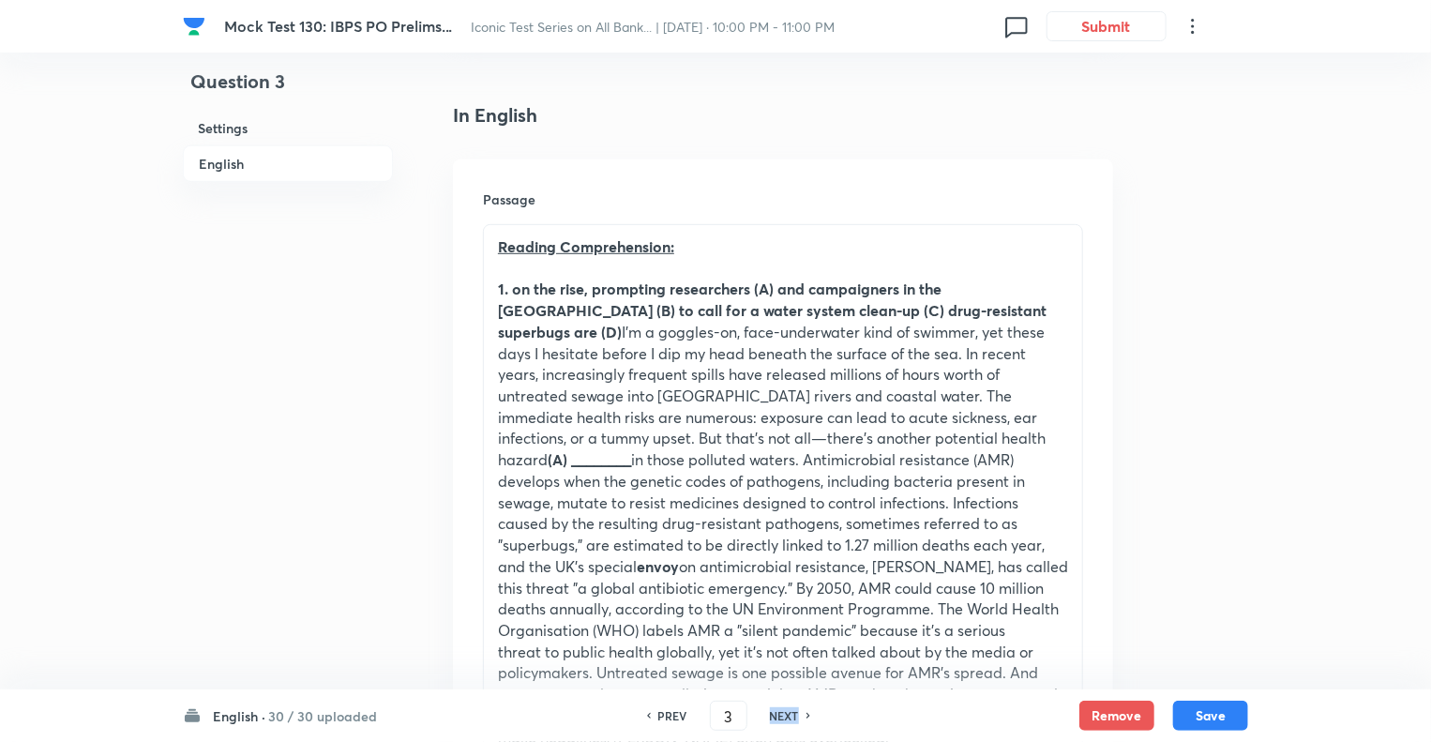
type input "4"
click at [782, 715] on h6 "NEXT" at bounding box center [784, 715] width 29 height 17
checkbox input "false"
type input "5"
checkbox input "true"
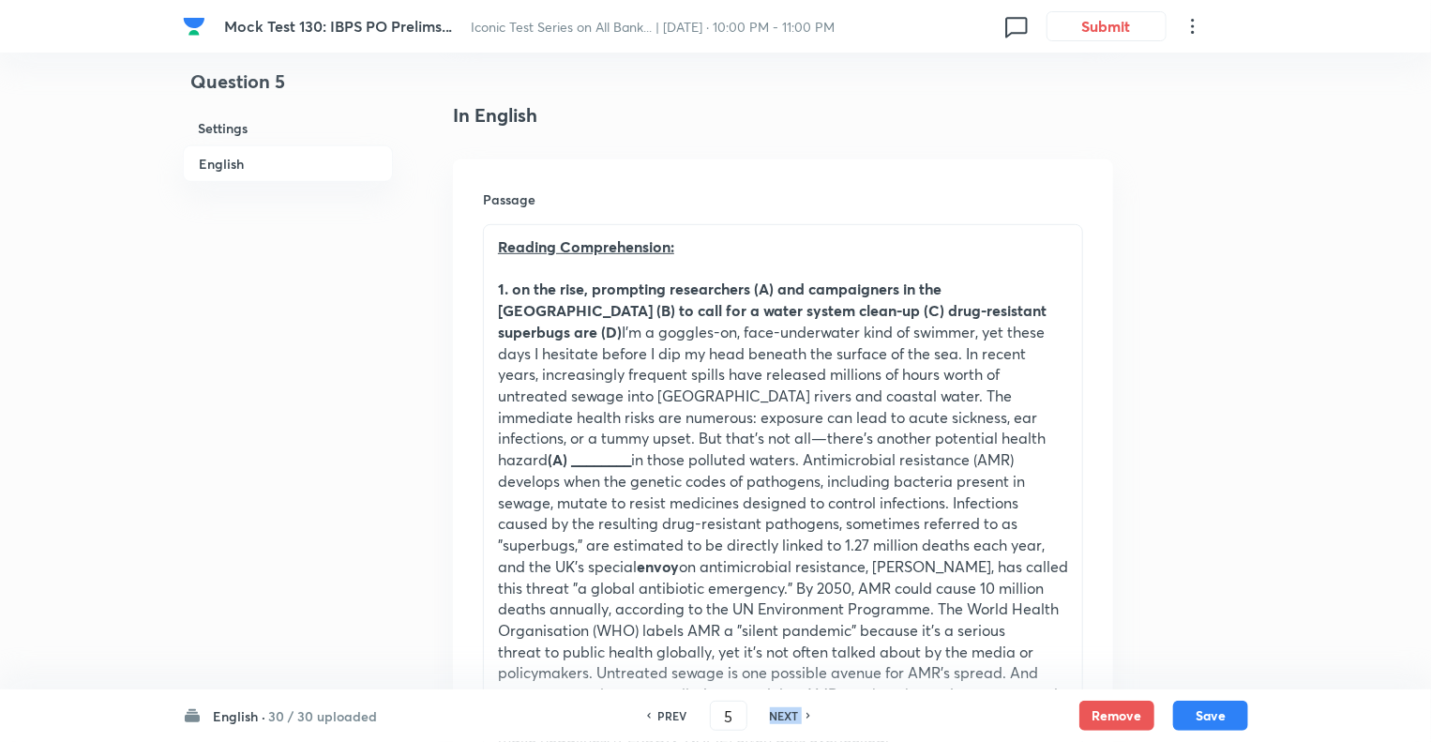
click at [782, 715] on h6 "NEXT" at bounding box center [784, 715] width 29 height 17
type input "6"
checkbox input "true"
click at [782, 715] on h6 "NEXT" at bounding box center [784, 715] width 29 height 17
type input "7"
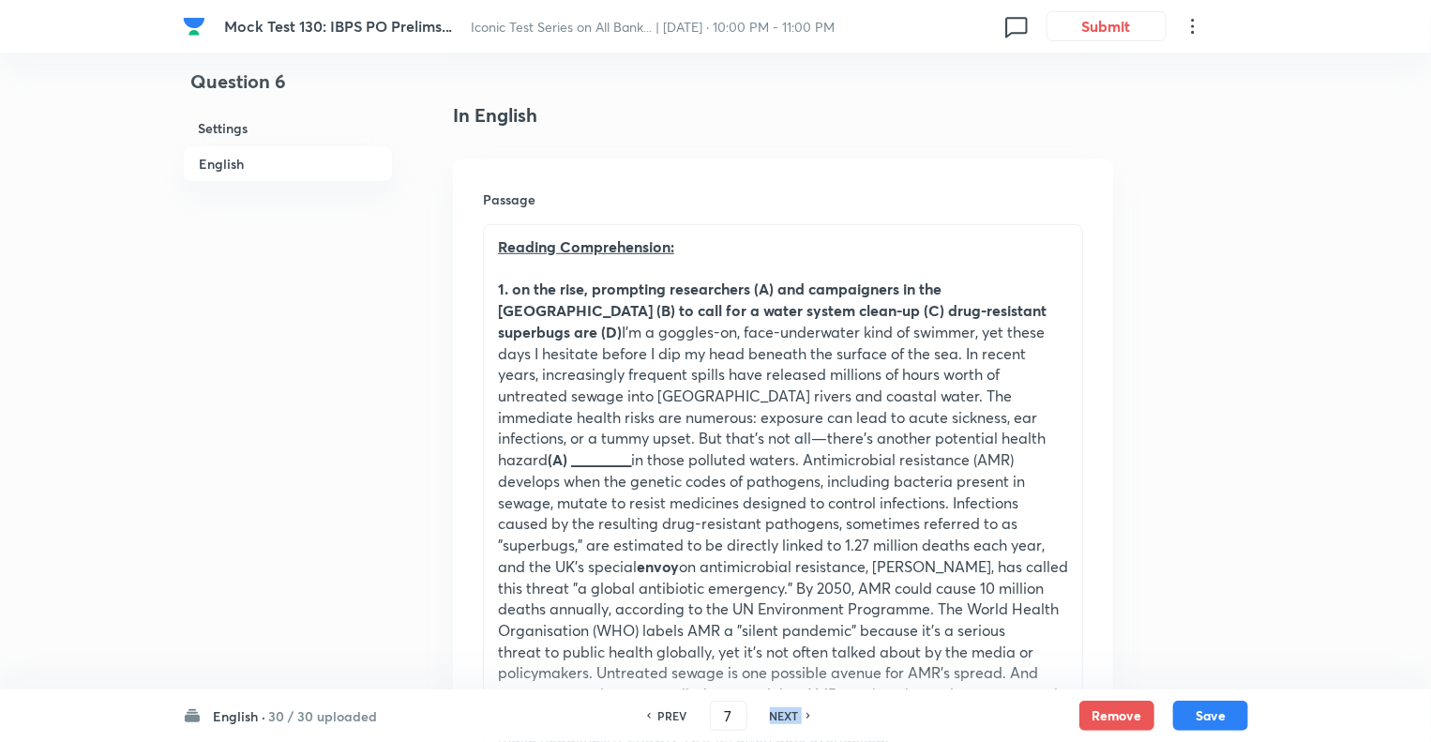
click at [782, 715] on h6 "NEXT" at bounding box center [784, 715] width 29 height 17
checkbox input "false"
type input "8"
checkbox input "true"
click at [782, 715] on h6 "NEXT" at bounding box center [784, 715] width 29 height 17
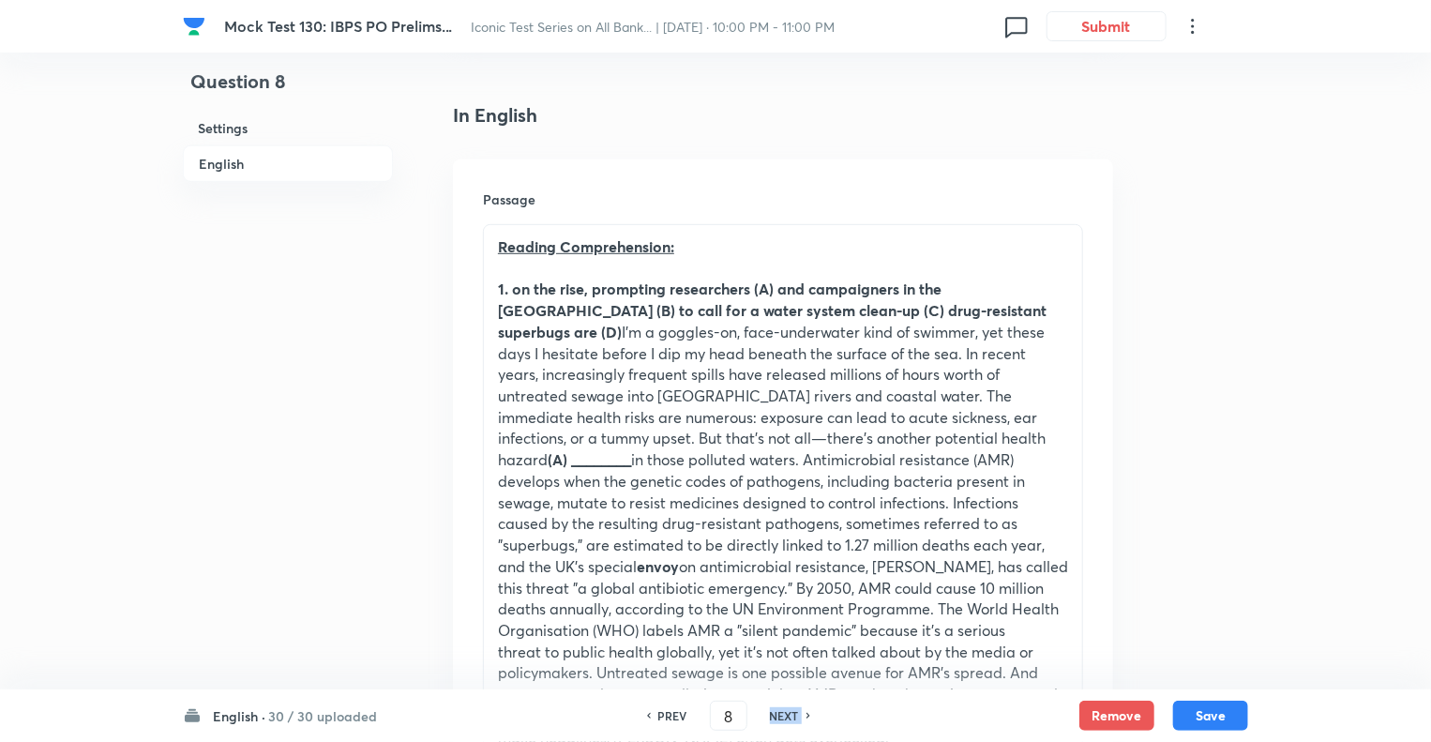
type input "9"
checkbox input "false"
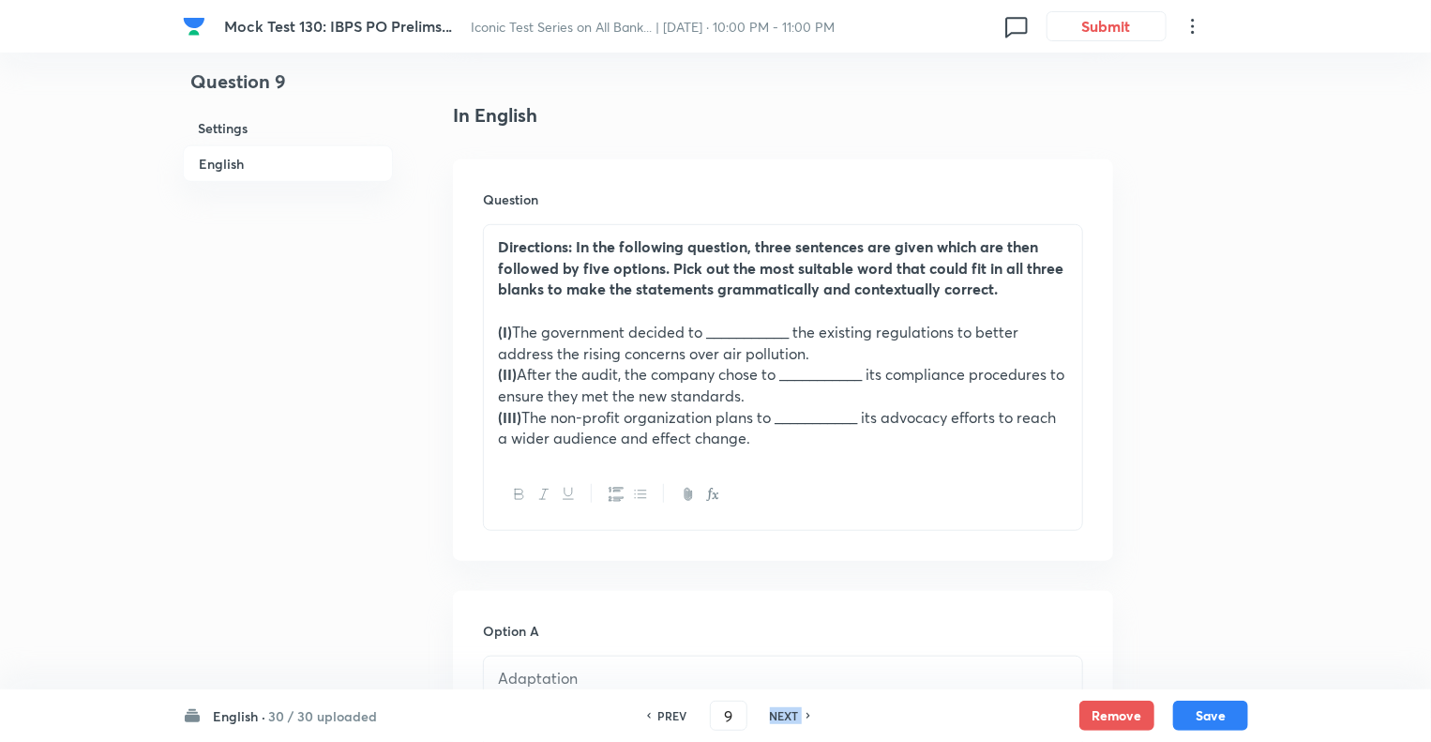
click at [782, 715] on h6 "NEXT" at bounding box center [784, 715] width 29 height 17
checkbox input "false"
type input "10"
checkbox input "true"
click at [782, 715] on h6 "NEXT" at bounding box center [784, 715] width 29 height 17
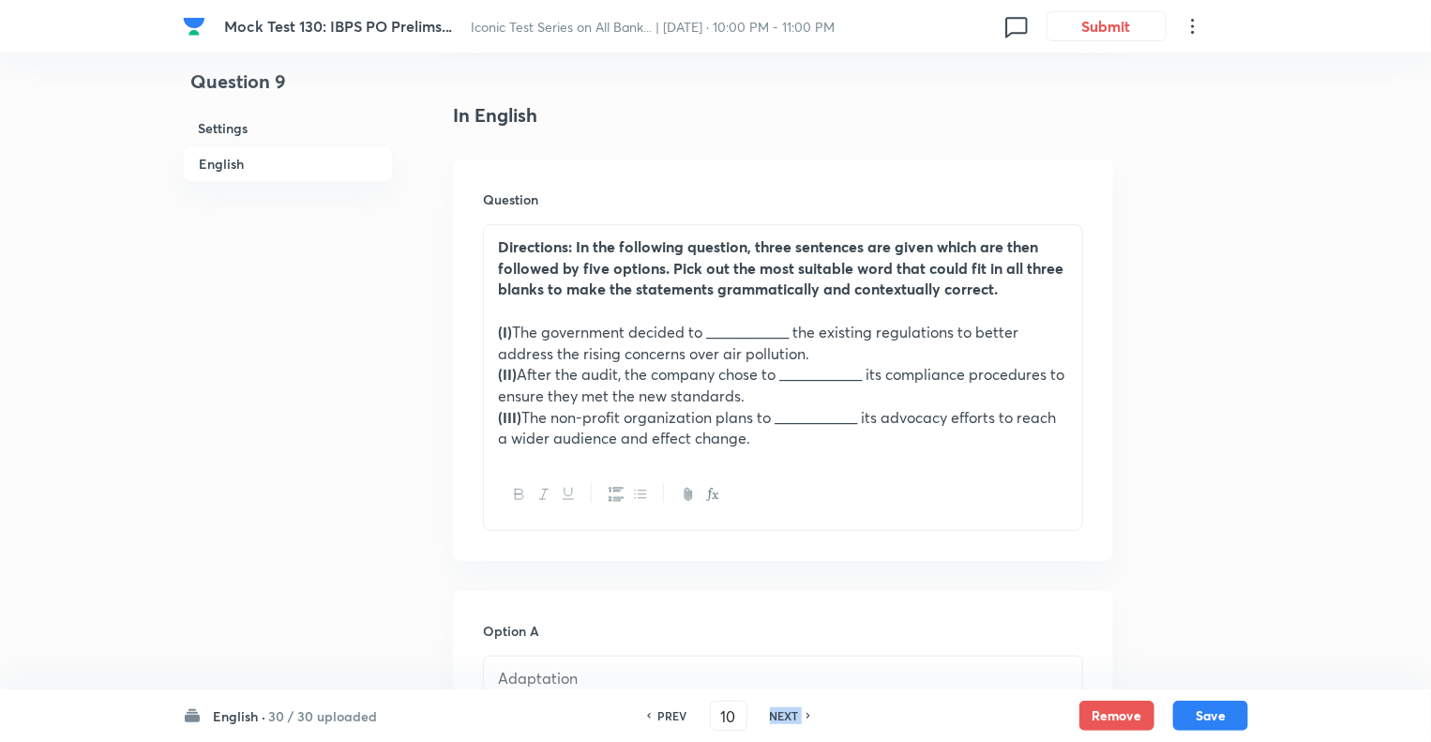
type input "11"
checkbox input "false"
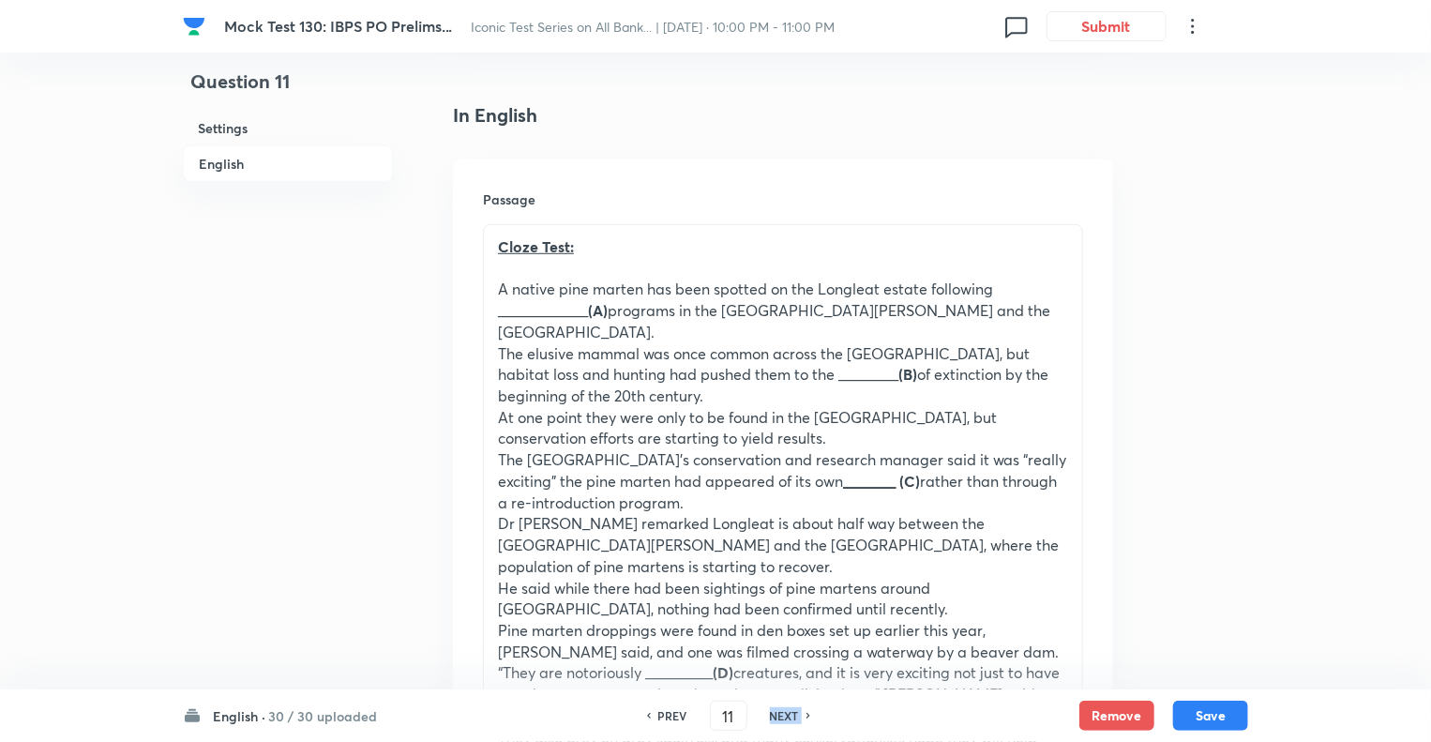
checkbox input "true"
click at [782, 715] on h6 "NEXT" at bounding box center [784, 715] width 29 height 17
type input "12"
checkbox input "false"
click at [782, 715] on h6 "NEXT" at bounding box center [784, 715] width 29 height 17
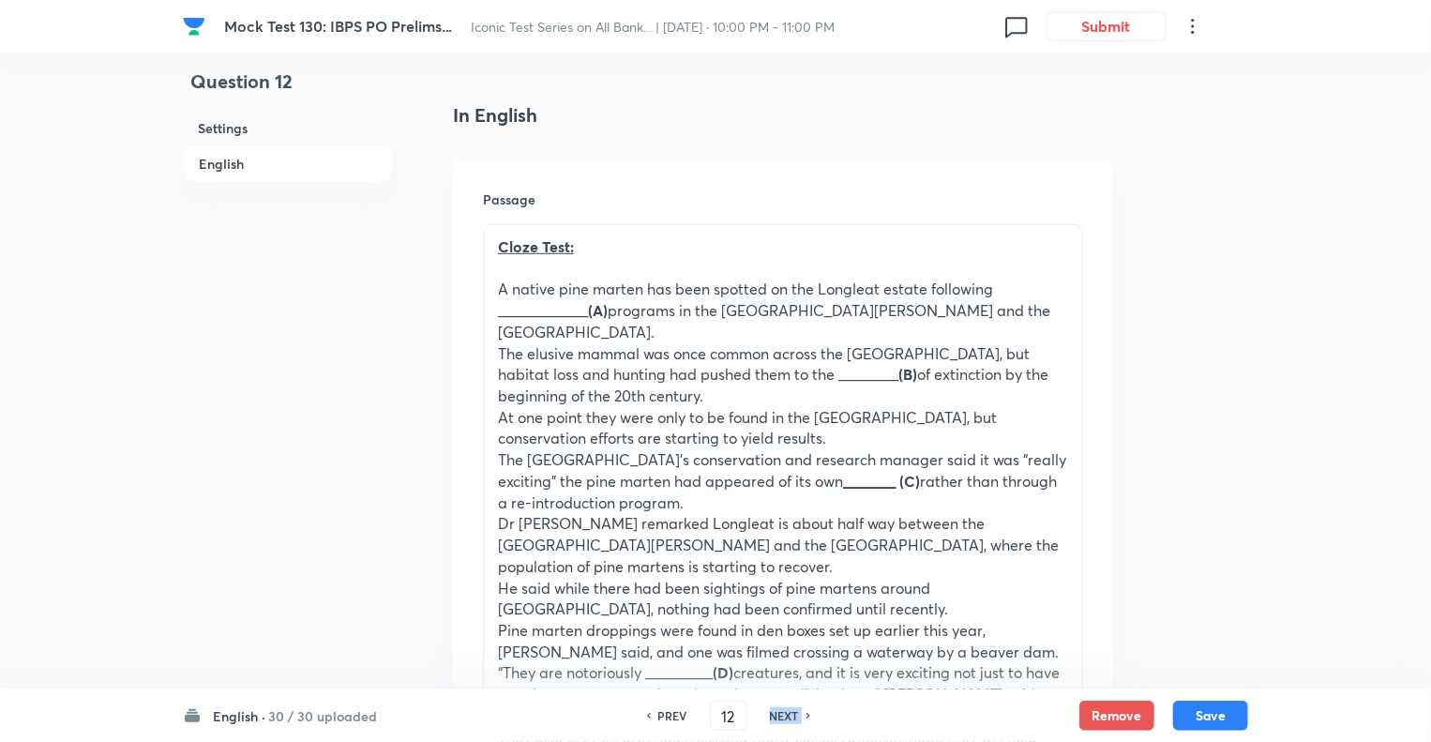
checkbox input "false"
type input "13"
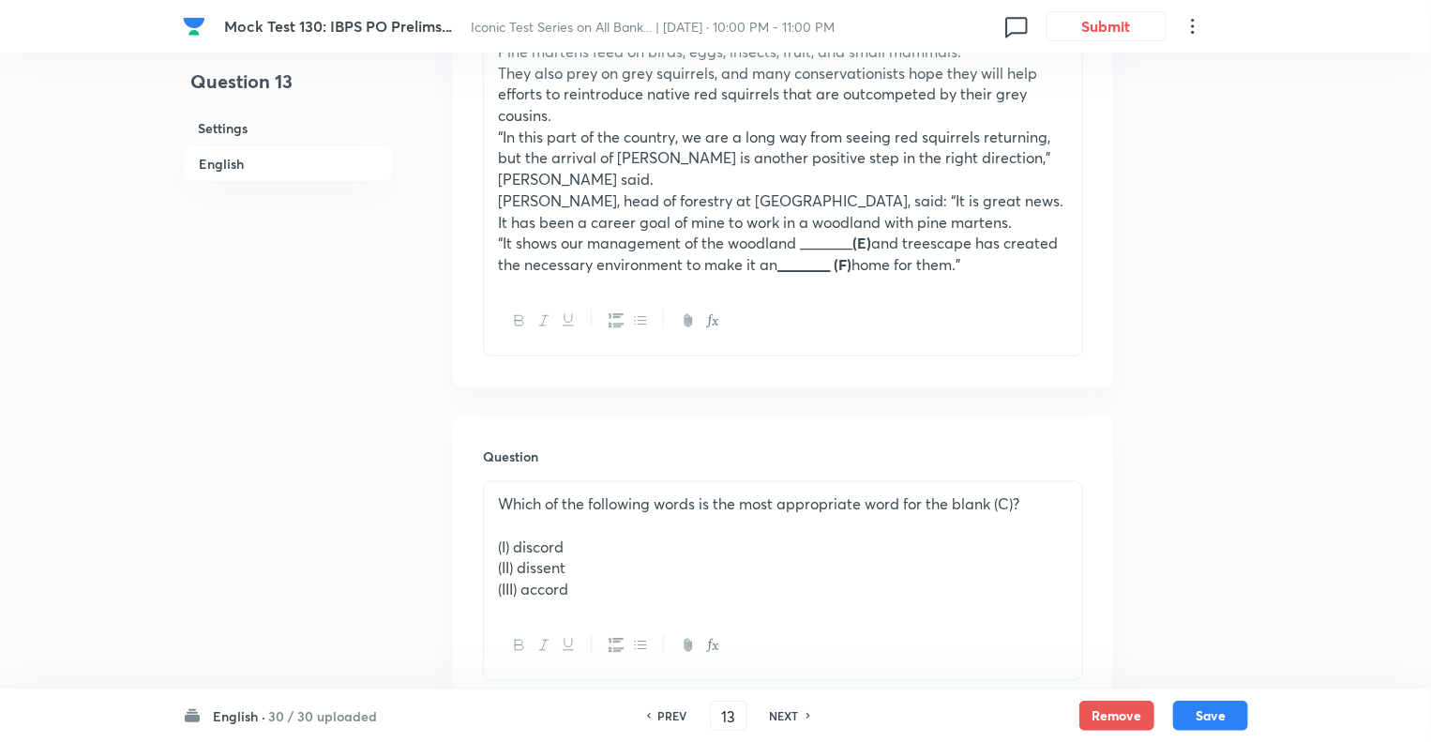
scroll to position [1125, 0]
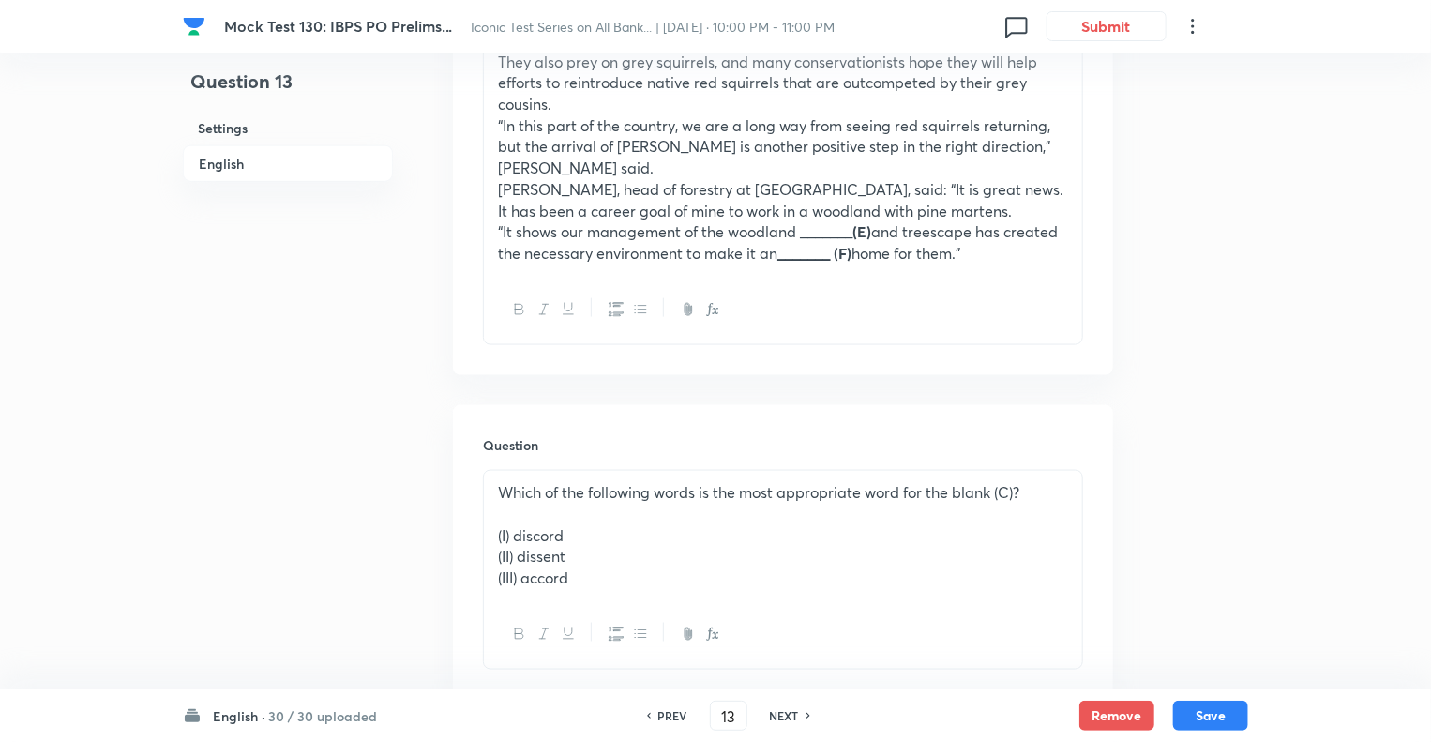
click at [782, 715] on h6 "NEXT" at bounding box center [784, 715] width 29 height 17
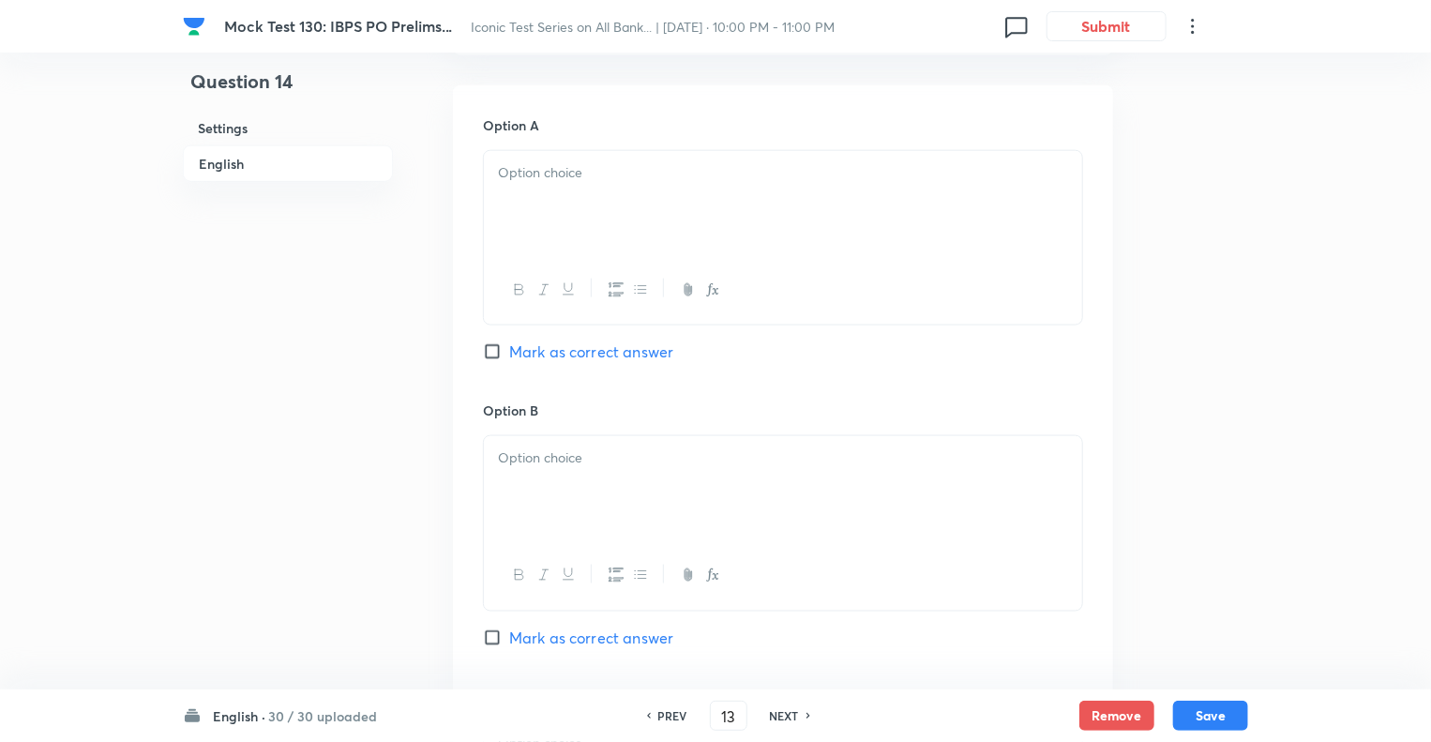
checkbox input "false"
type input "14"
checkbox input "true"
click at [782, 715] on h6 "NEXT" at bounding box center [784, 715] width 29 height 17
type input "15"
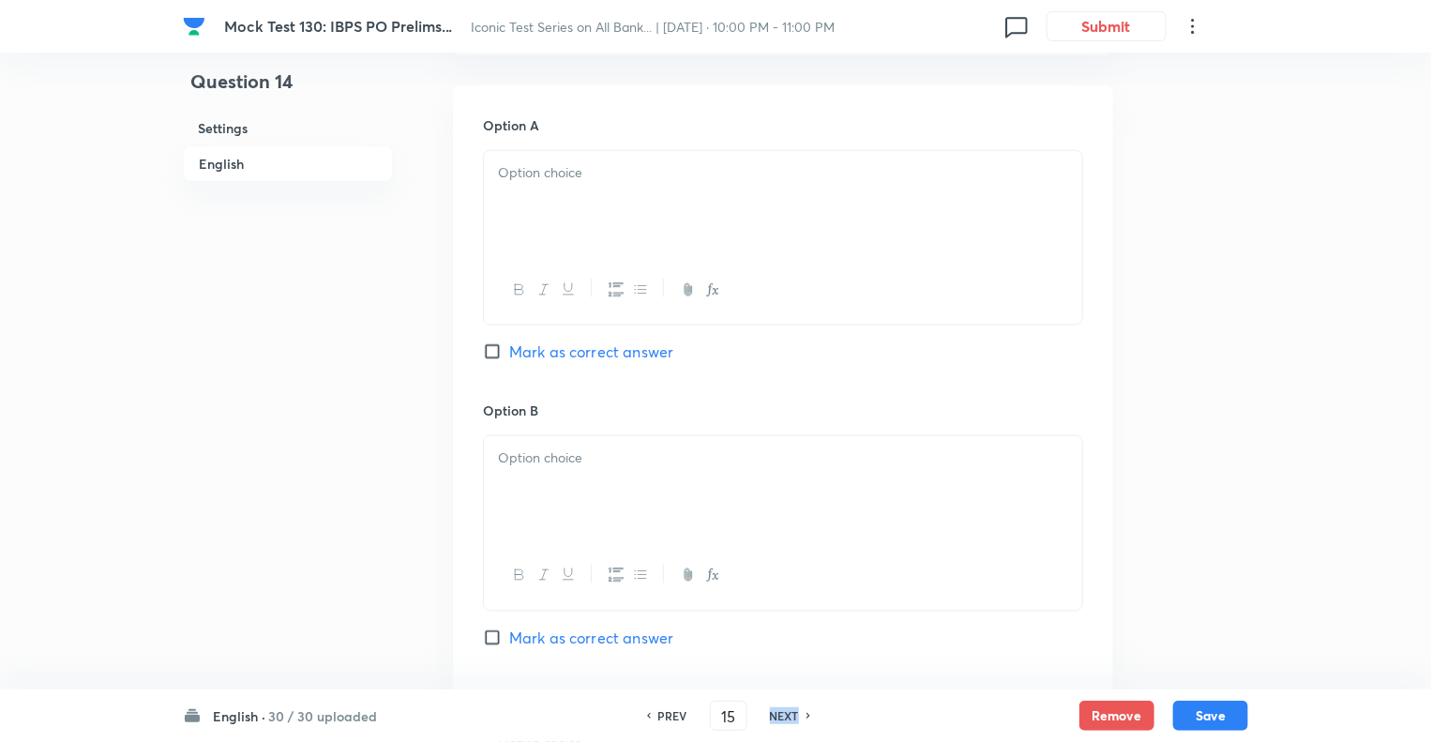
checkbox input "false"
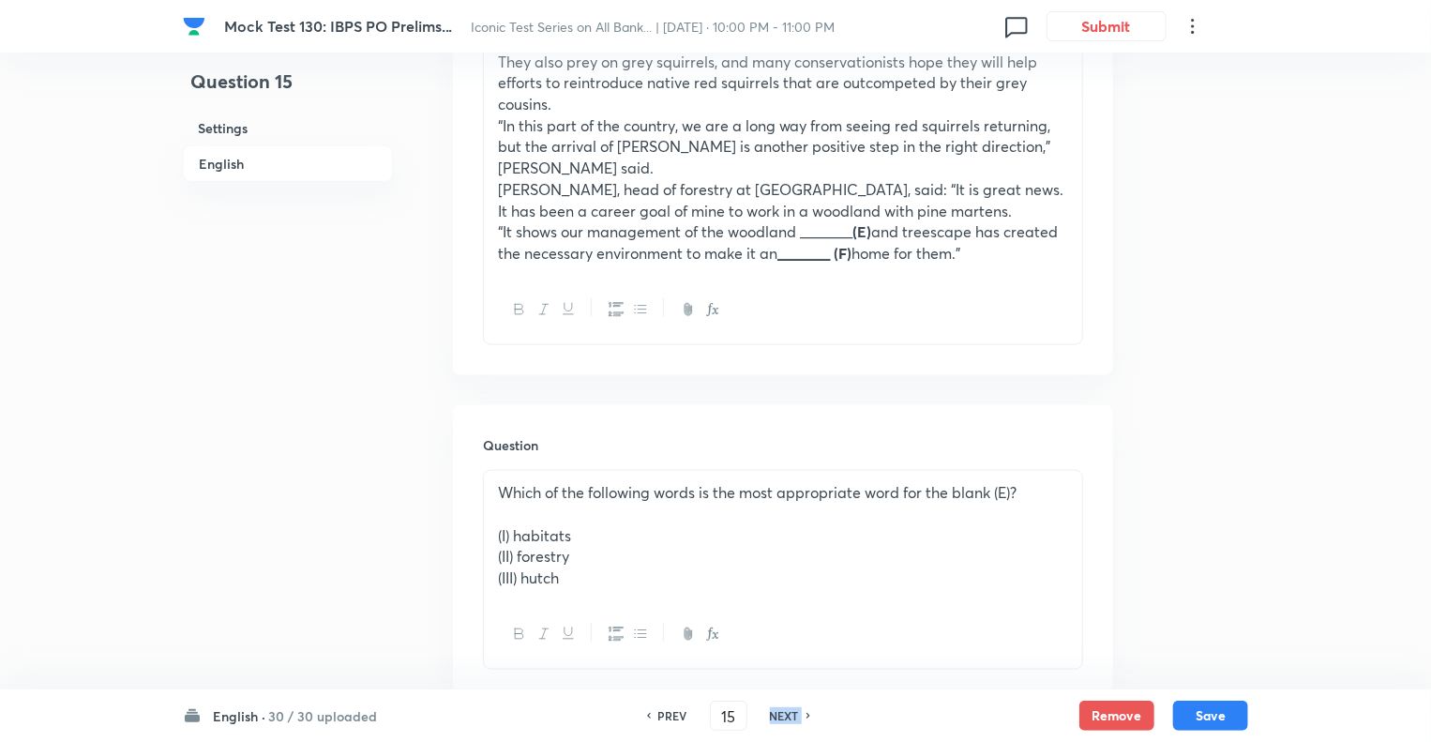
click at [782, 715] on h6 "NEXT" at bounding box center [784, 715] width 29 height 17
checkbox input "false"
type input "16"
click at [782, 715] on h6 "NEXT" at bounding box center [784, 715] width 29 height 17
checkbox input "false"
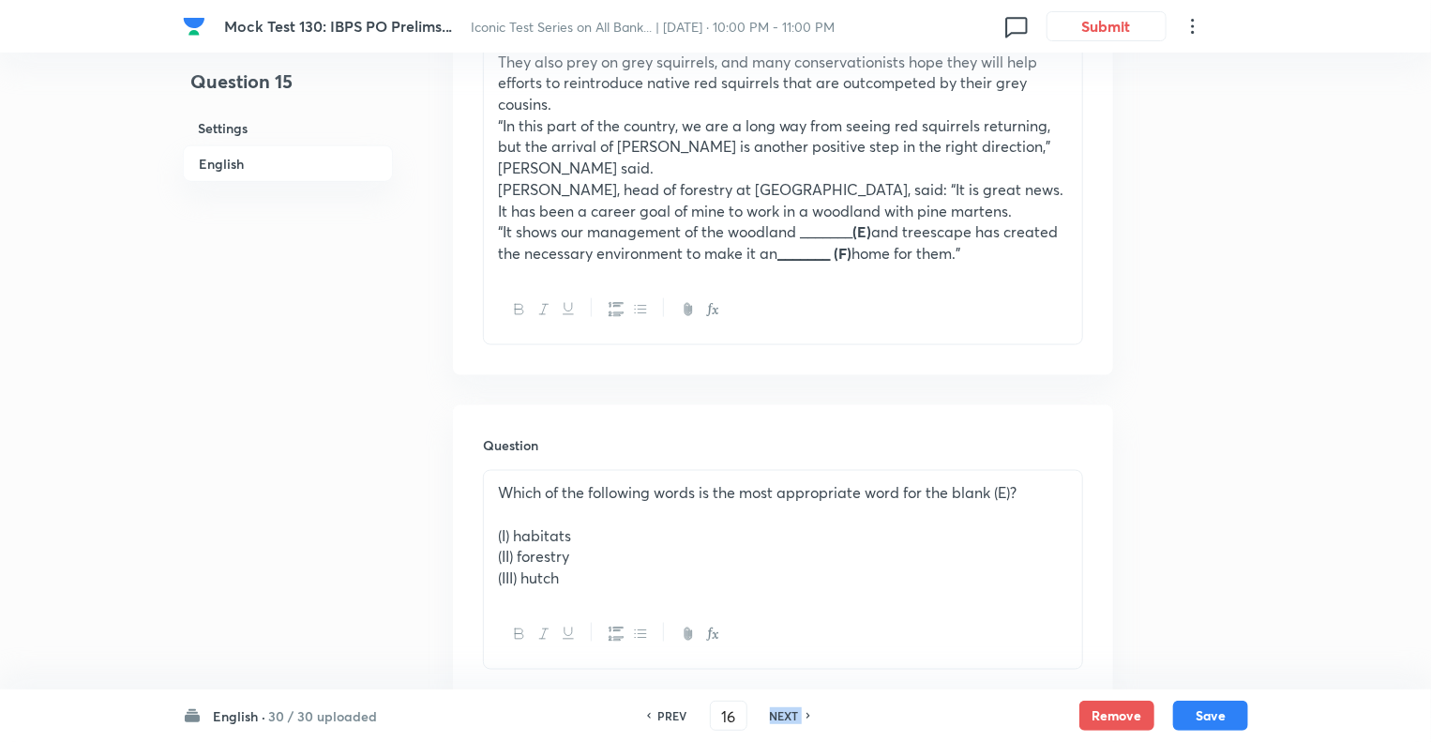
type input "17"
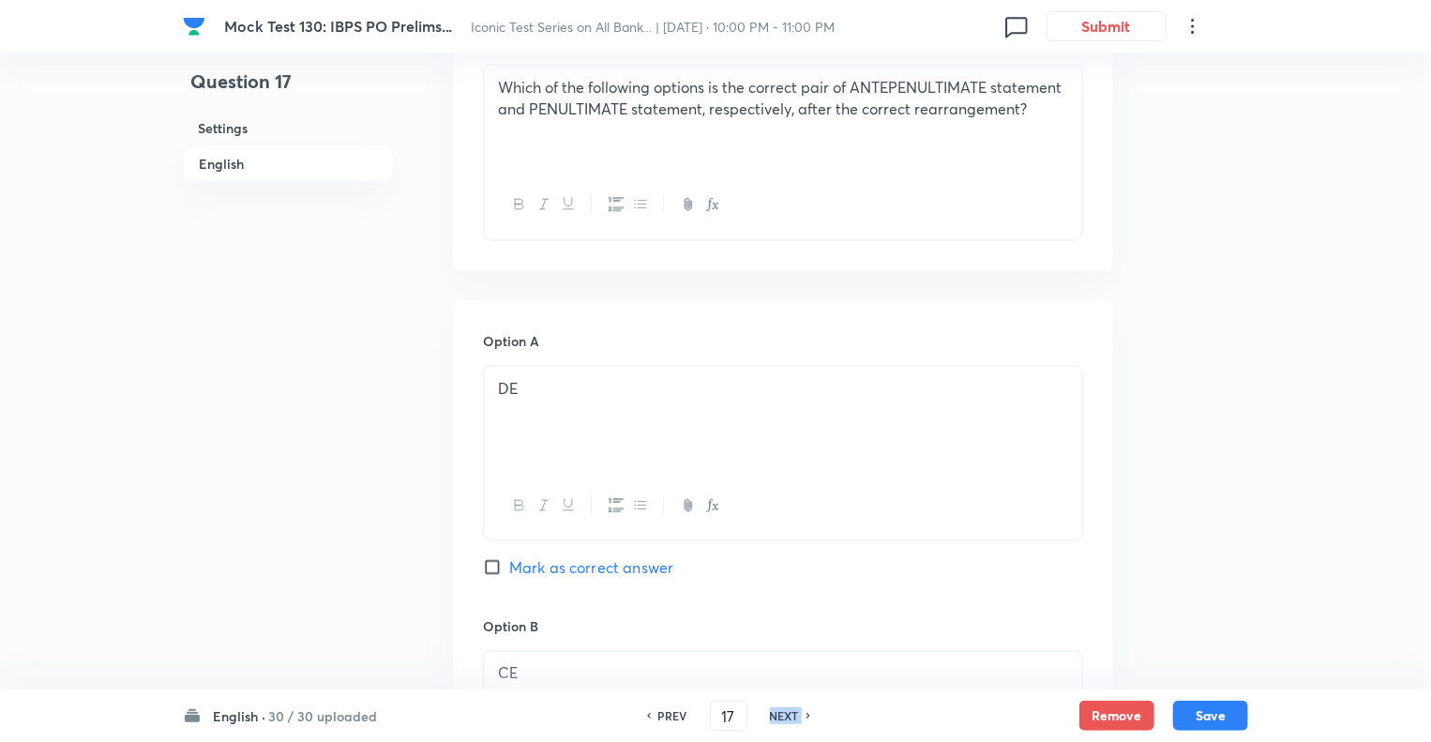
click at [782, 715] on h6 "NEXT" at bounding box center [784, 715] width 29 height 17
checkbox input "false"
type input "18"
click at [782, 715] on h6 "NEXT" at bounding box center [784, 715] width 29 height 17
checkbox input "false"
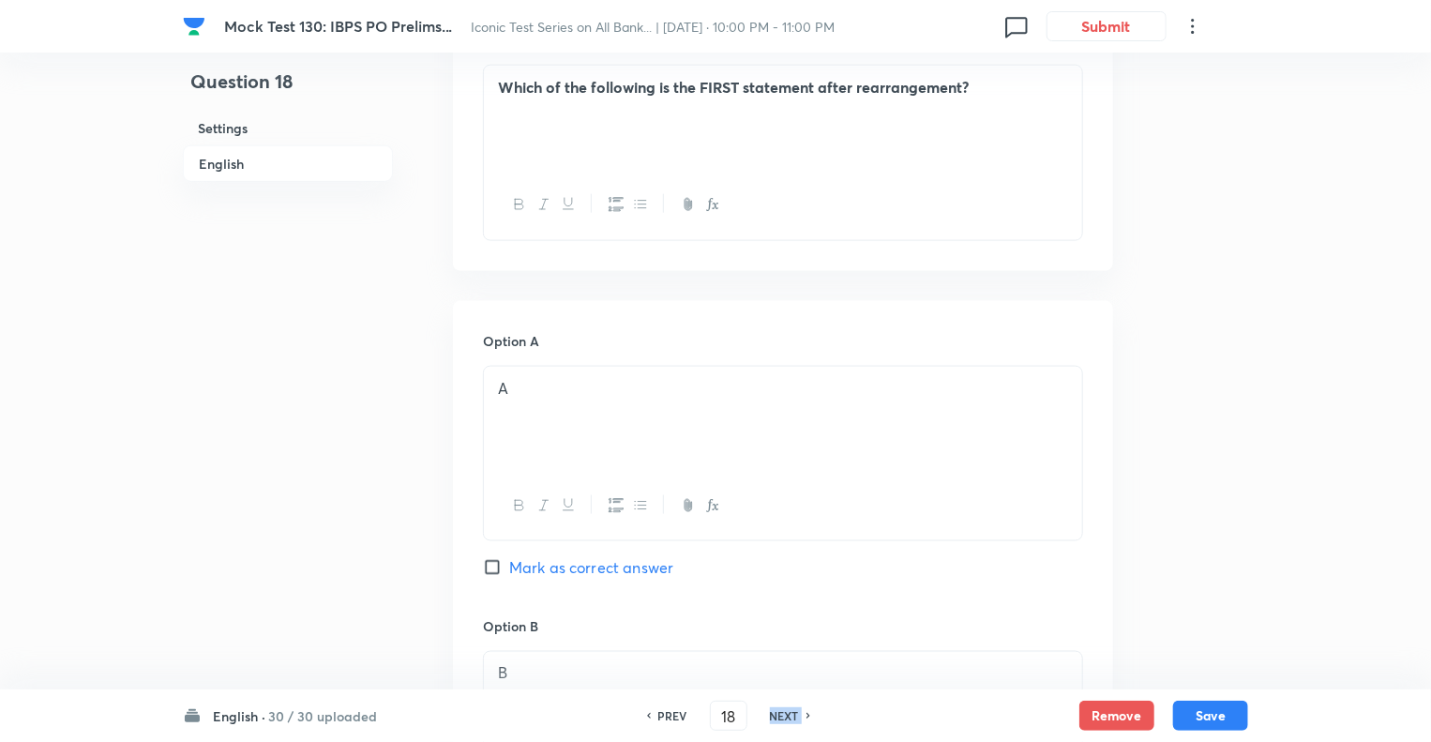
type input "19"
click at [782, 715] on h6 "NEXT" at bounding box center [784, 715] width 29 height 17
checkbox input "false"
type input "20"
checkbox input "true"
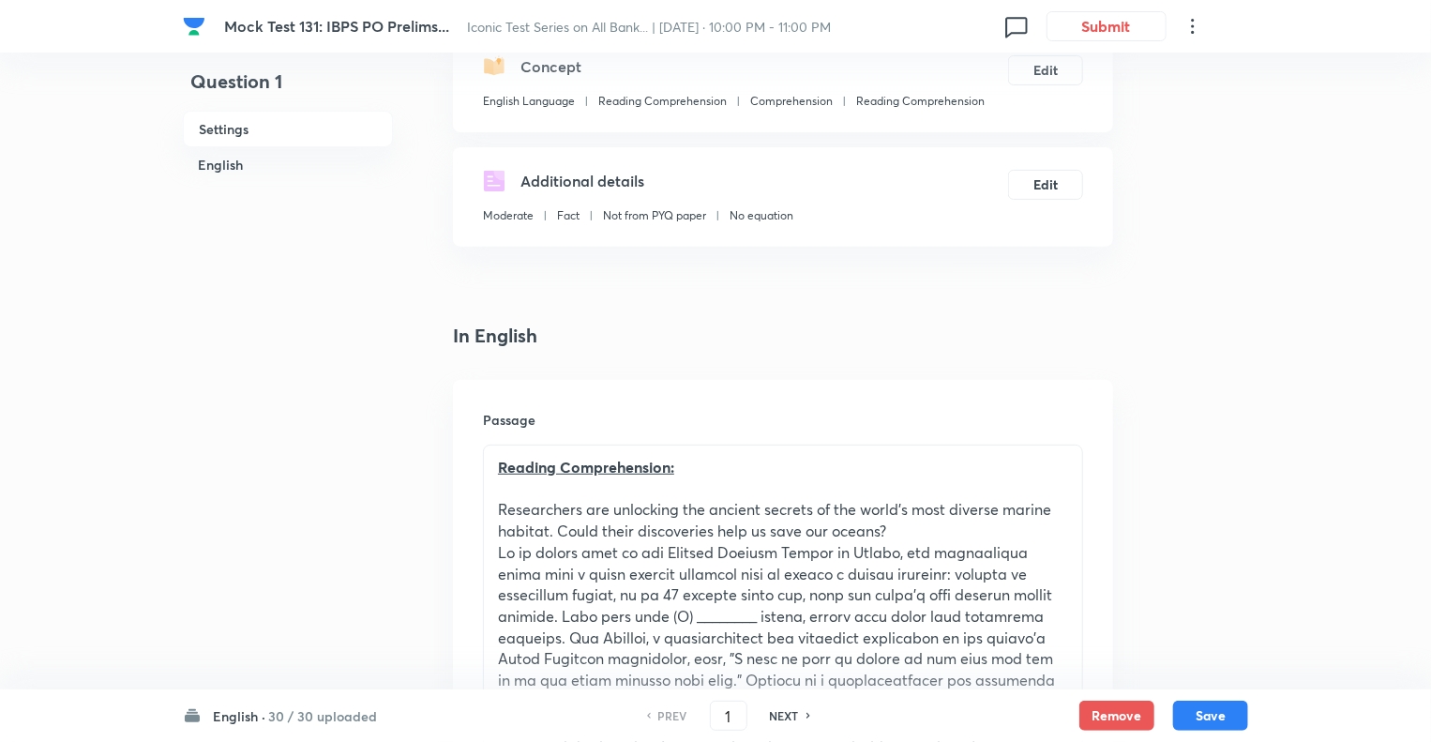
scroll to position [225, 0]
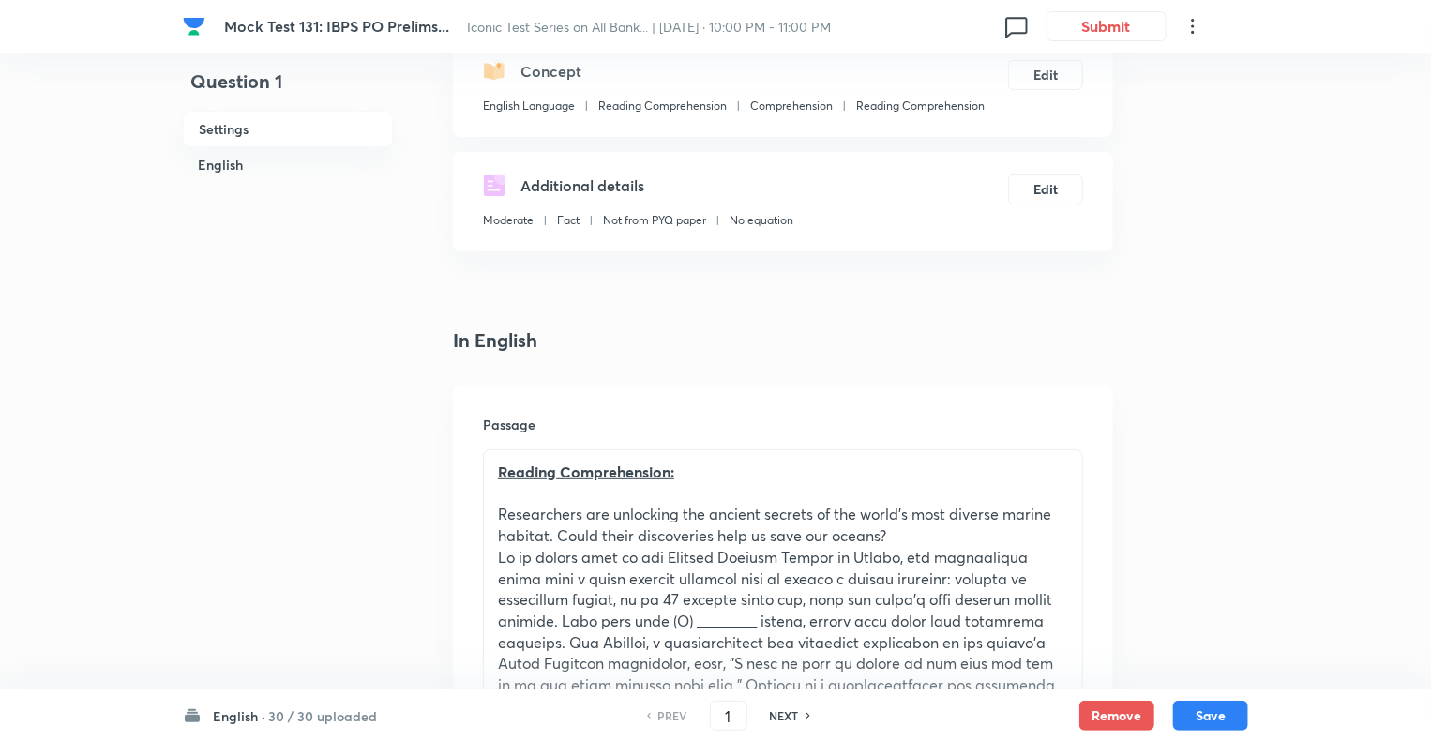
click at [783, 716] on h6 "NEXT" at bounding box center [784, 715] width 29 height 17
type input "2"
checkbox input "true"
checkbox input "false"
click at [783, 716] on h6 "NEXT" at bounding box center [784, 715] width 29 height 17
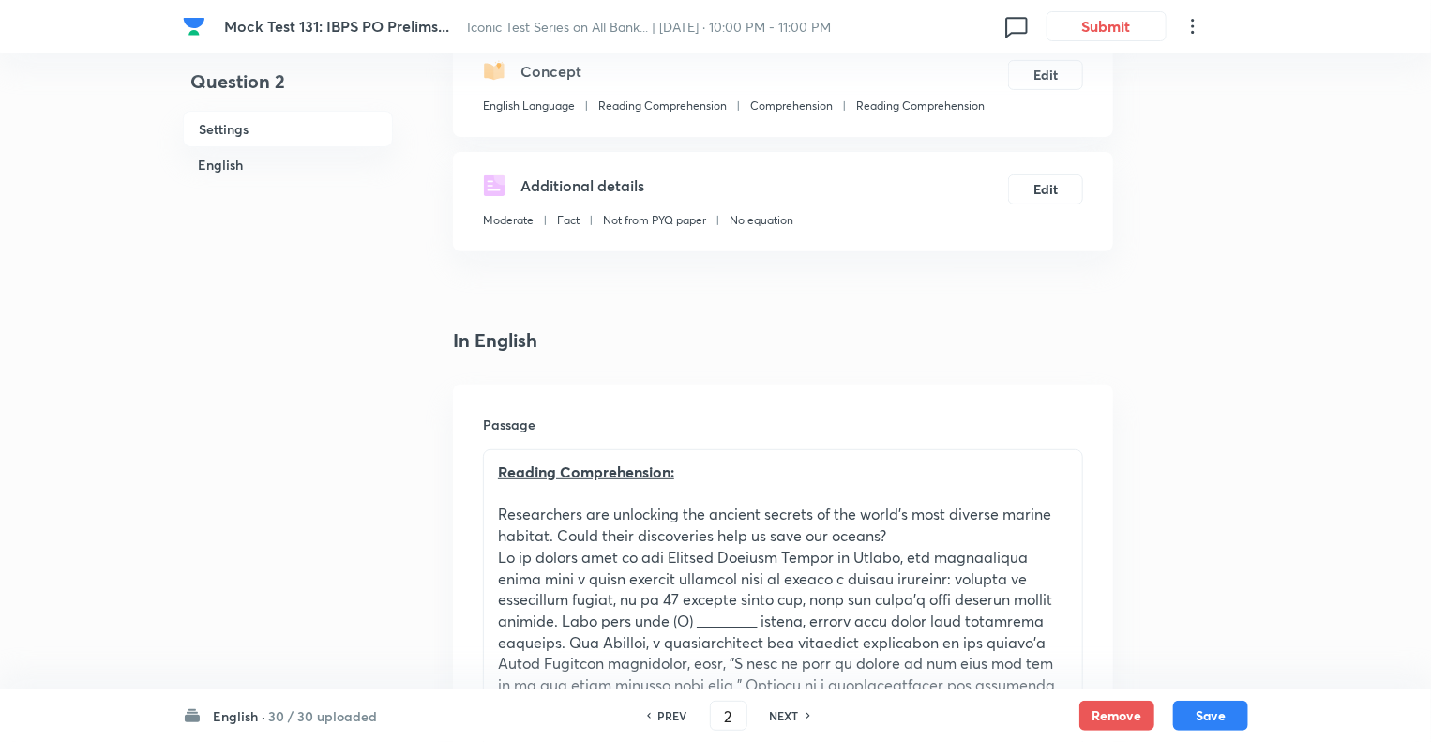
type input "3"
checkbox input "true"
click at [783, 716] on h6 "NEXT" at bounding box center [784, 715] width 29 height 17
type input "4"
click at [783, 716] on h6 "NEXT" at bounding box center [784, 715] width 29 height 17
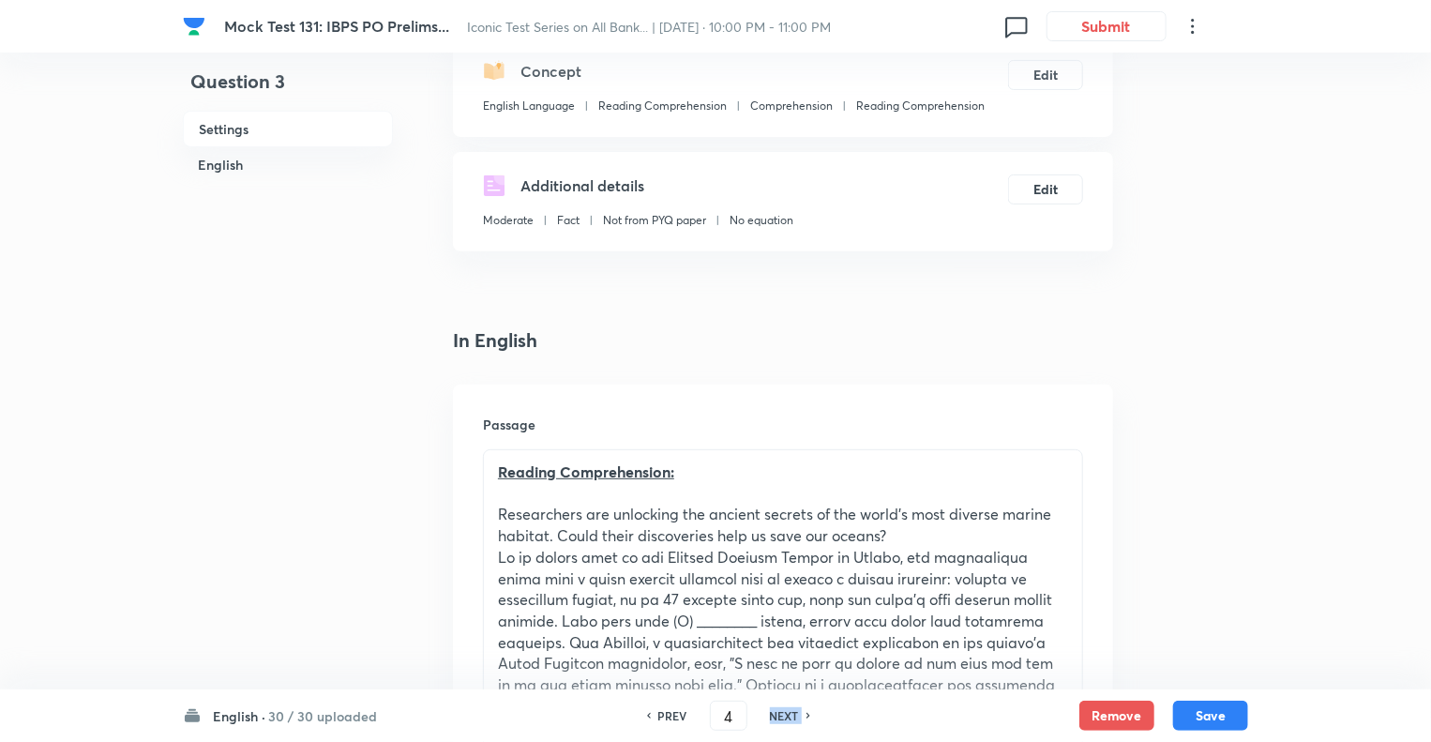
checkbox input "false"
type input "5"
checkbox input "true"
click at [783, 716] on h6 "NEXT" at bounding box center [784, 715] width 29 height 17
type input "6"
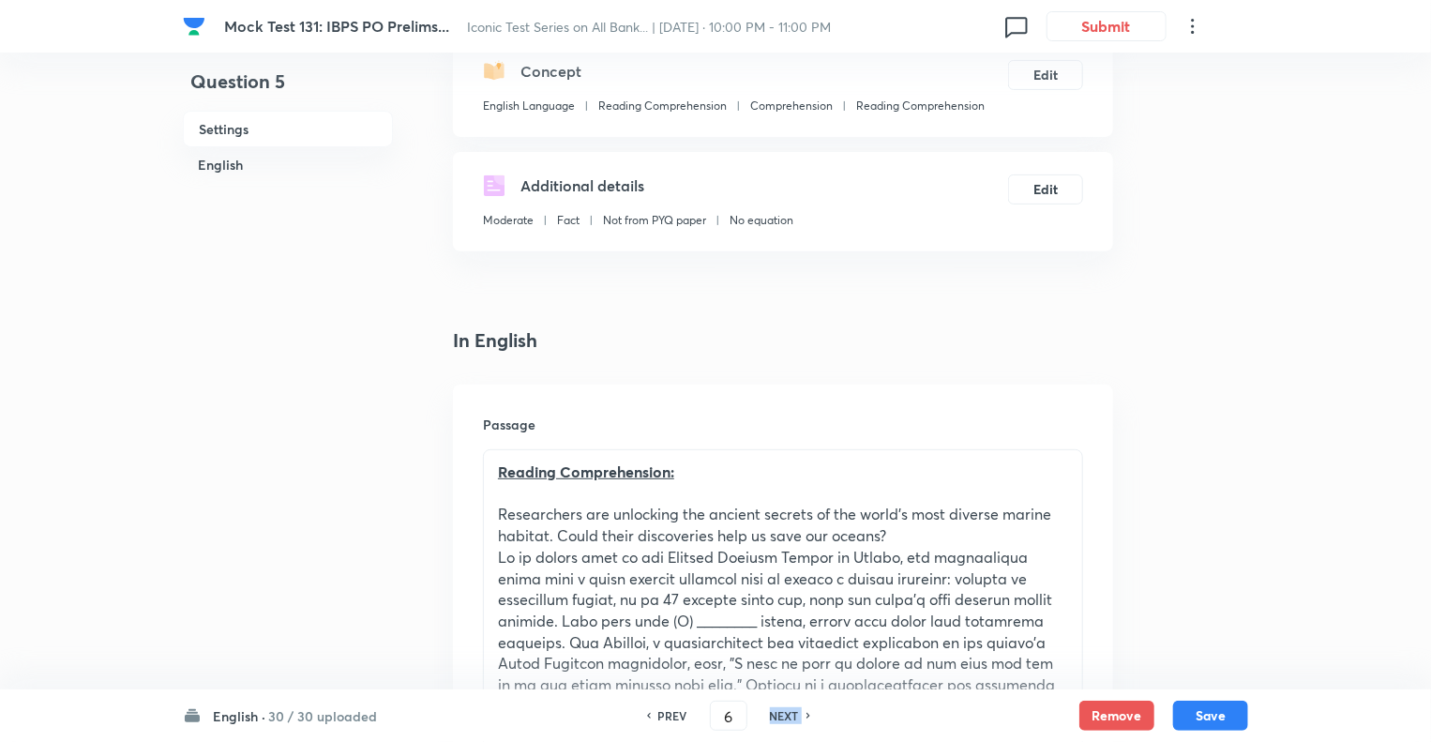
checkbox input "false"
checkbox input "true"
click at [783, 716] on h6 "NEXT" at bounding box center [784, 715] width 29 height 17
type input "7"
checkbox input "false"
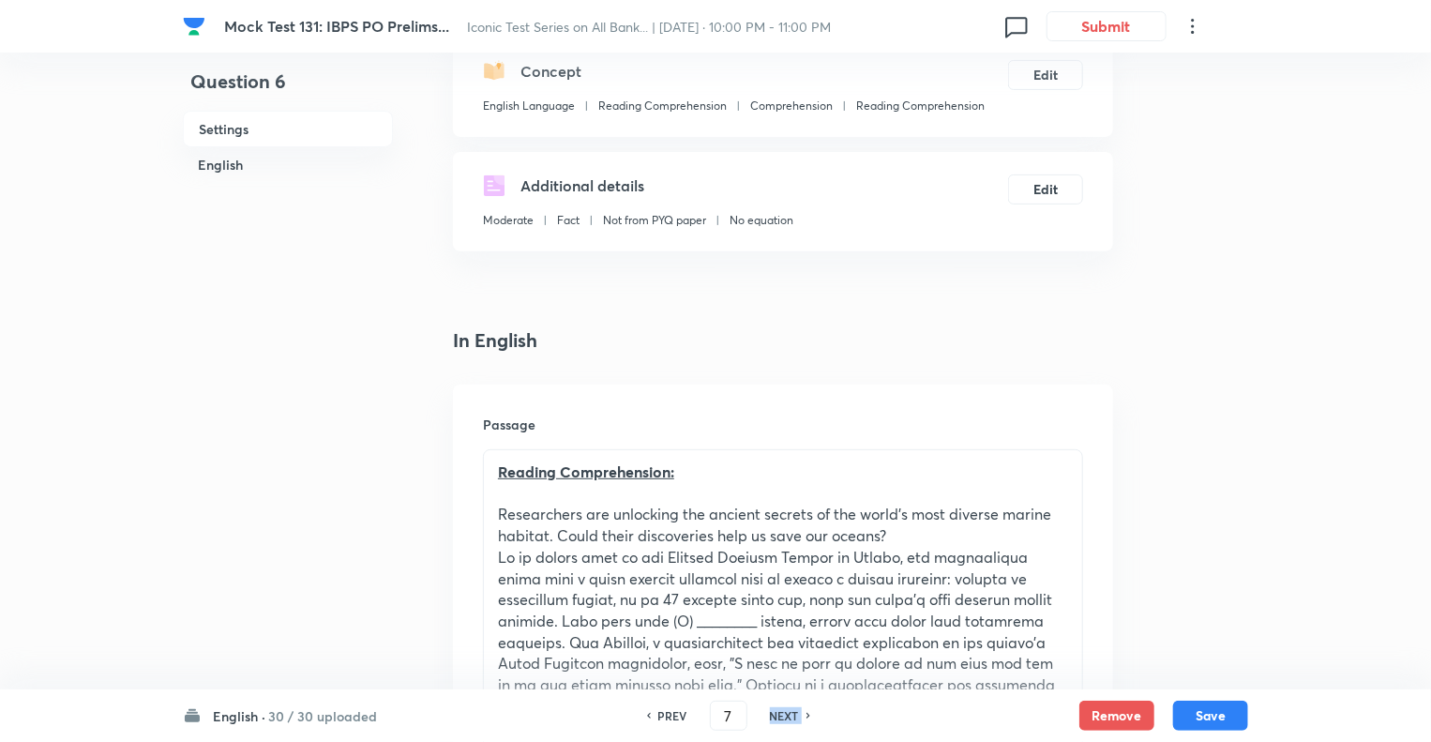
checkbox input "true"
click at [783, 716] on h6 "NEXT" at bounding box center [784, 715] width 29 height 17
type input "8"
checkbox input "true"
checkbox input "false"
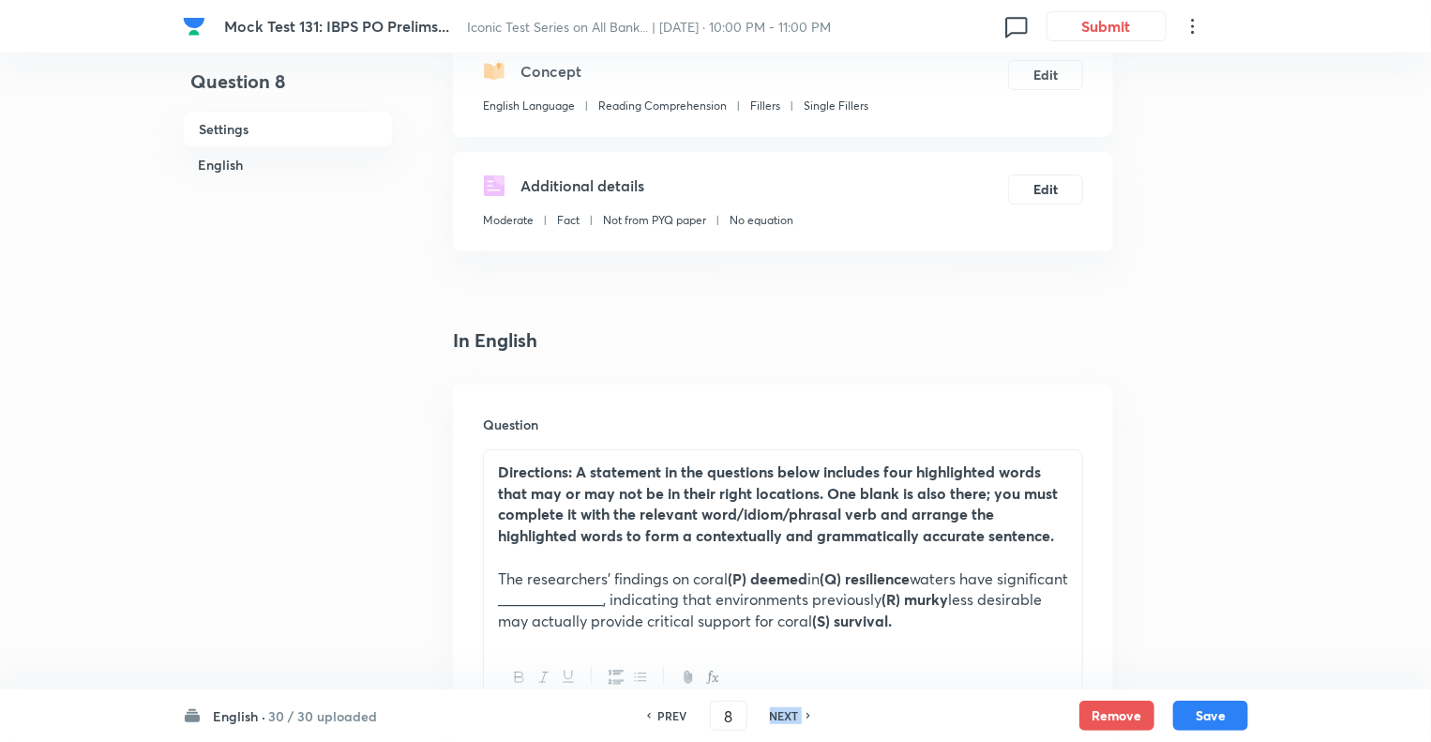
click at [783, 716] on h6 "NEXT" at bounding box center [784, 715] width 29 height 17
checkbox input "false"
type input "9"
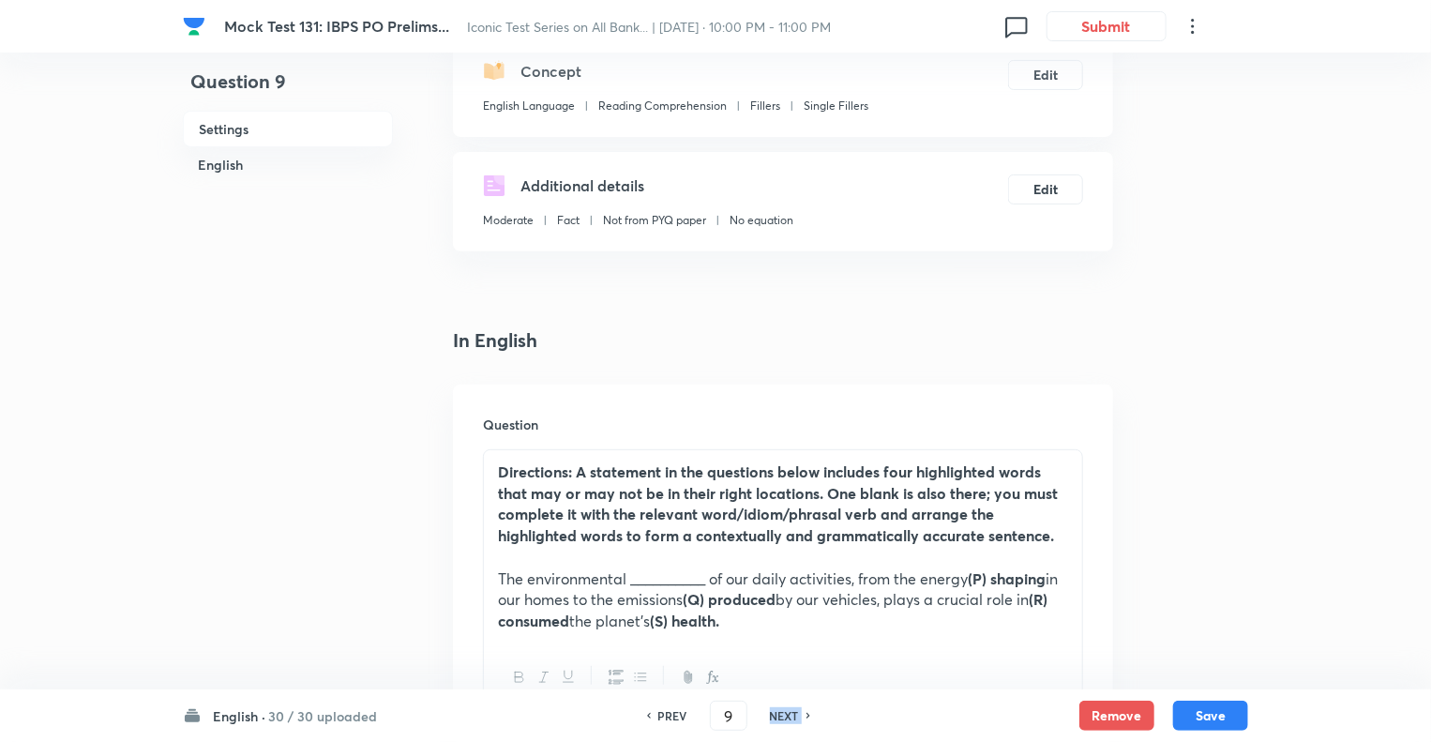
click at [783, 716] on h6 "NEXT" at bounding box center [784, 715] width 29 height 17
checkbox input "false"
type input "10"
click at [783, 716] on h6 "NEXT" at bounding box center [784, 715] width 29 height 17
checkbox input "false"
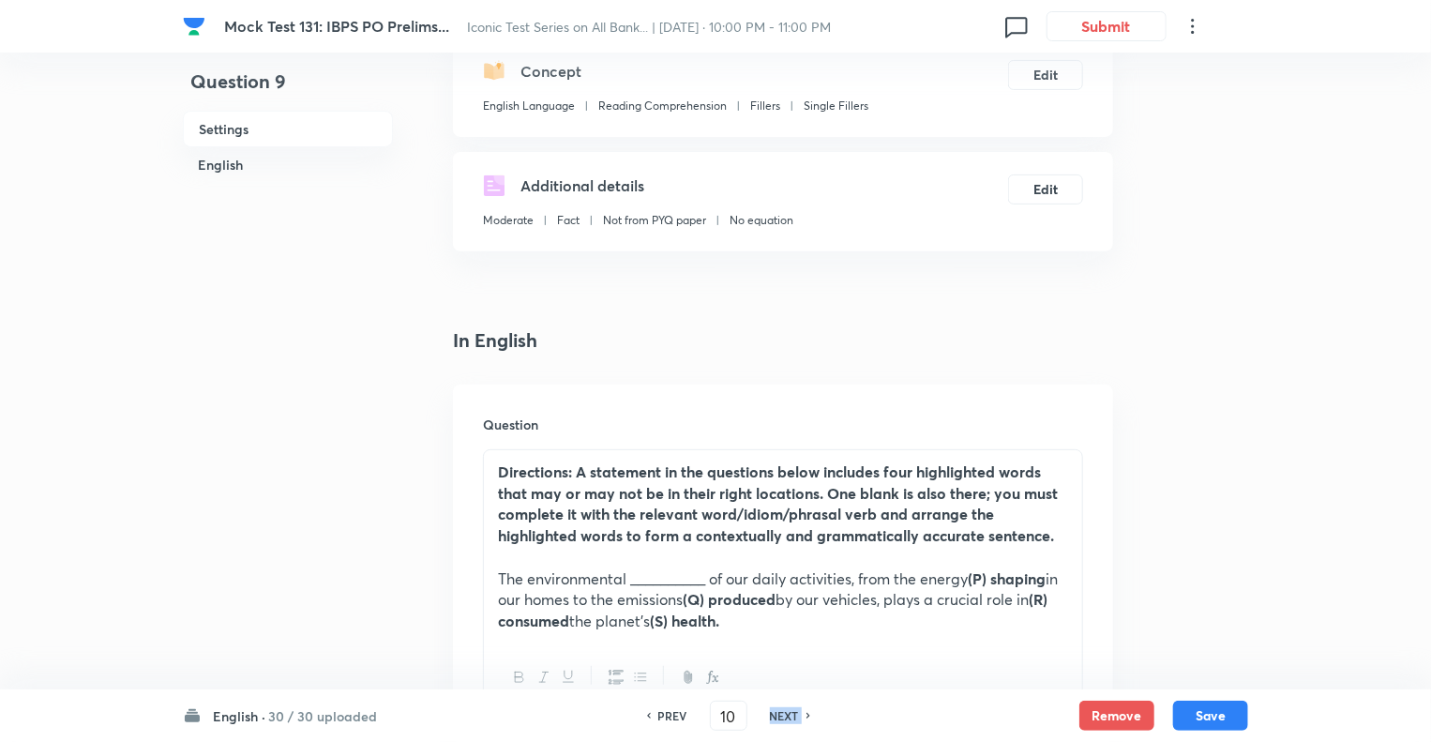
type input "11"
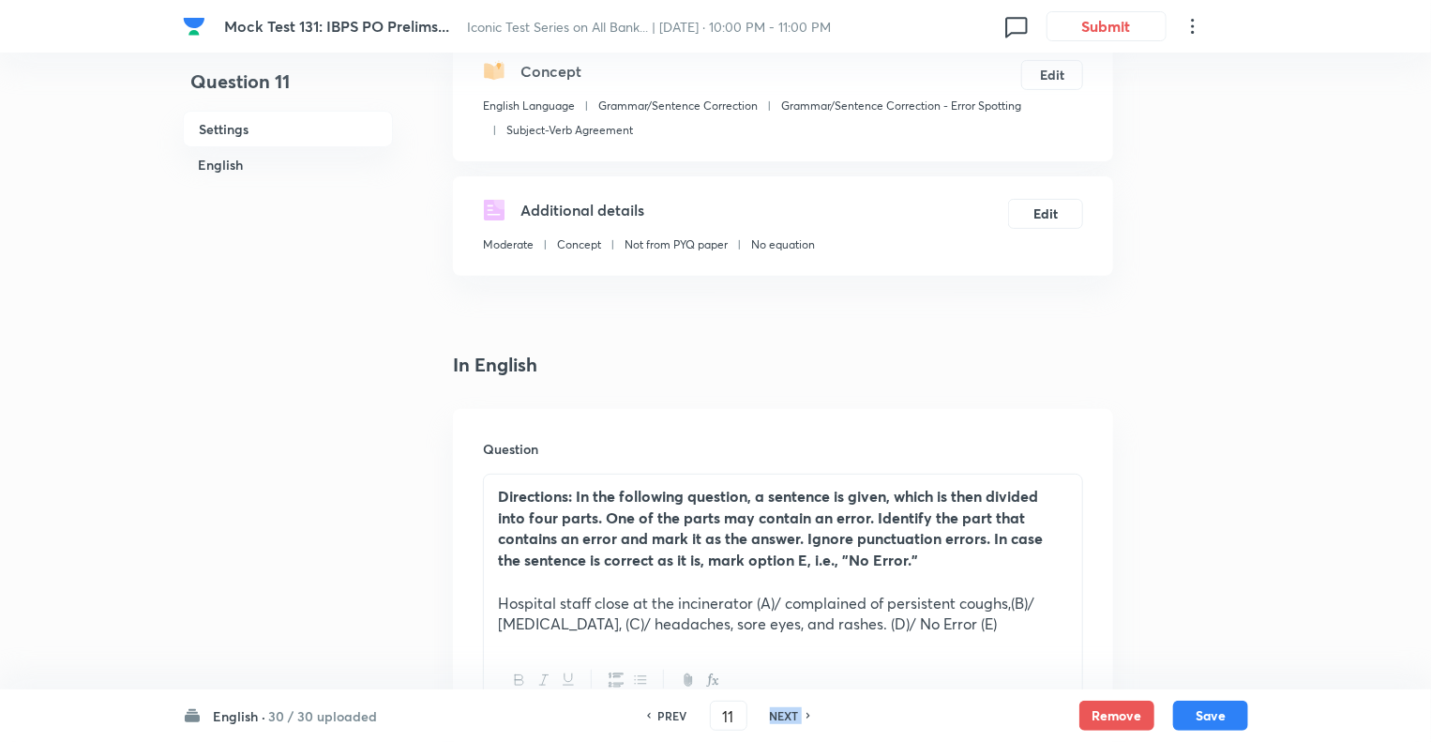
click at [783, 716] on h6 "NEXT" at bounding box center [784, 715] width 29 height 17
checkbox input "false"
type input "12"
checkbox input "true"
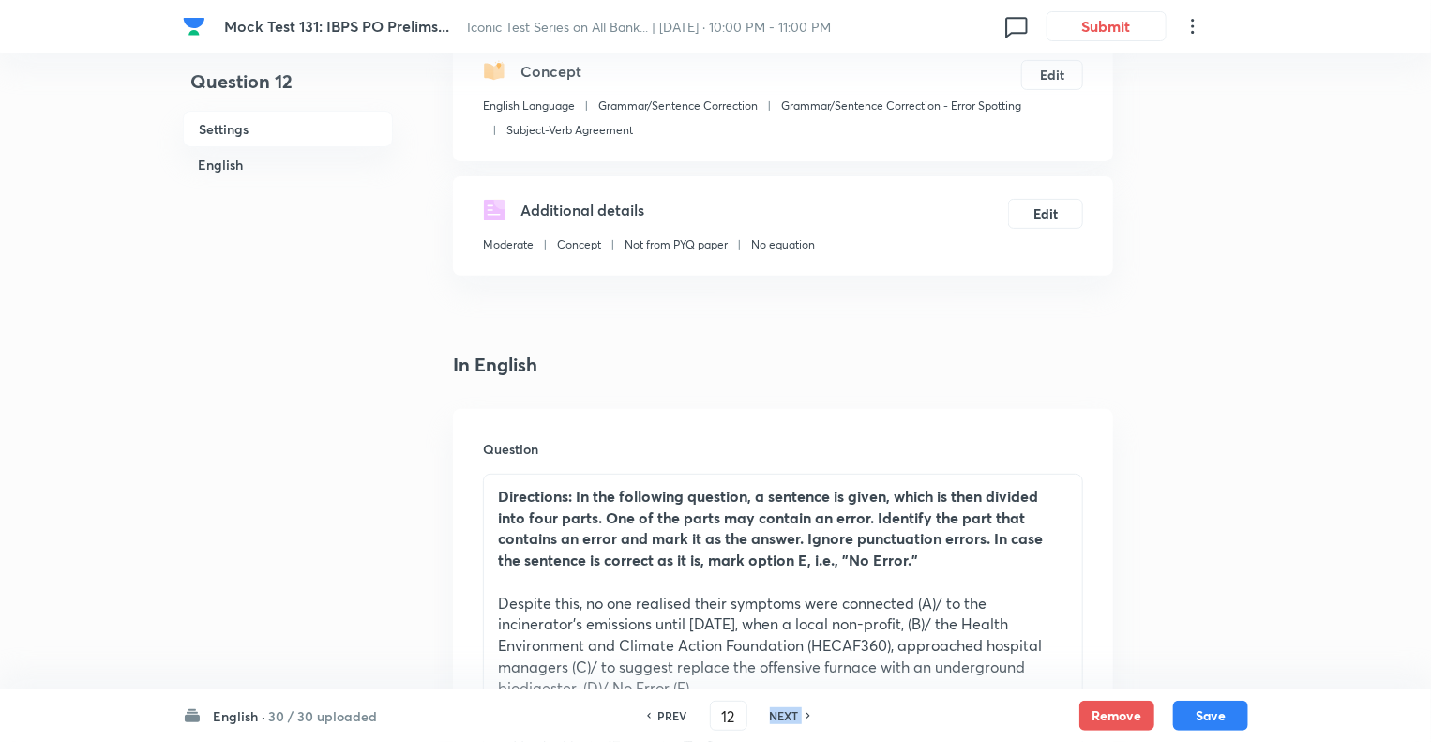
click at [783, 716] on h6 "NEXT" at bounding box center [784, 715] width 29 height 17
type input "13"
checkbox input "false"
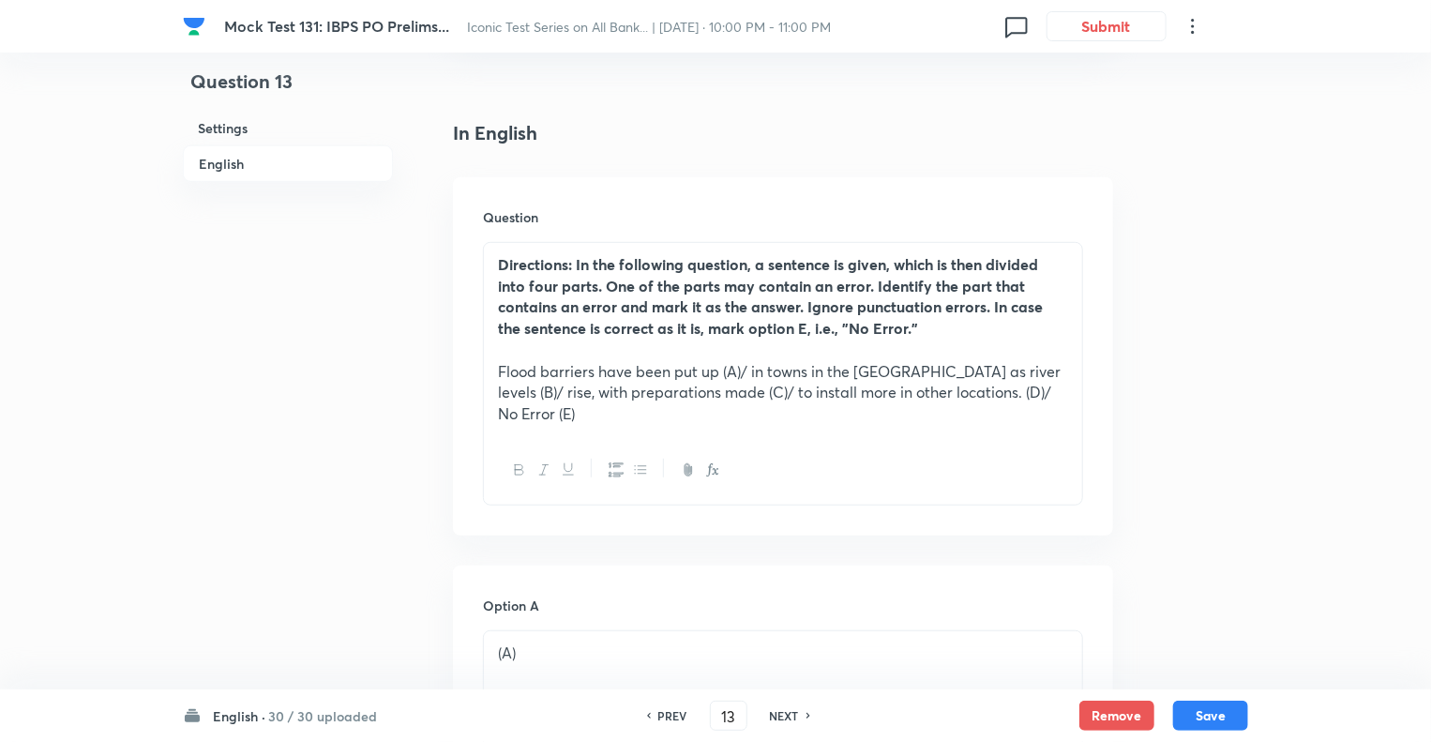
scroll to position [675, 0]
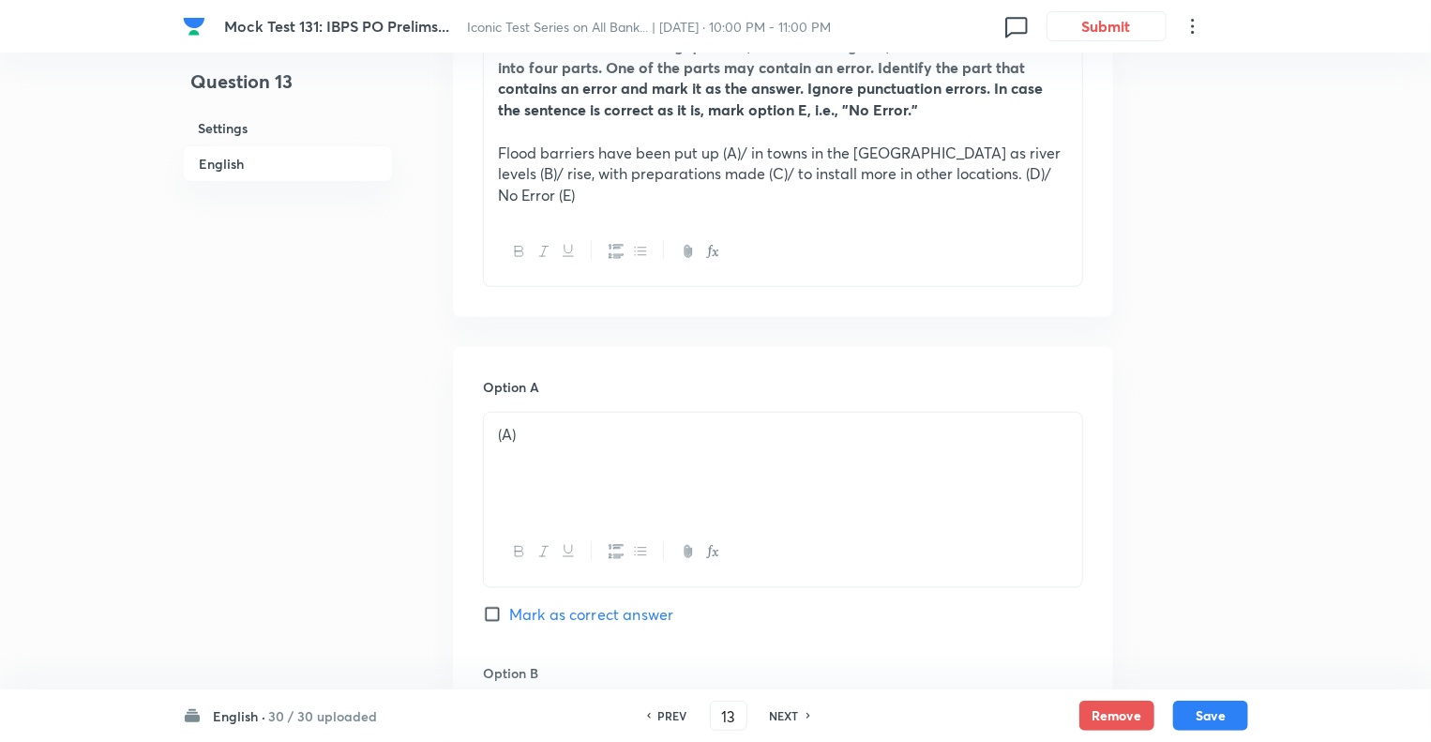
click at [783, 716] on h6 "NEXT" at bounding box center [784, 715] width 29 height 17
checkbox input "false"
type input "14"
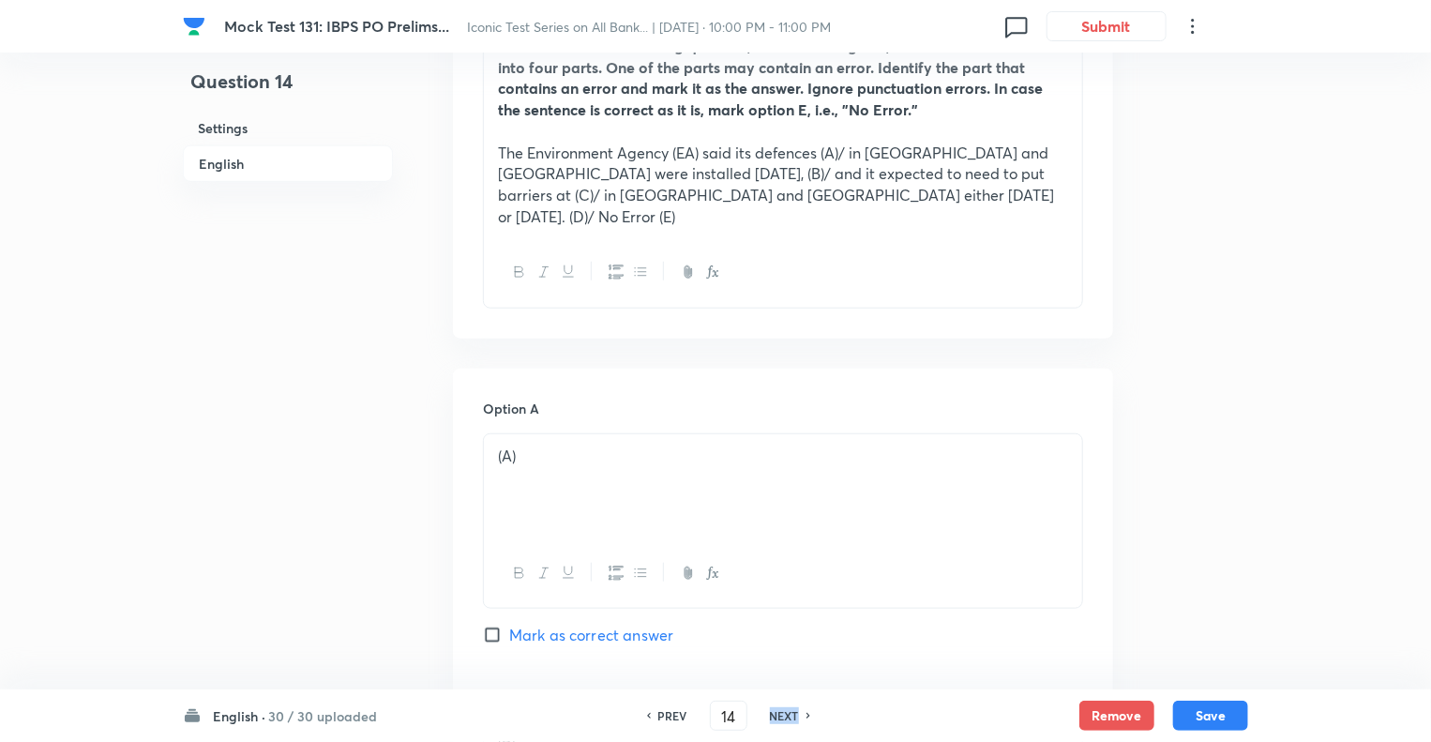
click at [783, 716] on h6 "NEXT" at bounding box center [784, 715] width 29 height 17
checkbox input "false"
type input "15"
checkbox input "true"
click at [783, 716] on h6 "NEXT" at bounding box center [784, 715] width 29 height 17
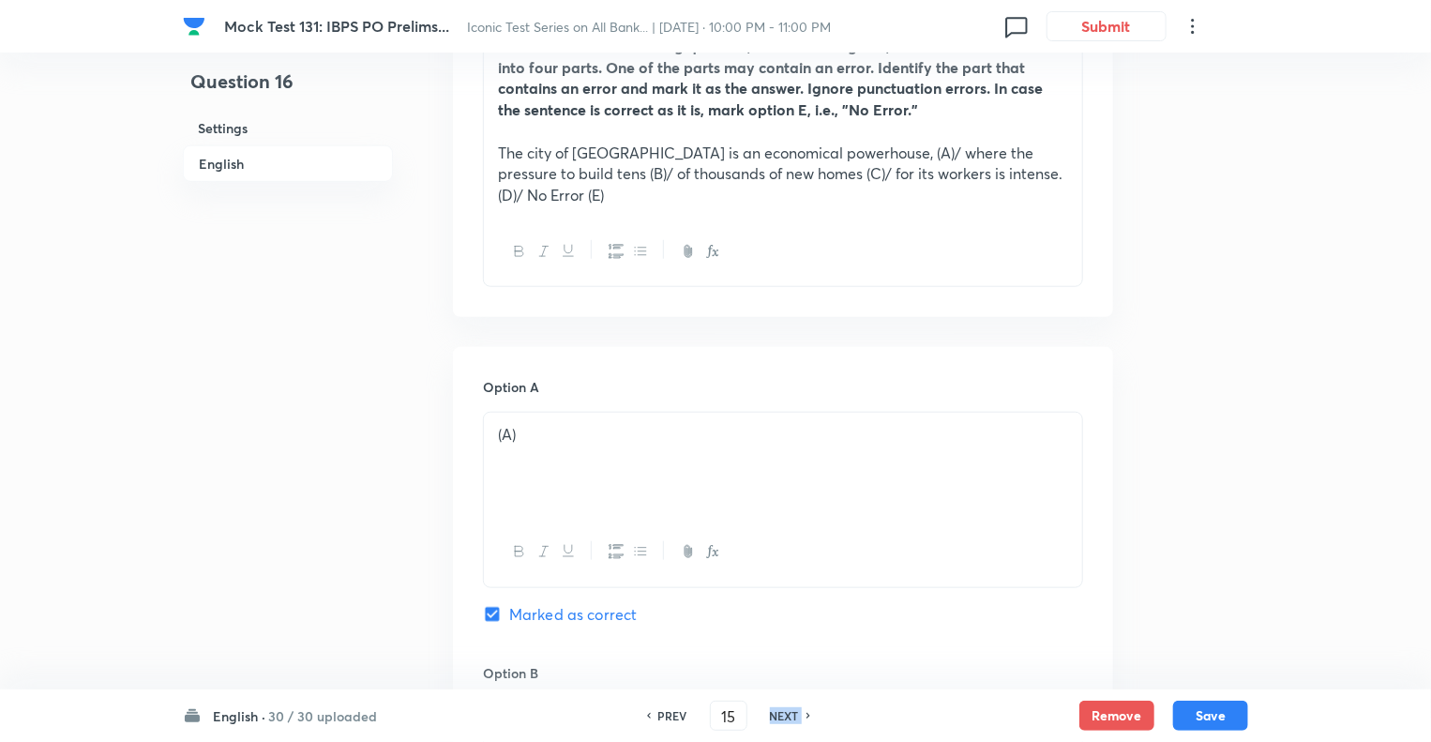
type input "16"
checkbox input "false"
click at [783, 716] on h6 "NEXT" at bounding box center [784, 715] width 29 height 17
checkbox input "false"
type input "17"
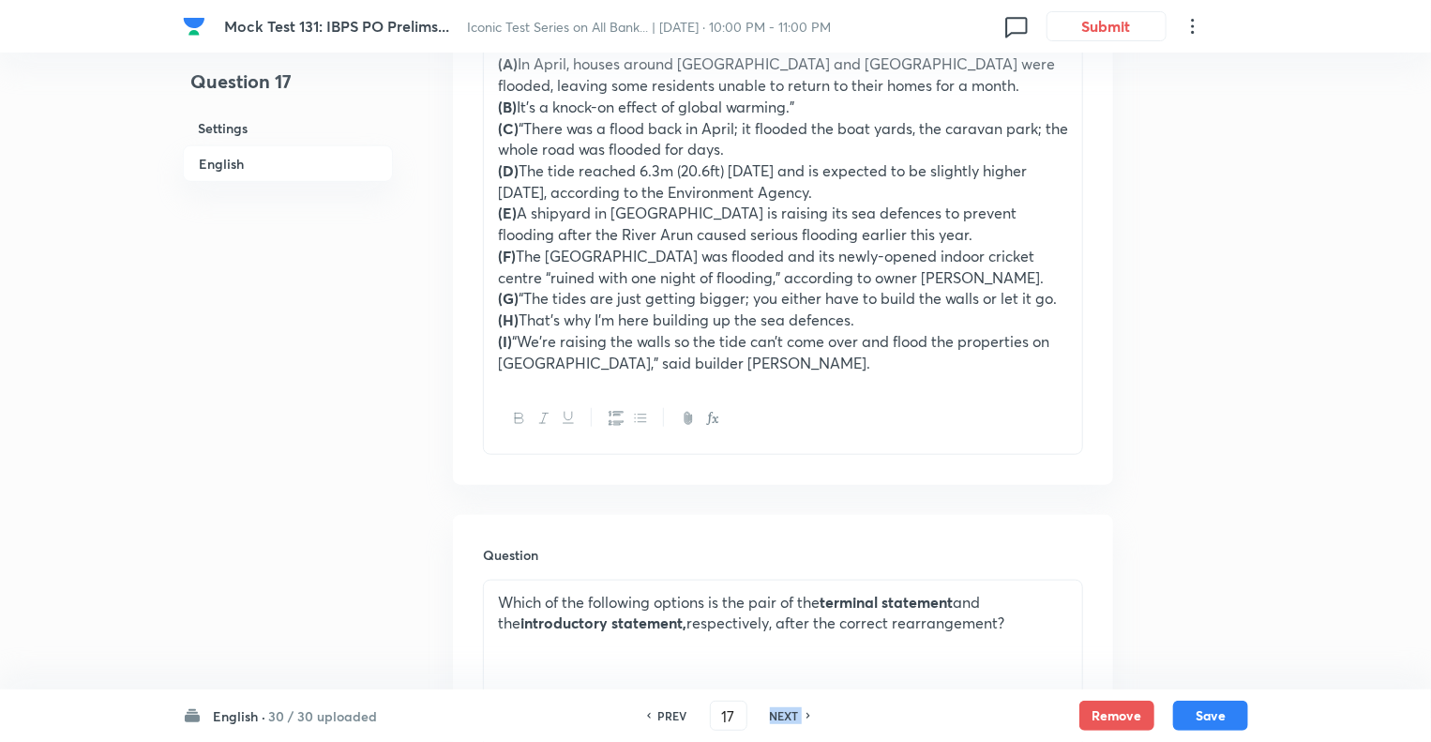
click at [783, 716] on h6 "NEXT" at bounding box center [784, 715] width 29 height 17
checkbox input "false"
type input "18"
click at [783, 716] on h6 "NEXT" at bounding box center [784, 715] width 29 height 17
checkbox input "false"
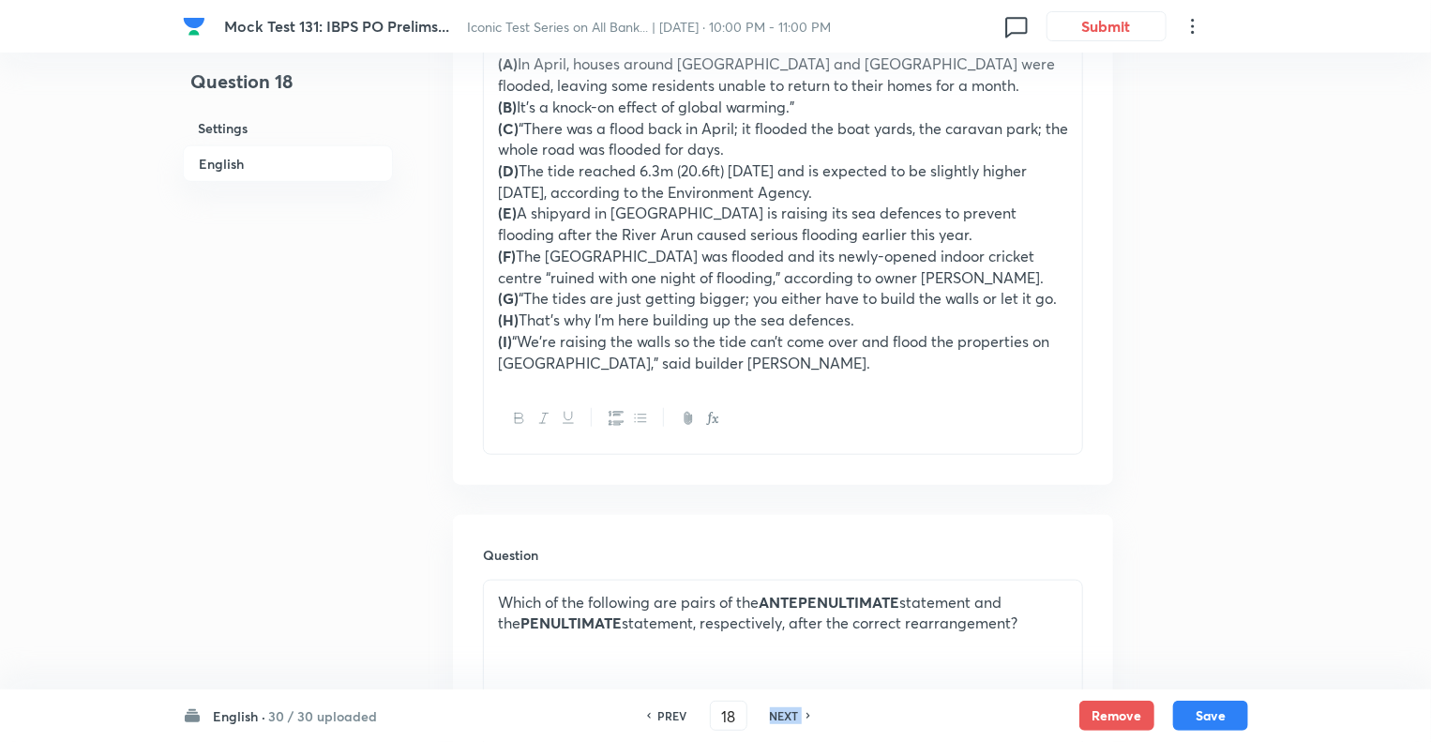
type input "19"
checkbox input "true"
